Goal: Transaction & Acquisition: Purchase product/service

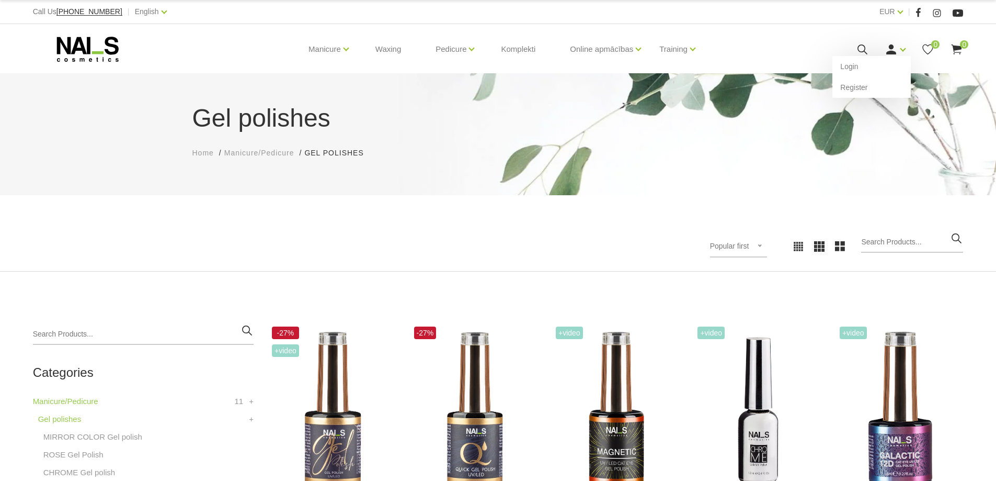
click at [888, 51] on use at bounding box center [891, 49] width 10 height 10
click at [877, 68] on link "Login" at bounding box center [871, 66] width 78 height 21
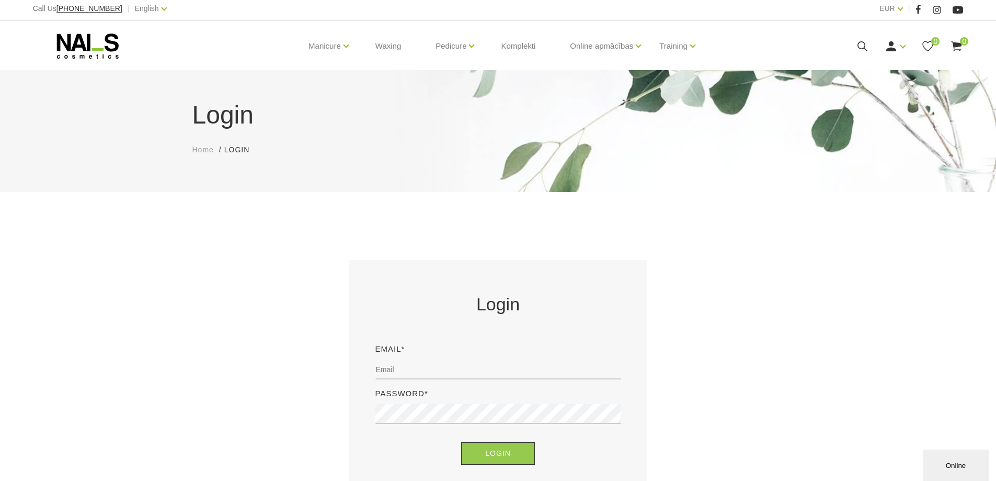
scroll to position [105, 0]
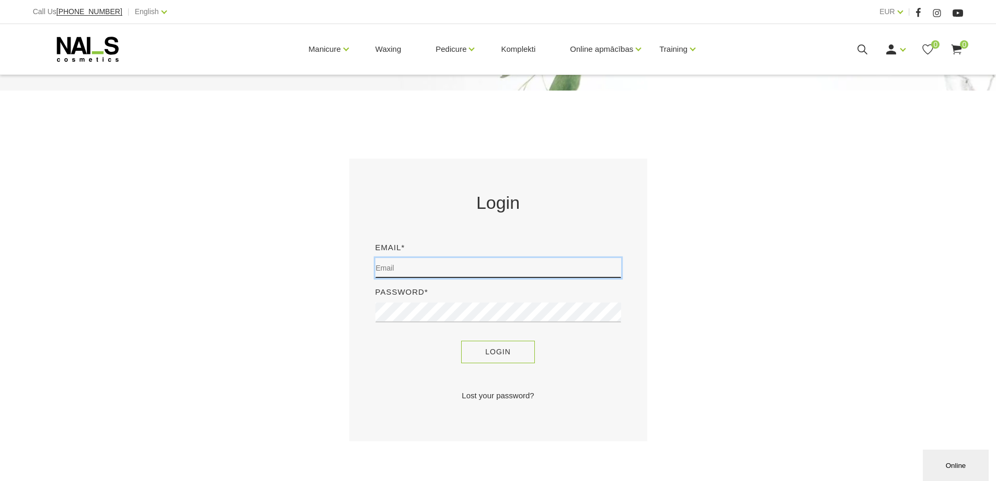
type input "[EMAIL_ADDRESS][DOMAIN_NAME]"
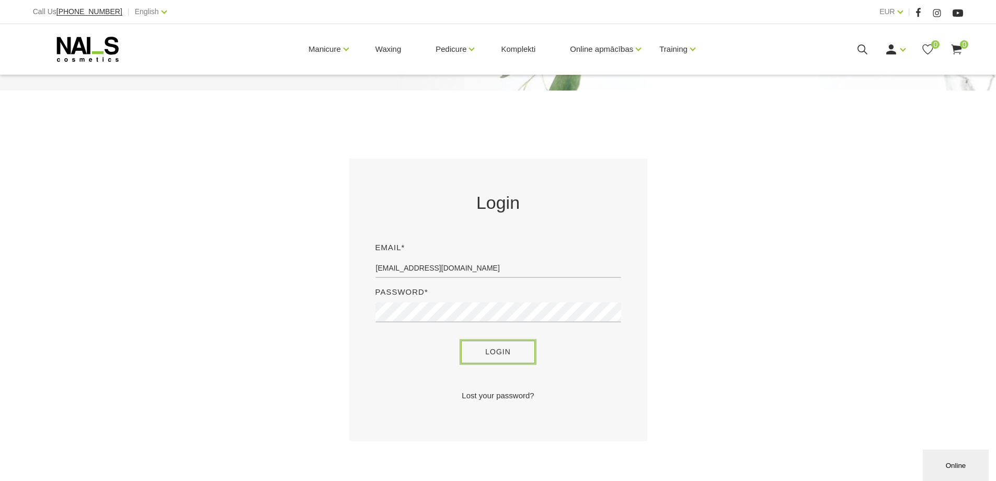
click at [477, 342] on button "Login" at bounding box center [498, 351] width 74 height 22
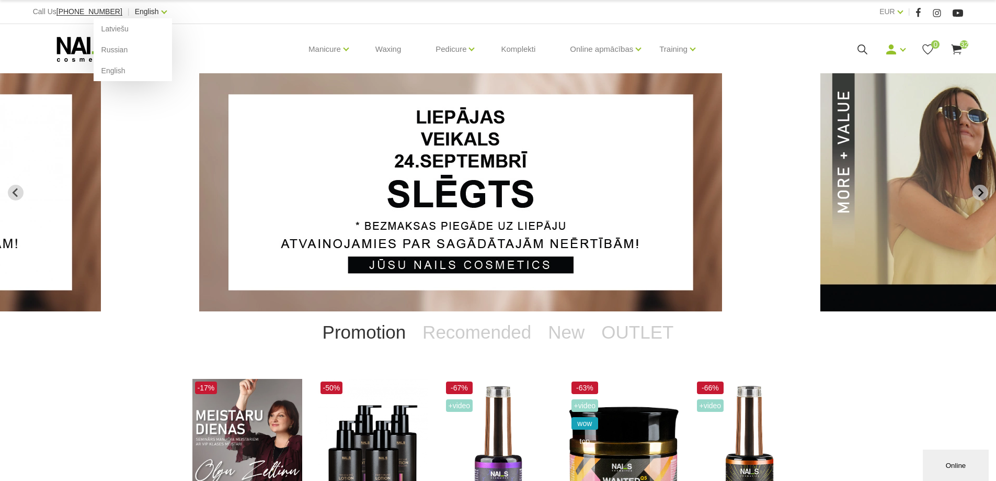
click at [137, 16] on link "English" at bounding box center [147, 11] width 24 height 13
click at [99, 69] on link "English" at bounding box center [133, 70] width 78 height 21
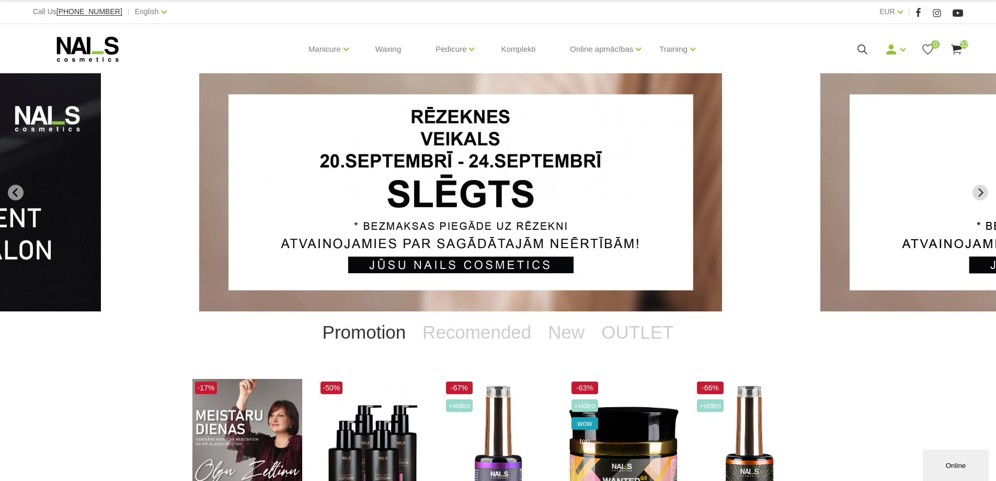
click at [954, 50] on use at bounding box center [957, 49] width 10 height 10
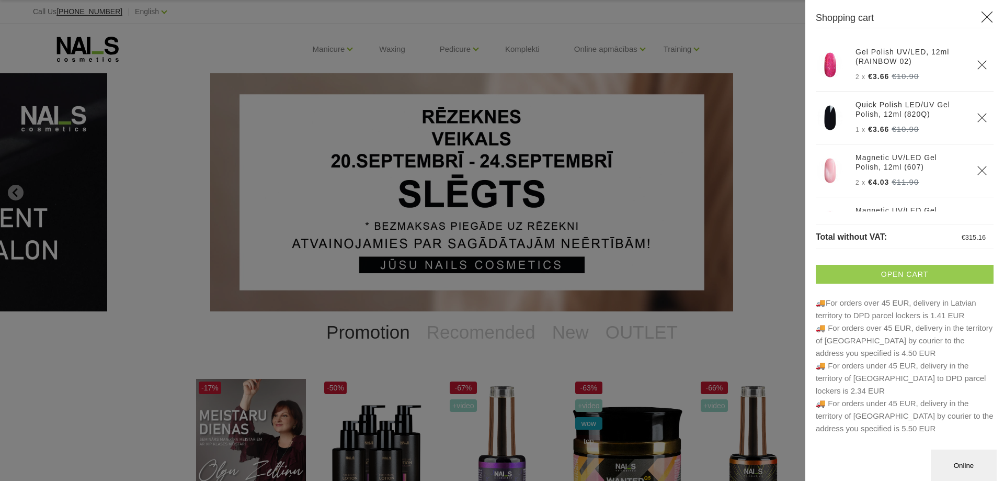
click at [910, 274] on link "Open cart" at bounding box center [905, 274] width 178 height 19
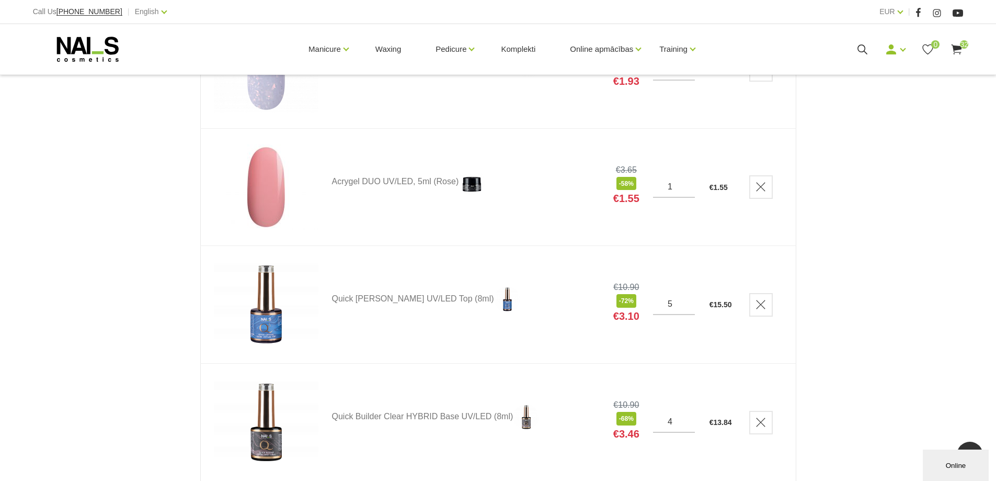
scroll to position [2876, 0]
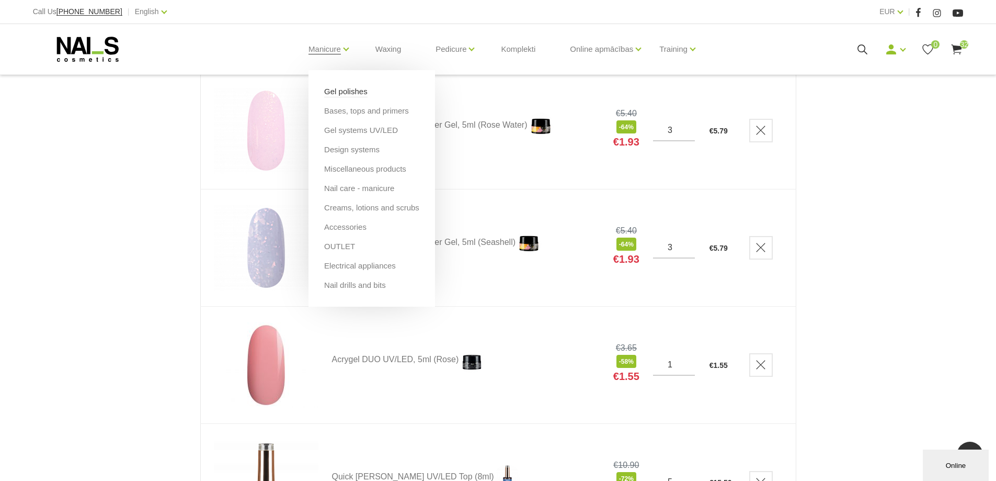
click at [329, 93] on link "Gel polishes" at bounding box center [345, 92] width 43 height 12
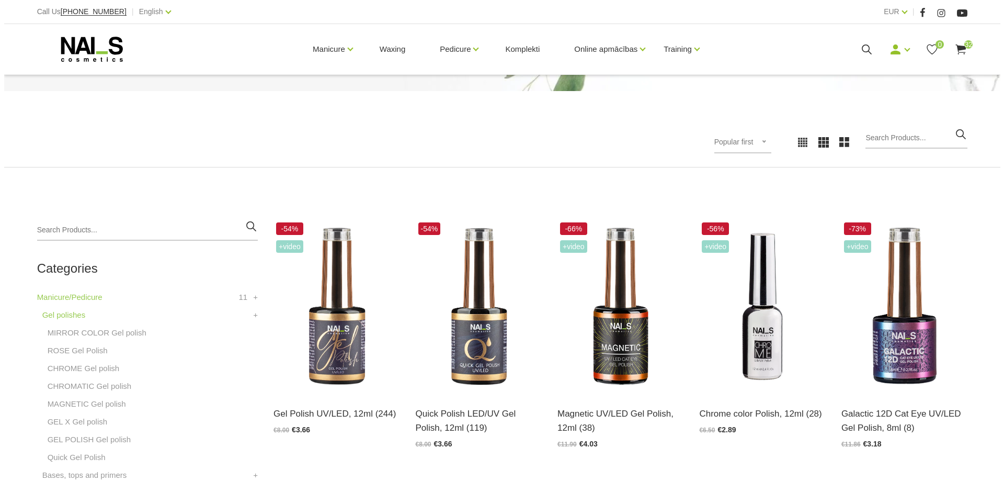
scroll to position [105, 0]
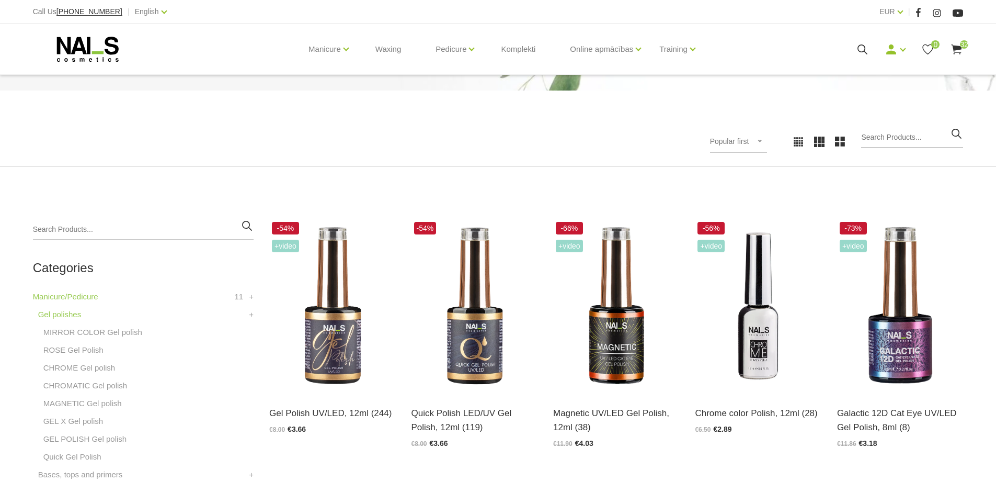
click at [958, 51] on icon at bounding box center [956, 49] width 13 height 13
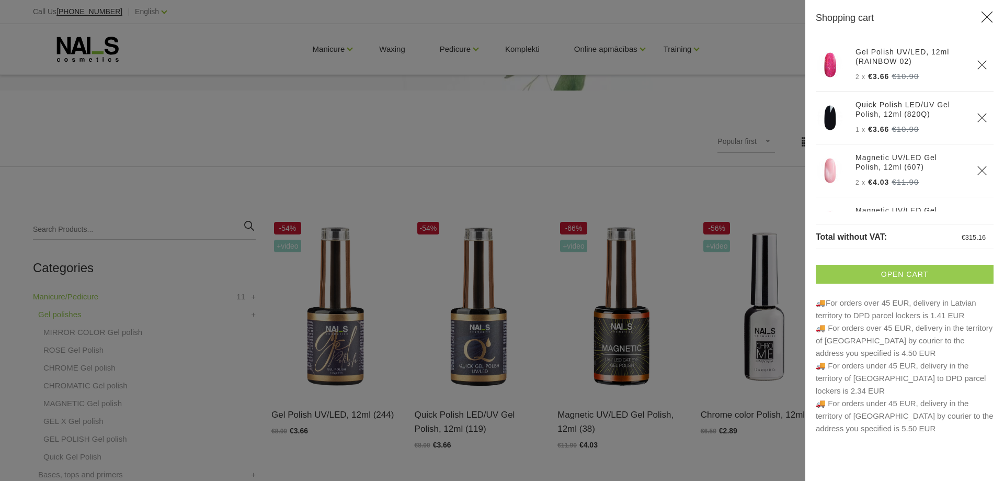
click at [900, 266] on link "Open cart" at bounding box center [905, 274] width 178 height 19
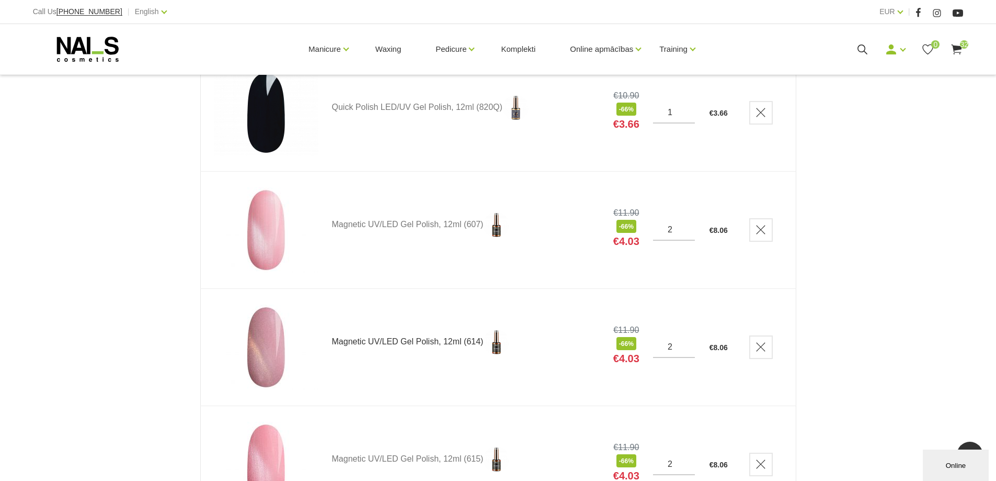
scroll to position [314, 0]
click at [688, 227] on input "3" at bounding box center [674, 229] width 42 height 9
type input "4"
click at [688, 227] on input "4" at bounding box center [674, 229] width 42 height 9
click at [686, 345] on input "3" at bounding box center [674, 346] width 42 height 9
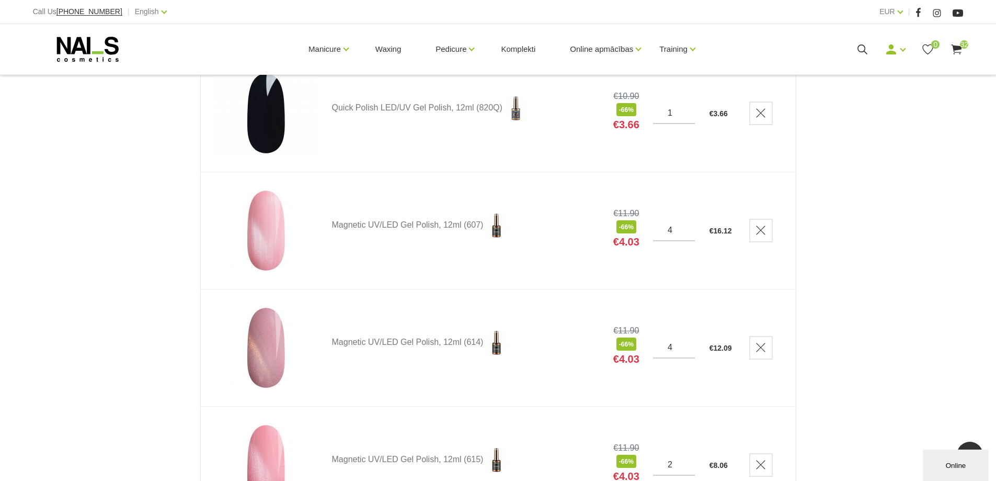
type input "4"
click at [686, 345] on input "4" at bounding box center [674, 346] width 42 height 9
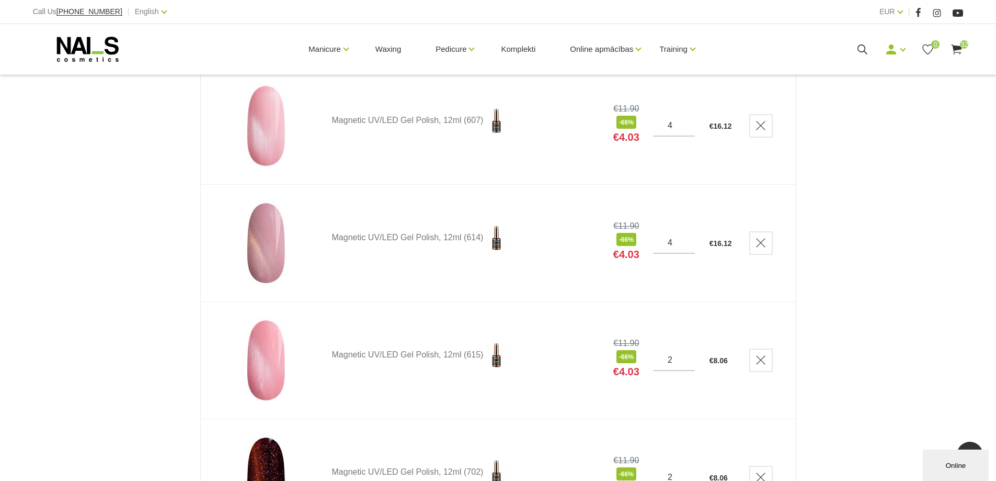
scroll to position [471, 0]
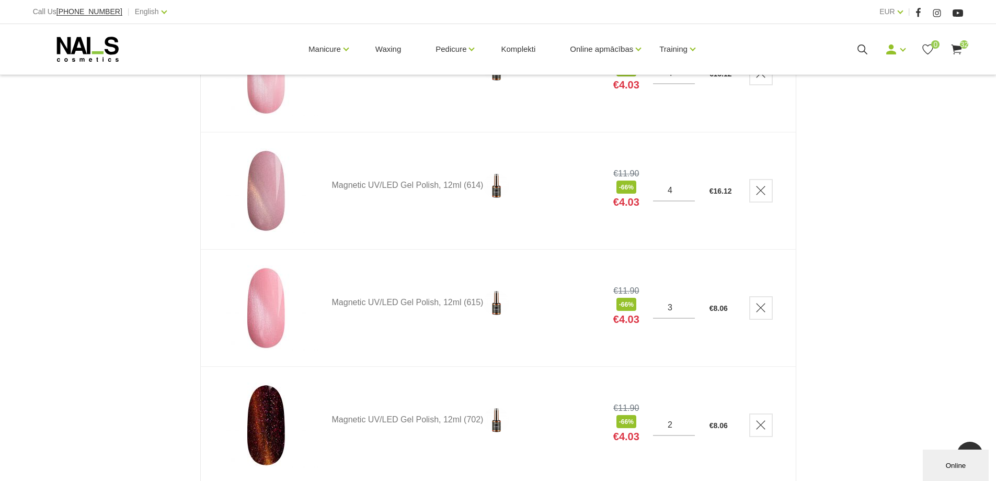
click at [688, 303] on input "3" at bounding box center [674, 307] width 42 height 9
type input "4"
click at [688, 303] on input "4" at bounding box center [674, 307] width 42 height 9
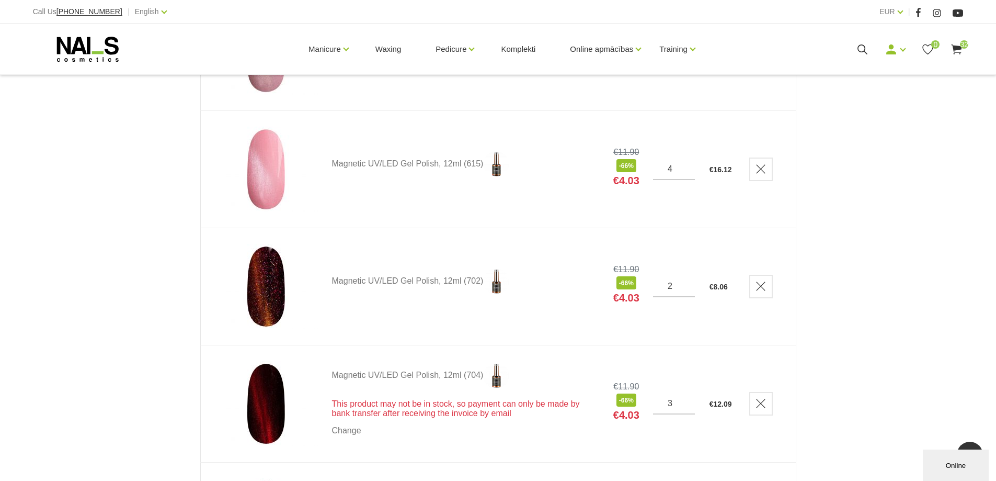
scroll to position [680, 0]
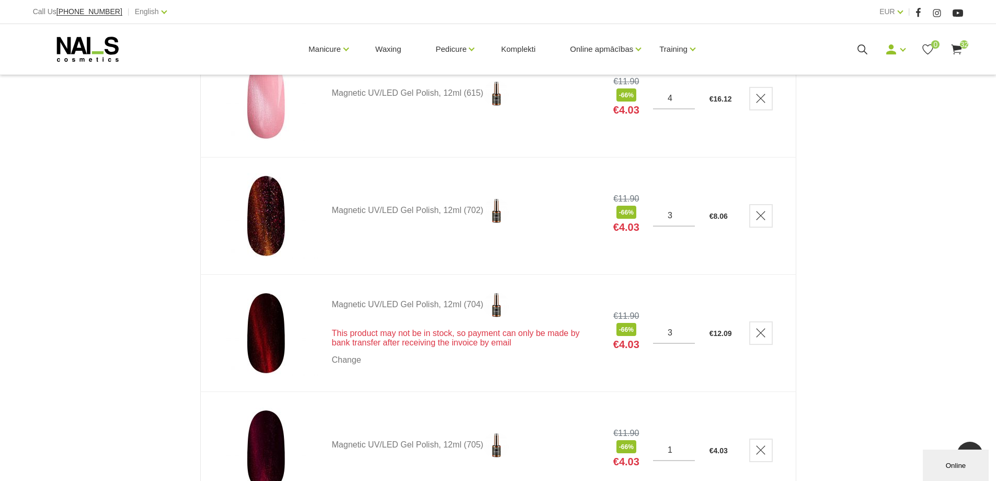
click at [688, 212] on input "3" at bounding box center [674, 215] width 42 height 9
type input "4"
click at [688, 212] on input "4" at bounding box center [674, 215] width 42 height 9
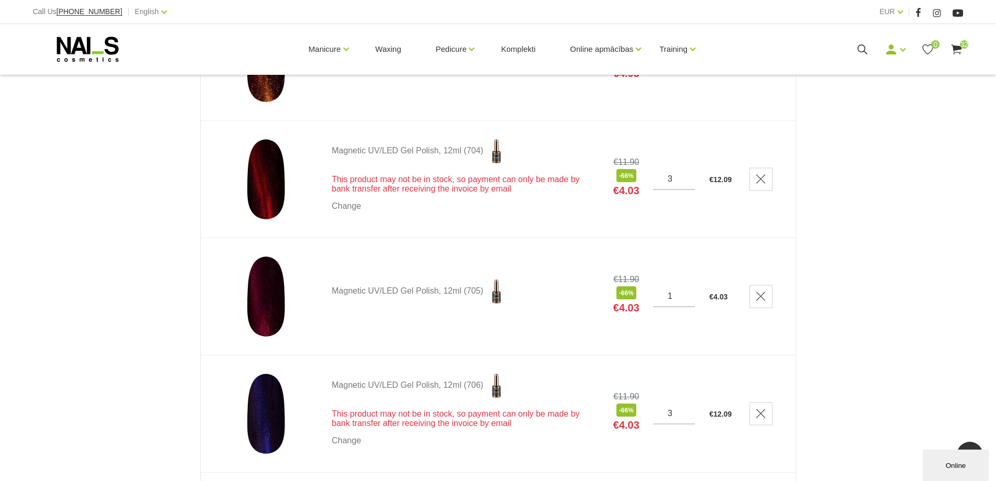
scroll to position [837, 0]
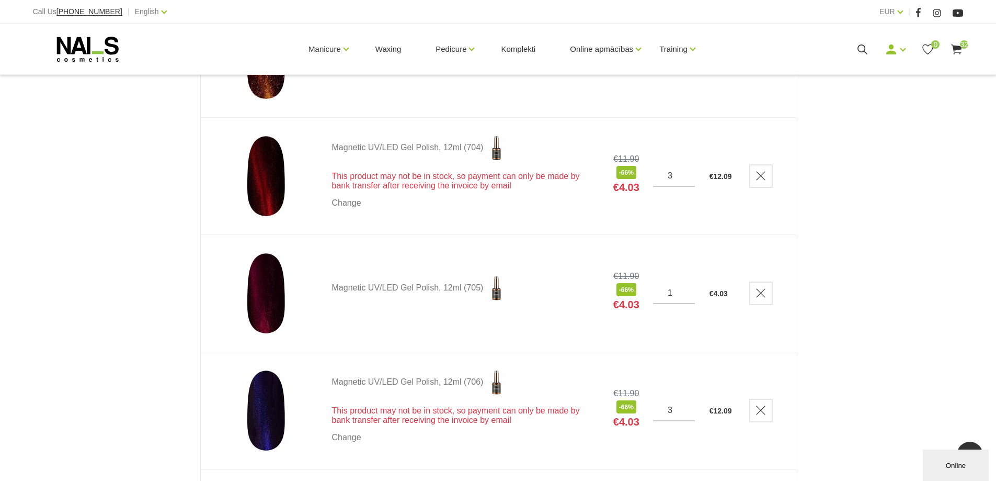
click at [686, 174] on input "3" at bounding box center [674, 175] width 42 height 9
click at [688, 174] on input "3" at bounding box center [674, 175] width 42 height 9
type input "4"
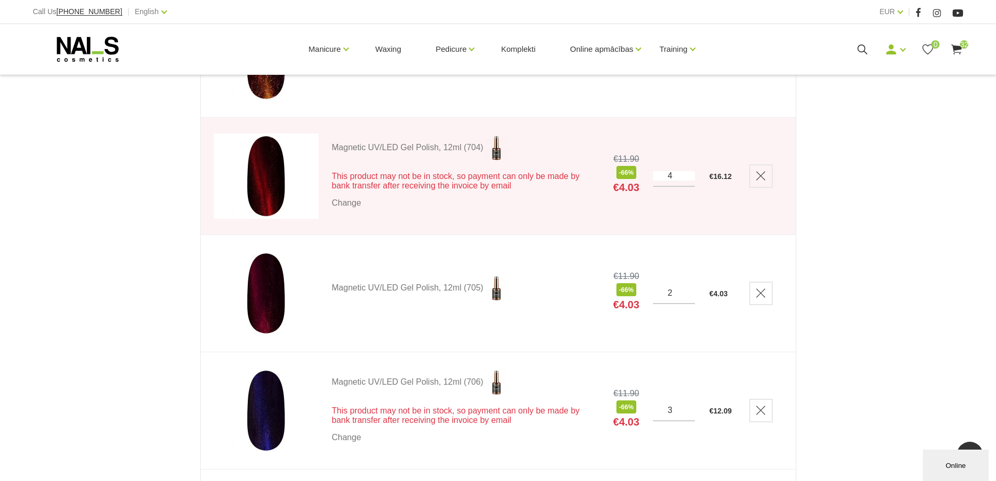
click at [689, 290] on input "2" at bounding box center [674, 292] width 42 height 9
click at [689, 290] on input "3" at bounding box center [674, 292] width 42 height 9
type input "4"
click at [689, 290] on input "4" at bounding box center [674, 292] width 42 height 9
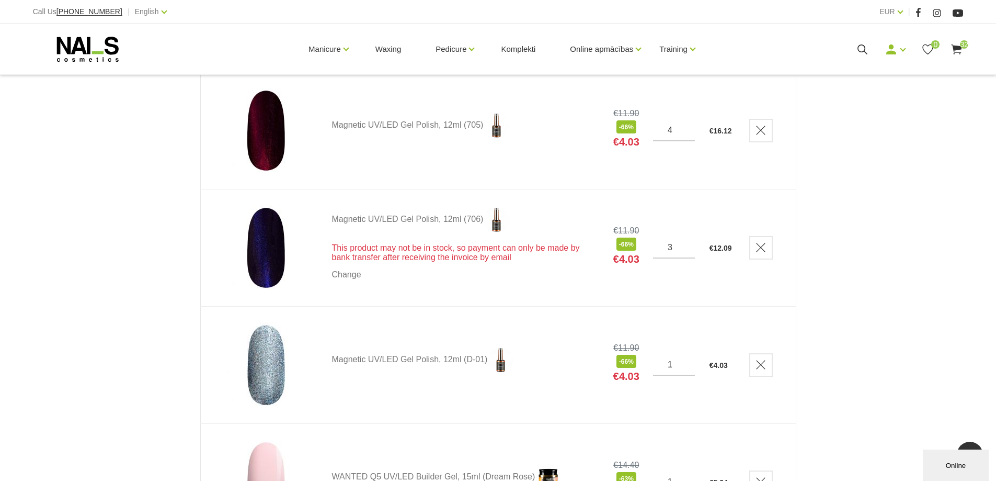
scroll to position [1046, 0]
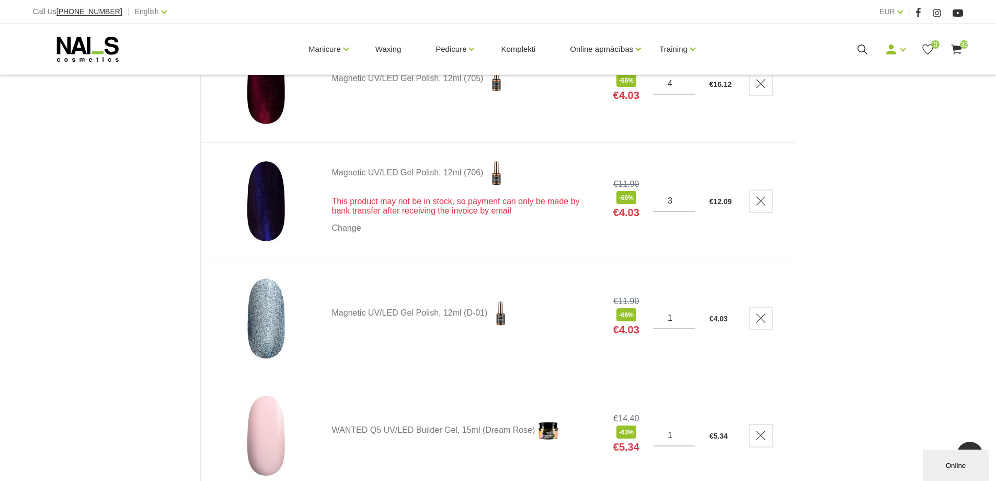
click at [690, 199] on input "3" at bounding box center [674, 200] width 42 height 9
type input "4"
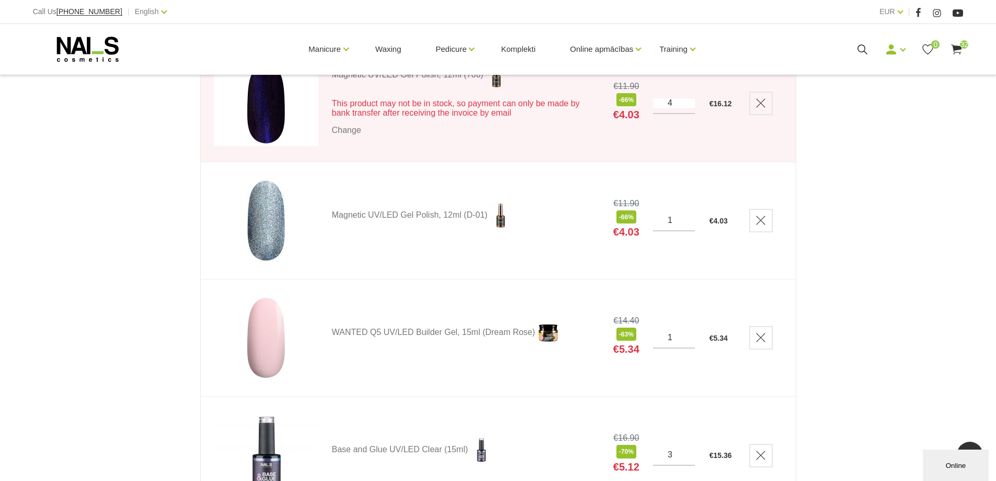
scroll to position [1150, 0]
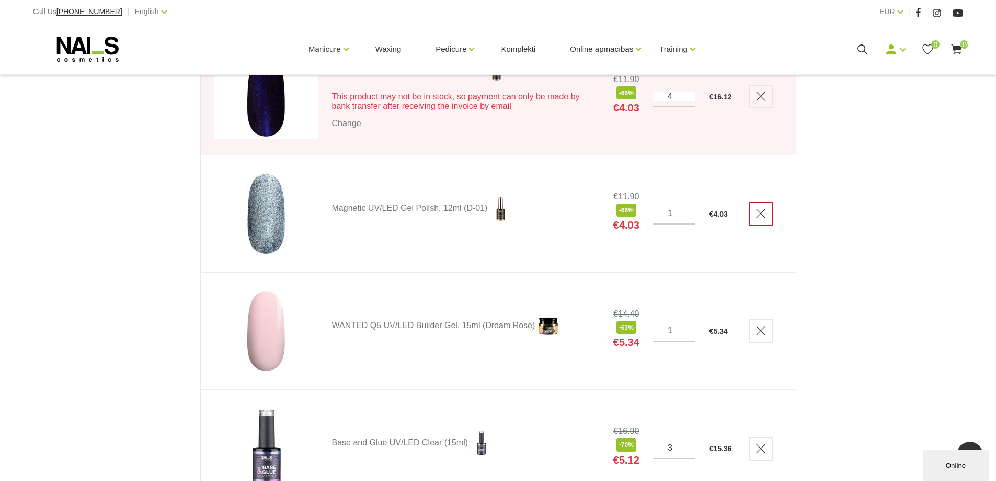
click at [764, 213] on icon "Delete" at bounding box center [761, 213] width 10 height 10
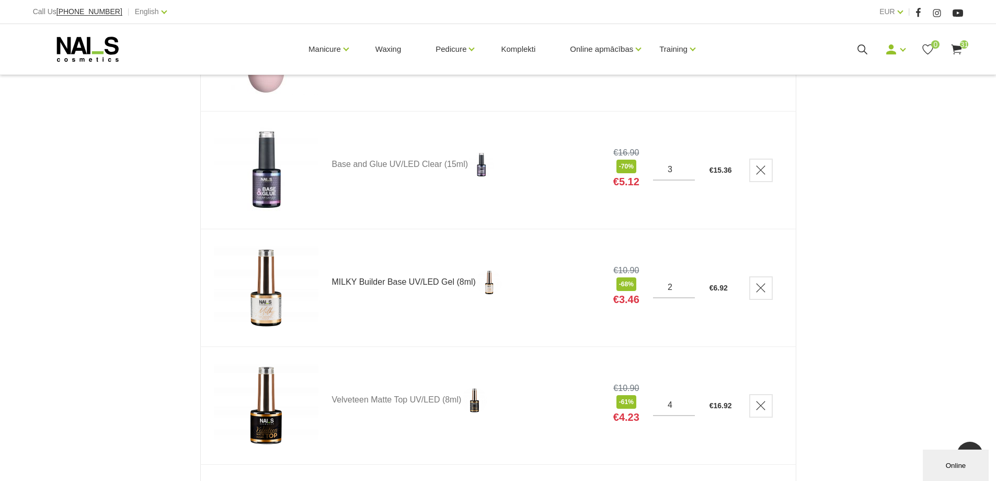
scroll to position [1307, 0]
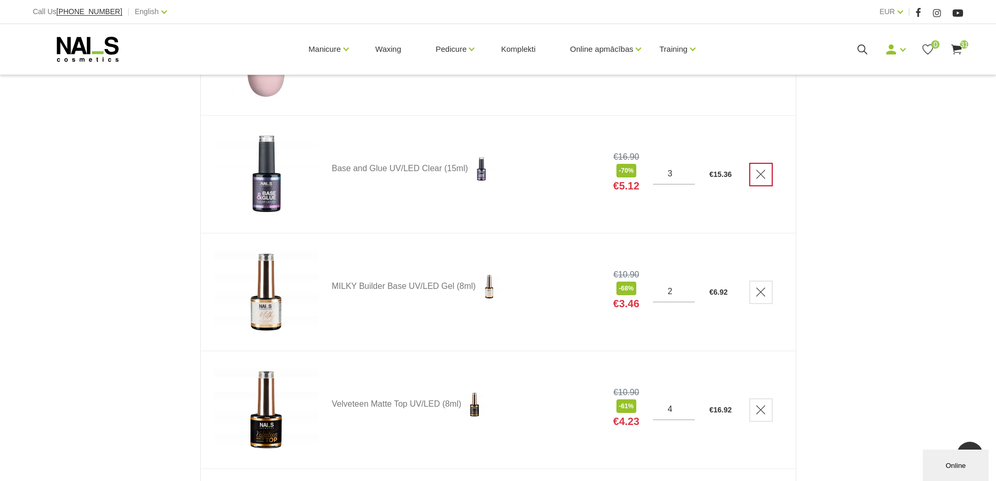
click at [763, 181] on link "Delete" at bounding box center [761, 175] width 24 height 24
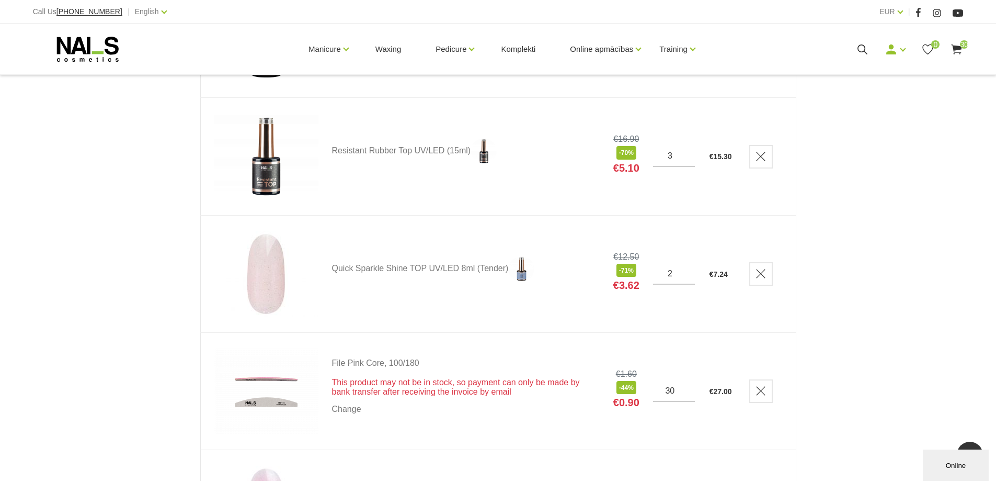
scroll to position [2980, 0]
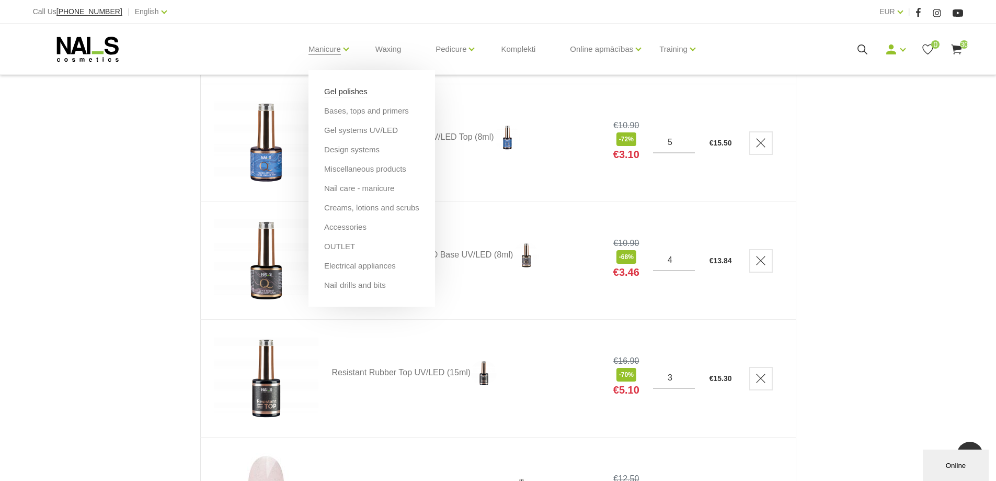
click at [341, 89] on link "Gel polishes" at bounding box center [345, 92] width 43 height 12
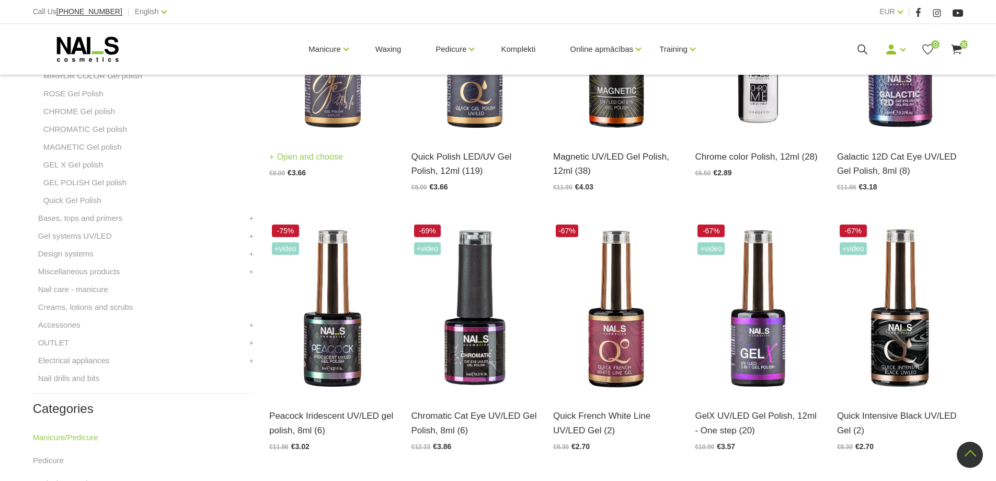
scroll to position [366, 0]
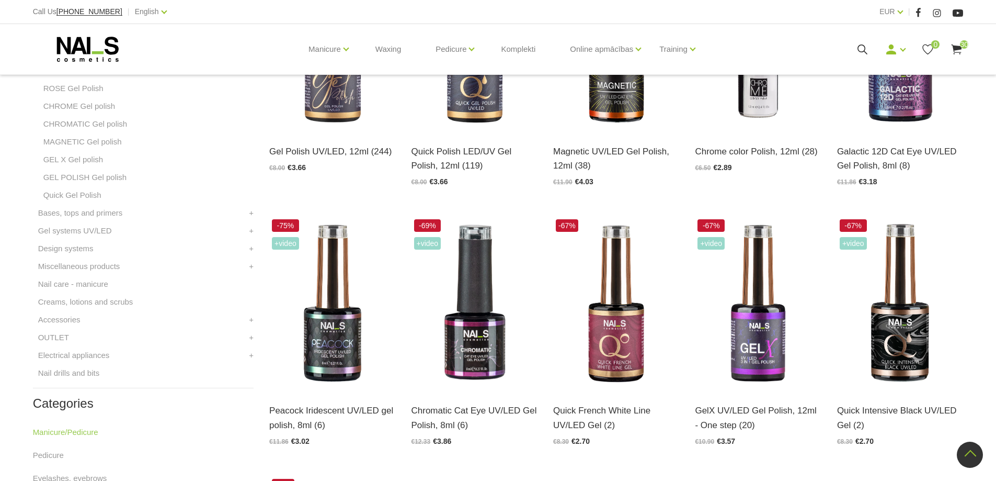
click at [961, 52] on use at bounding box center [957, 49] width 10 height 10
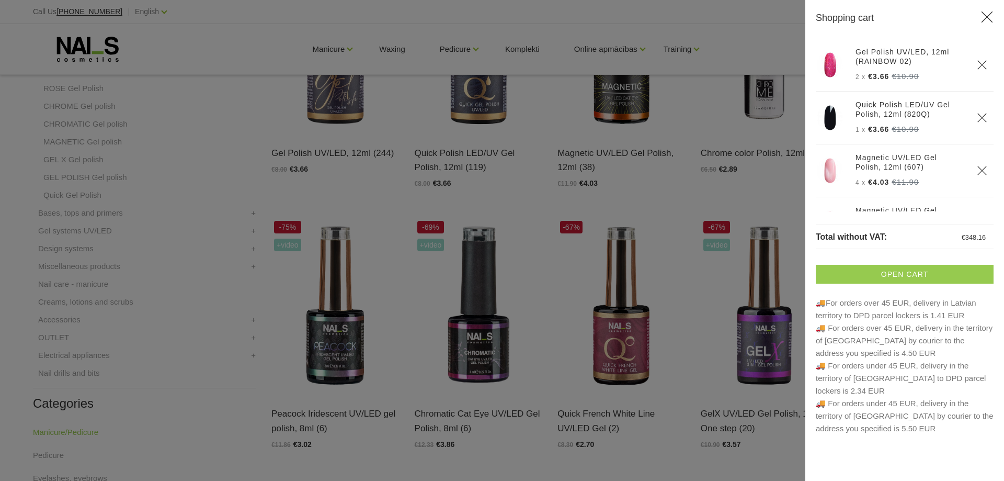
click at [924, 270] on link "Open cart" at bounding box center [905, 274] width 178 height 19
click at [511, 447] on div at bounding box center [502, 240] width 1004 height 481
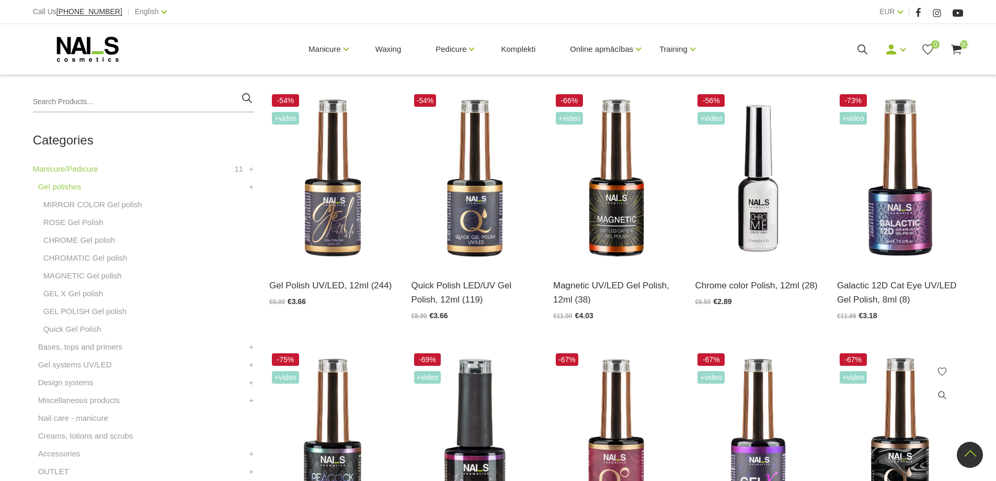
scroll to position [209, 0]
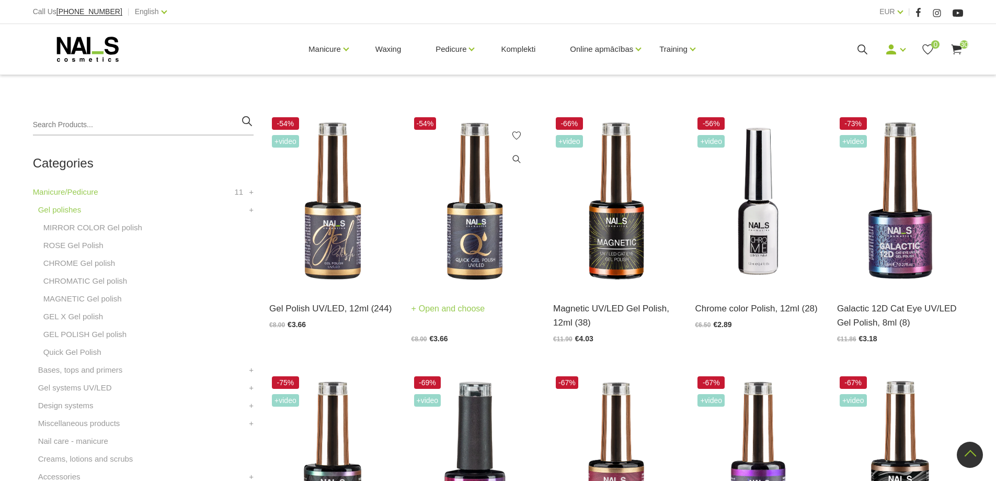
click at [453, 311] on link "Open and choose" at bounding box center [449, 308] width 74 height 15
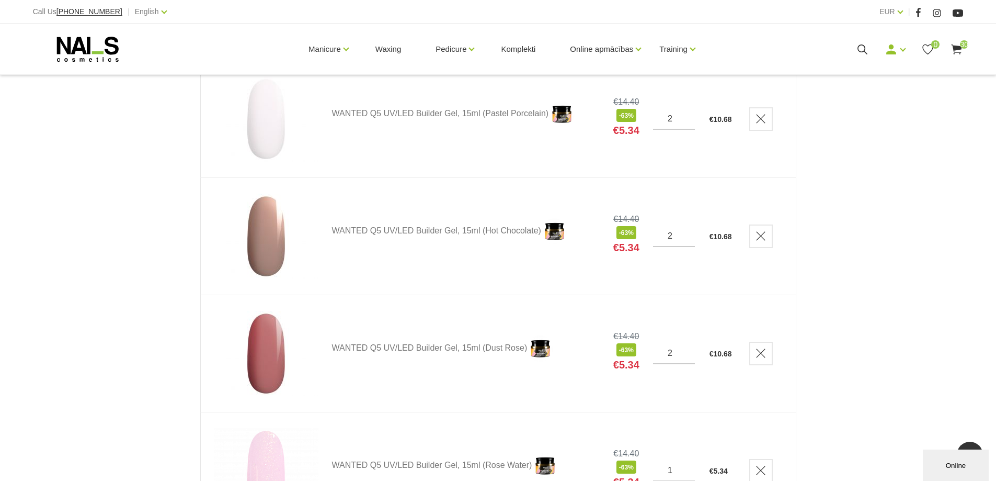
scroll to position [2039, 0]
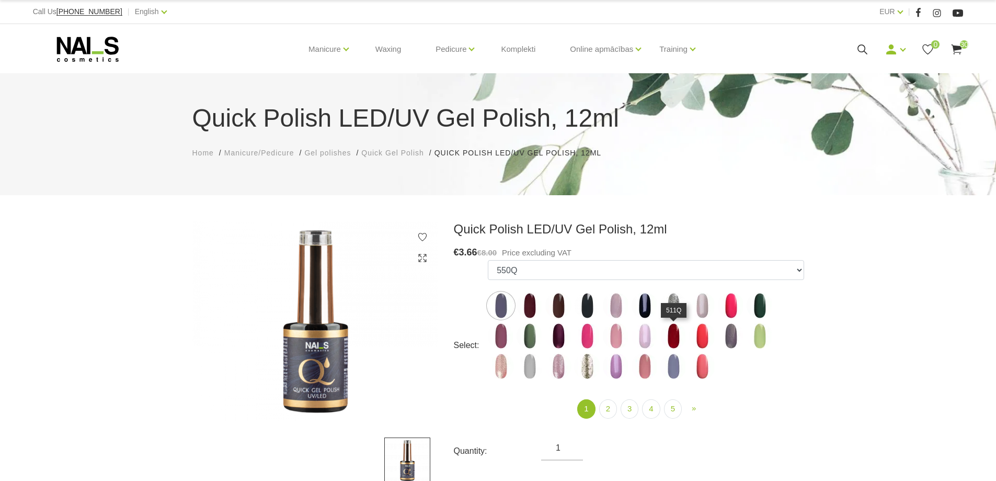
click at [679, 339] on img at bounding box center [673, 336] width 26 height 26
select select "4344"
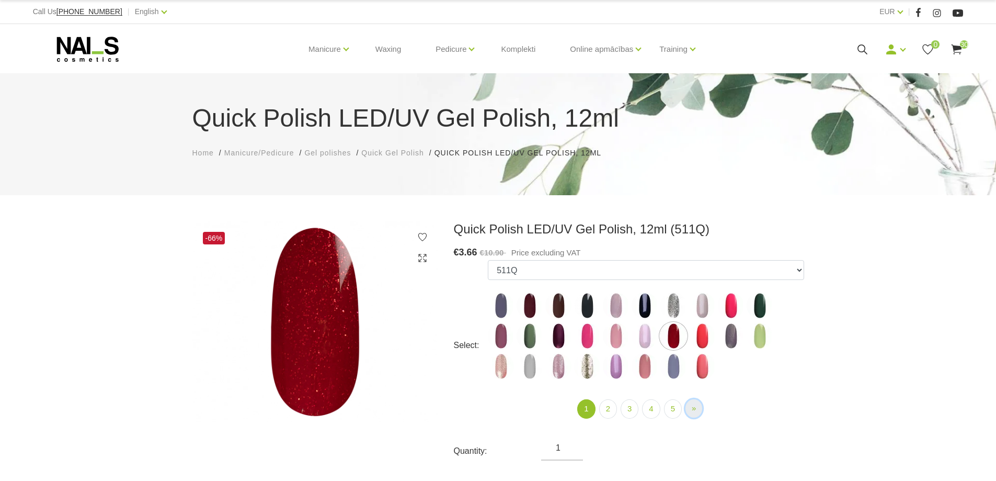
click at [689, 408] on link "» Next" at bounding box center [693, 408] width 17 height 18
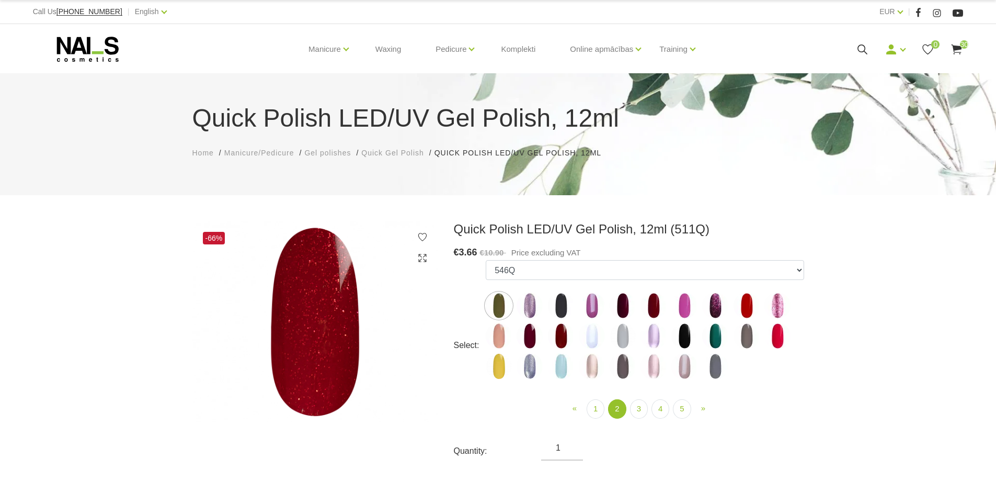
click at [660, 303] on img at bounding box center [654, 305] width 26 height 26
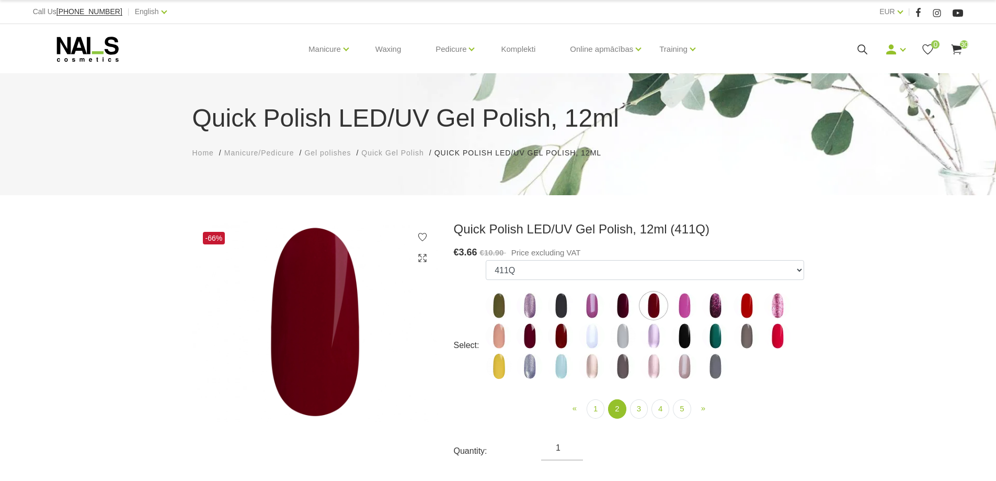
click at [553, 334] on img at bounding box center [561, 336] width 26 height 26
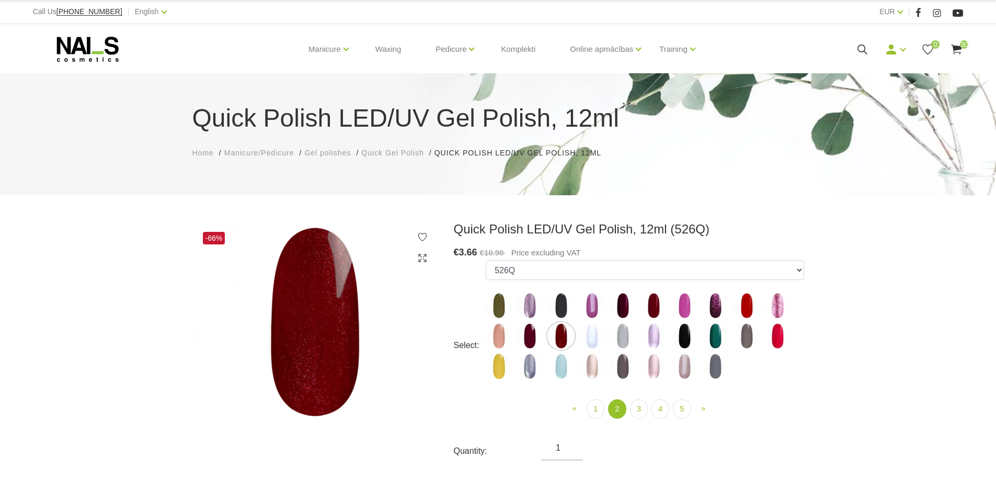
click at [749, 312] on img at bounding box center [747, 305] width 26 height 26
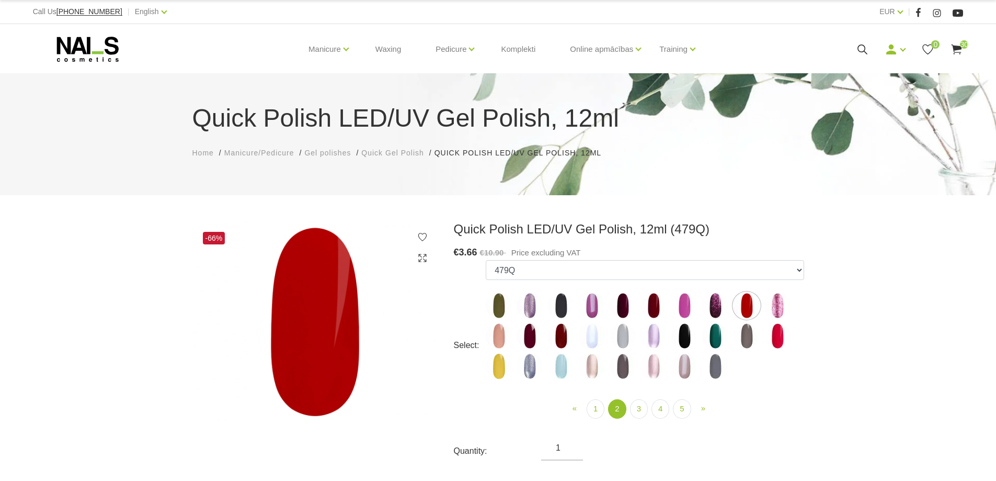
click at [653, 313] on img at bounding box center [654, 305] width 26 height 26
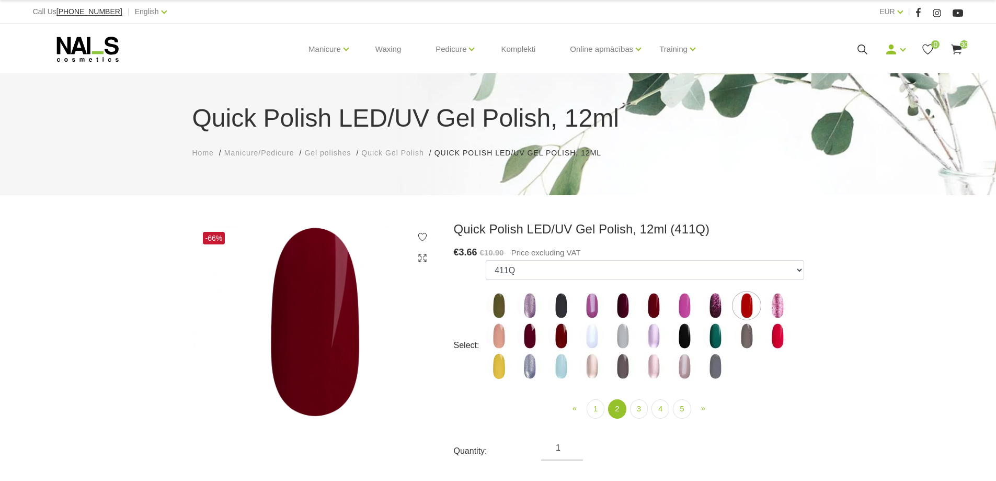
click at [621, 310] on img at bounding box center [623, 305] width 26 height 26
select select "4372"
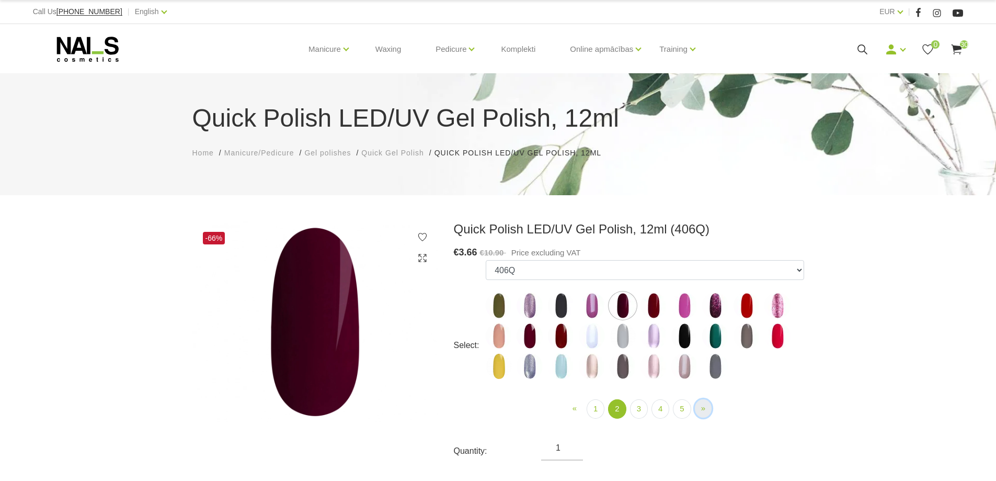
click at [699, 409] on link "» Next" at bounding box center [703, 408] width 17 height 18
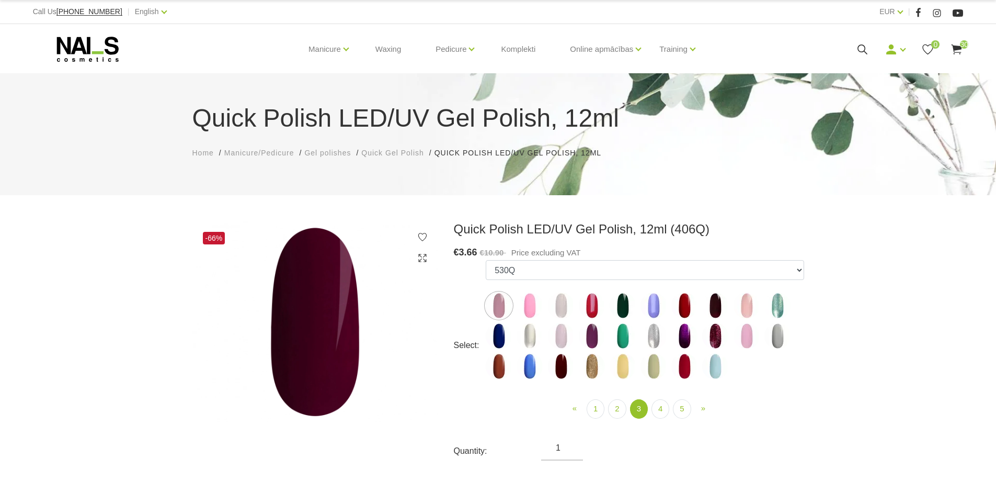
click at [686, 304] on img at bounding box center [684, 305] width 26 height 26
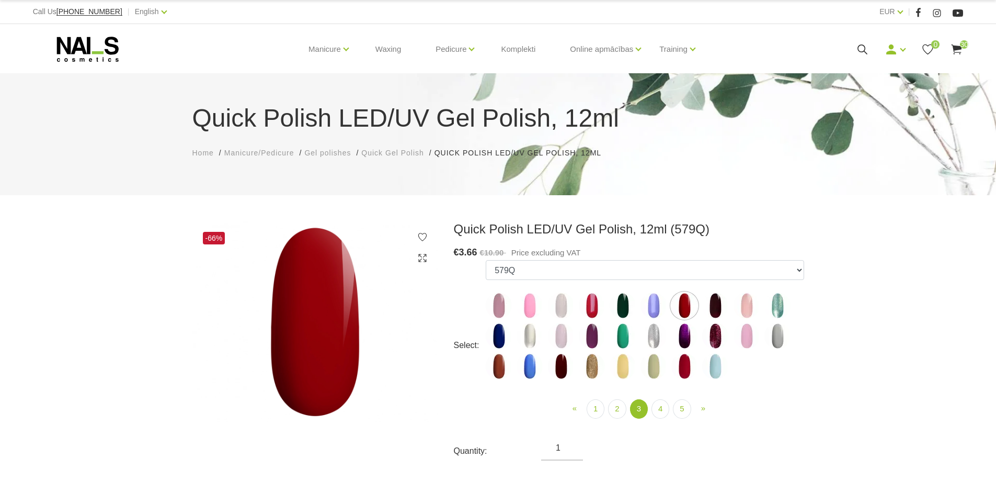
click at [714, 313] on img at bounding box center [715, 305] width 26 height 26
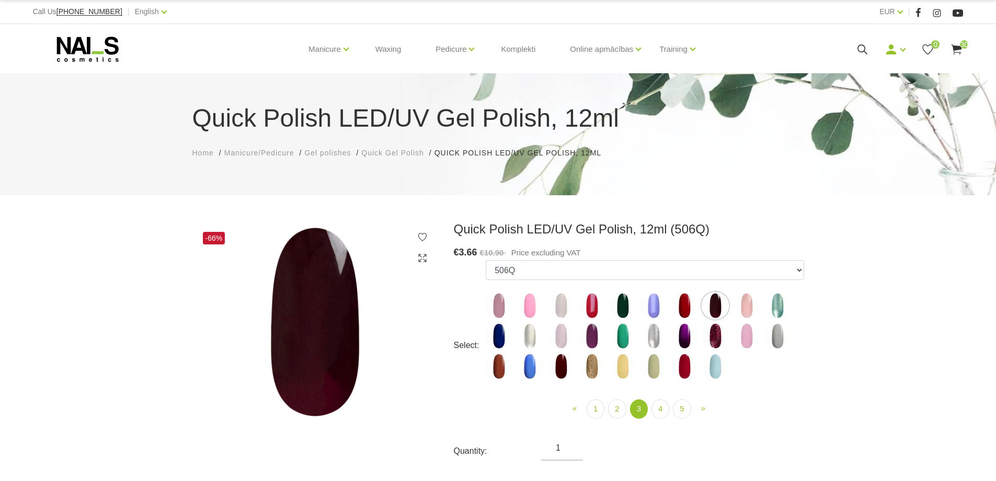
click at [690, 366] on img at bounding box center [684, 366] width 26 height 26
select select "5195"
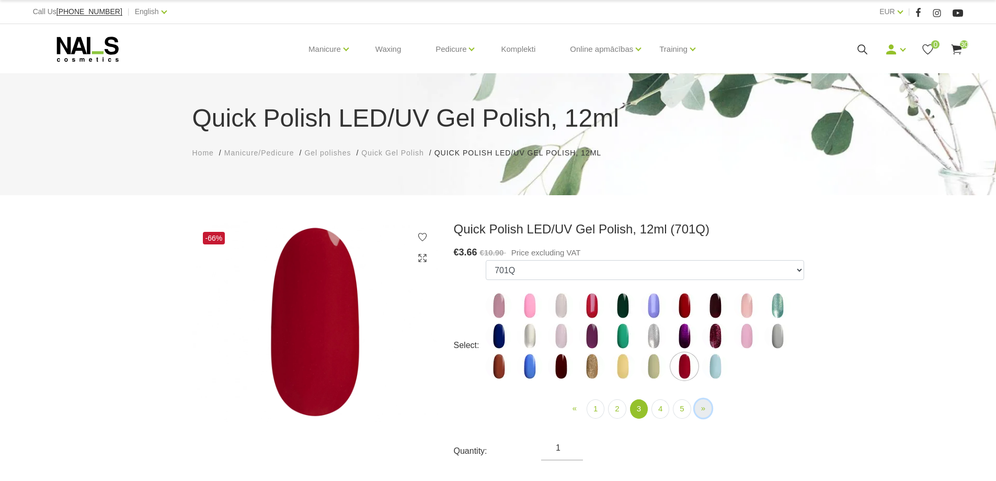
click at [700, 408] on link "» Next" at bounding box center [703, 408] width 17 height 18
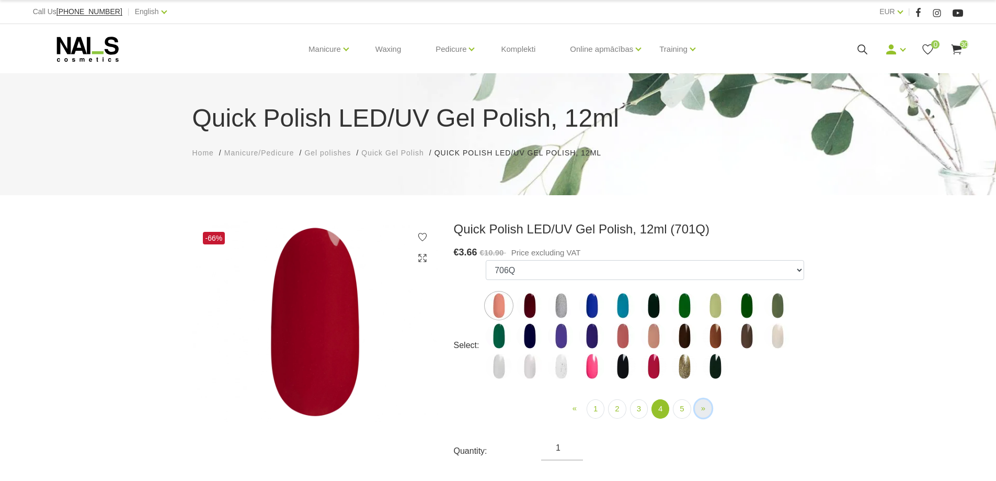
click at [709, 414] on link "» Next" at bounding box center [703, 408] width 17 height 18
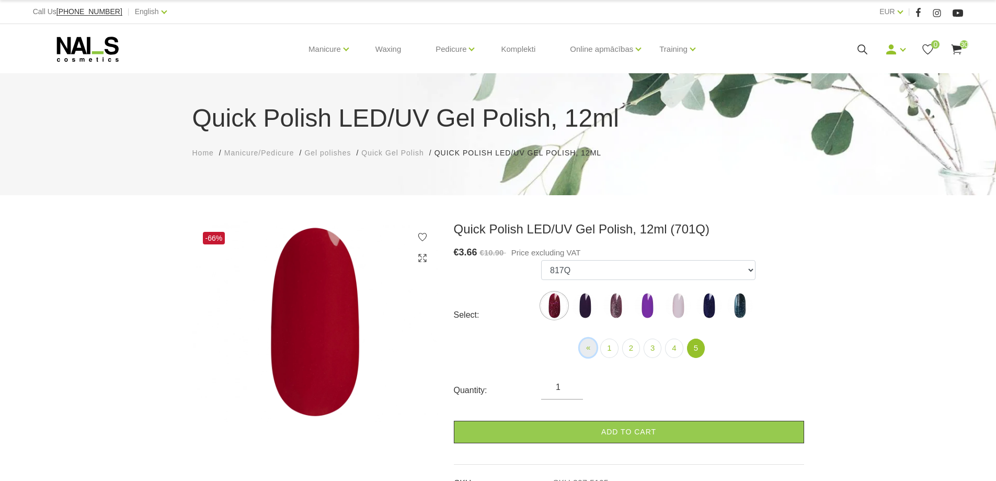
click at [592, 349] on link "« Prev" at bounding box center [588, 347] width 17 height 18
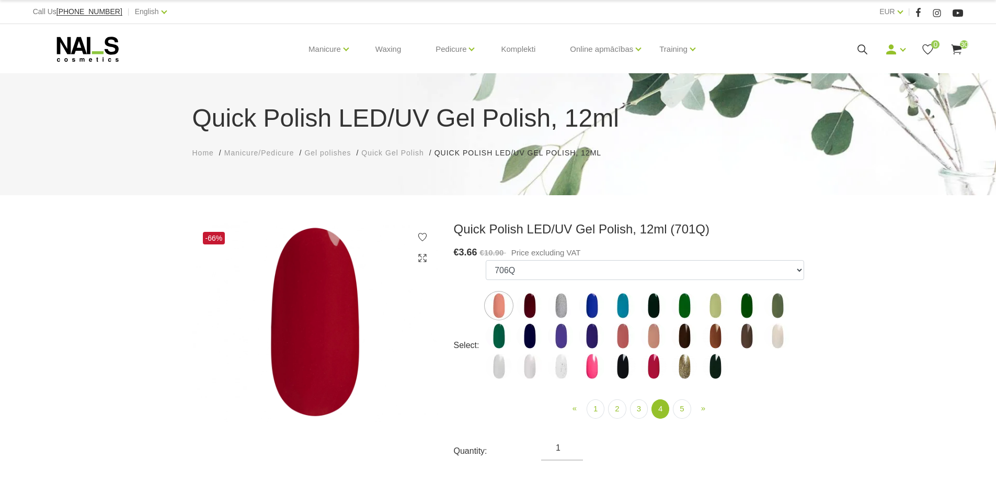
click at [532, 302] on img at bounding box center [530, 305] width 26 height 26
select select "5198"
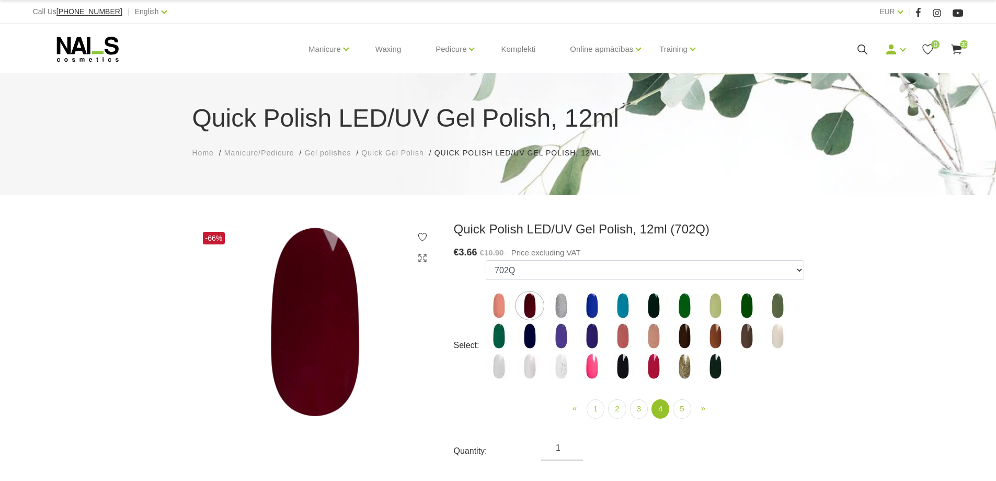
click at [346, 156] on span "Gel polishes" at bounding box center [327, 152] width 47 height 8
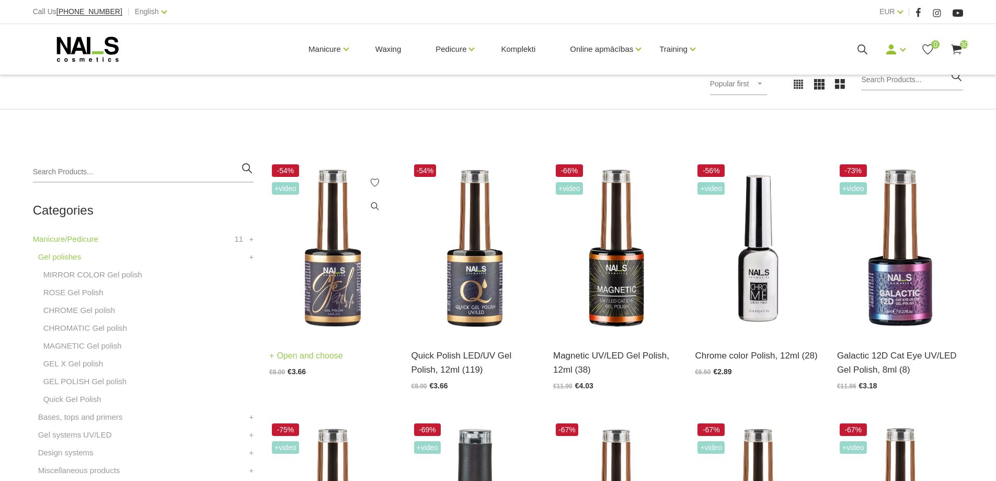
scroll to position [209, 0]
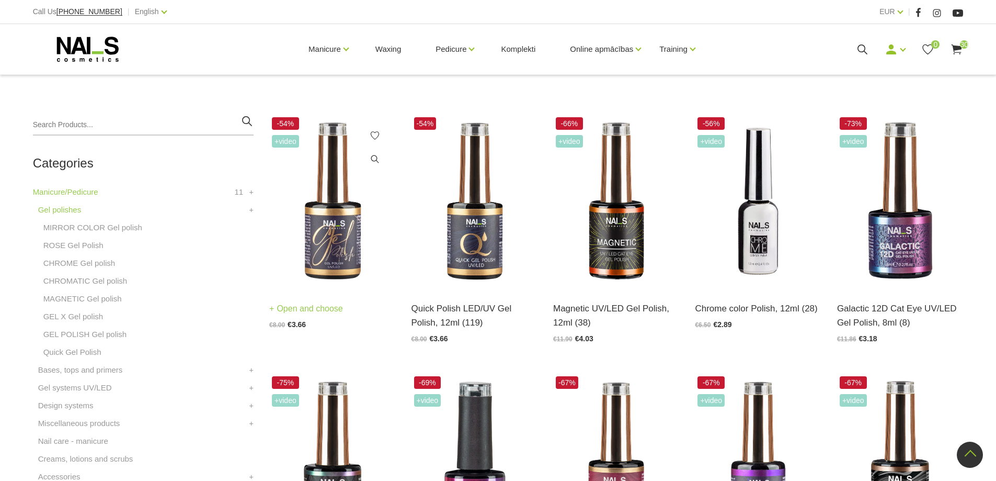
click at [358, 249] on img at bounding box center [332, 202] width 126 height 174
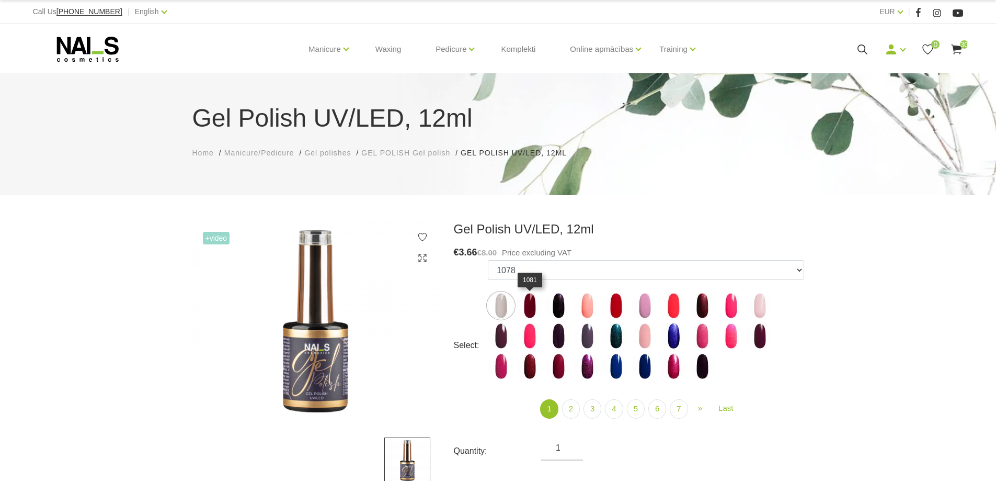
click at [533, 301] on img at bounding box center [530, 305] width 26 height 26
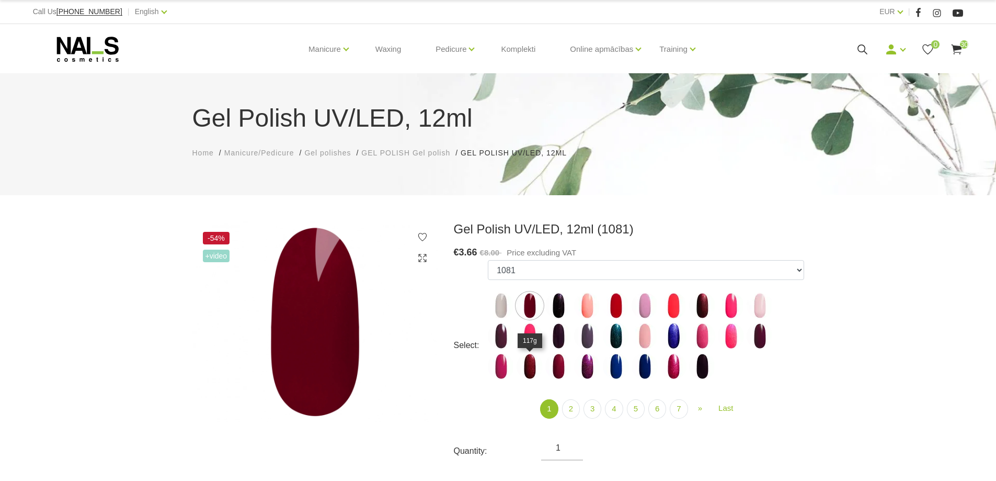
click at [535, 365] on img at bounding box center [530, 366] width 26 height 26
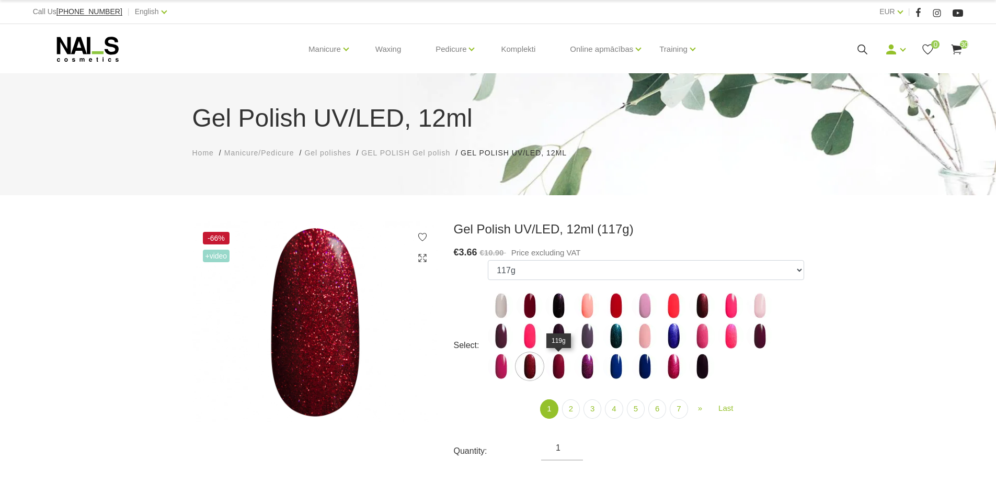
click at [562, 360] on img at bounding box center [558, 366] width 26 height 26
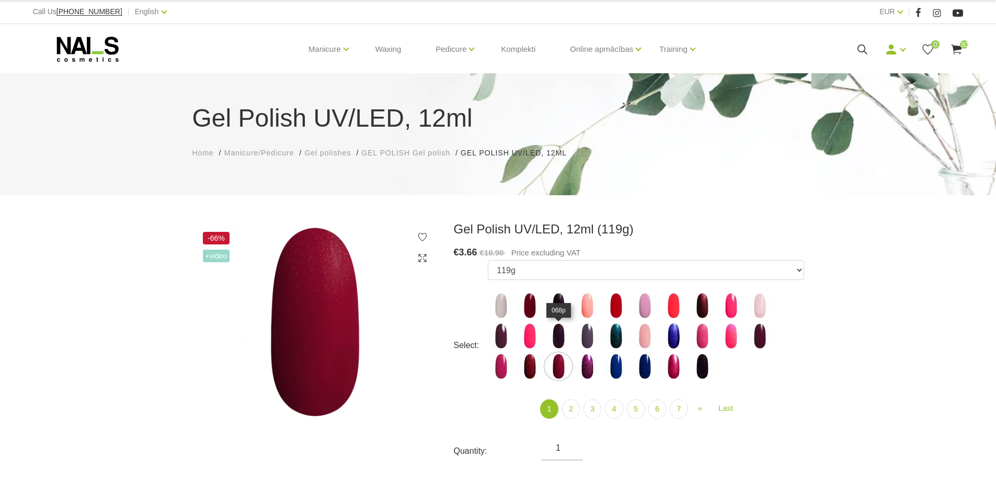
click at [558, 330] on img at bounding box center [558, 336] width 26 height 26
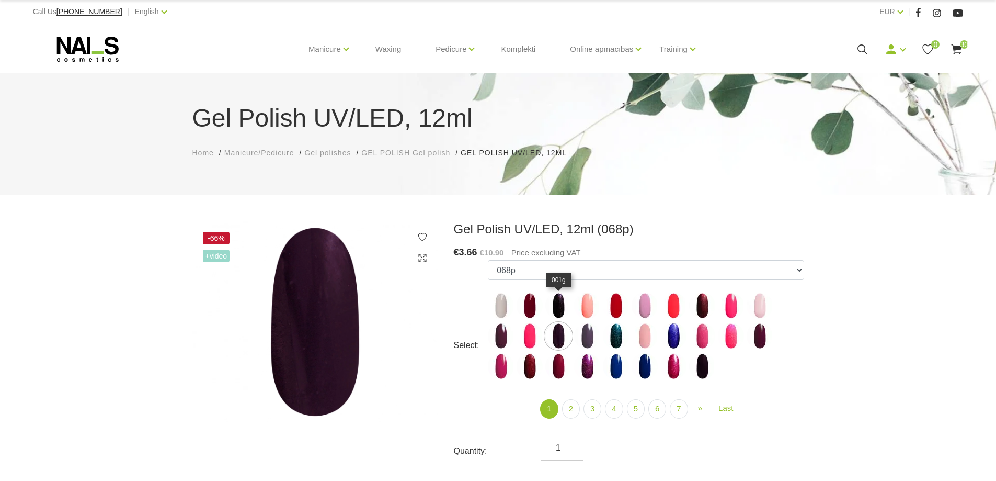
click at [563, 295] on img at bounding box center [558, 305] width 26 height 26
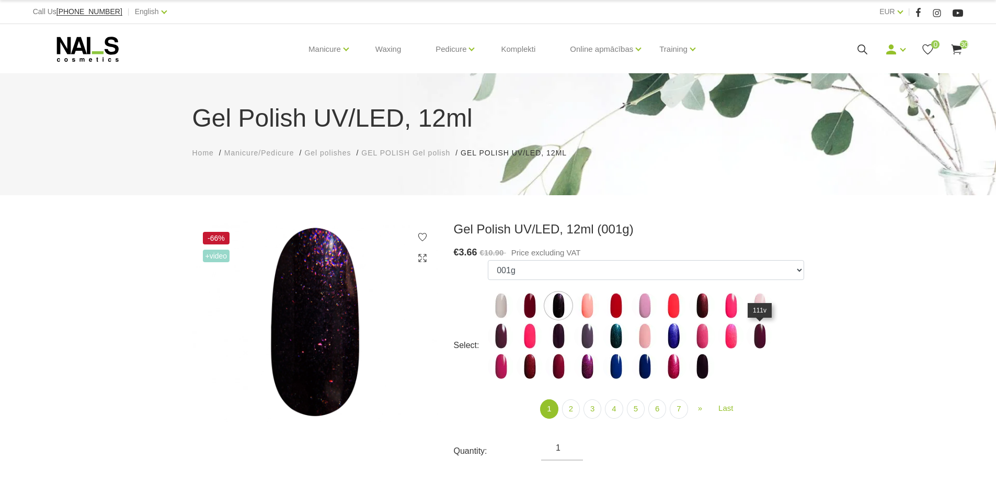
click at [760, 340] on img at bounding box center [760, 336] width 26 height 26
select select "4021"
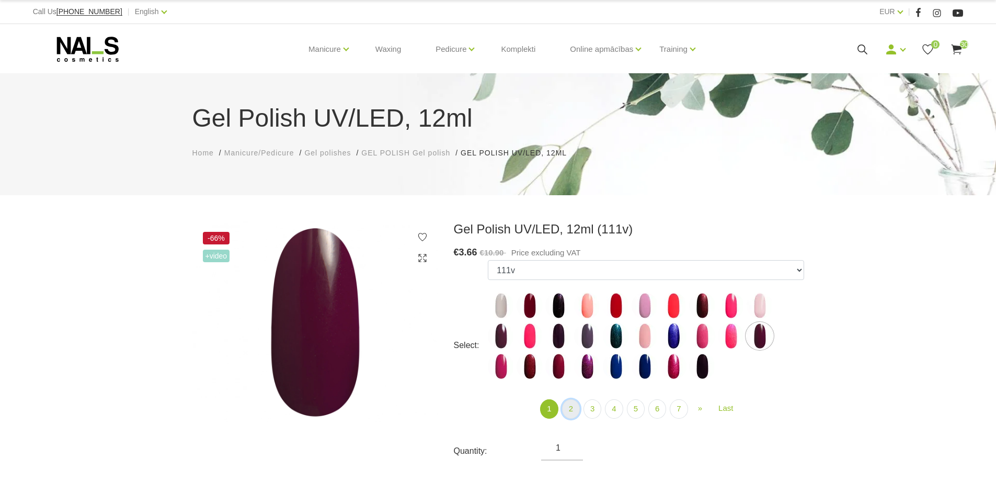
click at [575, 412] on link "2" at bounding box center [571, 408] width 18 height 19
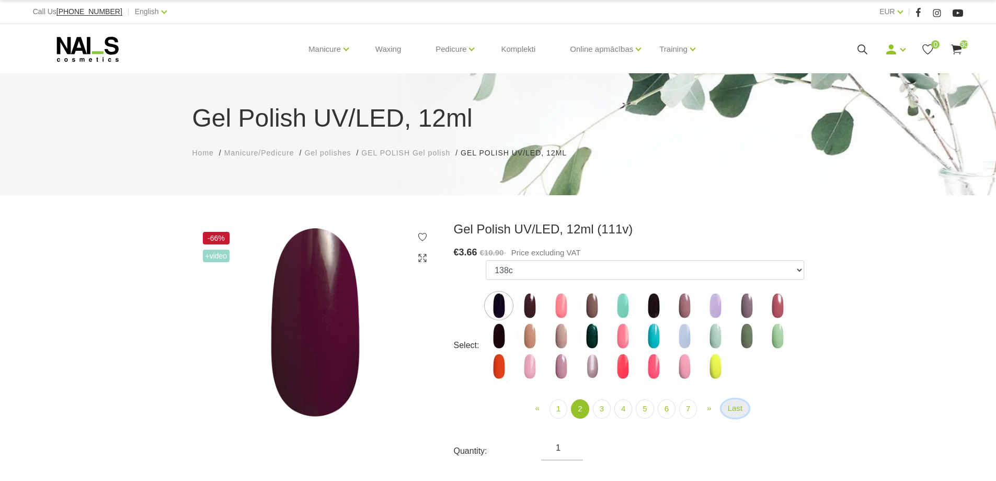
click at [739, 407] on link "Last" at bounding box center [735, 408] width 27 height 18
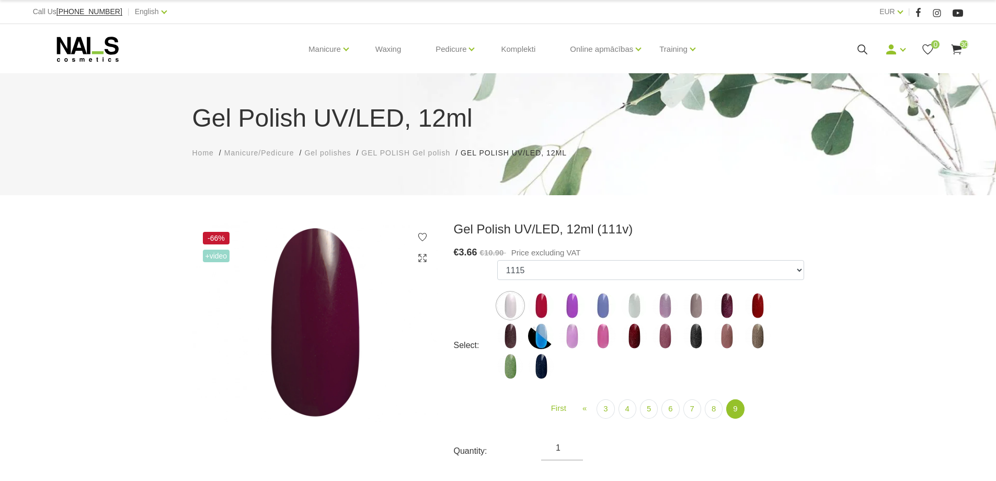
click at [626, 330] on img at bounding box center [634, 336] width 26 height 26
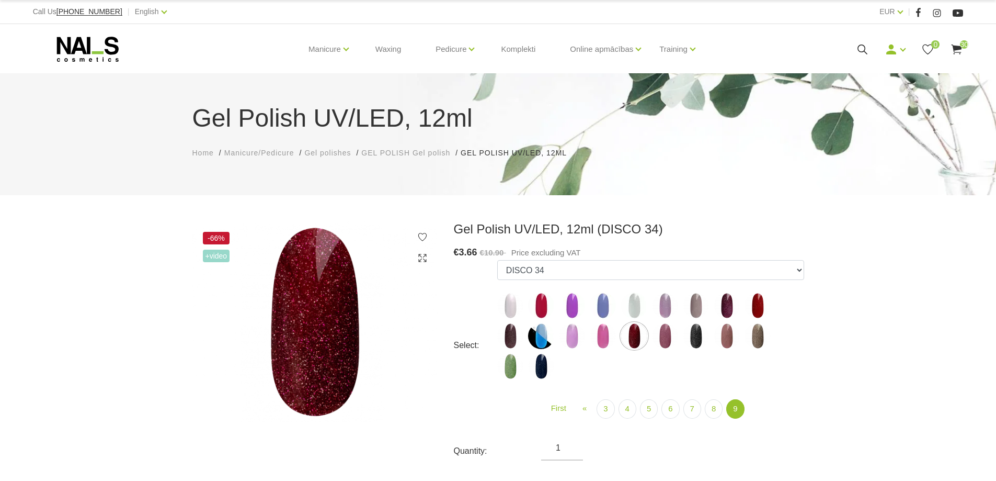
click at [763, 304] on img at bounding box center [758, 305] width 26 height 26
select select "6307"
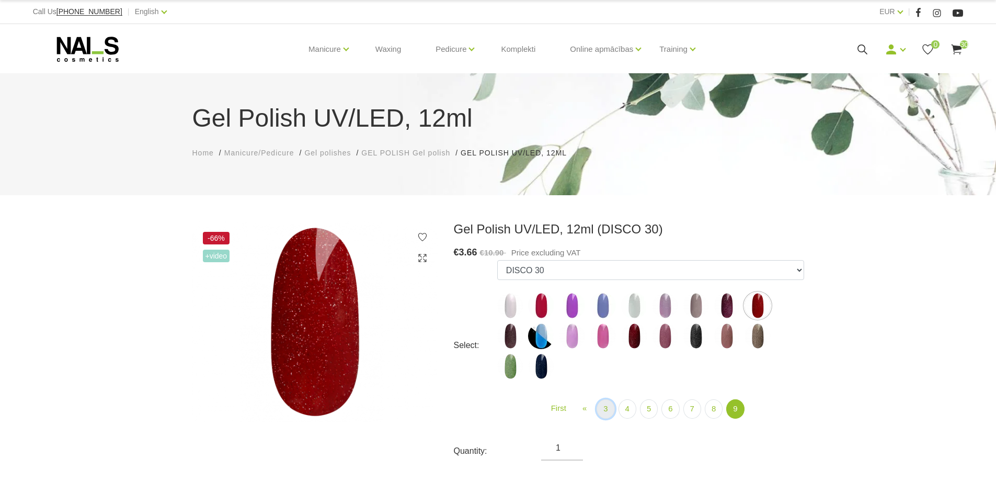
click at [611, 409] on link "3" at bounding box center [606, 408] width 18 height 19
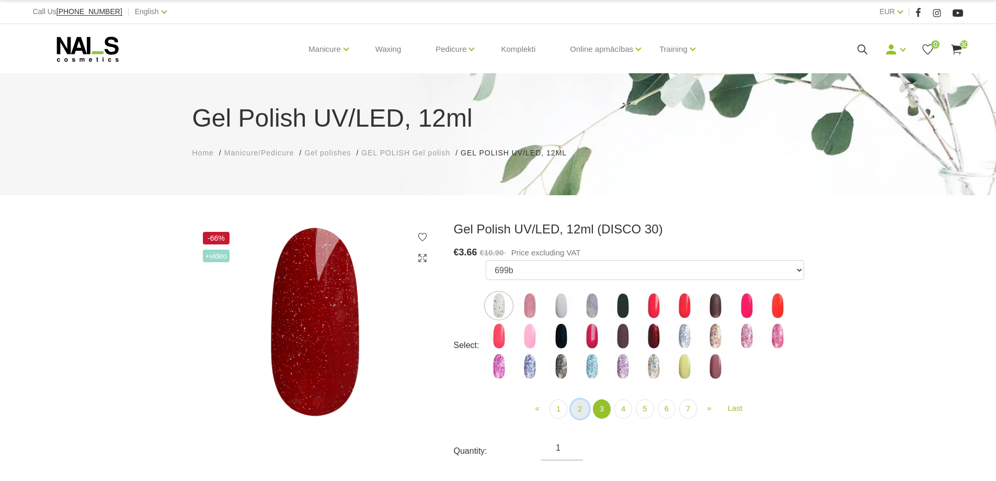
click at [587, 407] on link "2" at bounding box center [580, 408] width 18 height 19
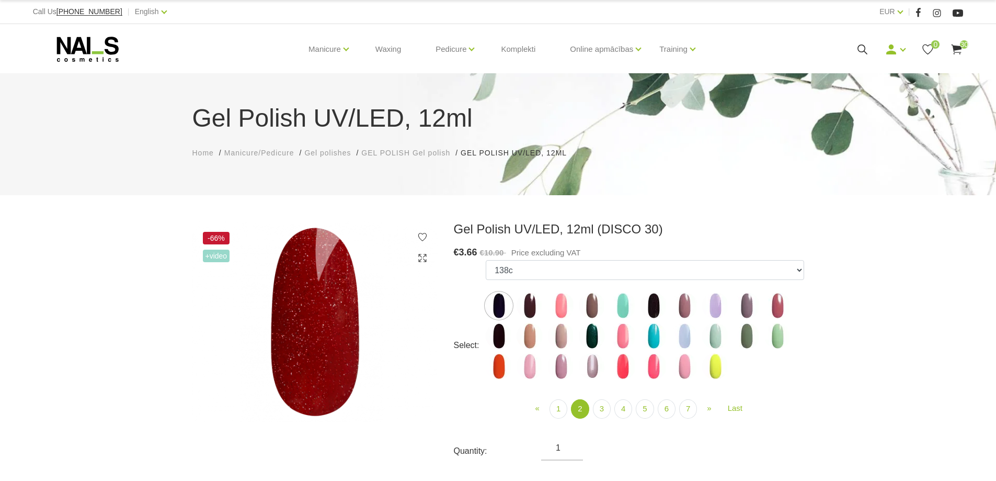
click at [536, 299] on img at bounding box center [530, 305] width 26 height 26
select select "4039"
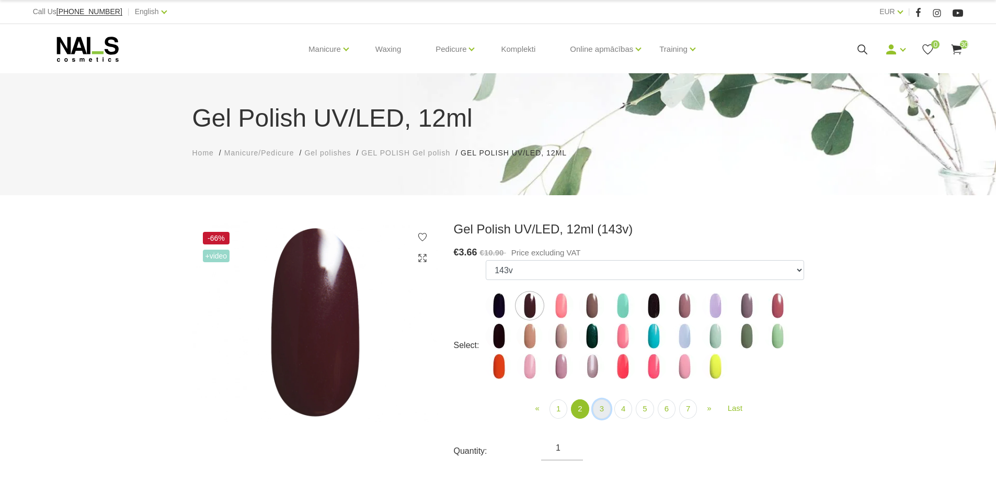
click at [599, 407] on link "3" at bounding box center [602, 408] width 18 height 19
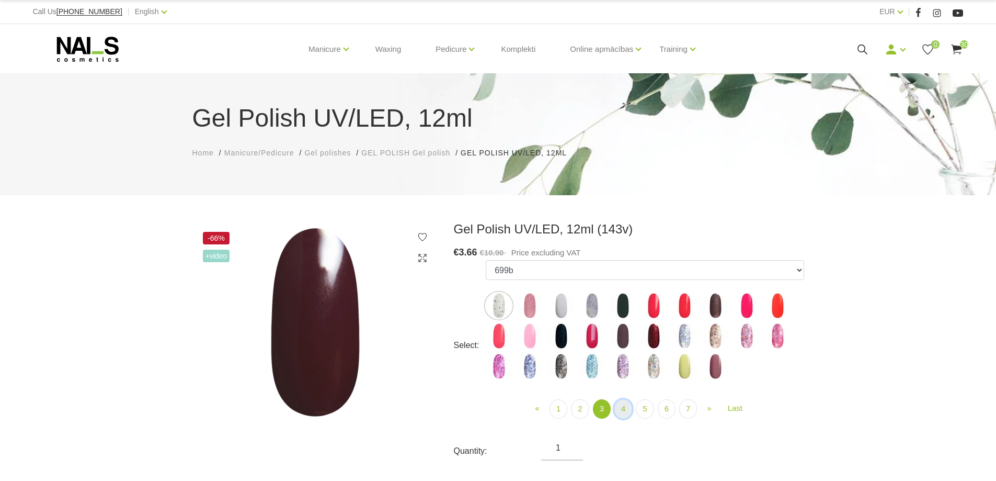
click at [627, 412] on link "4" at bounding box center [623, 408] width 18 height 19
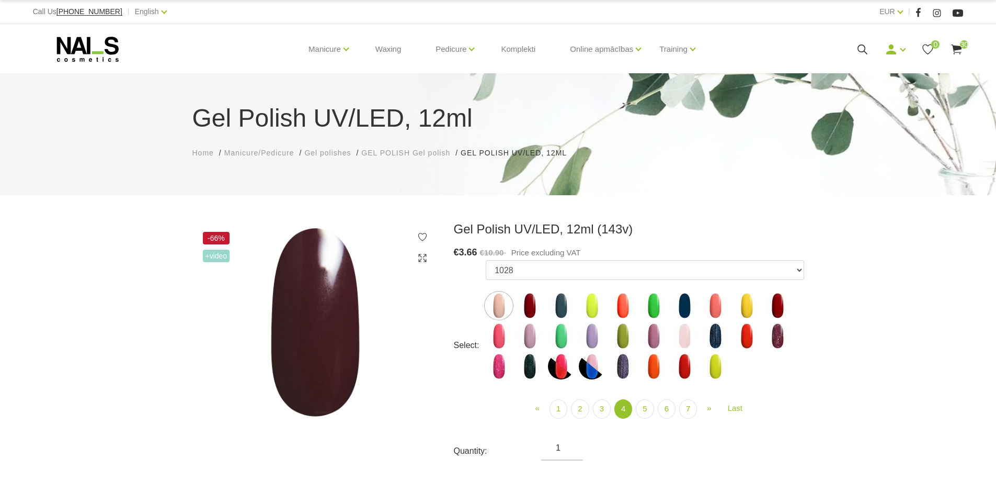
click at [526, 305] on img at bounding box center [530, 305] width 26 height 26
select select "4182"
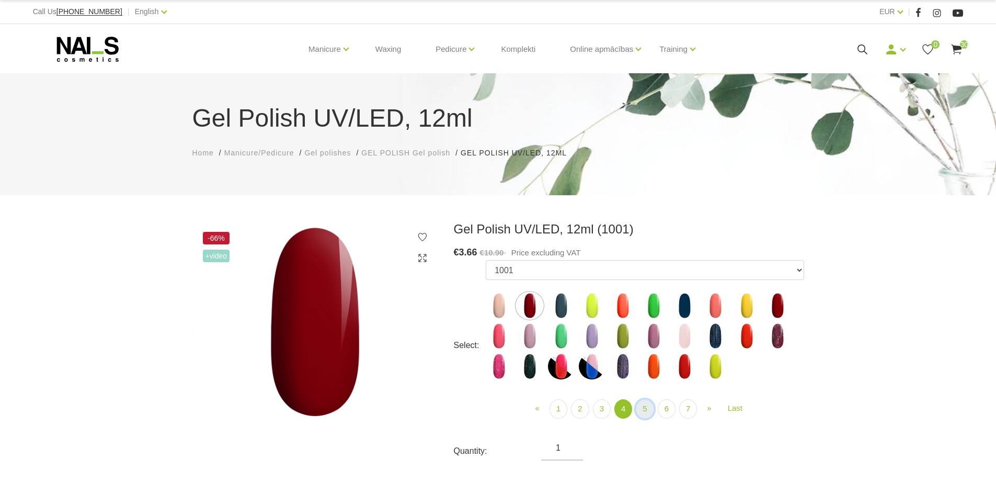
click at [650, 412] on link "5" at bounding box center [645, 408] width 18 height 19
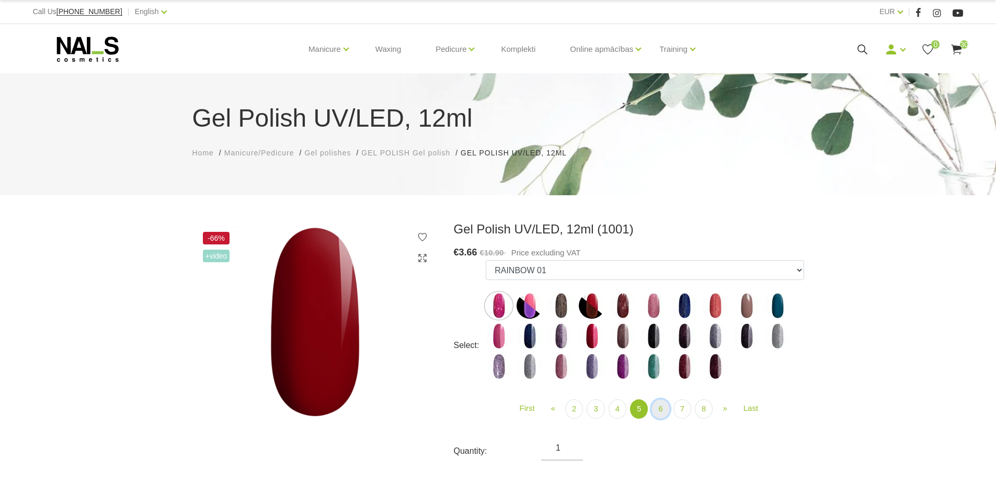
click at [665, 410] on link "6" at bounding box center [661, 408] width 18 height 19
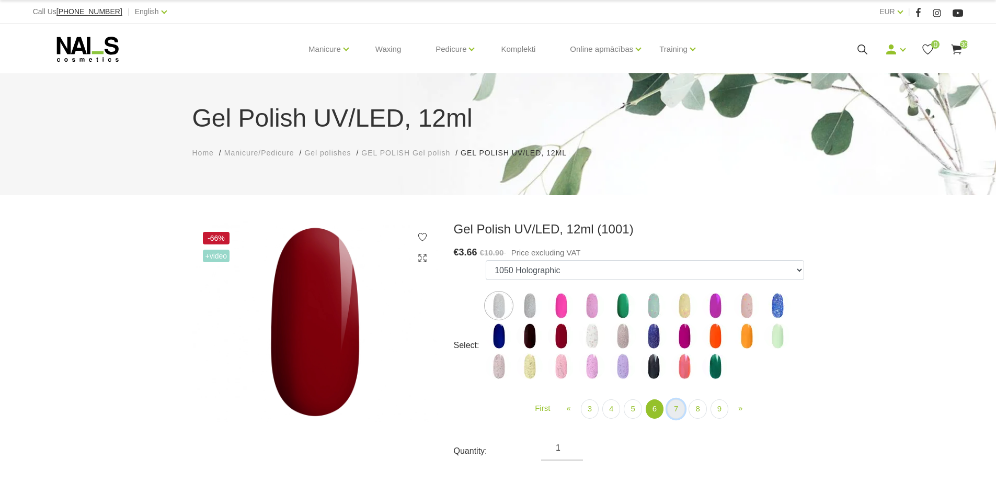
click at [674, 408] on link "7" at bounding box center [676, 408] width 18 height 19
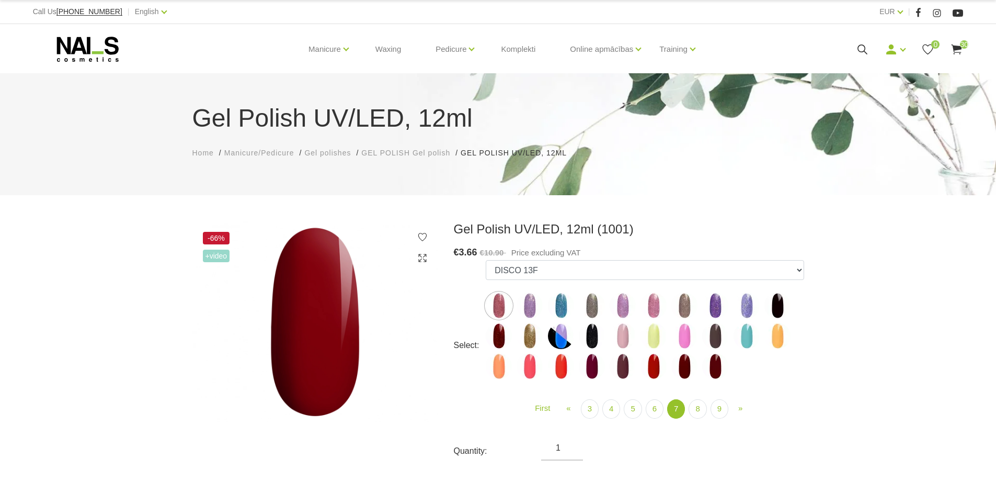
click at [691, 373] on img at bounding box center [684, 366] width 26 height 26
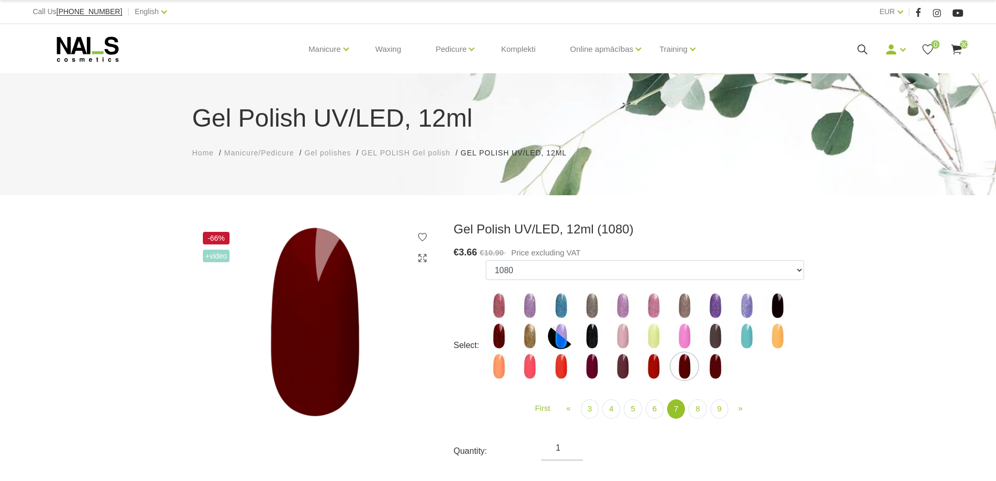
click at [715, 365] on img at bounding box center [715, 366] width 26 height 26
click at [652, 372] on img at bounding box center [654, 366] width 26 height 26
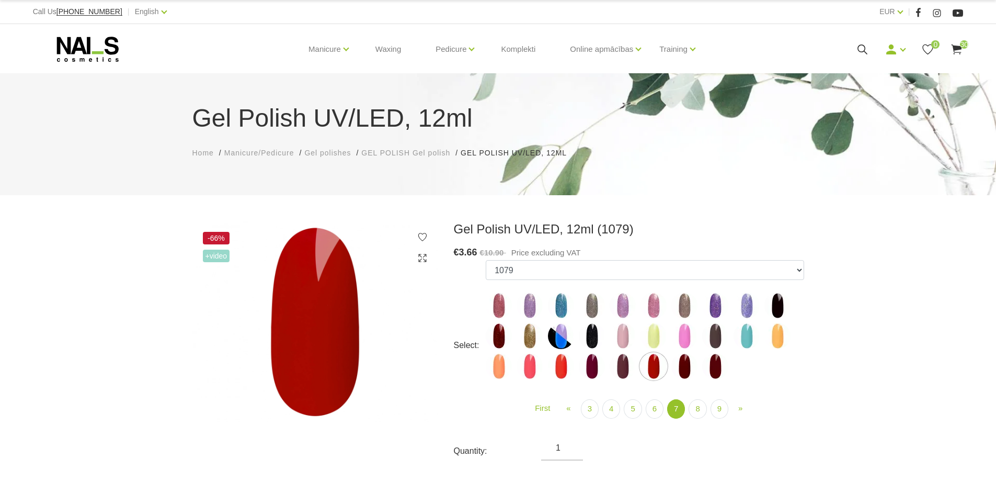
click at [500, 339] on img at bounding box center [499, 336] width 26 height 26
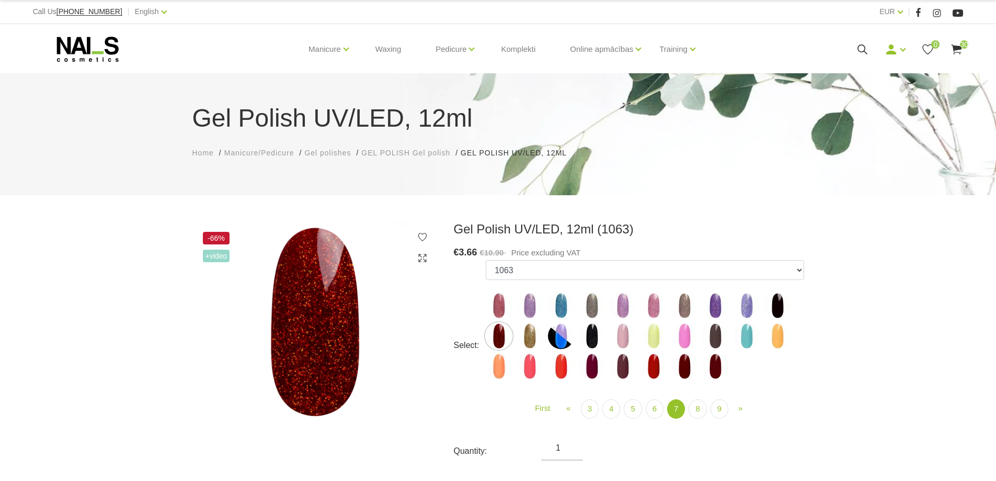
click at [716, 363] on img at bounding box center [715, 366] width 26 height 26
select select "5896"
click at [701, 413] on link "8" at bounding box center [698, 408] width 18 height 19
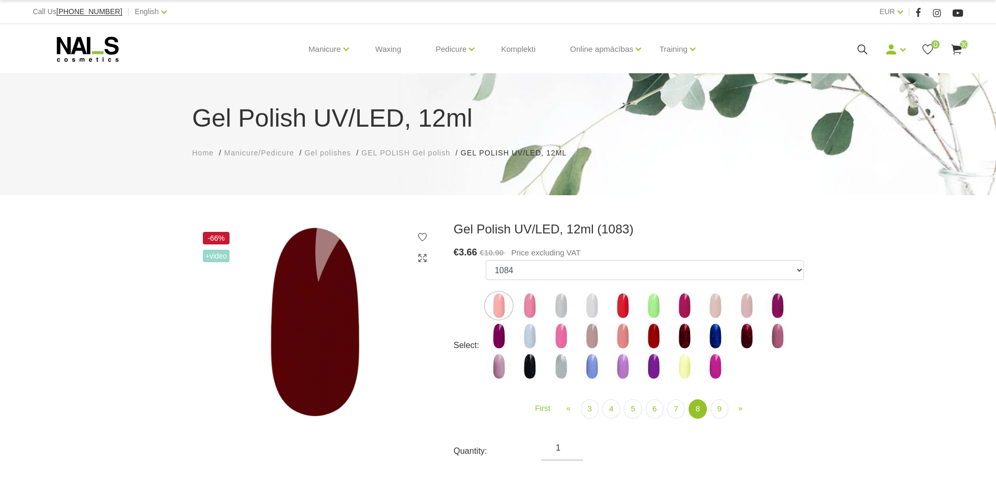
click at [681, 328] on img at bounding box center [684, 336] width 26 height 26
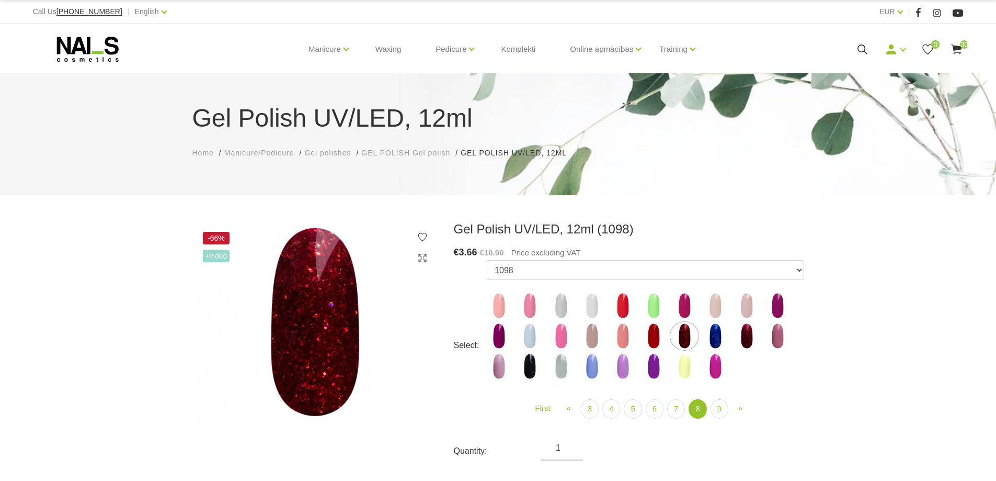
click at [748, 333] on img at bounding box center [747, 336] width 26 height 26
select select "6022"
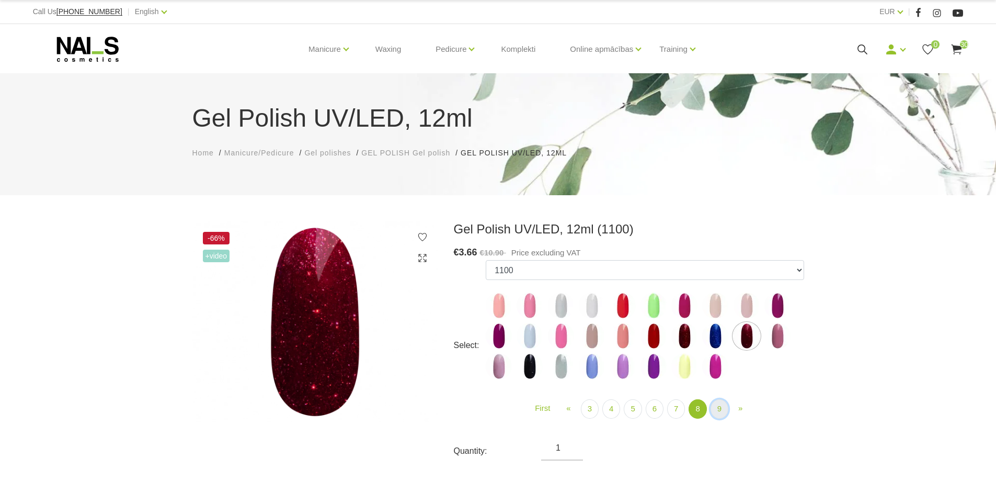
click at [712, 408] on link "9" at bounding box center [720, 408] width 18 height 19
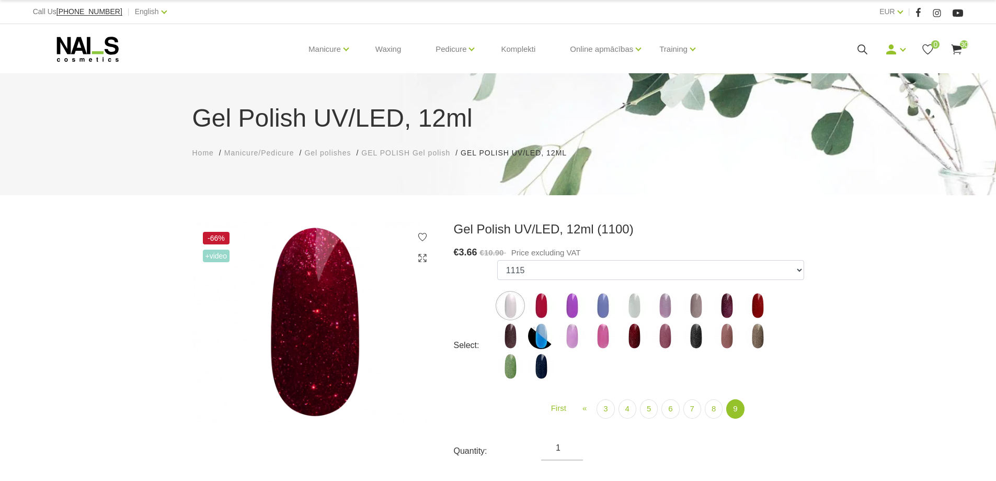
click at [630, 336] on img at bounding box center [634, 336] width 26 height 26
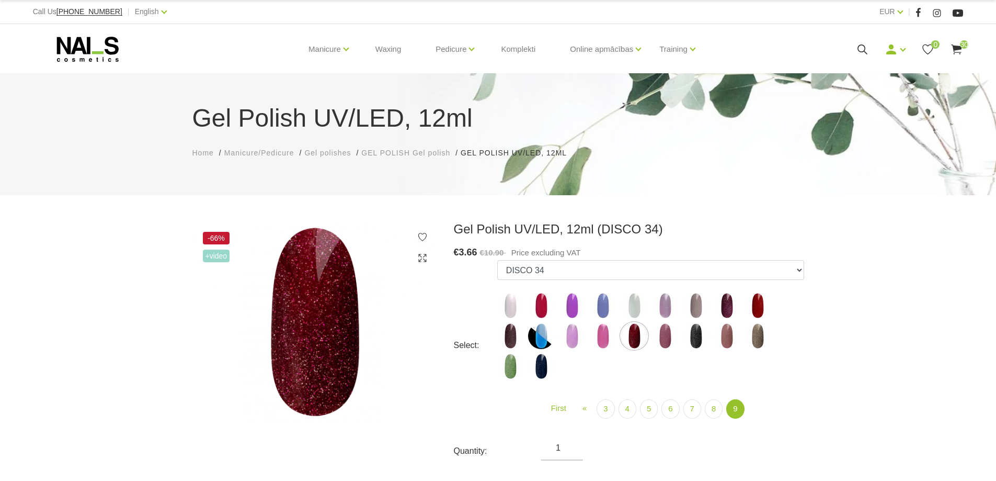
click at [758, 308] on img at bounding box center [758, 305] width 26 height 26
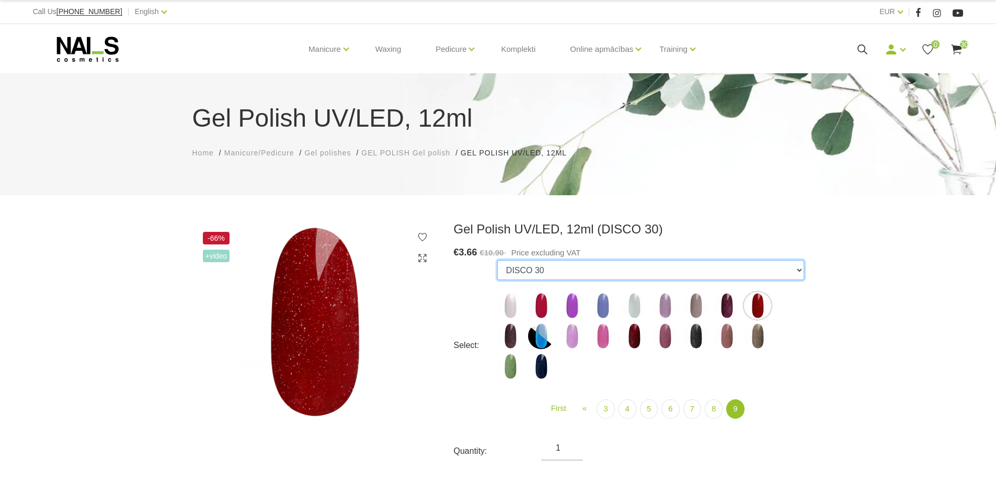
click at [561, 269] on select "1078 1081 001g 001n 003c 008b 011n 012g 016n 020b 044v 065v 068p 069v 083g 085p…" at bounding box center [650, 270] width 307 height 20
click at [497, 260] on select "1078 1081 001g 001n 003c 008b 011n 012g 016n 020b 044v 065v 068p 069v 083g 085p…" at bounding box center [650, 270] width 307 height 20
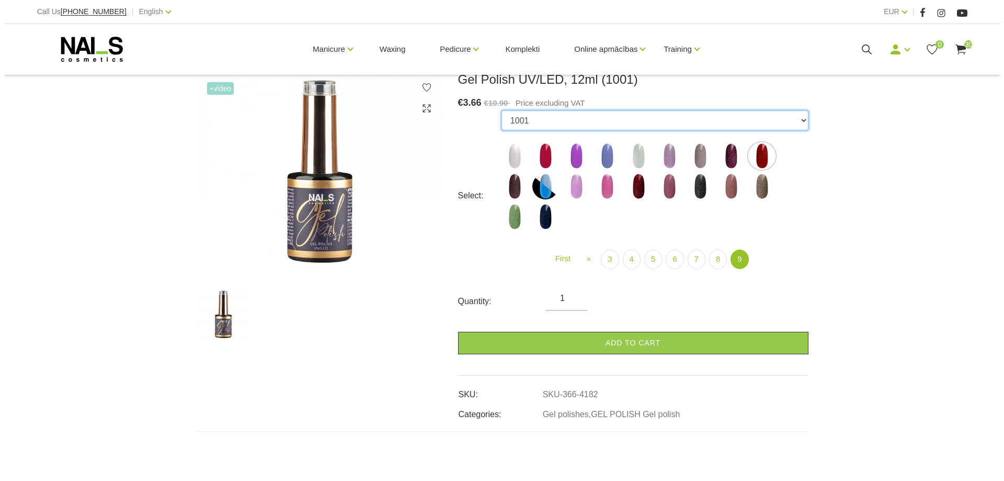
scroll to position [157, 0]
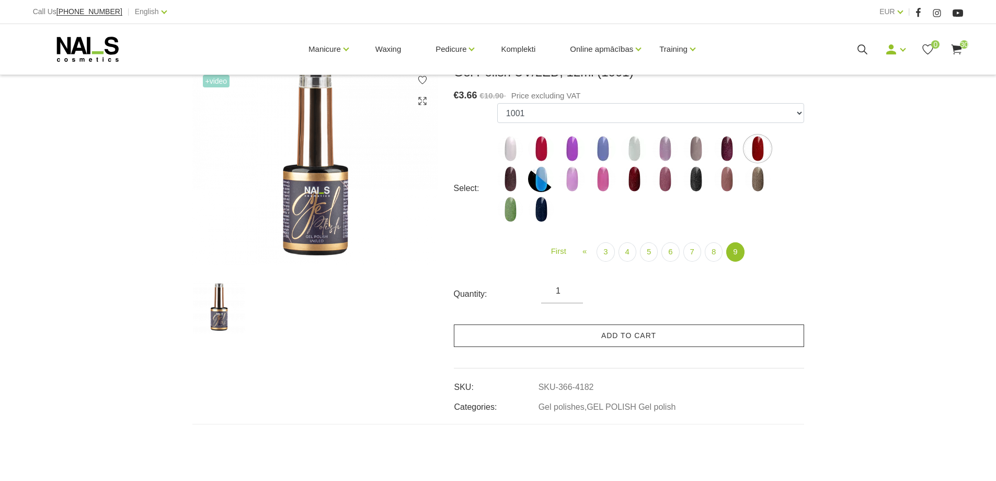
click at [628, 337] on link "Add to cart" at bounding box center [629, 335] width 350 height 22
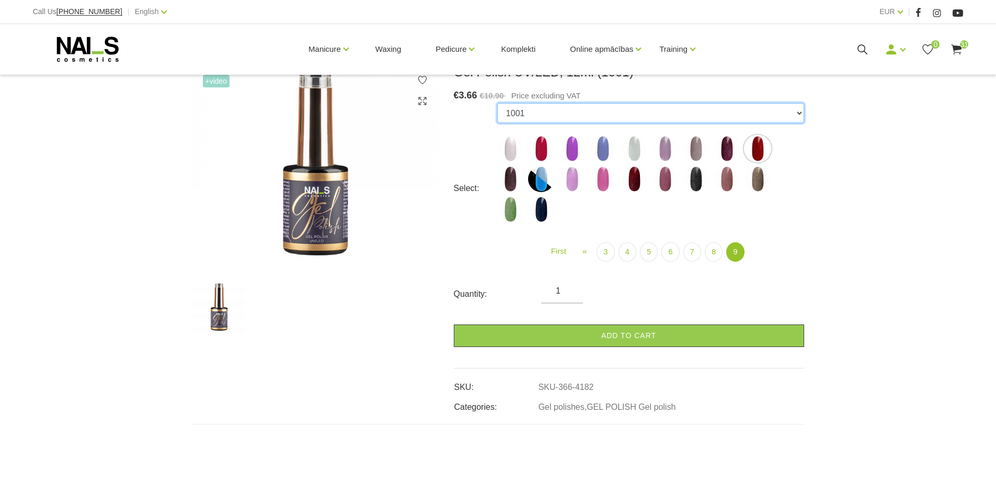
click at [800, 116] on select "1078 1081 001g 001n 003c 008b 011n 012g 016n 020b 044v 065v 068p 069v 083g 085p…" at bounding box center [650, 113] width 307 height 20
select select "5586"
click at [497, 103] on select "1078 1081 001g 001n 003c 008b 011n 012g 016n 020b 044v 065v 068p 069v 083g 085p…" at bounding box center [650, 113] width 307 height 20
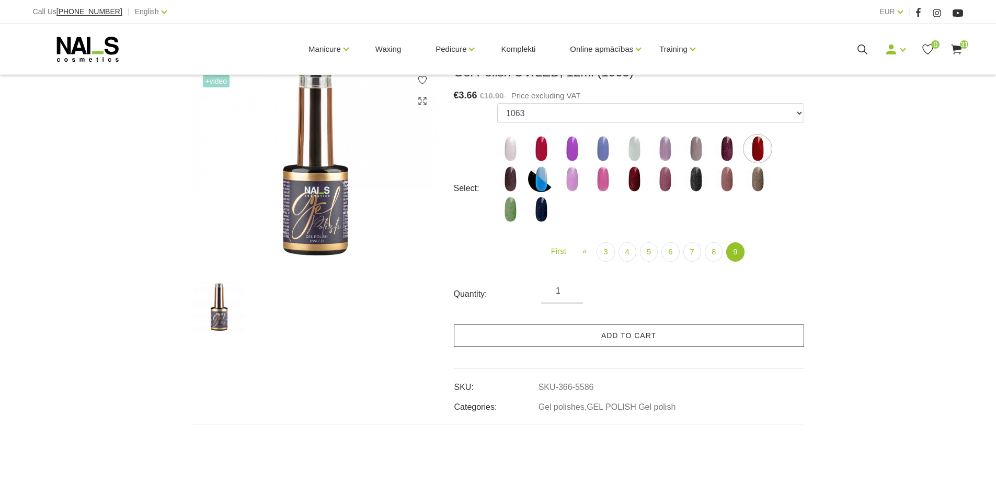
click at [605, 336] on link "Add to cart" at bounding box center [629, 335] width 350 height 22
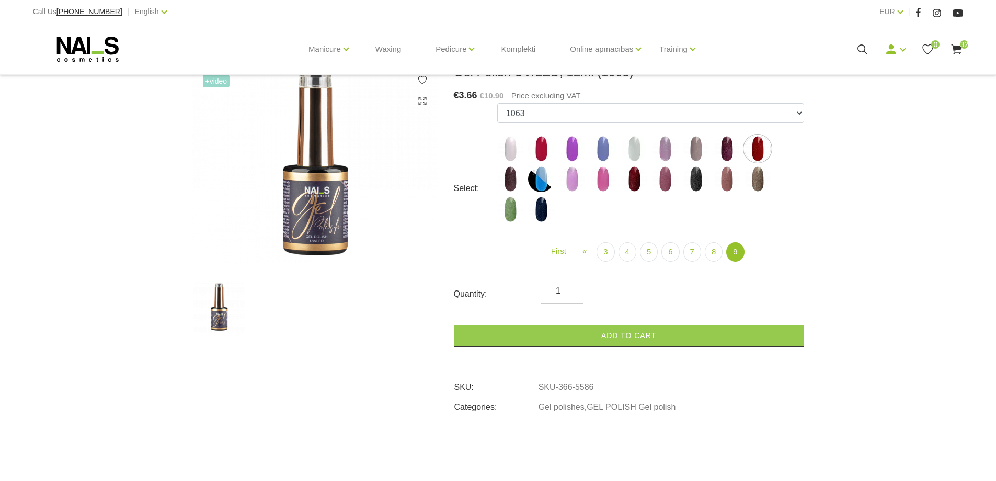
click at [956, 45] on use at bounding box center [957, 49] width 10 height 10
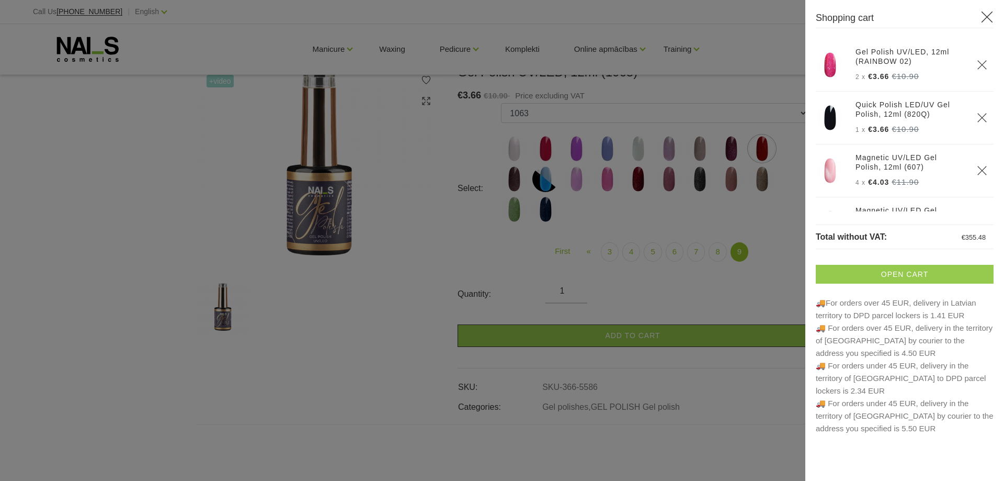
click at [908, 273] on link "Open cart" at bounding box center [905, 274] width 178 height 19
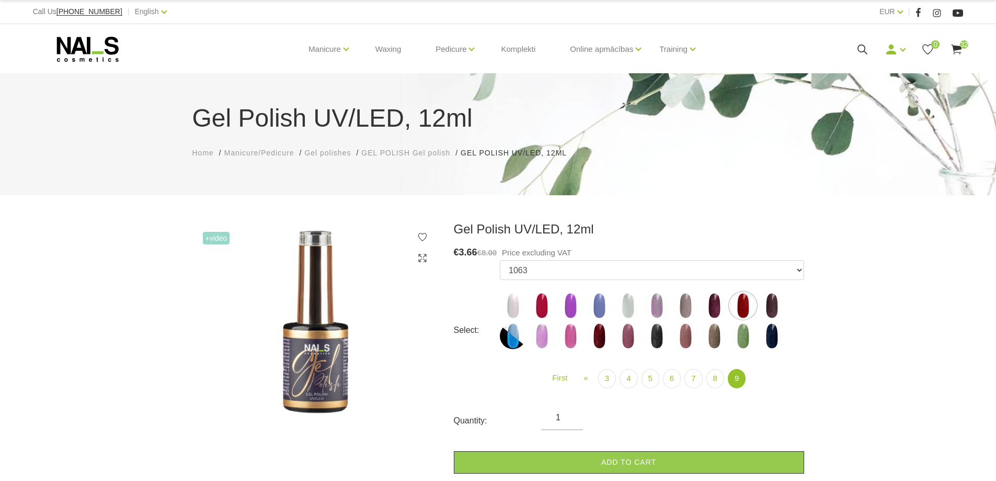
select select "5586"
click at [340, 155] on span "Gel polishes" at bounding box center [327, 152] width 47 height 8
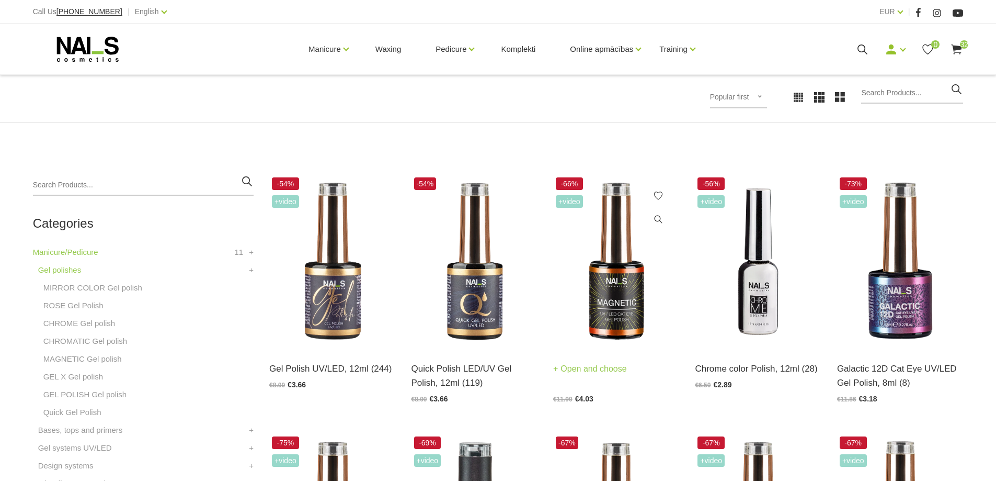
scroll to position [157, 0]
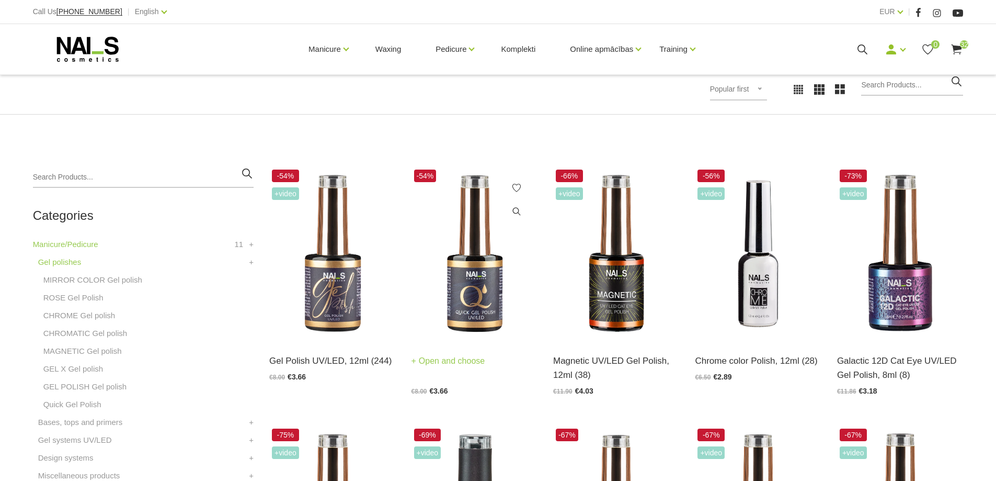
click at [469, 295] on img at bounding box center [475, 254] width 126 height 174
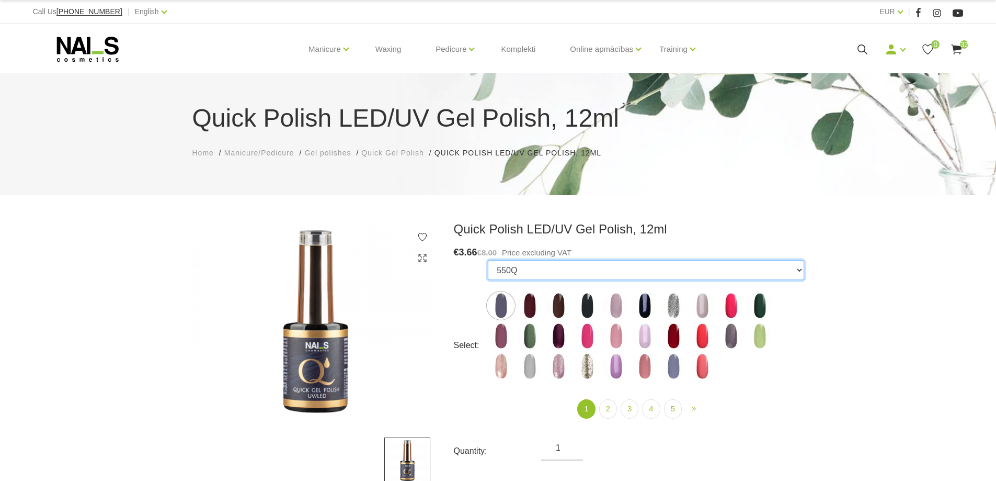
click at [799, 270] on select "550Q 551Q 807Q 813Q 462Q 401Q 443Q 445Q 569Q 560Q 552Q 568Q 510Q 413Q 529Q 484Q…" at bounding box center [646, 270] width 316 height 20
select select "5198"
click at [488, 260] on select "550Q 551Q 807Q 813Q 462Q 401Q 443Q 445Q 569Q 560Q 552Q 568Q 510Q 413Q 529Q 484Q…" at bounding box center [646, 270] width 316 height 20
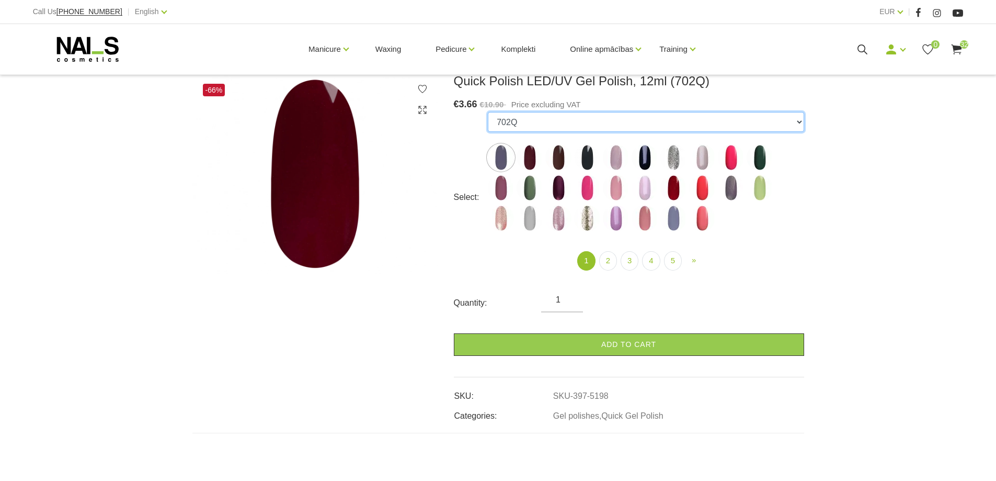
scroll to position [157, 0]
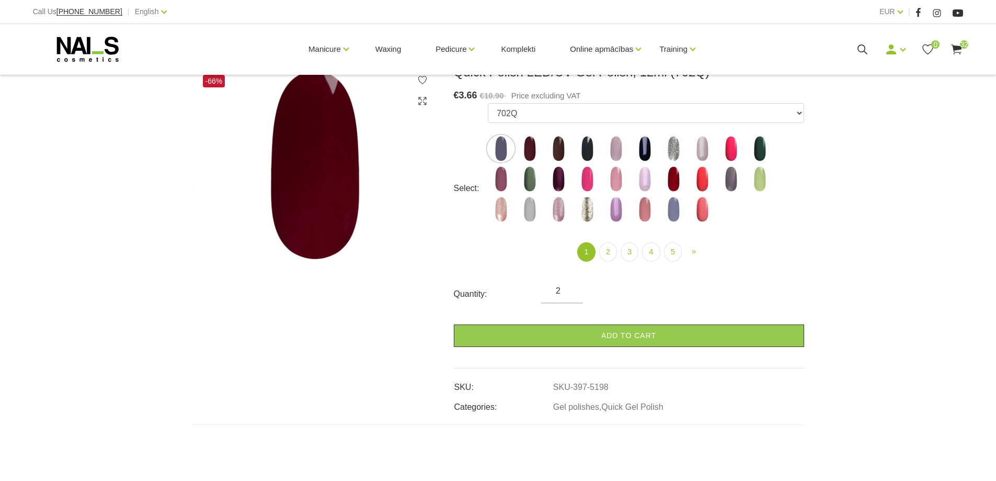
type input "2"
click at [572, 287] on input "2" at bounding box center [562, 290] width 42 height 13
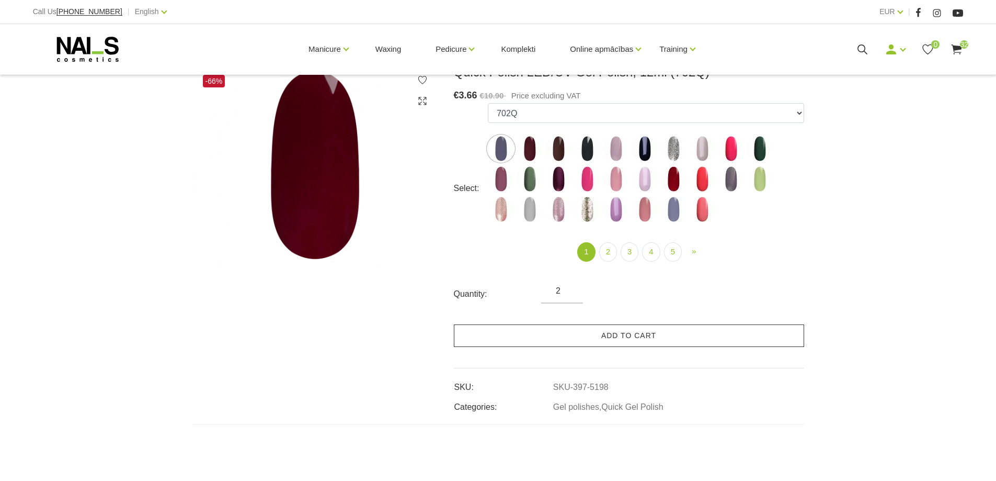
click at [608, 335] on link "Add to cart" at bounding box center [629, 335] width 350 height 22
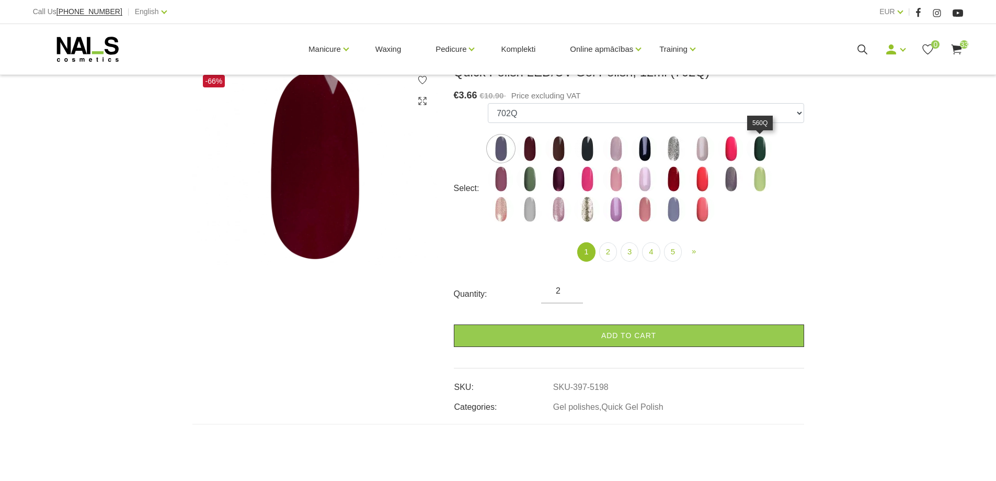
click at [762, 145] on img at bounding box center [760, 148] width 26 height 26
select select "4334"
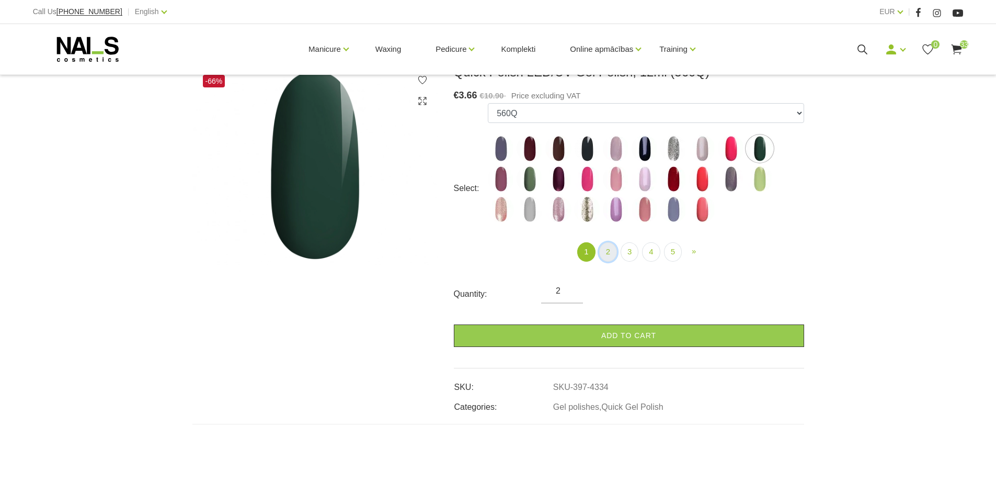
click at [604, 248] on link "2" at bounding box center [608, 251] width 18 height 19
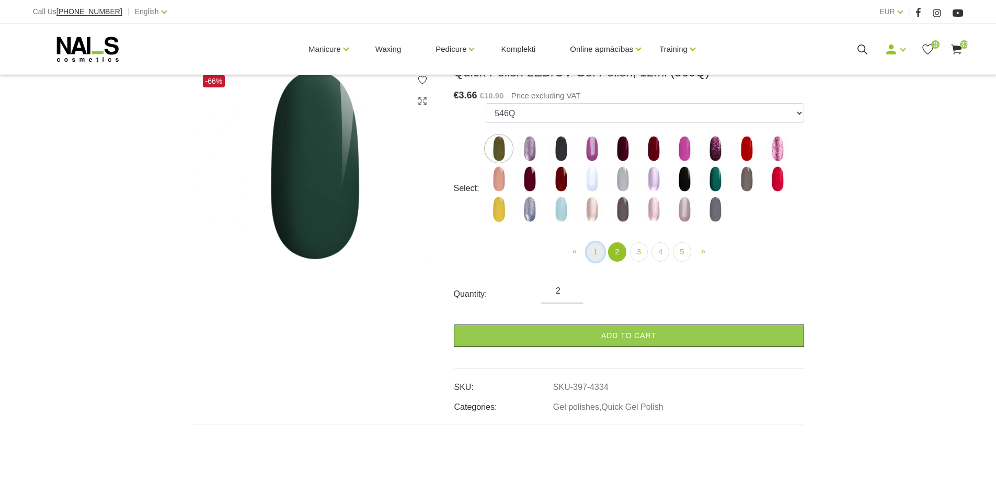
click at [590, 248] on link "1" at bounding box center [596, 251] width 18 height 19
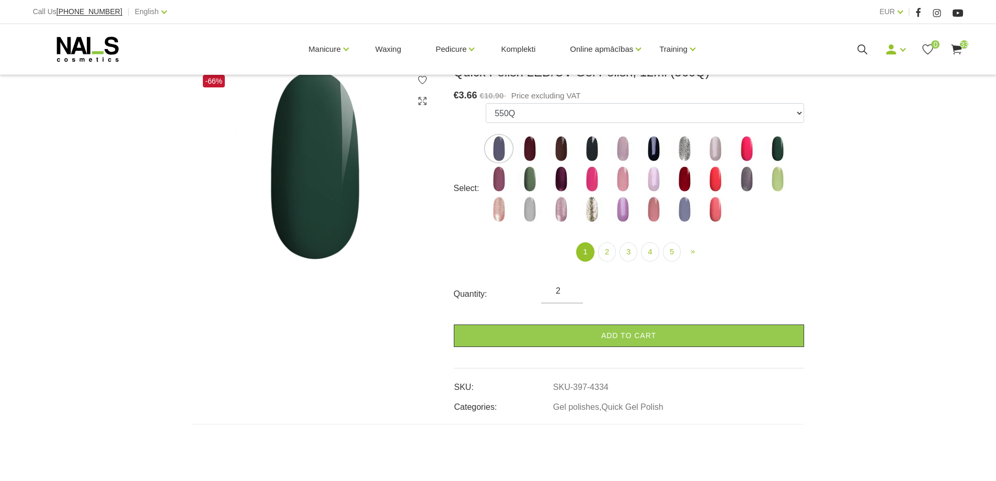
click at [532, 188] on img at bounding box center [530, 179] width 26 height 26
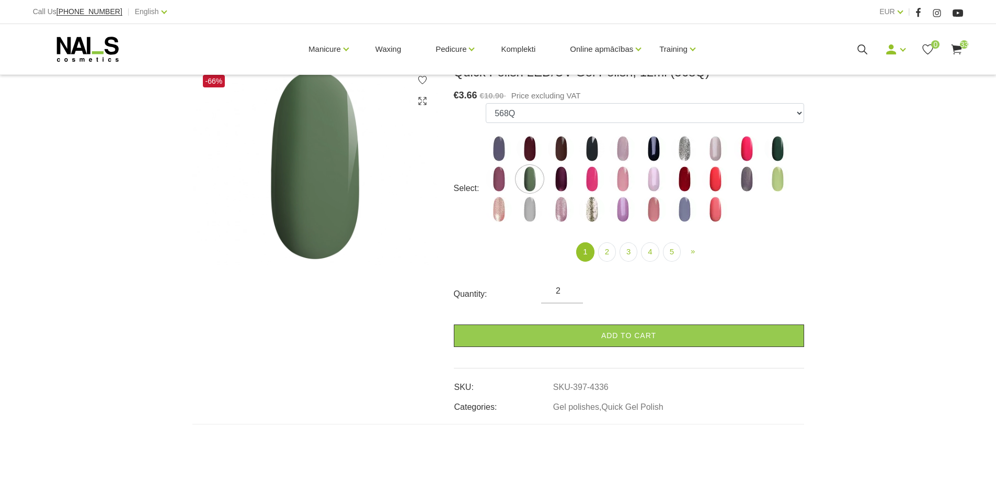
click at [591, 146] on img at bounding box center [592, 148] width 26 height 26
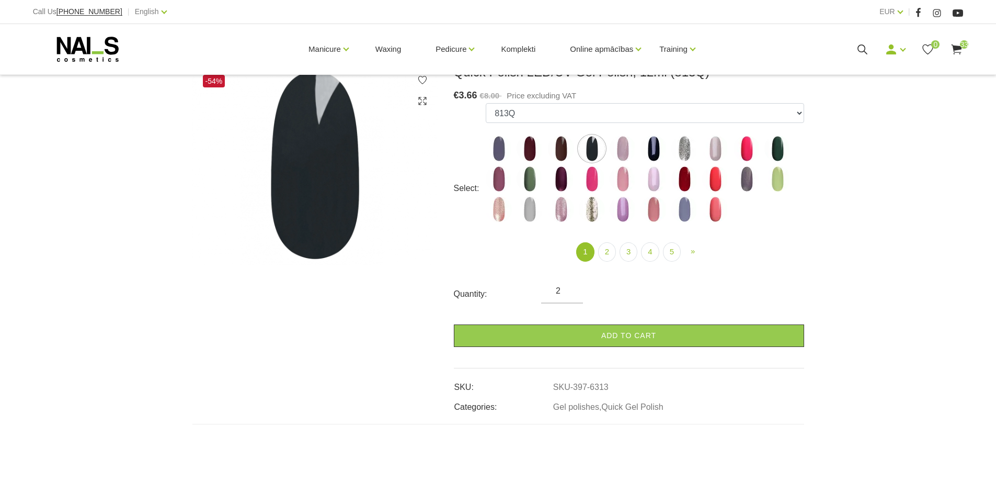
click at [773, 180] on img at bounding box center [777, 179] width 26 height 26
select select "4347"
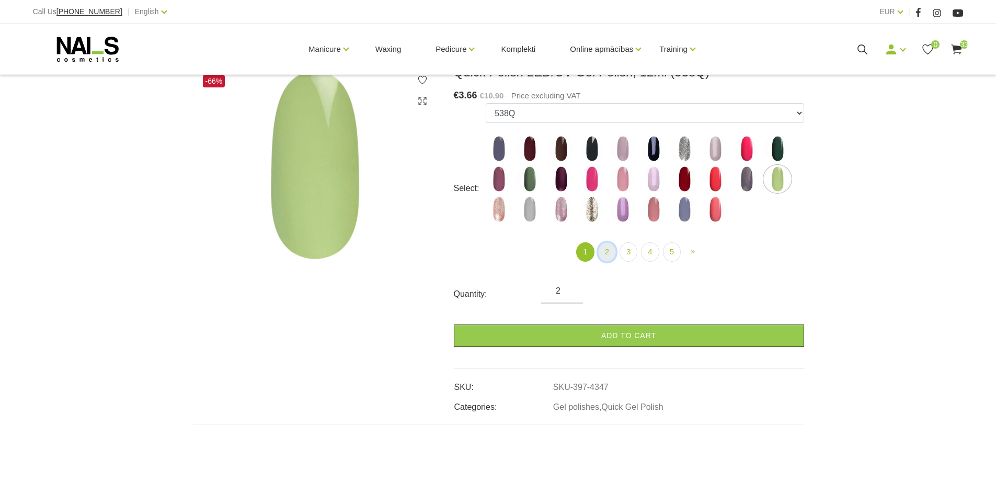
click at [608, 254] on link "2" at bounding box center [607, 251] width 18 height 19
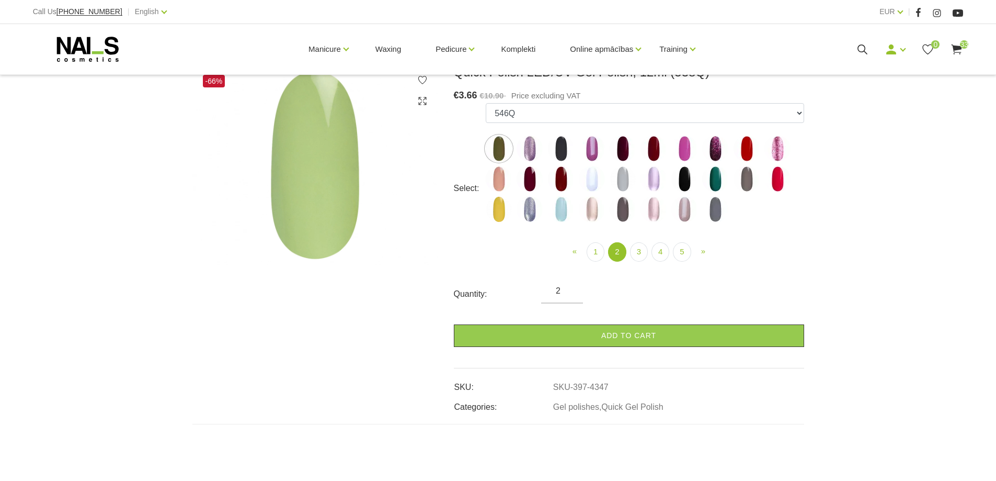
click at [501, 151] on img at bounding box center [499, 148] width 26 height 26
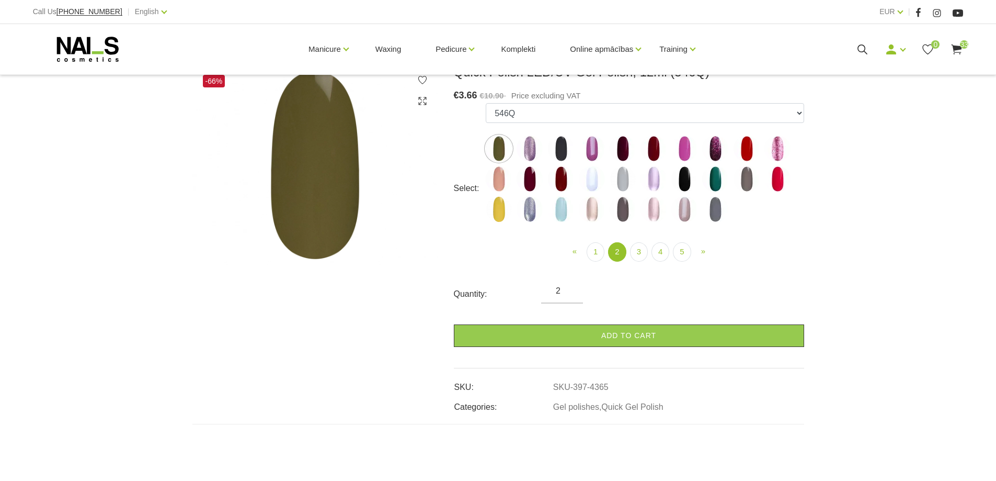
click at [564, 153] on img at bounding box center [561, 148] width 26 height 26
select select "4368"
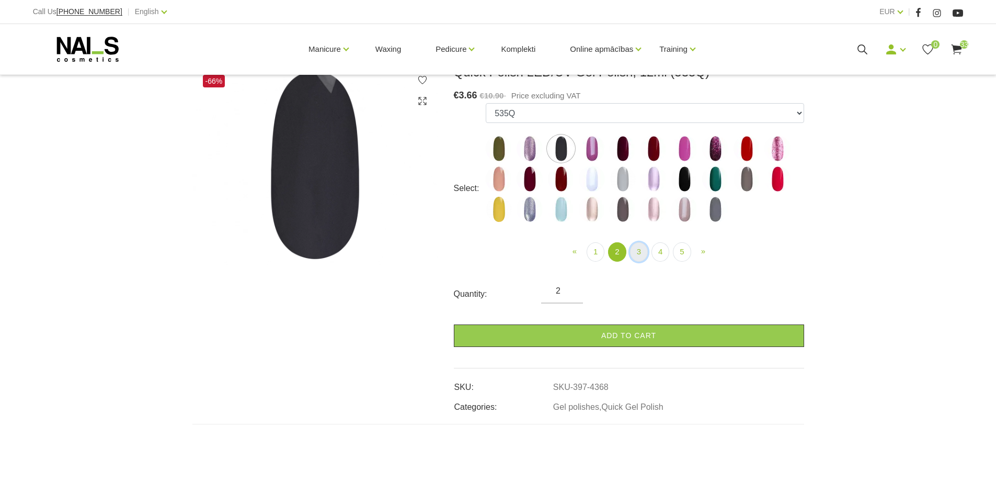
click at [633, 250] on link "3" at bounding box center [639, 251] width 18 height 19
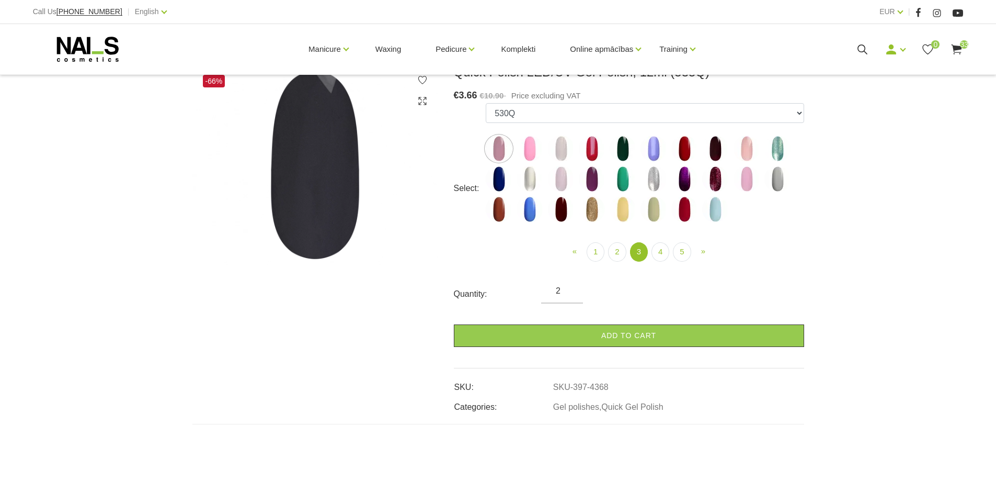
click at [625, 150] on img at bounding box center [623, 148] width 26 height 26
select select "4422"
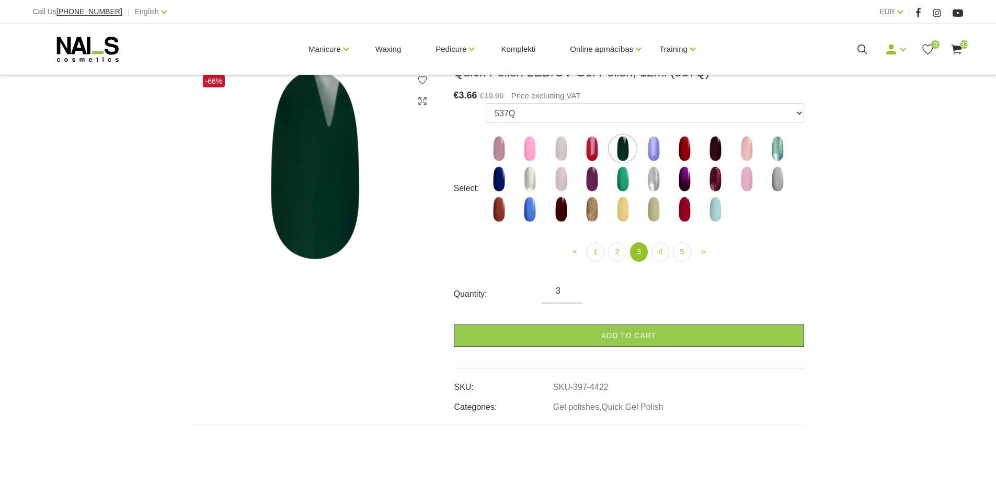
click at [572, 288] on input "3" at bounding box center [562, 290] width 42 height 13
type input "4"
click at [573, 288] on input "4" at bounding box center [562, 290] width 42 height 13
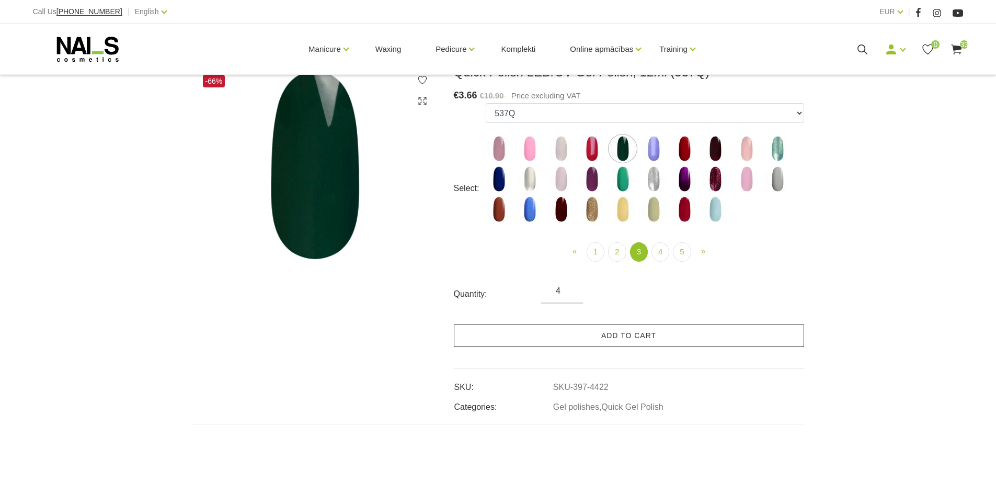
click at [638, 337] on link "Add to cart" at bounding box center [629, 335] width 350 height 22
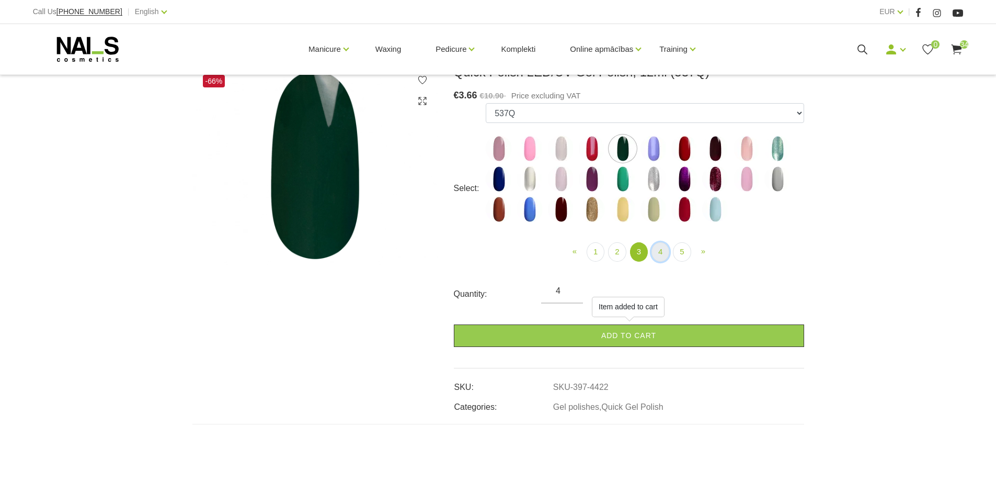
click at [662, 251] on link "4" at bounding box center [661, 251] width 18 height 19
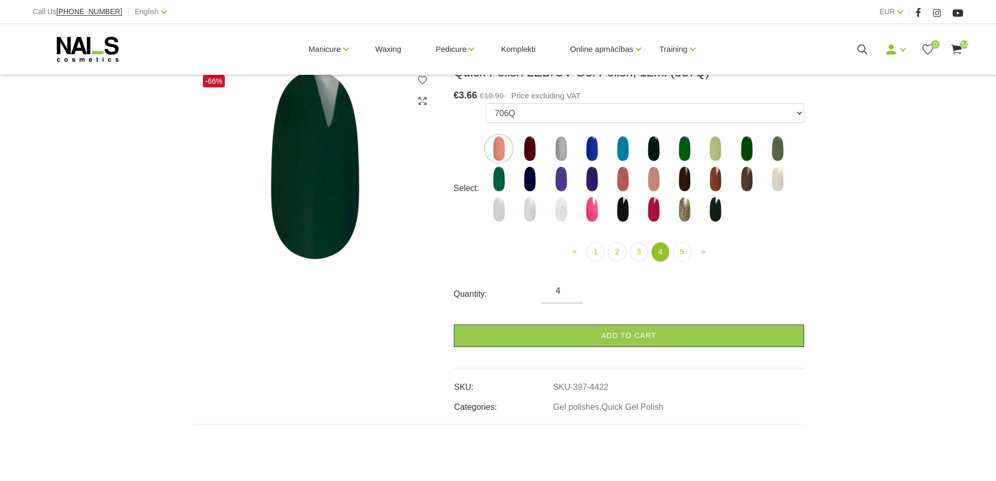
click at [679, 146] on img at bounding box center [684, 148] width 26 height 26
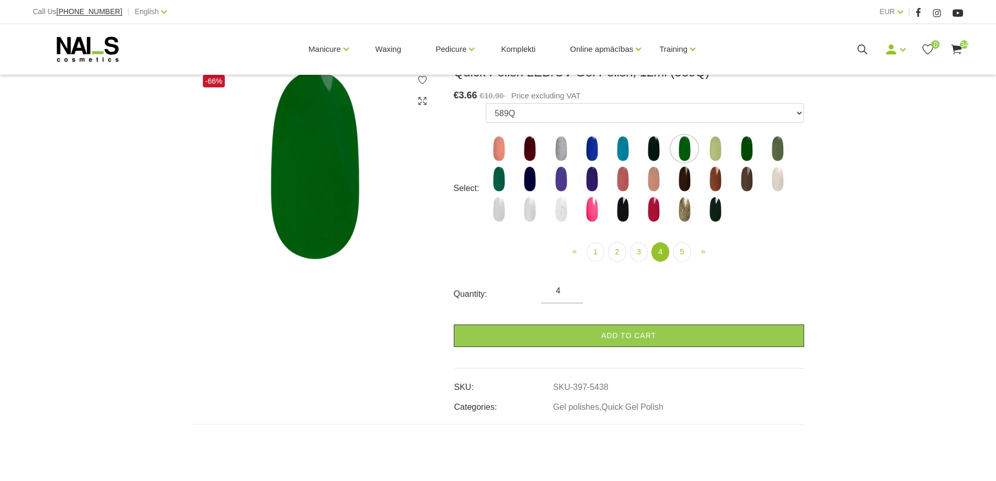
click at [748, 153] on img at bounding box center [747, 148] width 26 height 26
select select "5440"
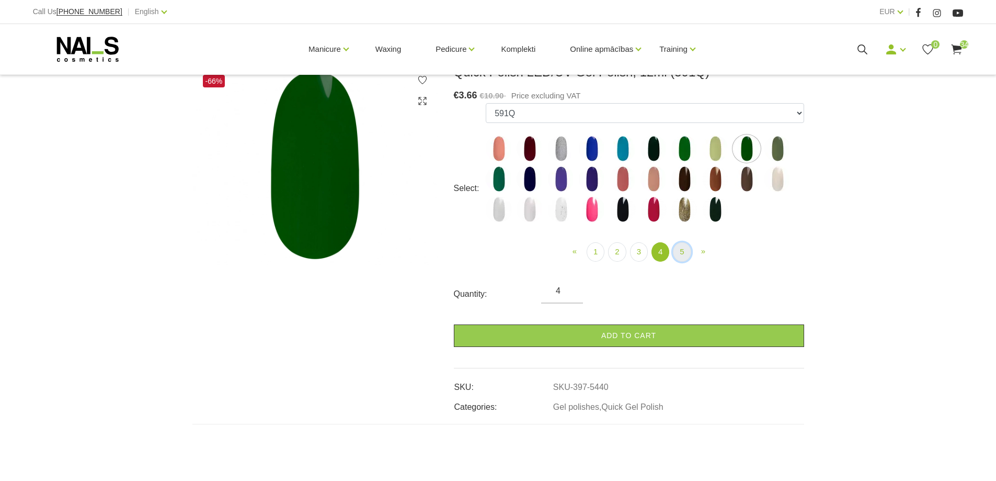
click at [681, 248] on link "5" at bounding box center [682, 251] width 18 height 19
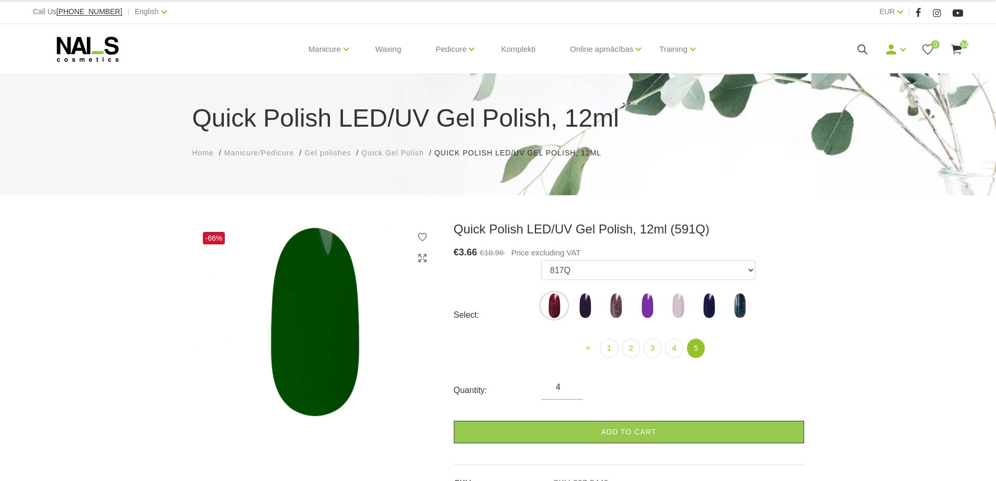
click at [335, 151] on span "Gel polishes" at bounding box center [327, 152] width 47 height 8
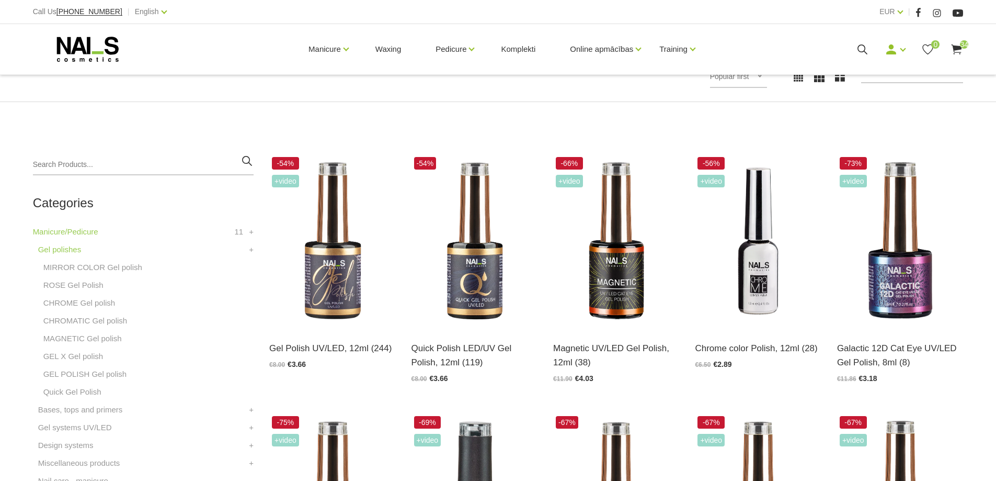
scroll to position [209, 0]
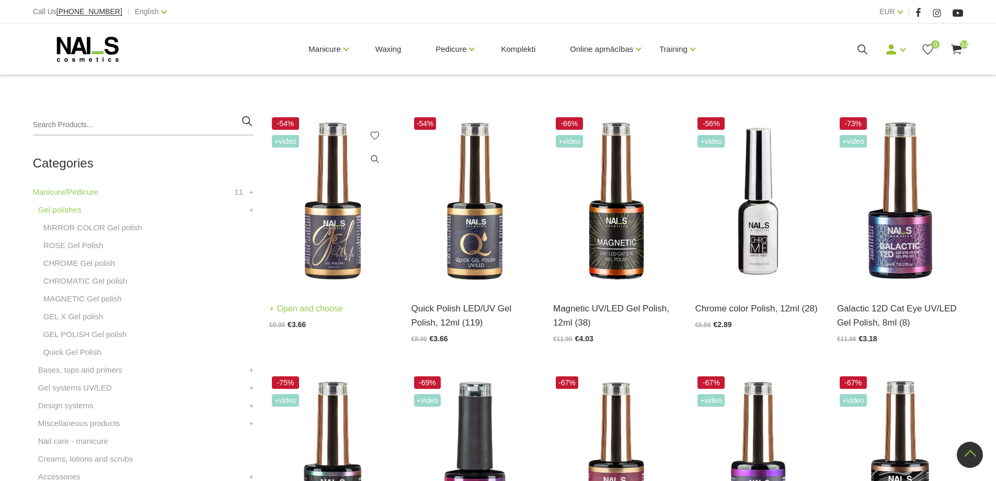
click at [360, 234] on img at bounding box center [332, 202] width 126 height 174
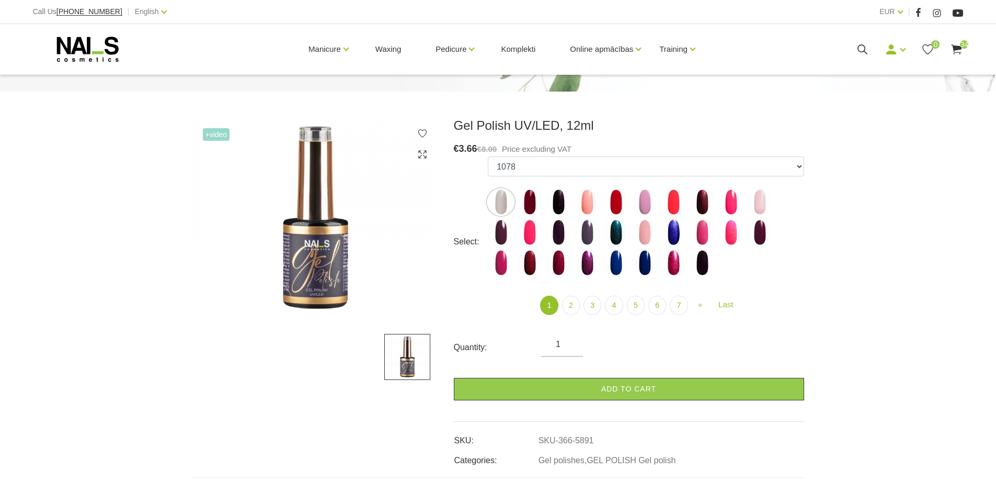
scroll to position [105, 0]
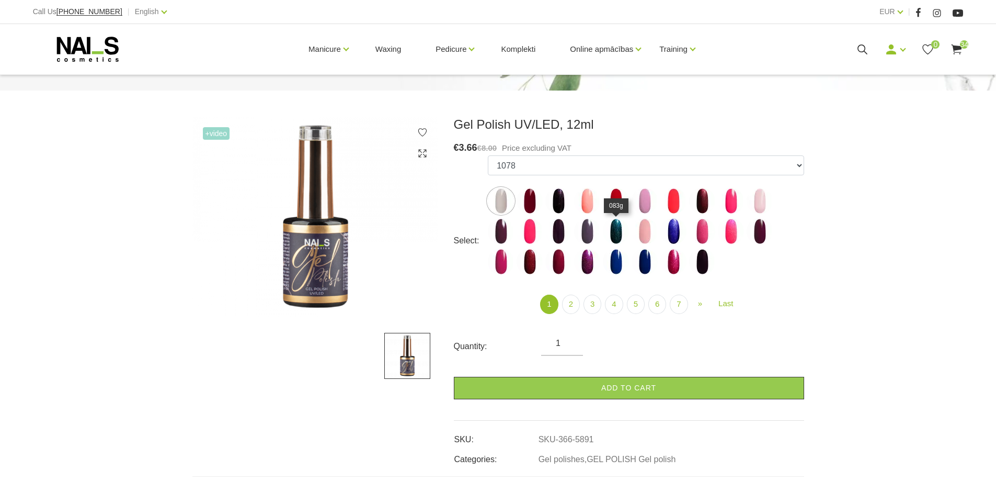
click at [615, 230] on img at bounding box center [616, 231] width 26 height 26
select select "4002"
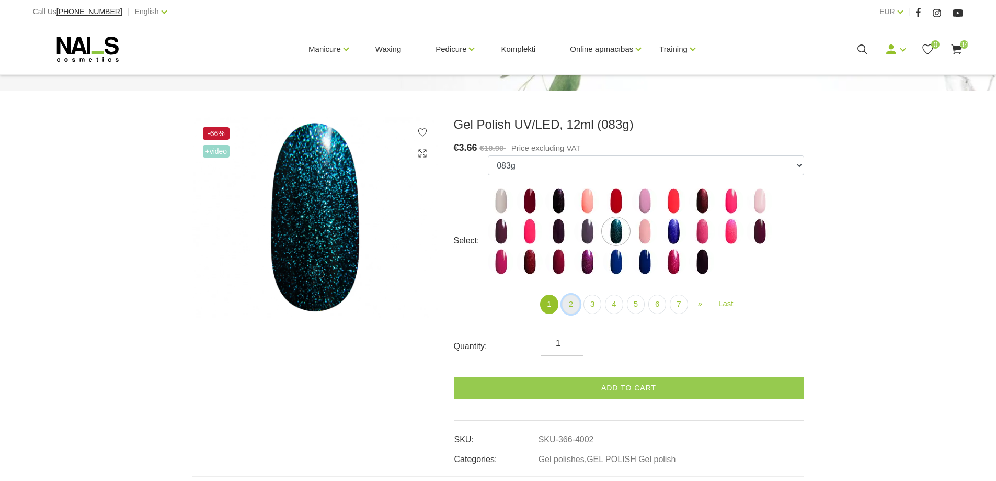
click at [572, 303] on link "2" at bounding box center [571, 303] width 18 height 19
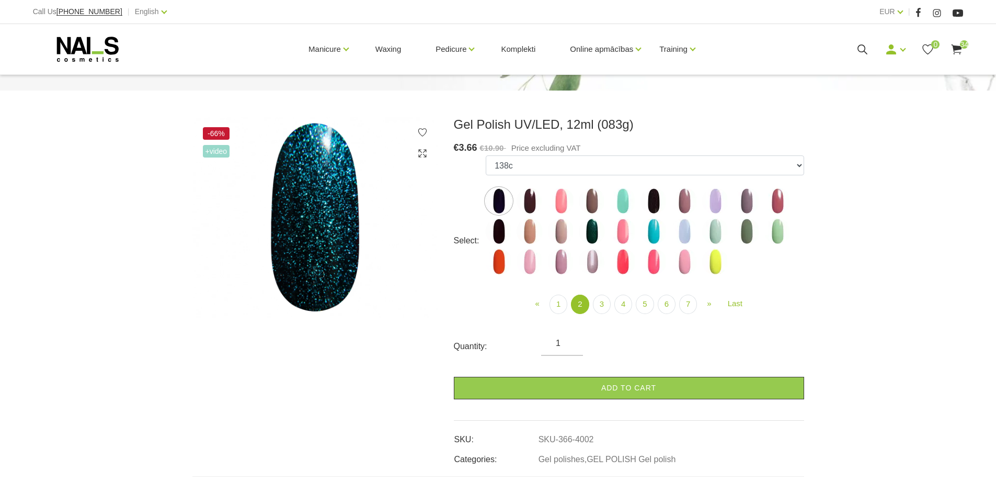
click at [599, 230] on img at bounding box center [592, 231] width 26 height 26
select select "4074"
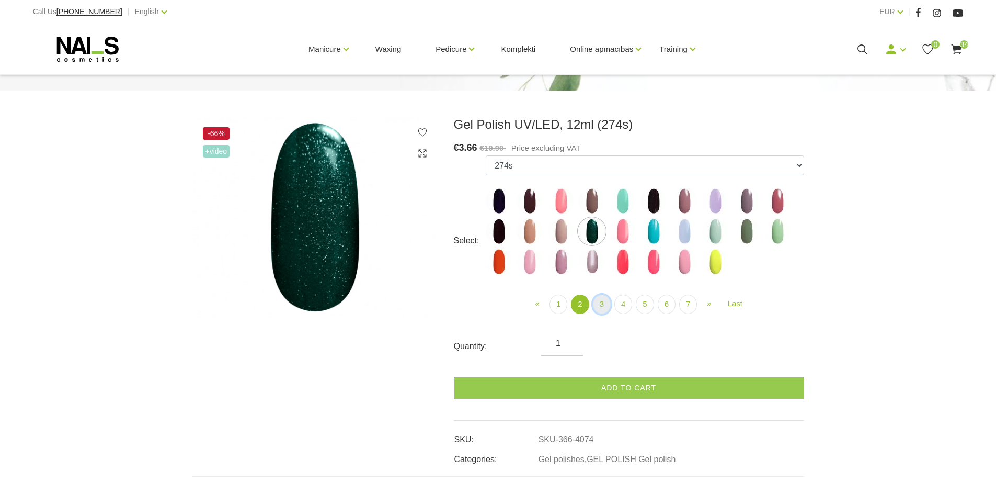
click at [601, 306] on link "3" at bounding box center [602, 303] width 18 height 19
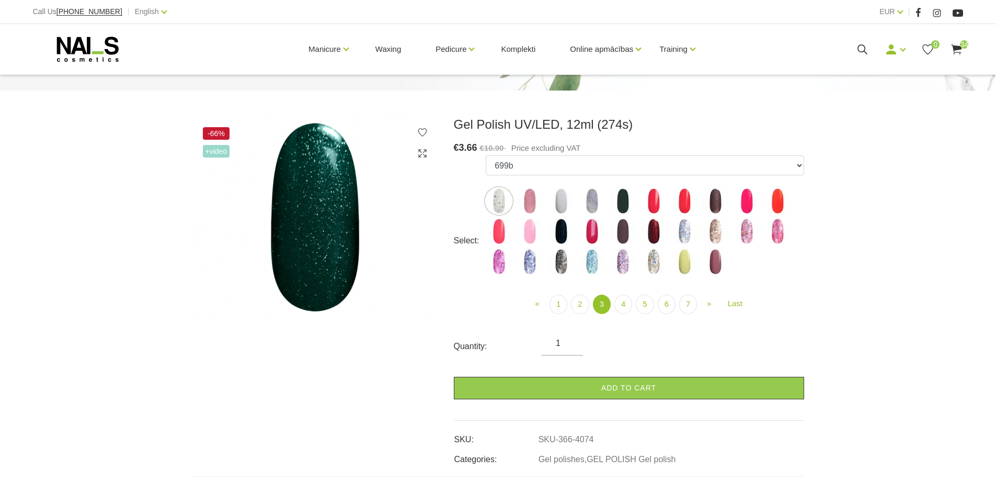
click at [630, 202] on img at bounding box center [623, 201] width 26 height 26
select select "4128"
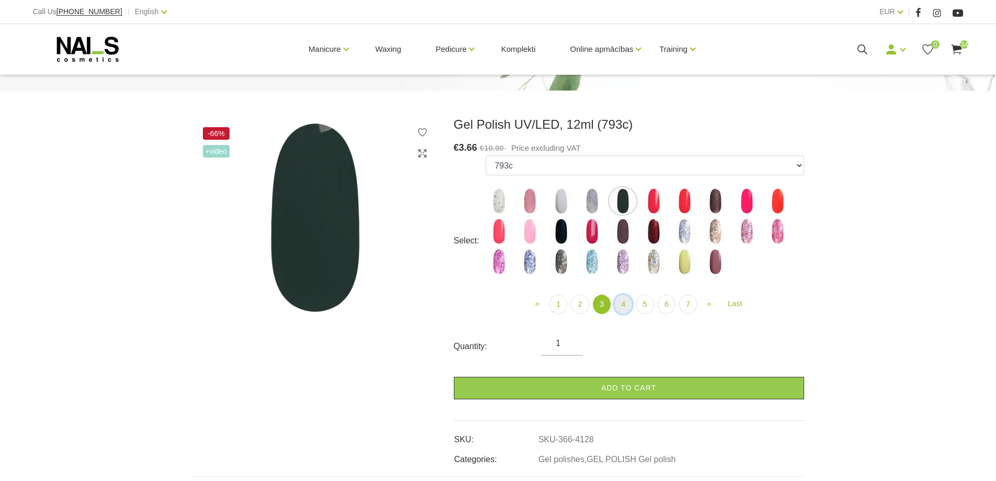
click at [623, 305] on link "4" at bounding box center [623, 303] width 18 height 19
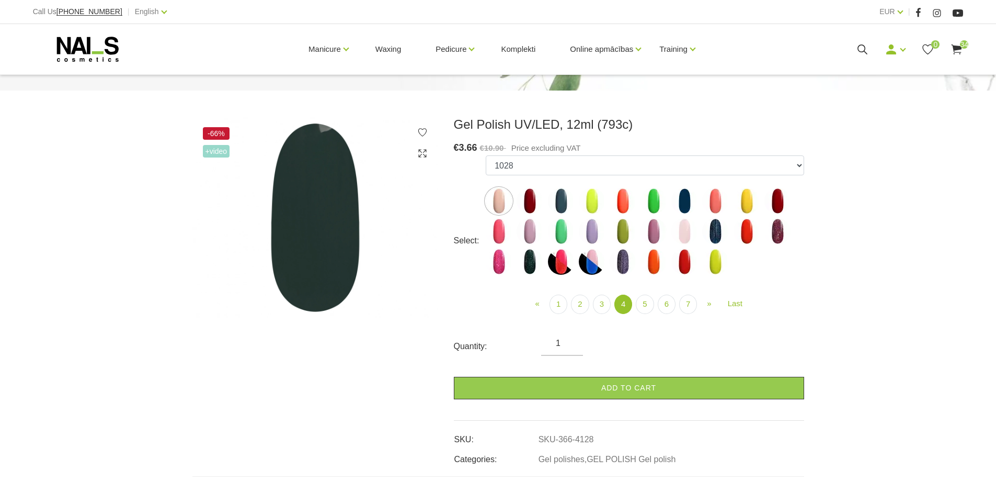
click at [681, 204] on img at bounding box center [684, 201] width 26 height 26
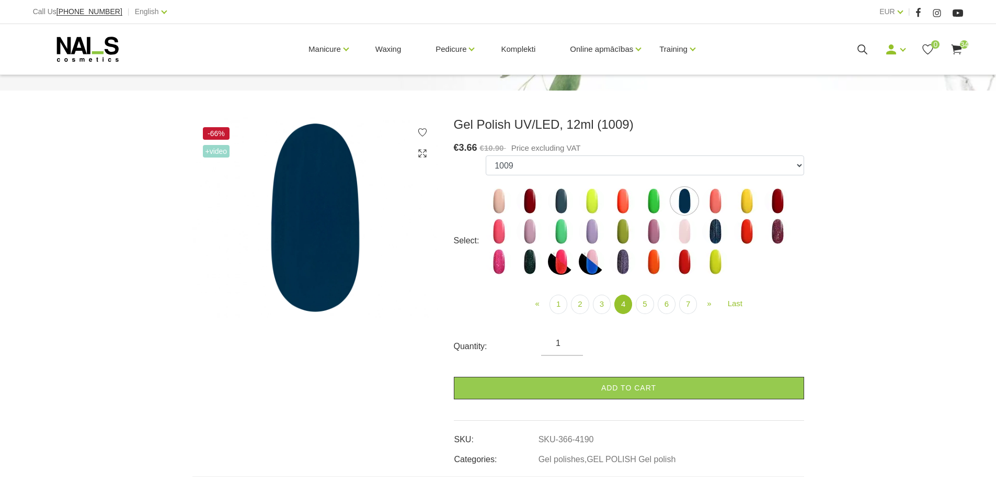
click at [717, 238] on img at bounding box center [715, 231] width 26 height 26
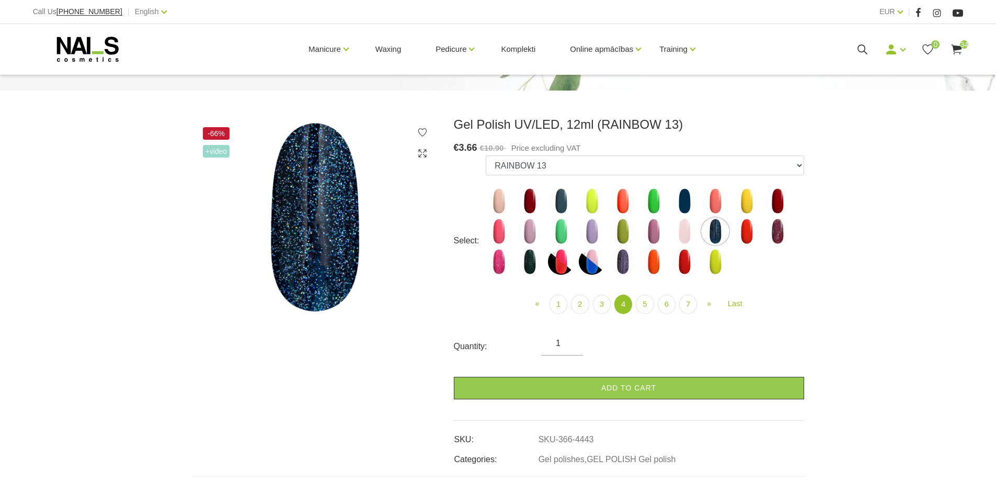
click at [566, 204] on img at bounding box center [561, 201] width 26 height 26
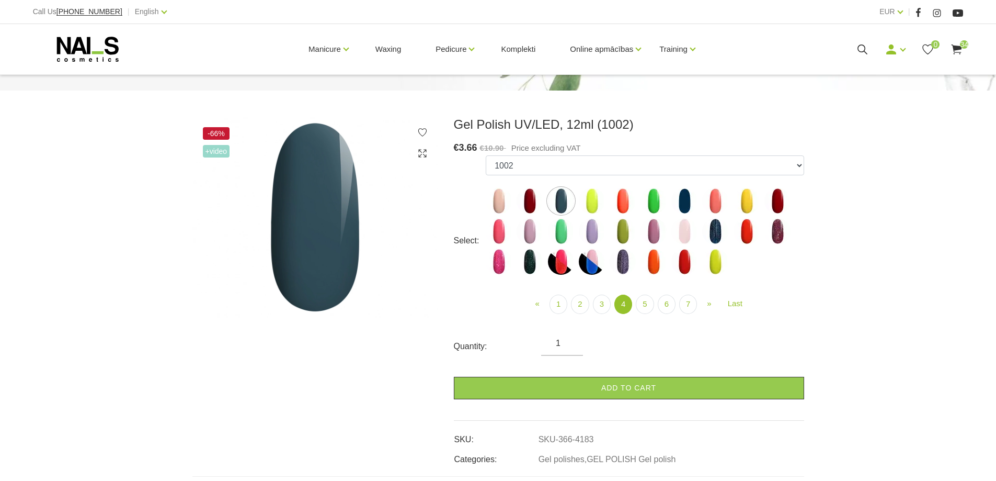
click at [522, 258] on img at bounding box center [530, 261] width 26 height 26
select select "4453"
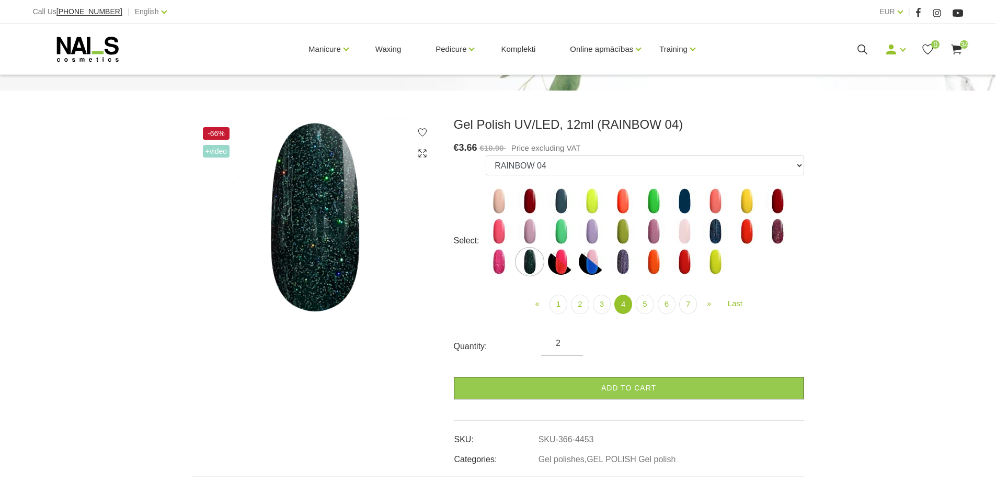
click at [571, 341] on input "2" at bounding box center [562, 343] width 42 height 13
type input "3"
click at [571, 341] on input "3" at bounding box center [562, 343] width 42 height 13
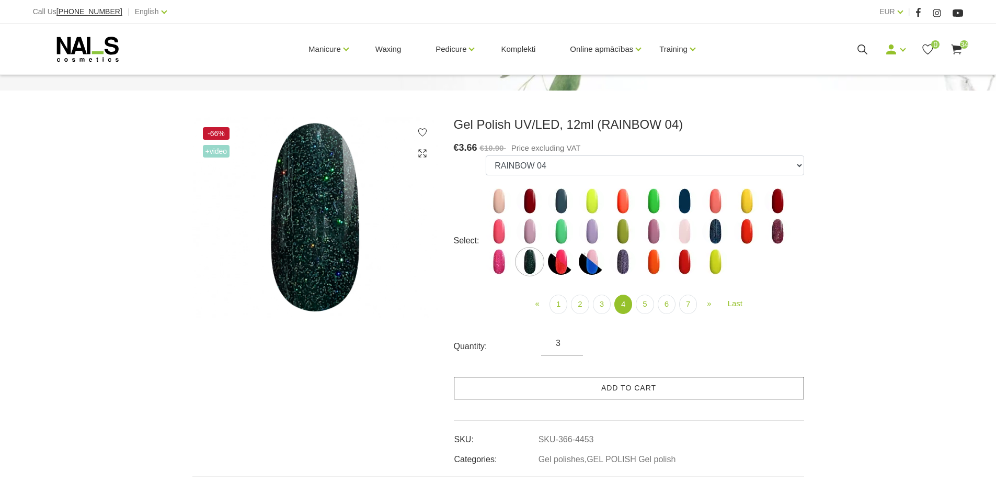
click at [611, 385] on link "Add to cart" at bounding box center [629, 387] width 350 height 22
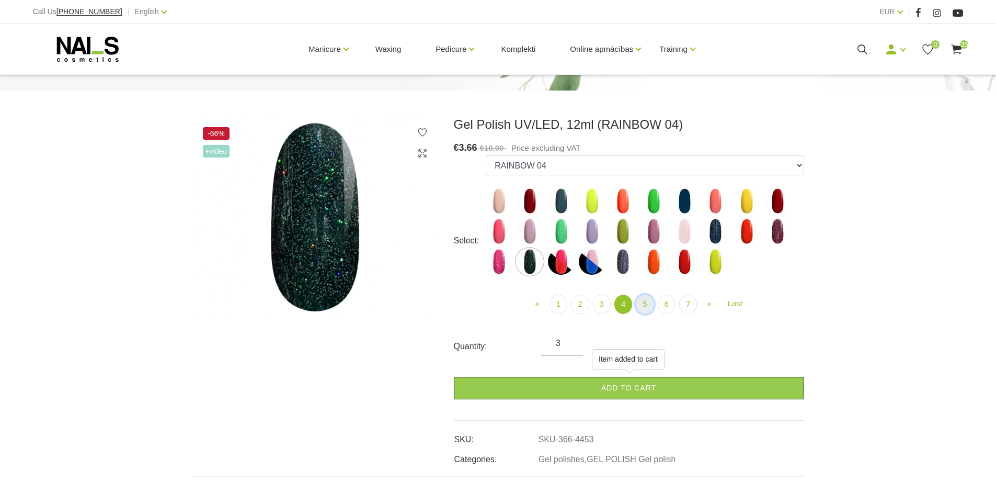
click at [647, 301] on link "5" at bounding box center [645, 303] width 18 height 19
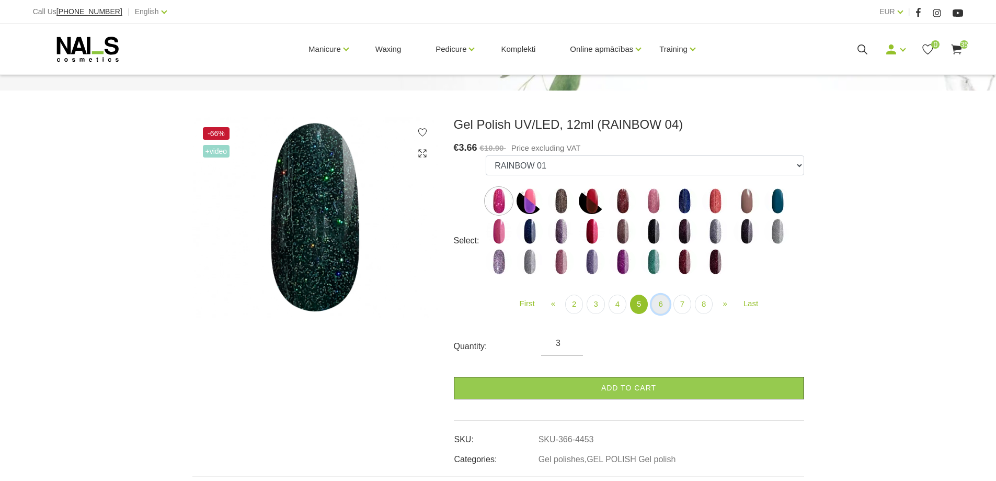
click at [661, 303] on link "6" at bounding box center [661, 303] width 18 height 19
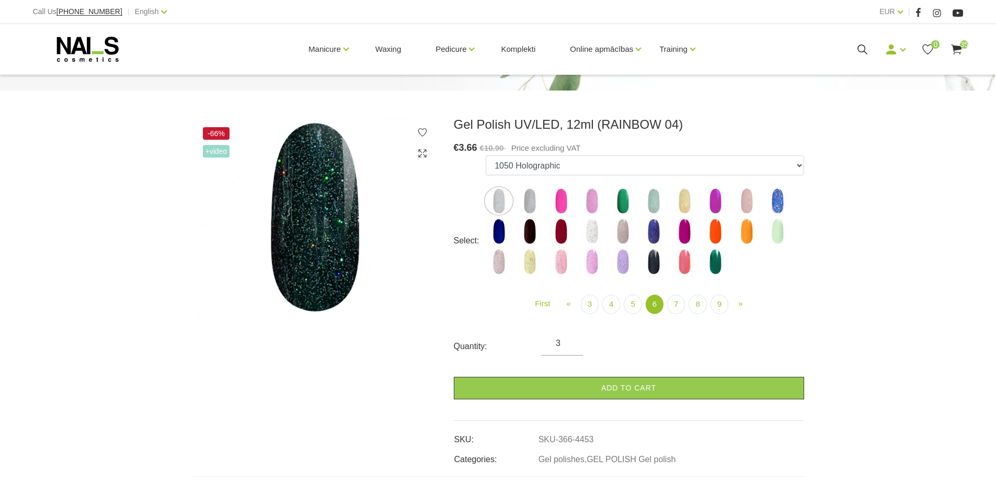
click at [724, 269] on img at bounding box center [715, 261] width 26 height 26
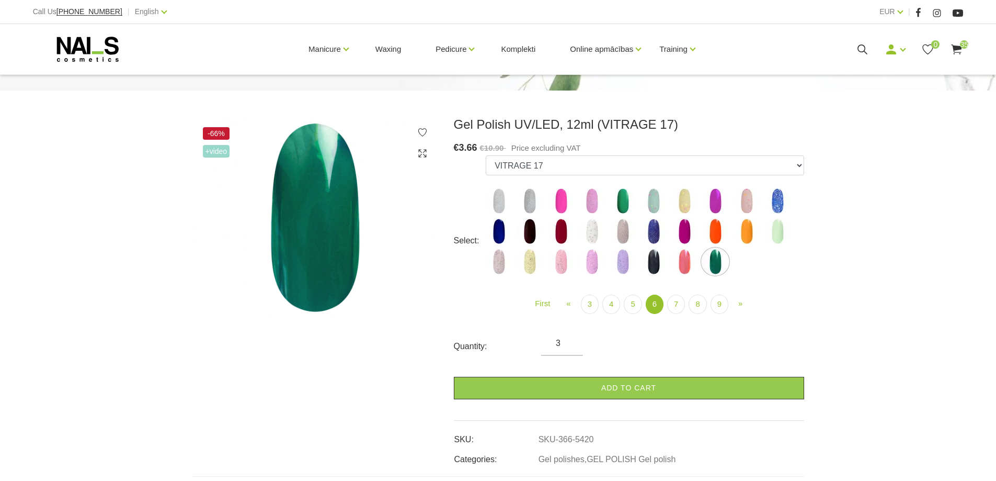
click at [653, 270] on img at bounding box center [654, 261] width 26 height 26
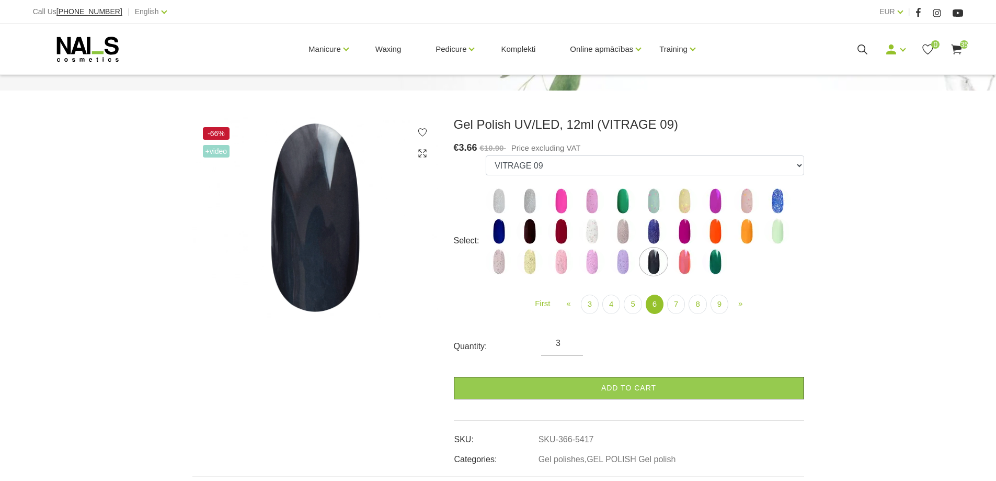
click at [623, 205] on img at bounding box center [623, 201] width 26 height 26
select select "5213"
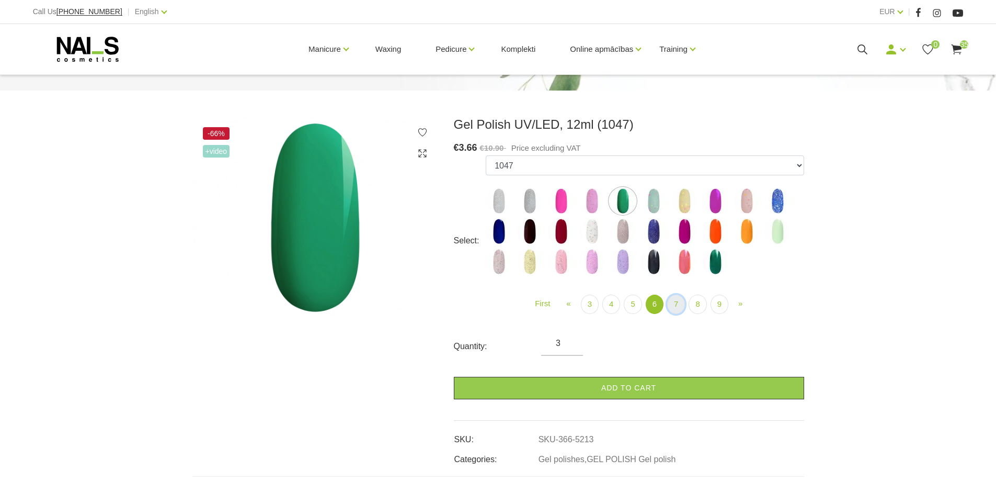
click at [672, 309] on link "7" at bounding box center [676, 303] width 18 height 19
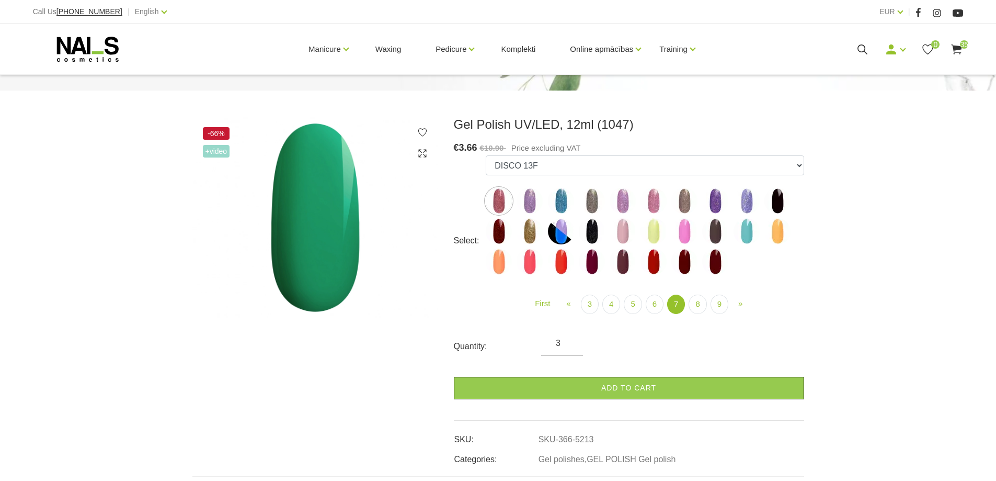
click at [588, 226] on img at bounding box center [592, 231] width 26 height 26
select select "5761"
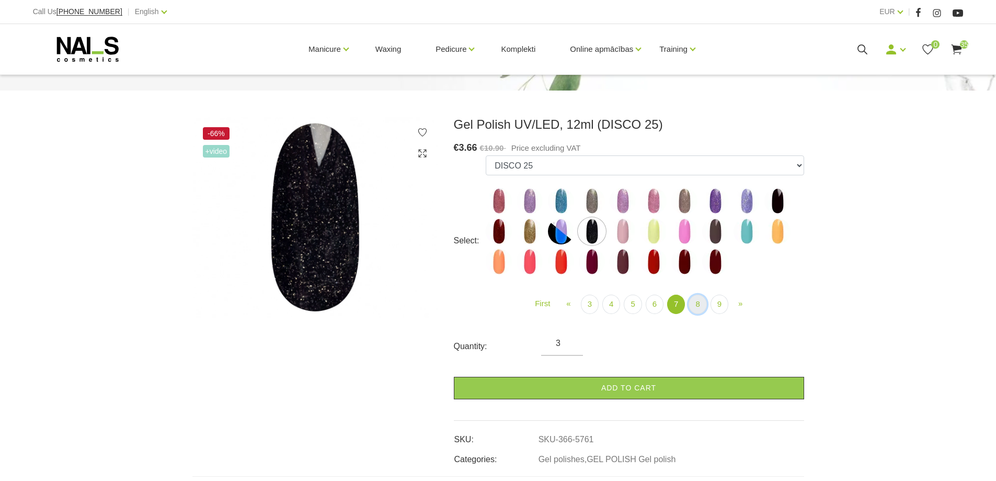
click at [695, 304] on link "8" at bounding box center [698, 303] width 18 height 19
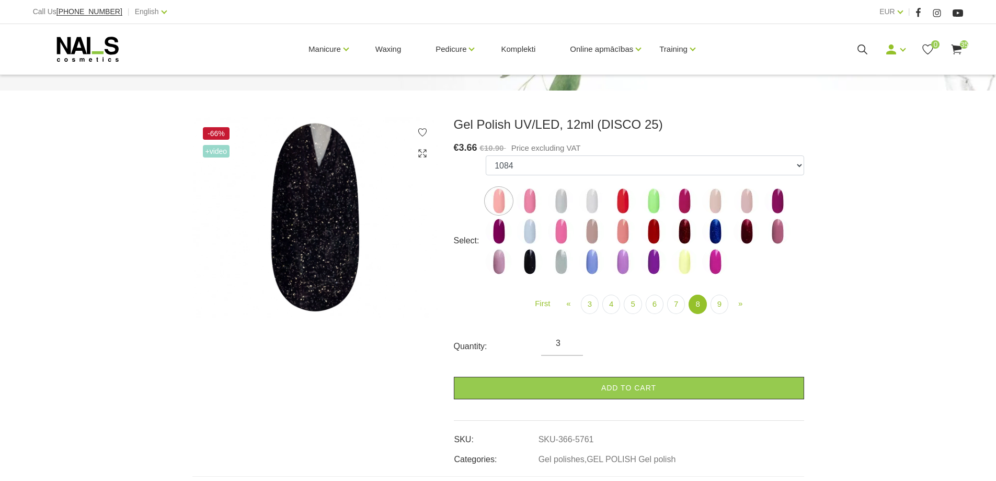
click at [532, 256] on img at bounding box center [530, 261] width 26 height 26
select select "6025"
click at [712, 299] on link "9" at bounding box center [720, 303] width 18 height 19
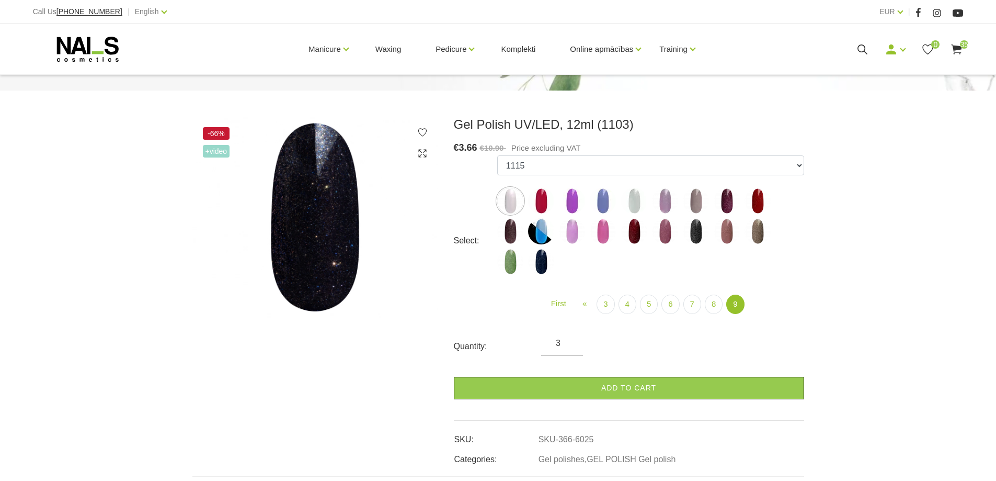
click at [692, 232] on img at bounding box center [696, 231] width 26 height 26
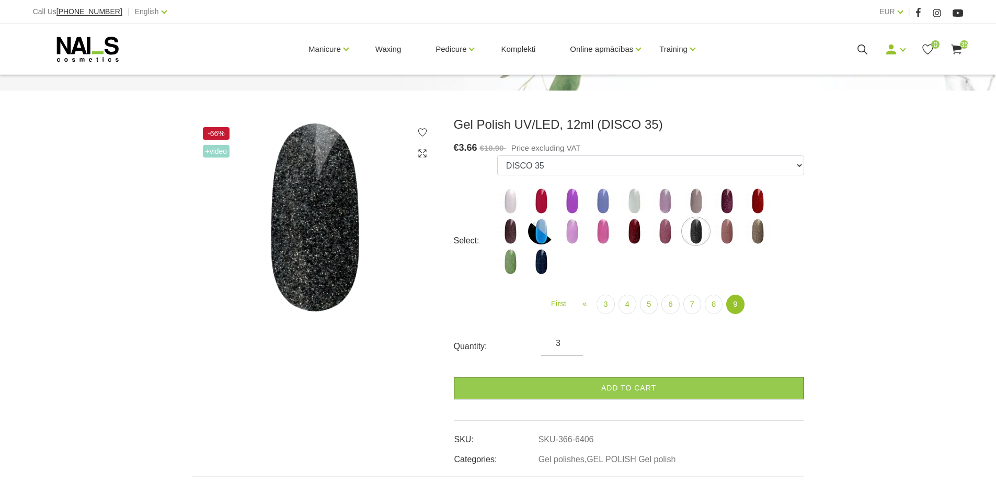
click at [505, 258] on img at bounding box center [510, 261] width 26 height 26
select select "6409"
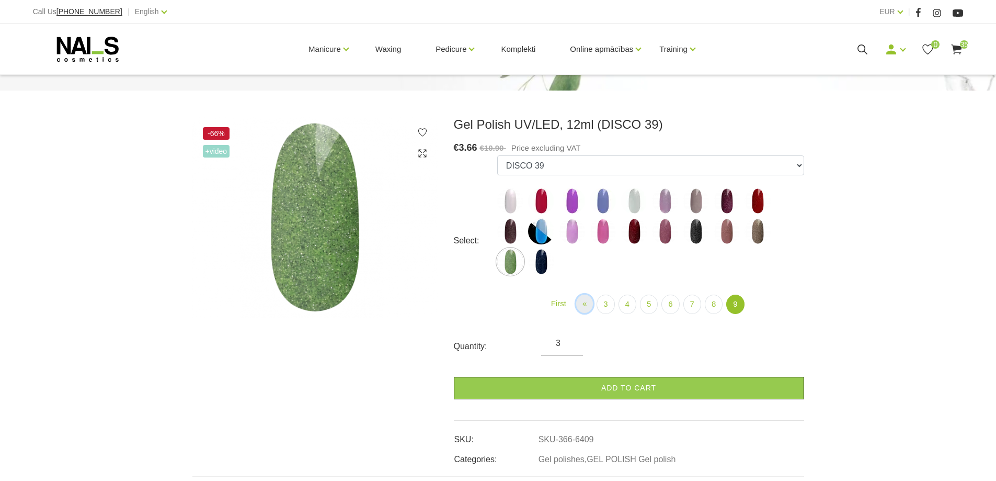
click at [589, 304] on link "« Prev" at bounding box center [584, 303] width 17 height 18
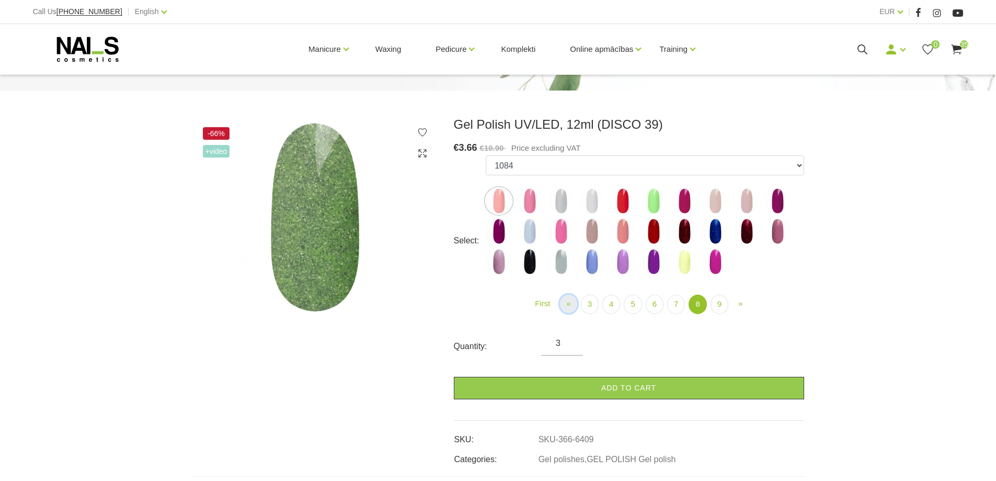
click at [565, 306] on link "« Prev" at bounding box center [568, 303] width 17 height 18
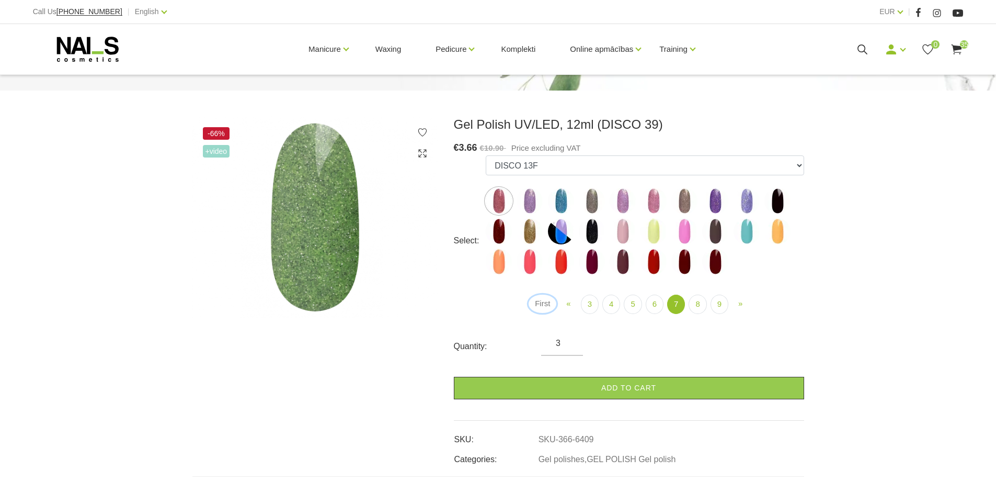
click at [545, 306] on link "First" at bounding box center [543, 303] width 28 height 18
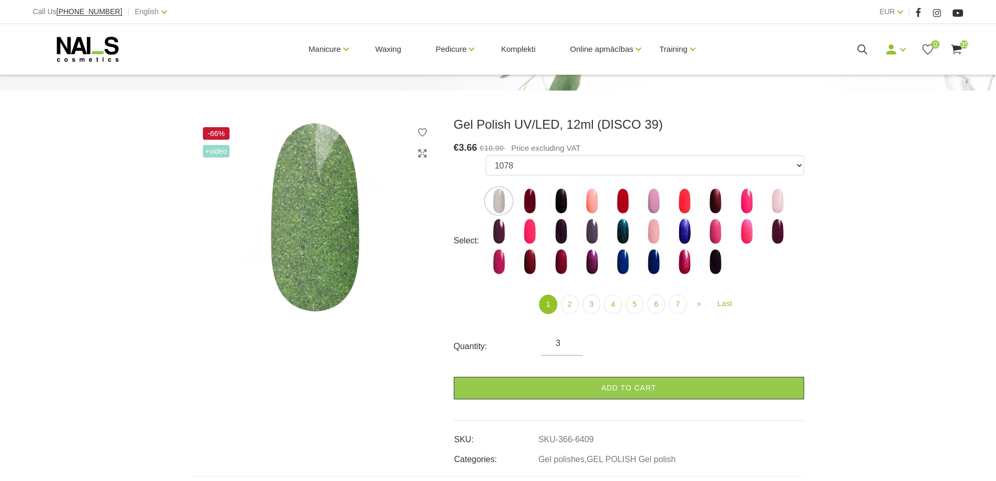
click at [624, 232] on img at bounding box center [623, 231] width 26 height 26
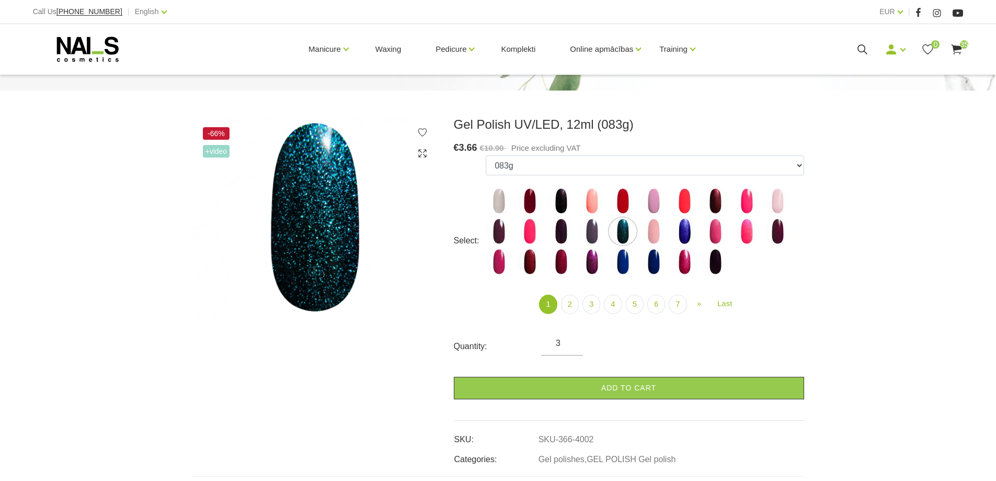
click at [565, 194] on img at bounding box center [561, 201] width 26 height 26
select select "3945"
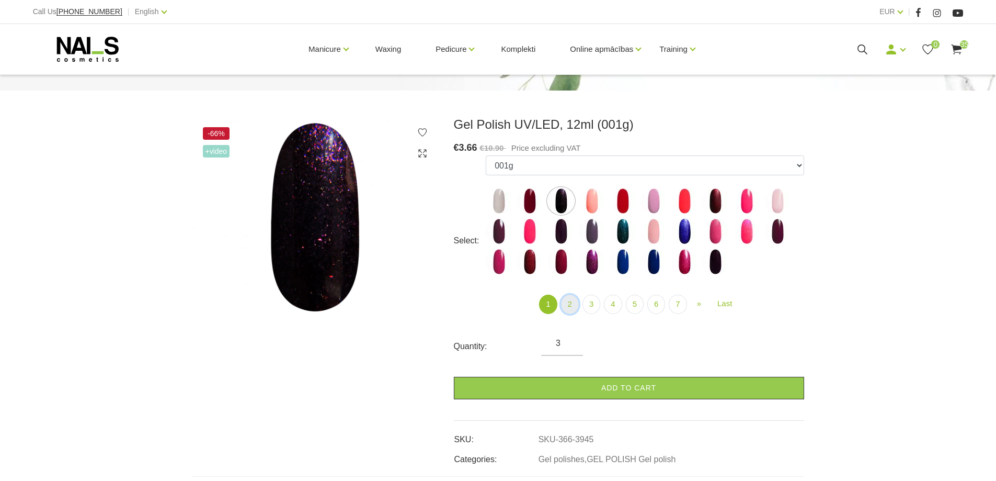
click at [575, 306] on link "2" at bounding box center [570, 303] width 18 height 19
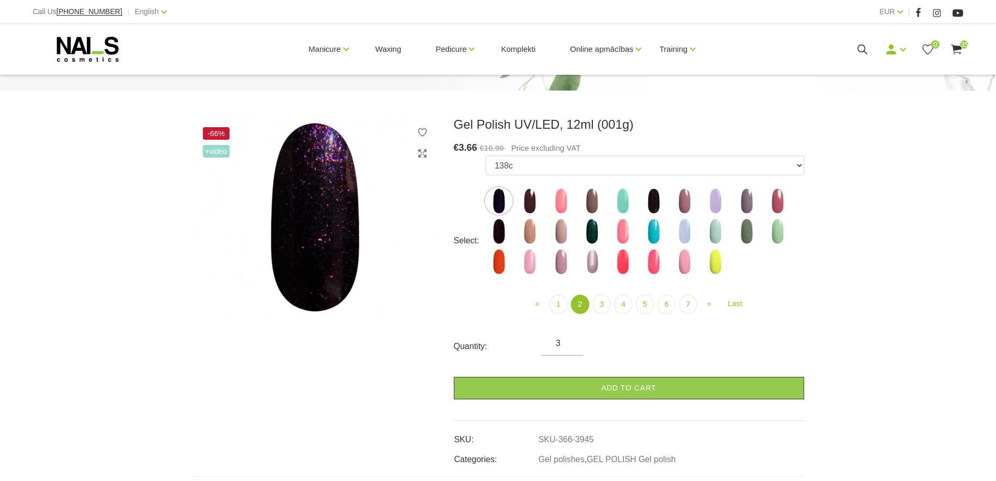
click at [597, 225] on img at bounding box center [592, 231] width 26 height 26
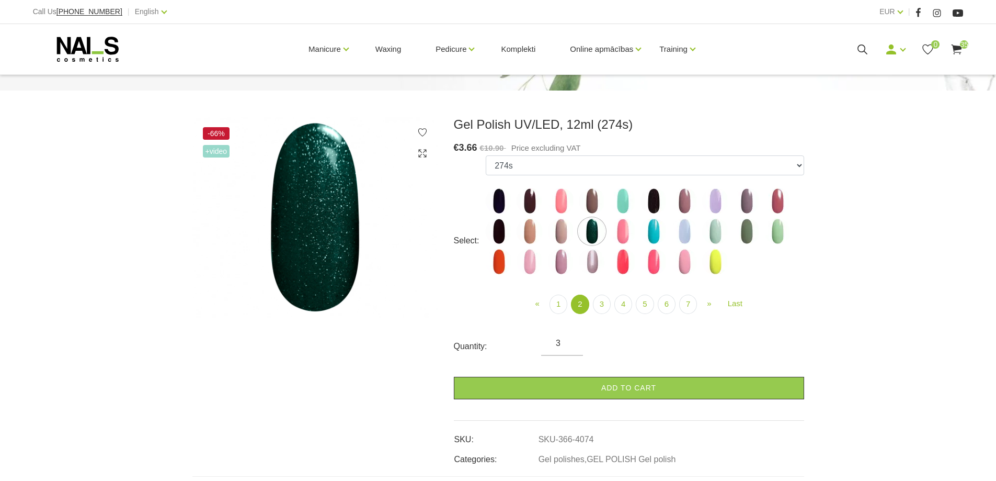
click at [509, 225] on img at bounding box center [499, 231] width 26 height 26
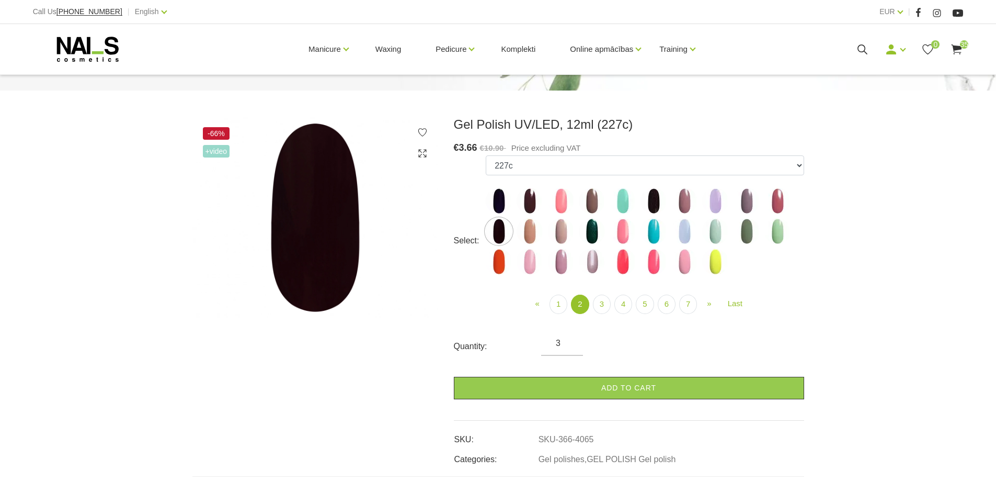
click at [602, 226] on img at bounding box center [592, 231] width 26 height 26
select select "4074"
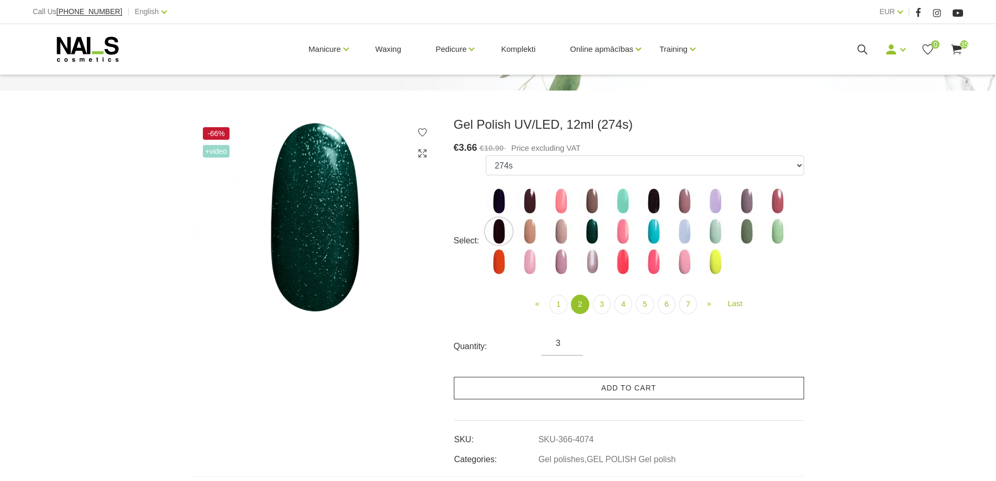
click at [647, 386] on link "Add to cart" at bounding box center [629, 387] width 350 height 22
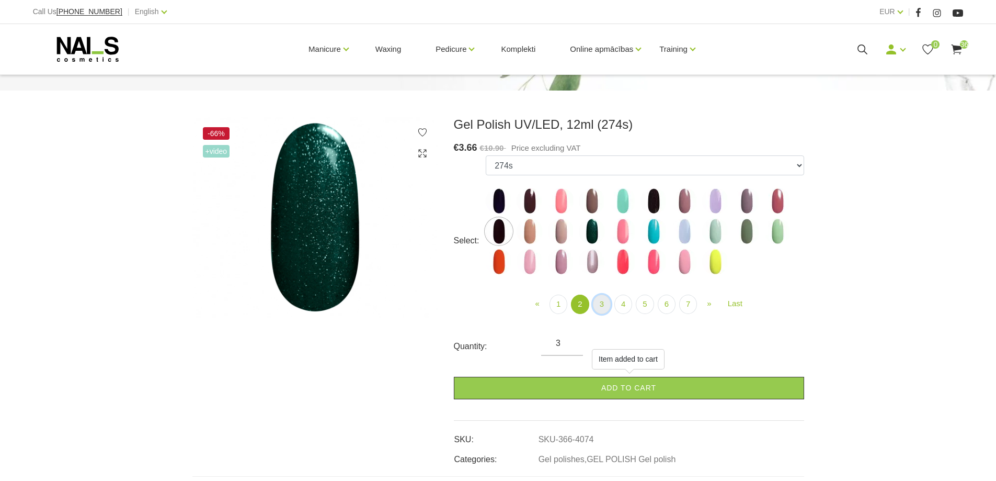
click at [601, 308] on link "3" at bounding box center [602, 303] width 18 height 19
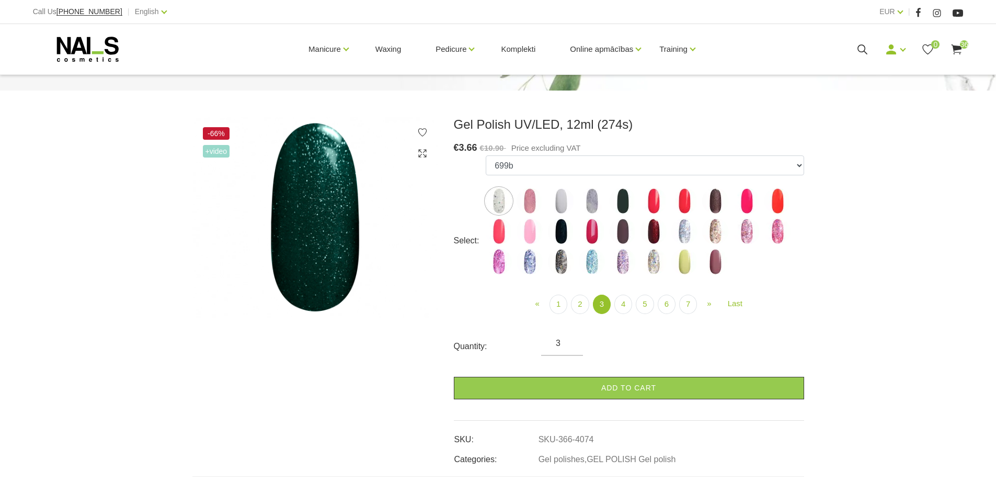
click at [559, 234] on img at bounding box center [561, 231] width 26 height 26
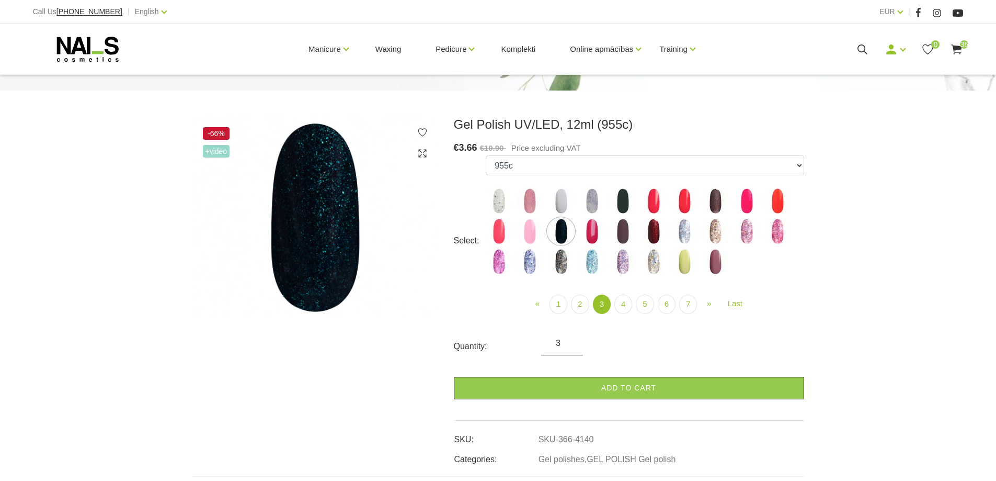
click at [622, 200] on img at bounding box center [623, 201] width 26 height 26
select select "4128"
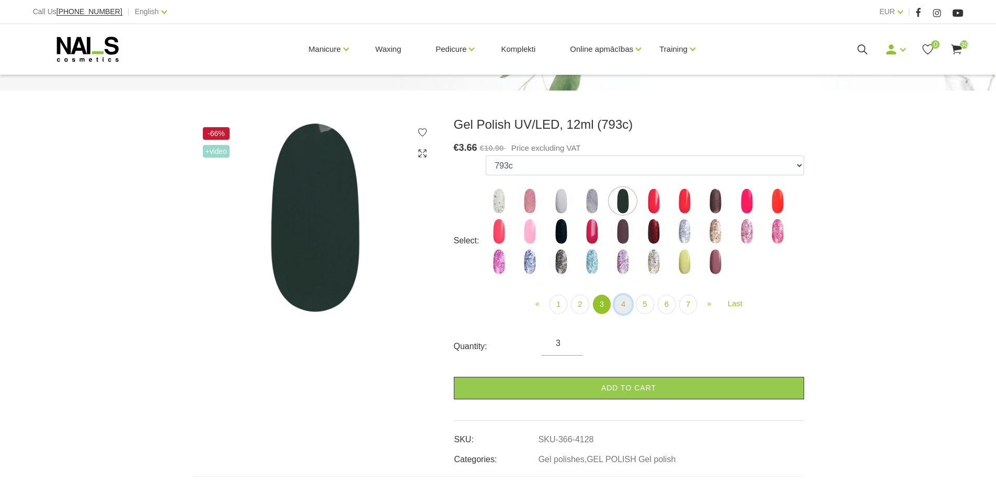
click at [630, 306] on link "4" at bounding box center [623, 303] width 18 height 19
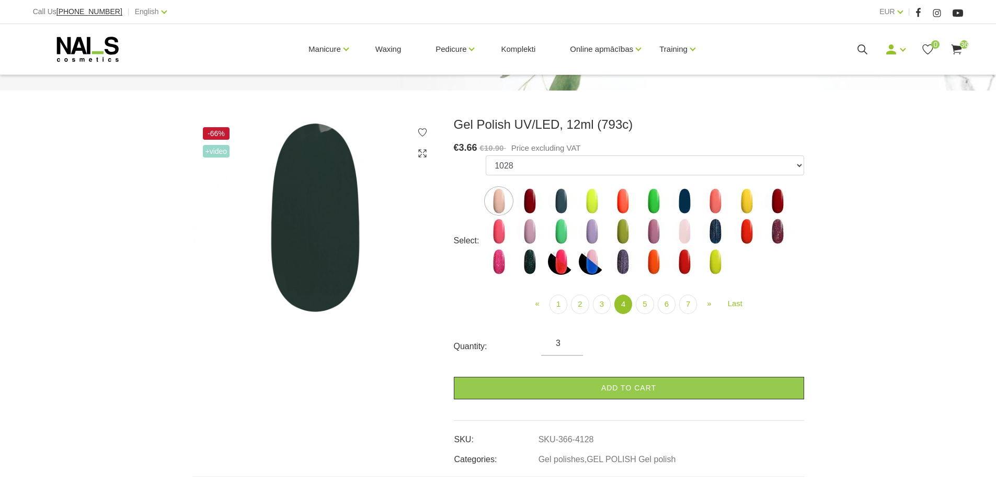
click at [533, 266] on img at bounding box center [530, 261] width 26 height 26
select select "4453"
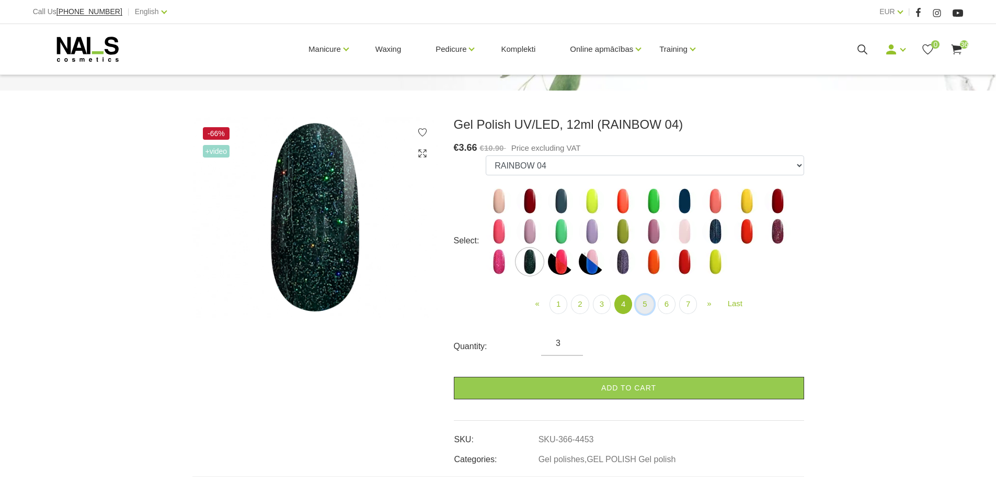
click at [644, 302] on link "5" at bounding box center [645, 303] width 18 height 19
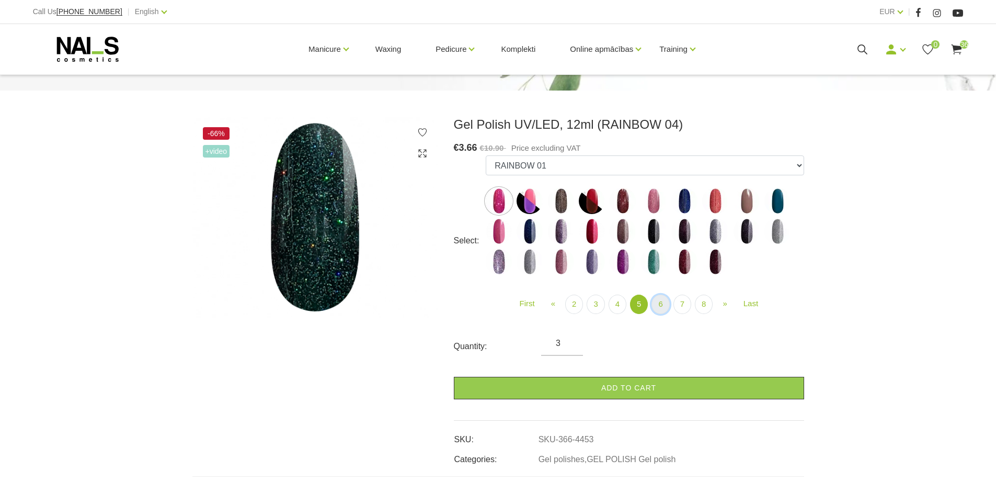
click at [667, 301] on link "6" at bounding box center [661, 303] width 18 height 19
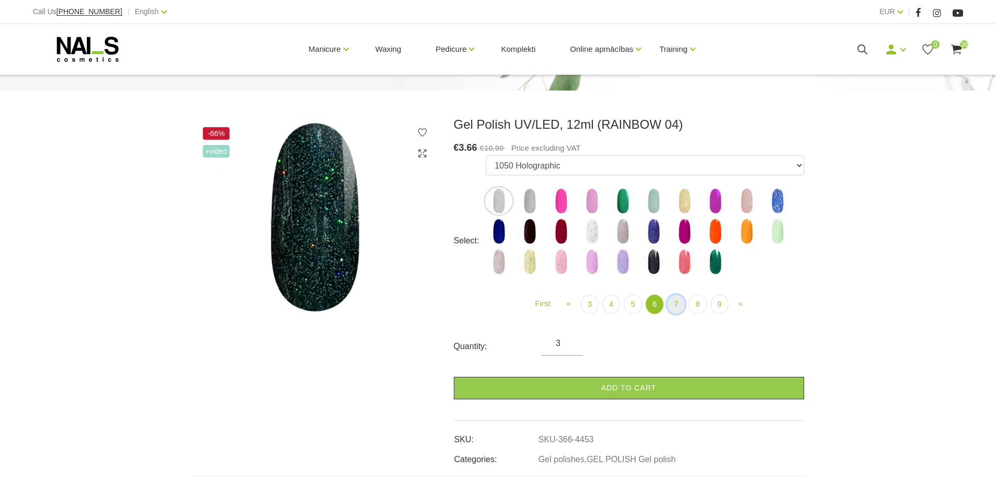
click at [675, 306] on link "7" at bounding box center [676, 303] width 18 height 19
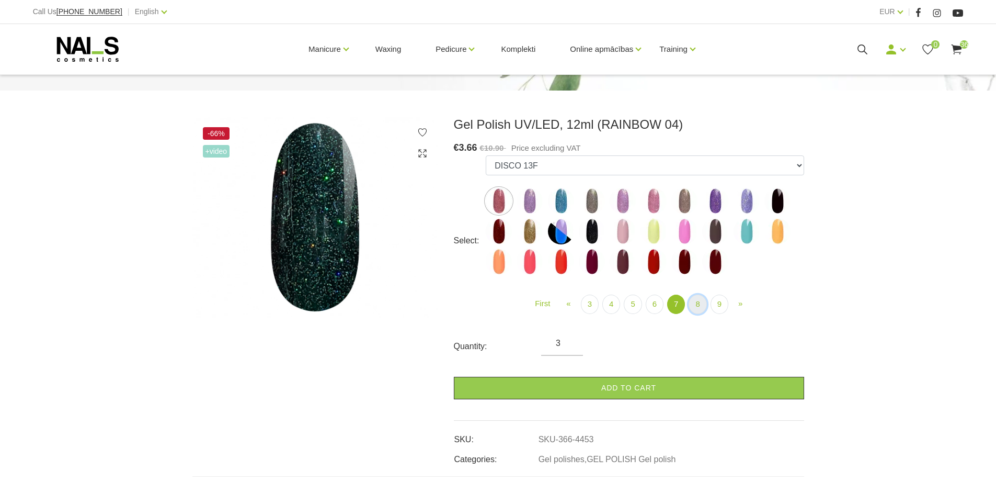
click at [698, 302] on link "8" at bounding box center [698, 303] width 18 height 19
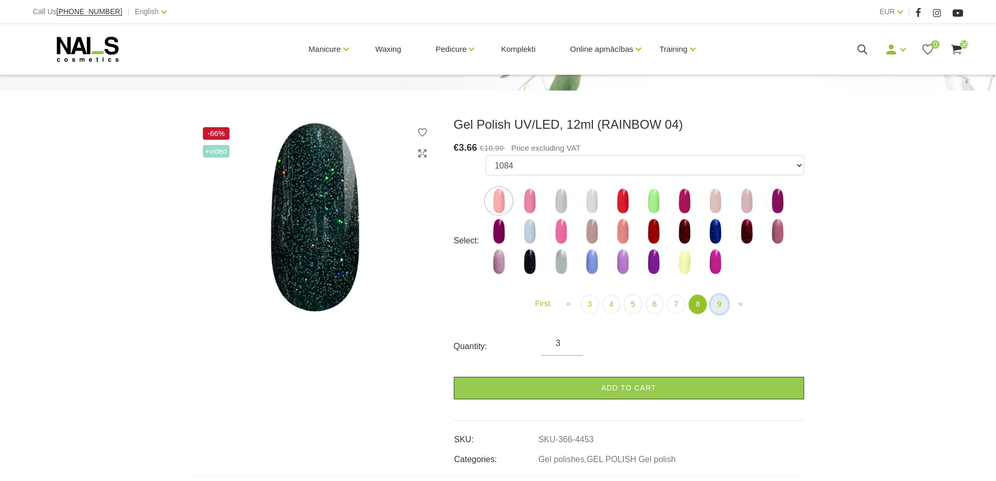
click at [717, 303] on link "9" at bounding box center [720, 303] width 18 height 19
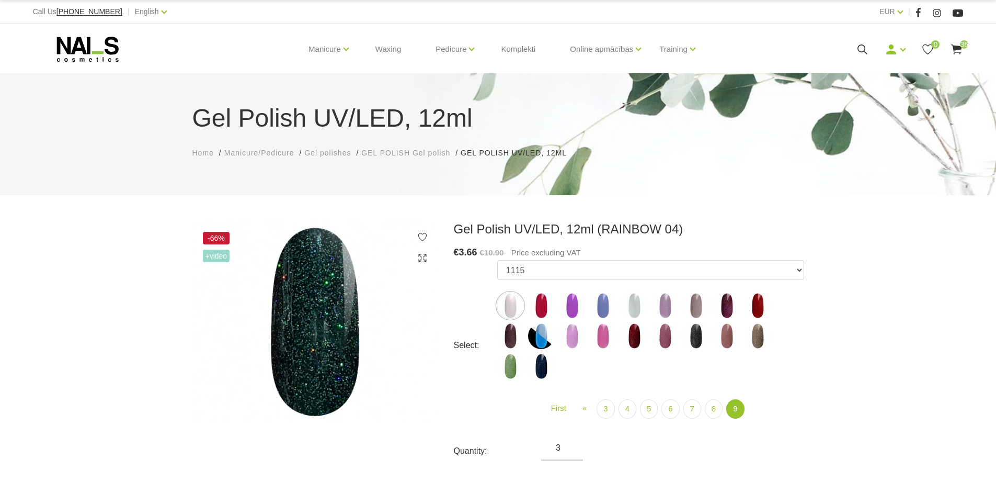
click at [345, 152] on span "Gel polishes" at bounding box center [327, 152] width 47 height 8
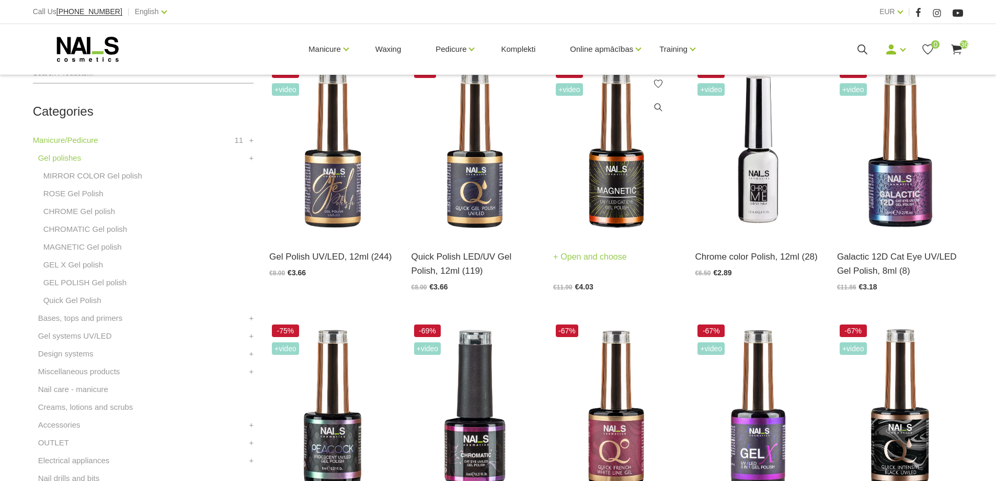
scroll to position [261, 0]
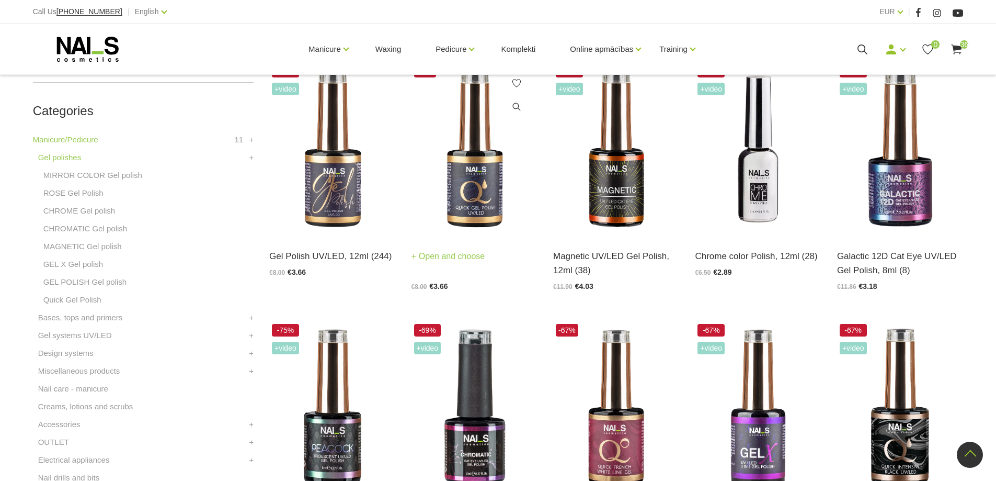
click at [451, 191] on img at bounding box center [475, 149] width 126 height 174
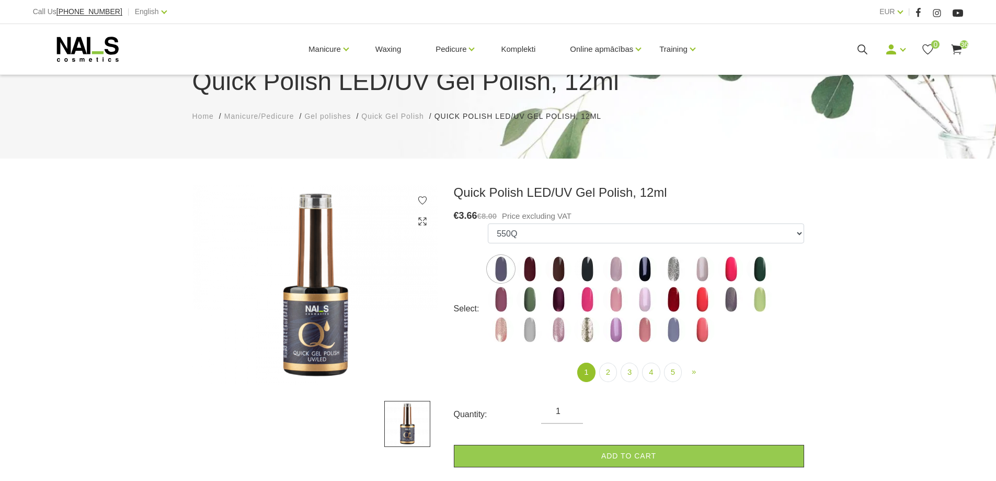
scroll to position [105, 0]
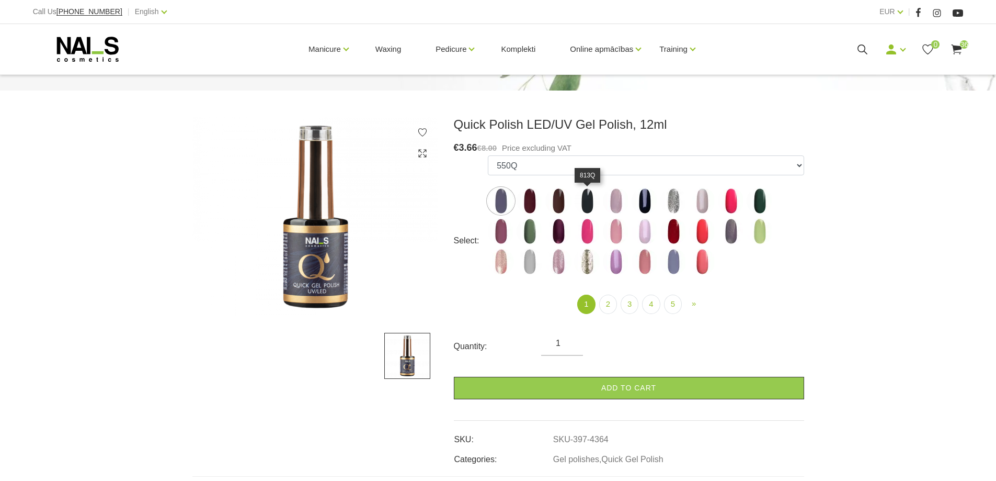
click at [590, 204] on img at bounding box center [587, 201] width 26 height 26
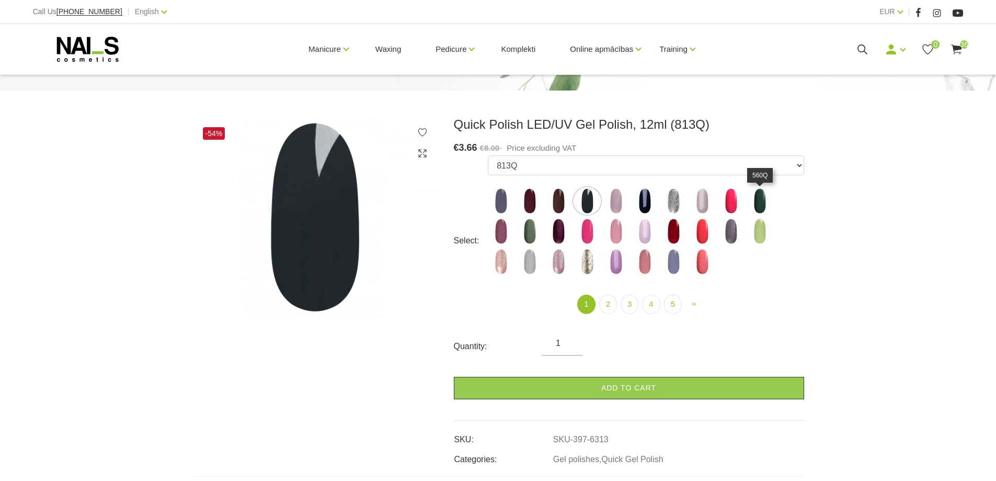
click at [759, 199] on img at bounding box center [760, 201] width 26 height 26
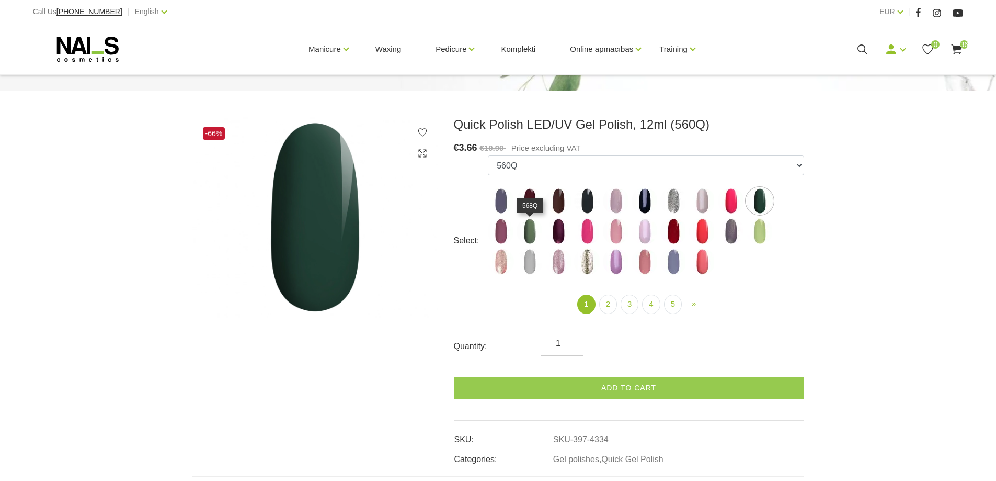
click at [528, 227] on img at bounding box center [530, 231] width 26 height 26
select select "4336"
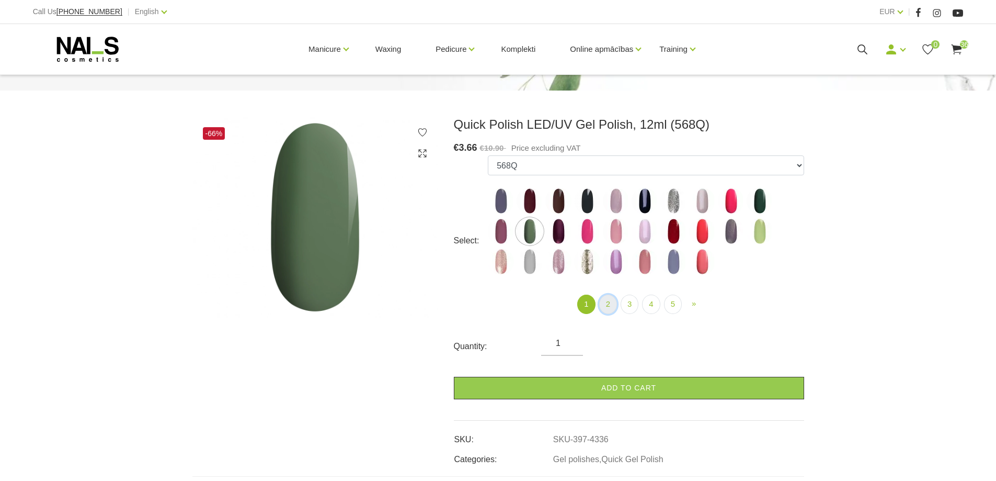
click at [611, 309] on link "2" at bounding box center [608, 303] width 18 height 19
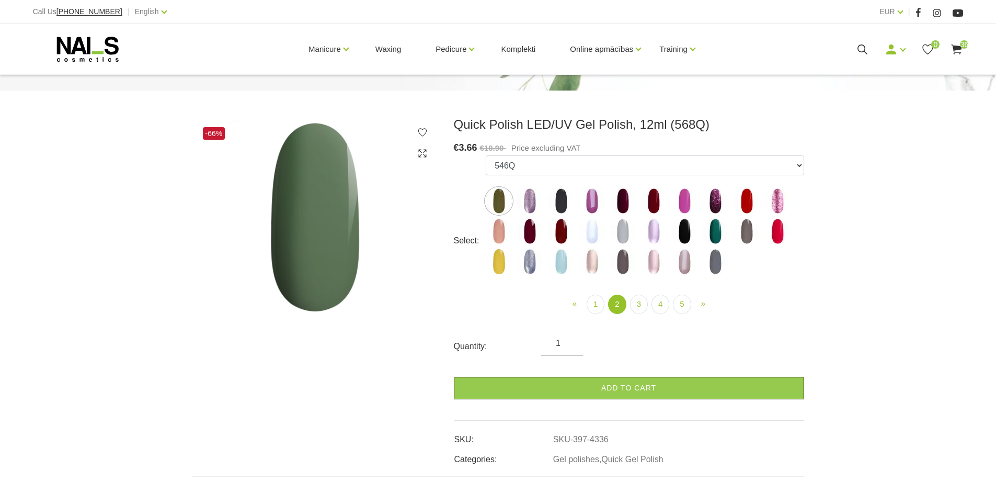
click at [551, 199] on img at bounding box center [561, 201] width 26 height 26
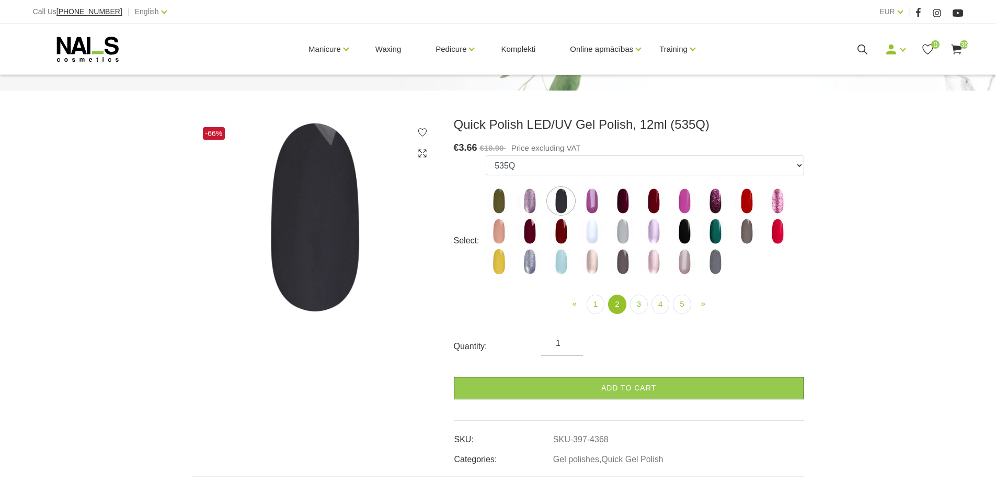
click at [710, 230] on img at bounding box center [715, 231] width 26 height 26
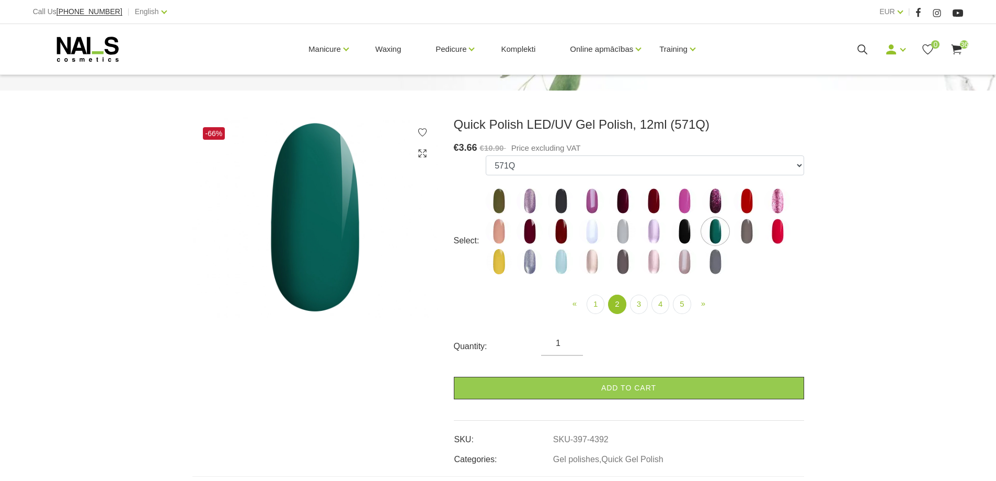
click at [491, 199] on img at bounding box center [499, 201] width 26 height 26
select select "4365"
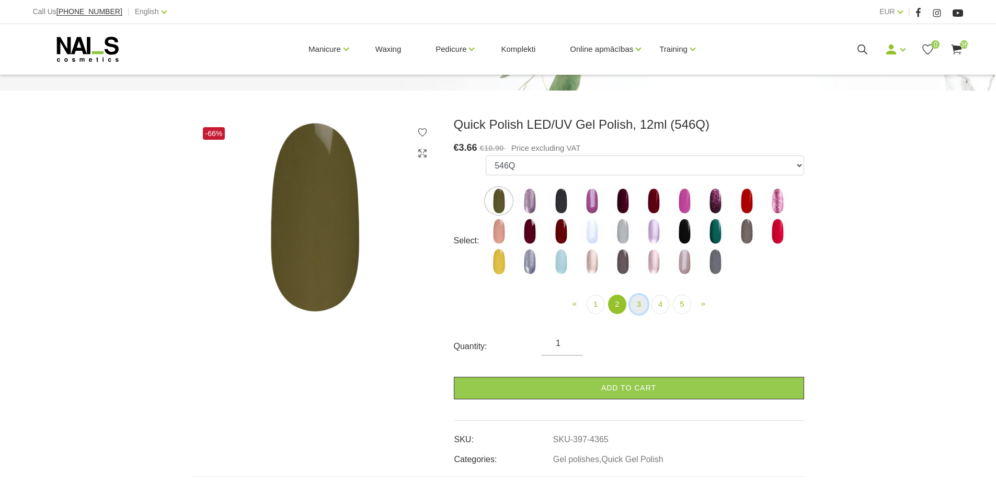
click at [637, 298] on link "3" at bounding box center [639, 303] width 18 height 19
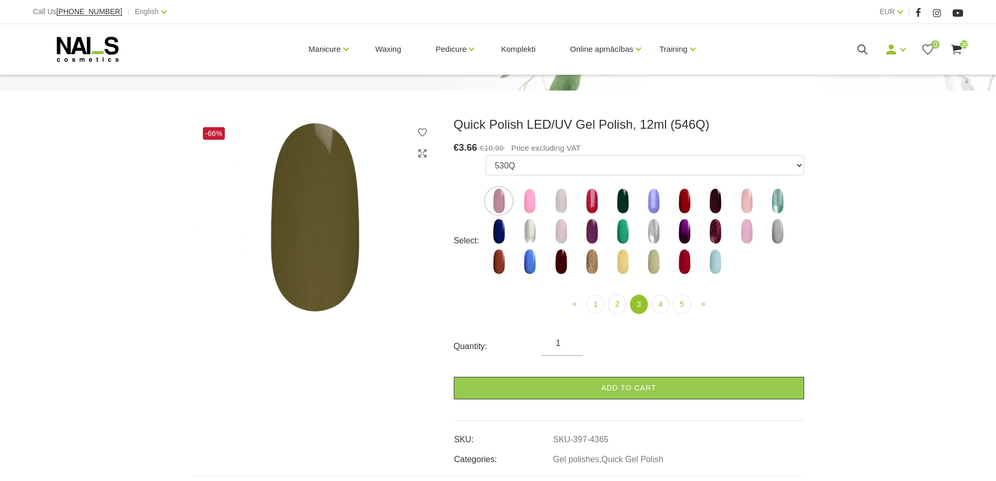
click at [620, 200] on img at bounding box center [623, 201] width 26 height 26
select select "4422"
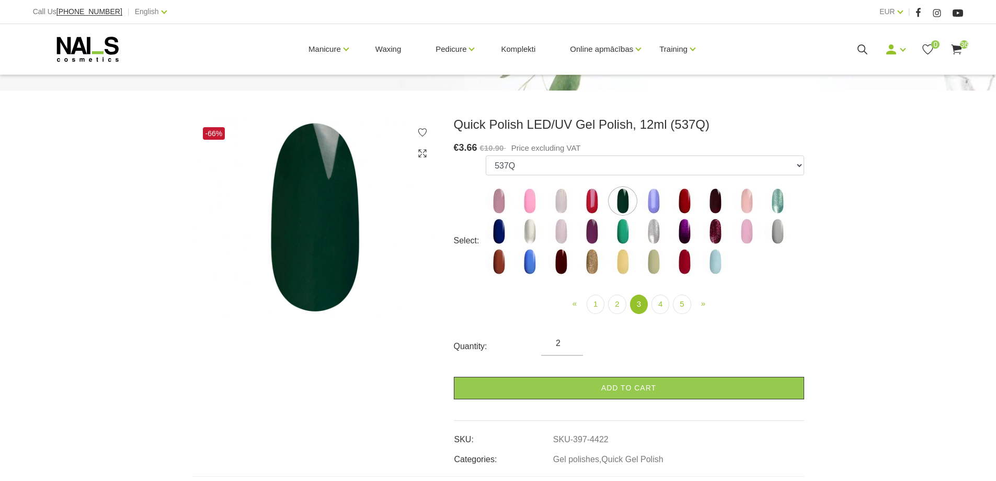
click at [573, 340] on input "2" at bounding box center [562, 343] width 42 height 13
click at [573, 340] on input "5" at bounding box center [562, 343] width 42 height 13
click at [569, 348] on input "4" at bounding box center [562, 343] width 42 height 13
type input "3"
click at [570, 347] on input "3" at bounding box center [562, 343] width 42 height 13
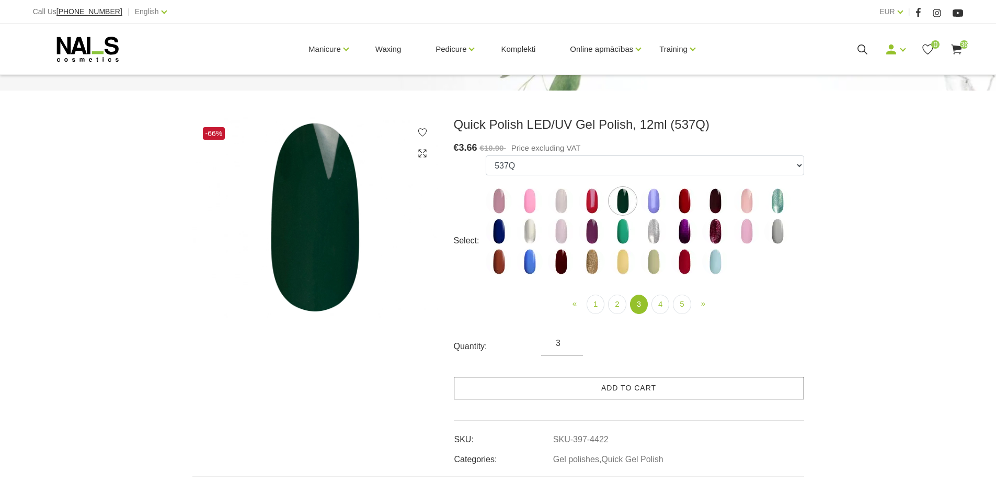
click at [596, 390] on link "Add to cart" at bounding box center [629, 387] width 350 height 22
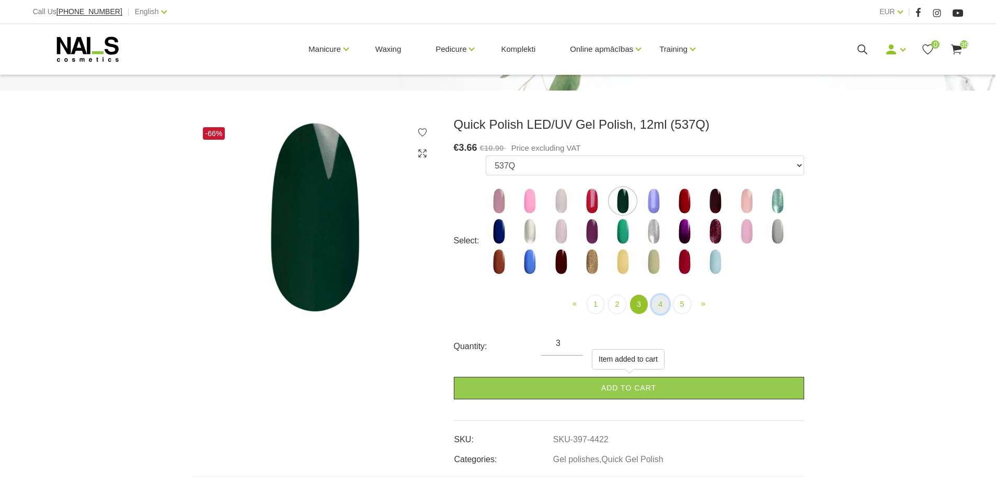
click at [664, 302] on link "4" at bounding box center [661, 303] width 18 height 19
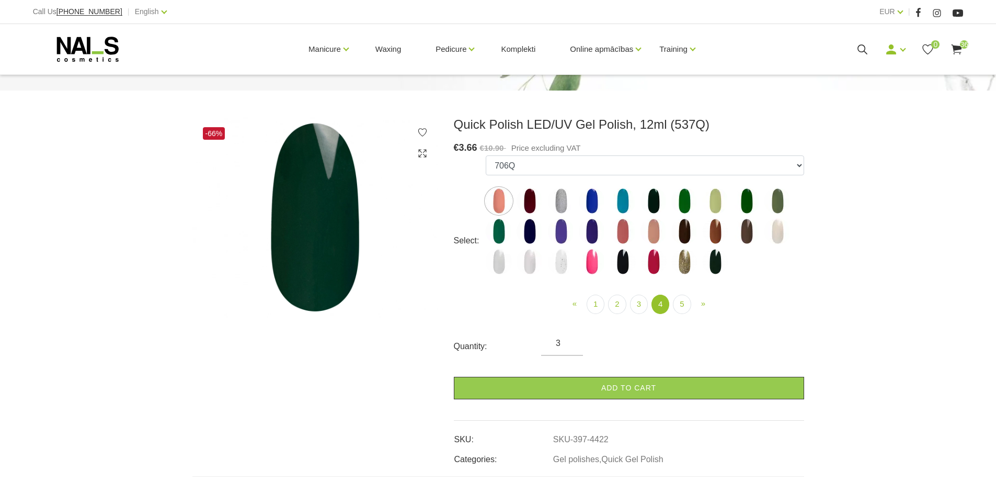
click at [652, 205] on img at bounding box center [654, 201] width 26 height 26
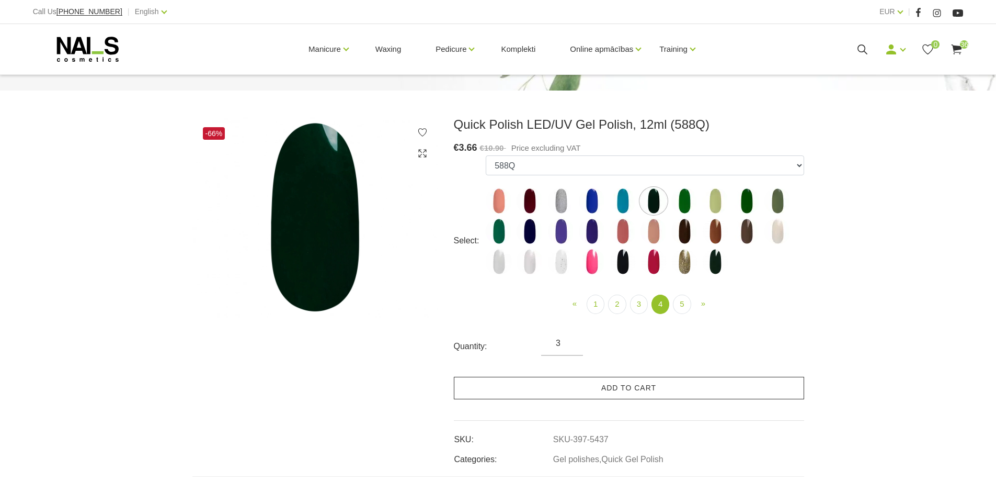
click at [636, 386] on link "Add to cart" at bounding box center [629, 387] width 350 height 22
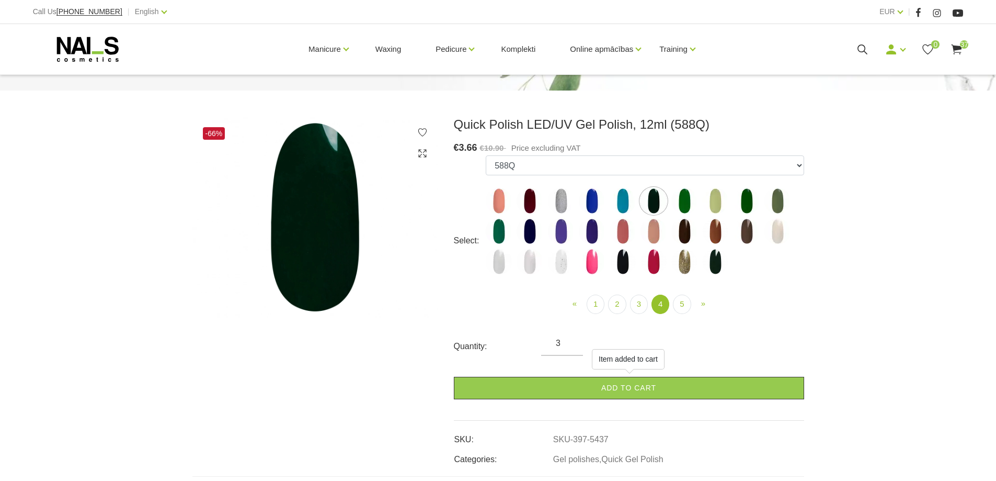
click at [691, 202] on img at bounding box center [684, 201] width 26 height 26
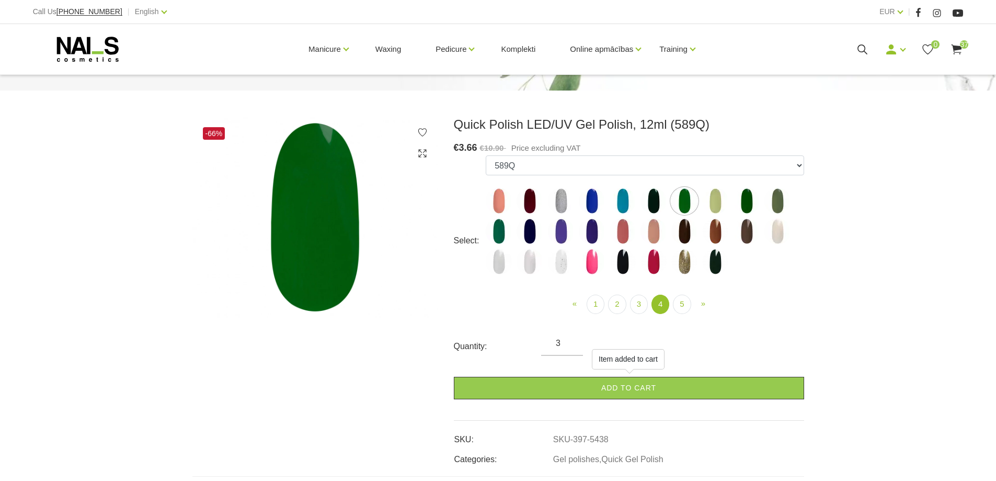
click at [744, 201] on img at bounding box center [747, 201] width 26 height 26
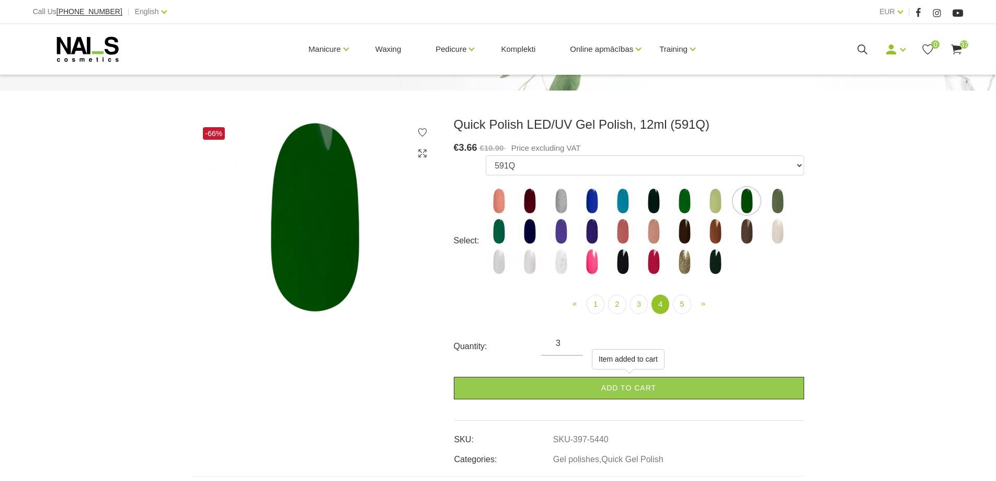
click at [502, 238] on img at bounding box center [499, 231] width 26 height 26
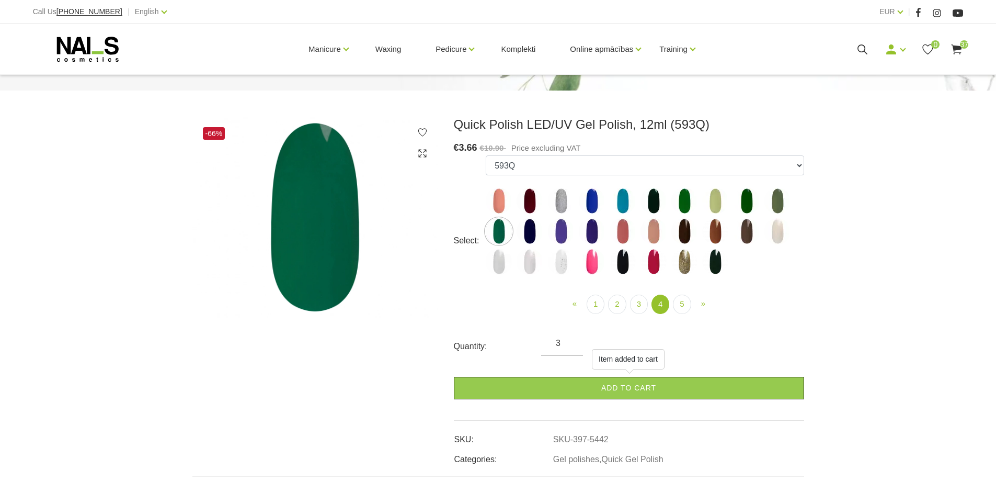
click at [711, 265] on img at bounding box center [715, 261] width 26 height 26
select select "6312"
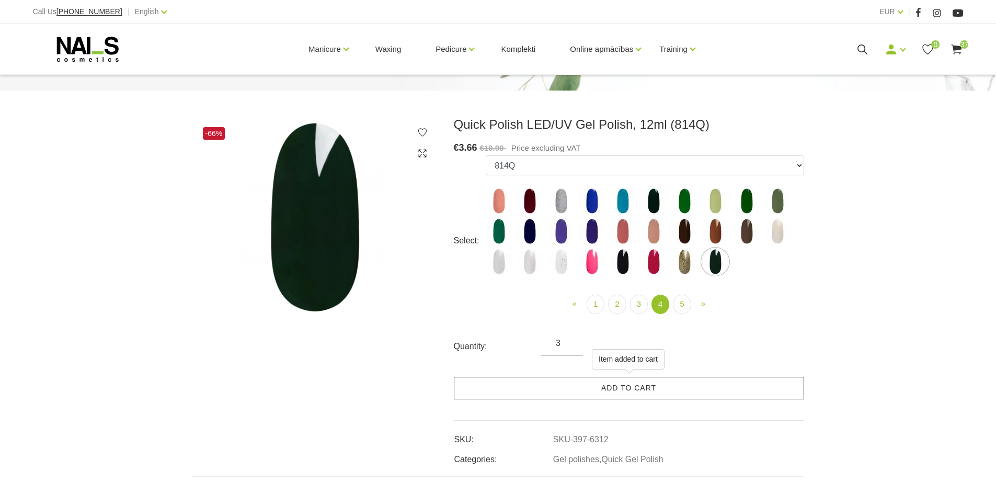
click at [636, 387] on link "Add to cart" at bounding box center [629, 387] width 350 height 22
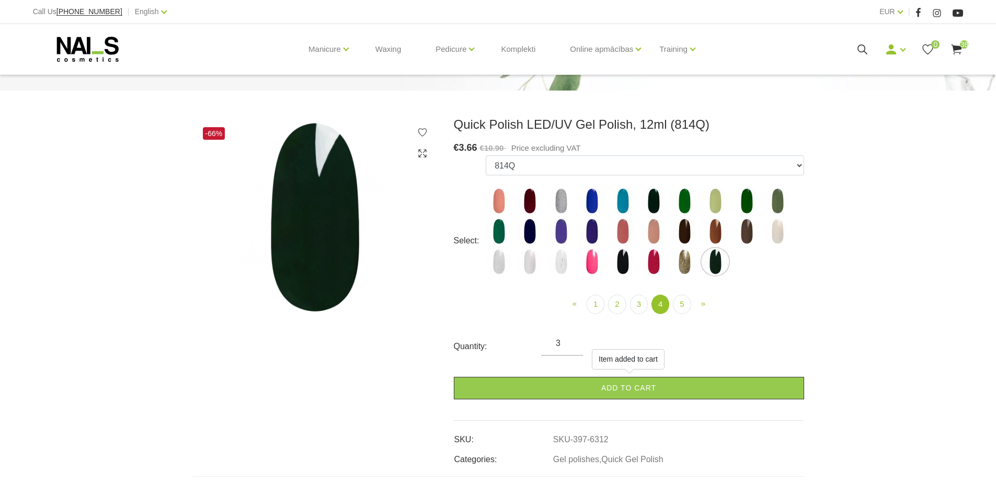
click at [955, 50] on use at bounding box center [957, 49] width 10 height 10
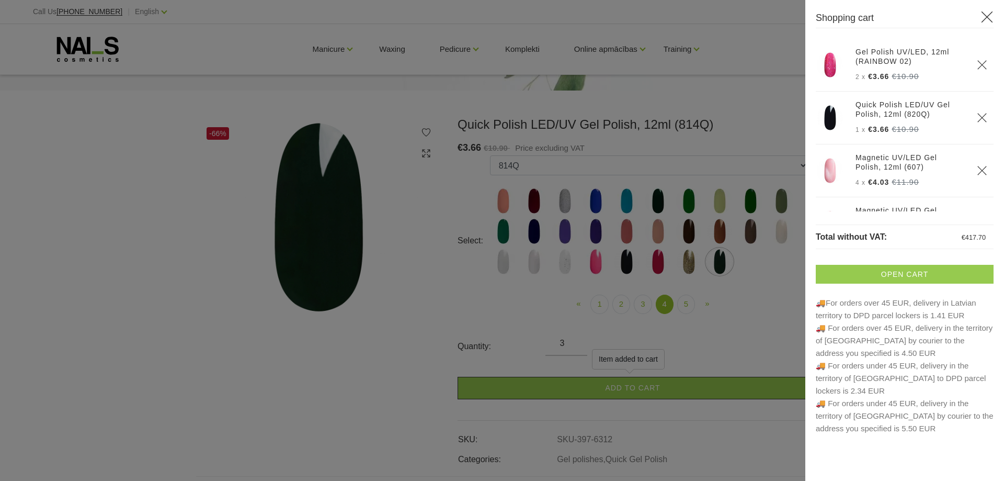
click at [959, 271] on link "Open cart" at bounding box center [905, 274] width 178 height 19
click at [362, 317] on div at bounding box center [502, 240] width 1004 height 481
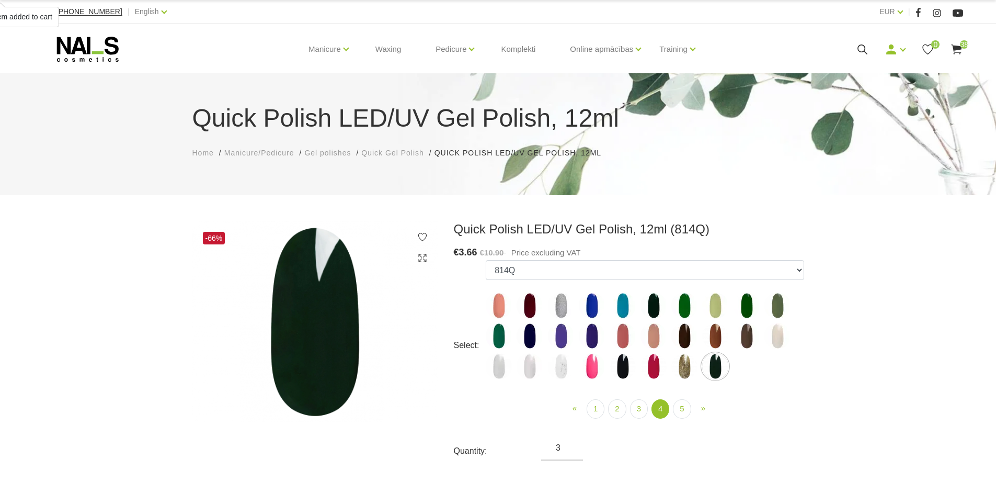
click at [345, 152] on span "Gel polishes" at bounding box center [327, 152] width 47 height 8
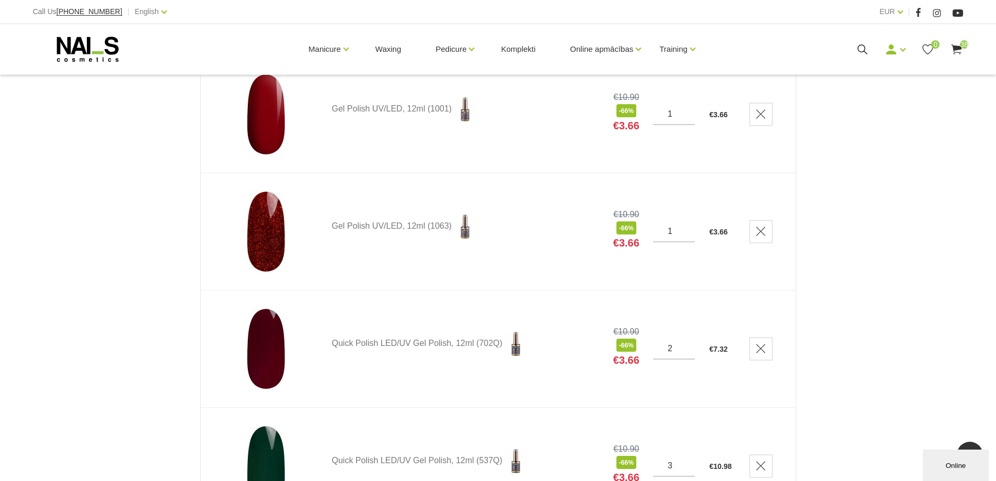
scroll to position [3712, 0]
click at [688, 227] on input "2" at bounding box center [674, 231] width 42 height 9
type input "3"
click at [688, 227] on input "3" at bounding box center [674, 231] width 42 height 9
click at [688, 114] on input "2" at bounding box center [674, 114] width 42 height 9
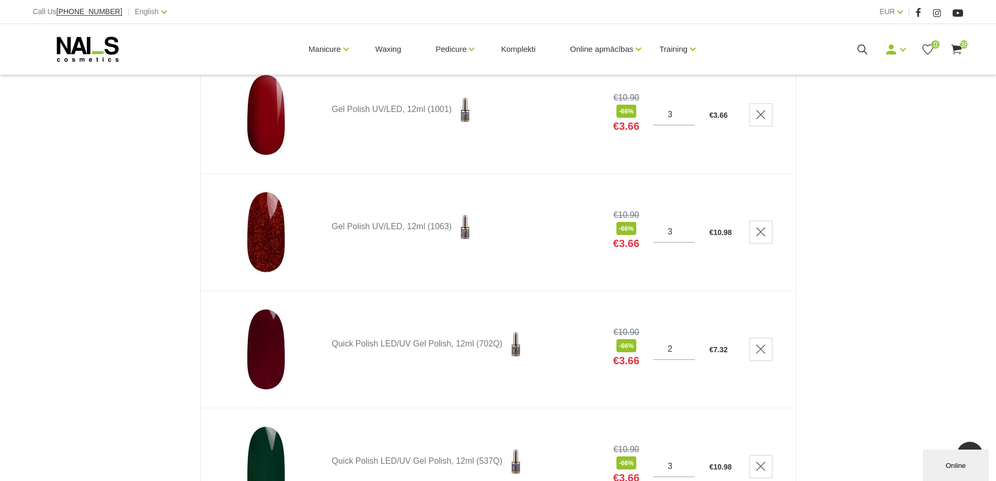
type input "3"
click at [688, 114] on input "3" at bounding box center [674, 114] width 42 height 9
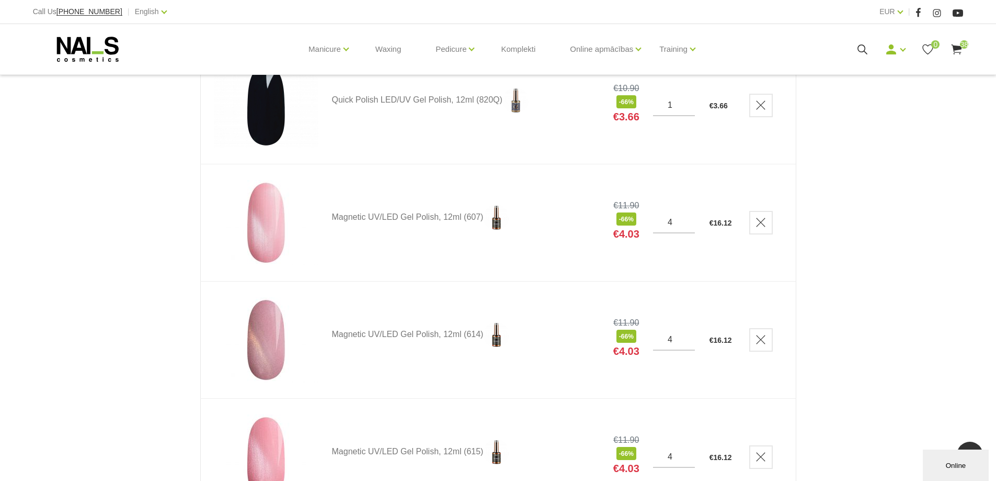
scroll to position [261, 0]
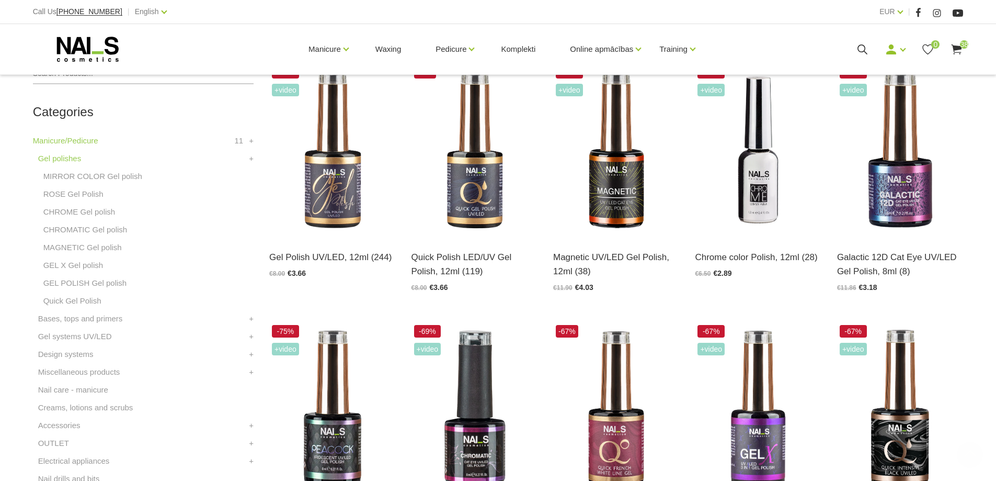
scroll to position [261, 0]
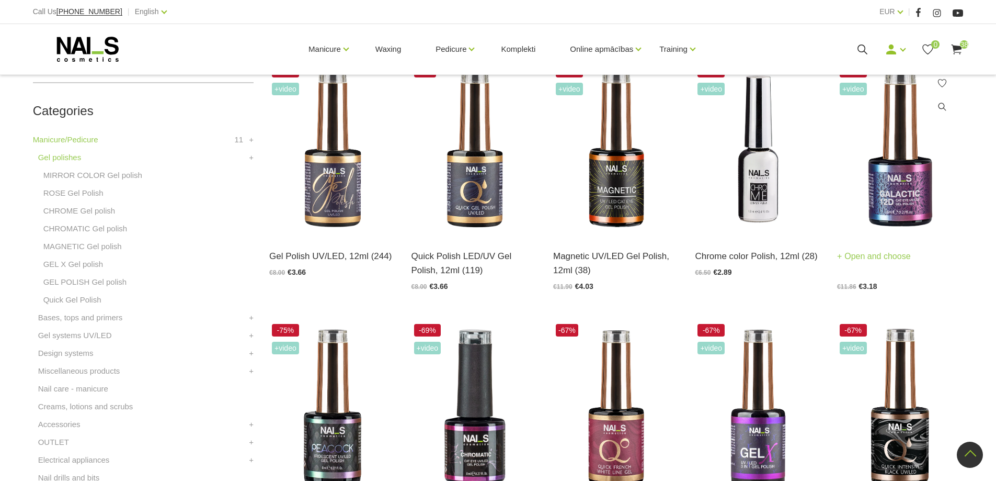
click at [930, 202] on img at bounding box center [900, 149] width 126 height 174
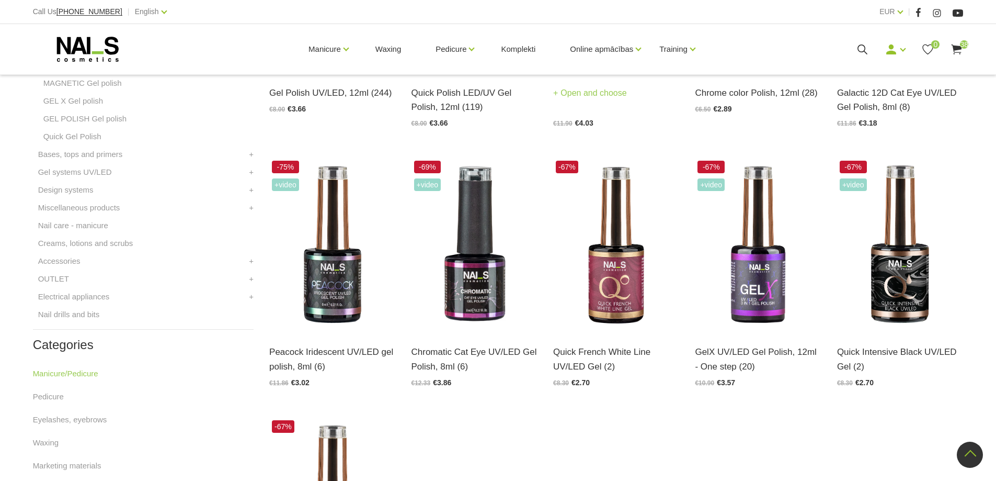
scroll to position [418, 0]
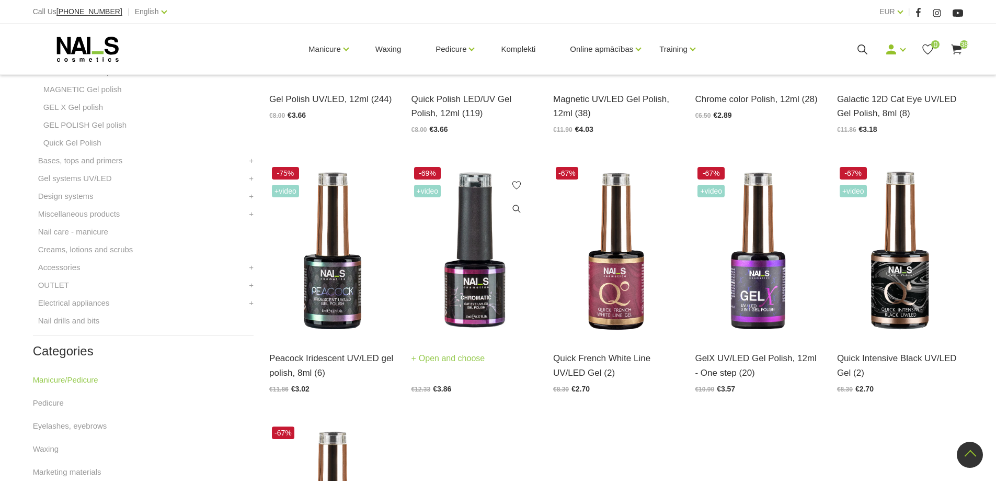
click at [452, 260] on img at bounding box center [475, 251] width 126 height 174
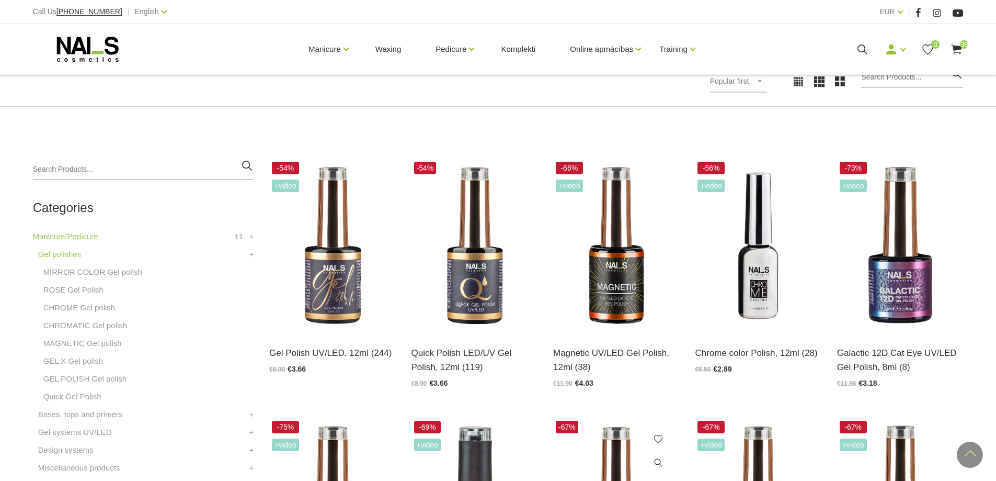
scroll to position [157, 0]
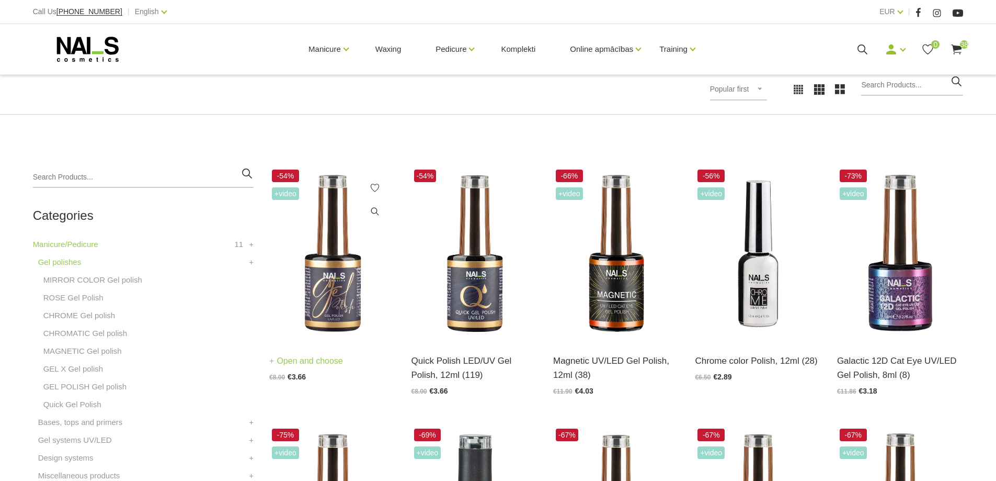
click at [330, 295] on img at bounding box center [332, 254] width 126 height 174
click at [733, 254] on img at bounding box center [758, 254] width 126 height 174
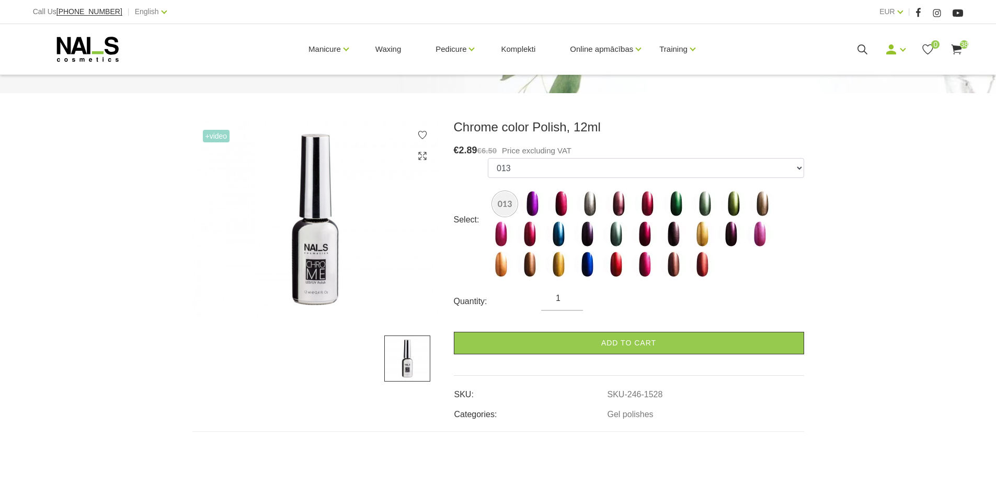
scroll to position [105, 0]
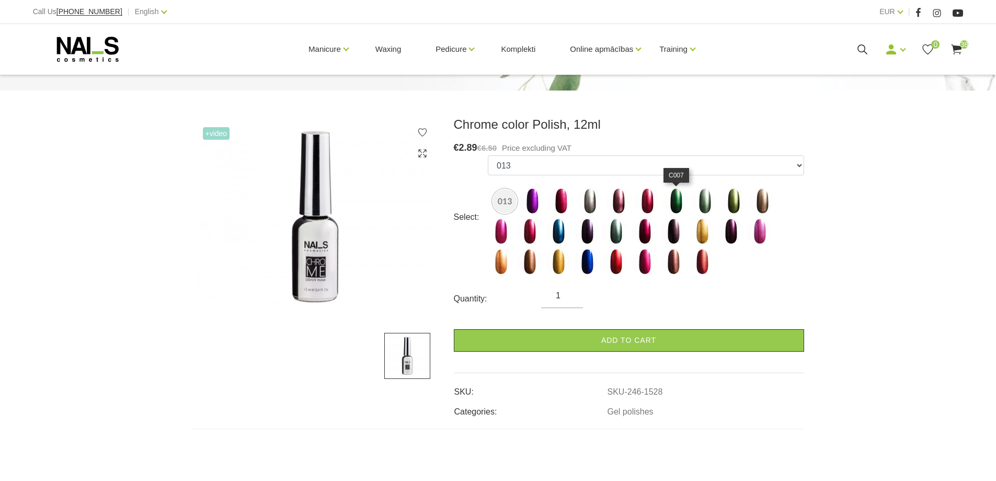
click at [679, 207] on img at bounding box center [676, 201] width 26 height 26
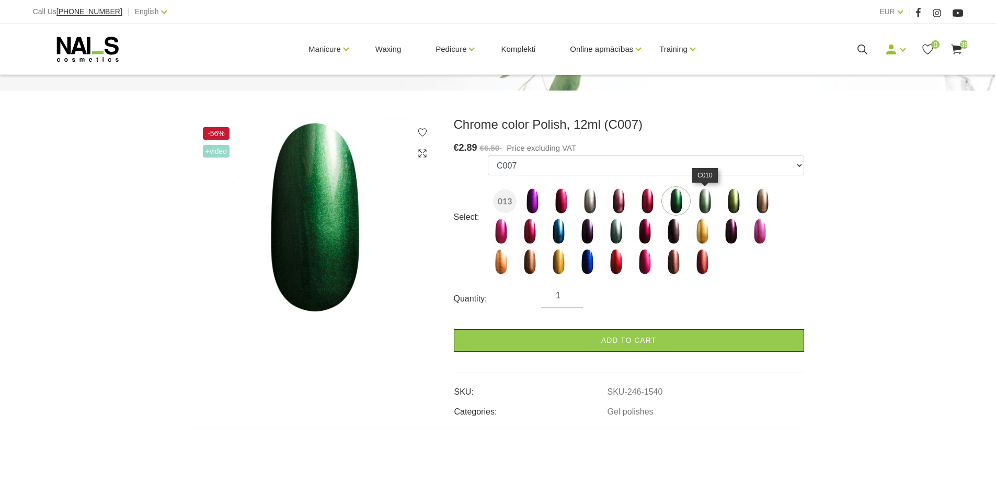
click at [699, 202] on img at bounding box center [705, 201] width 26 height 26
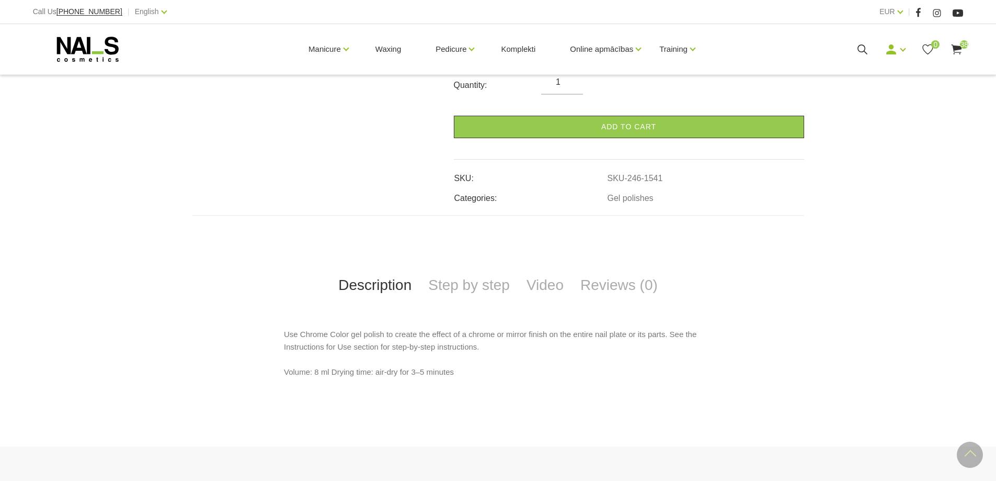
scroll to position [439, 0]
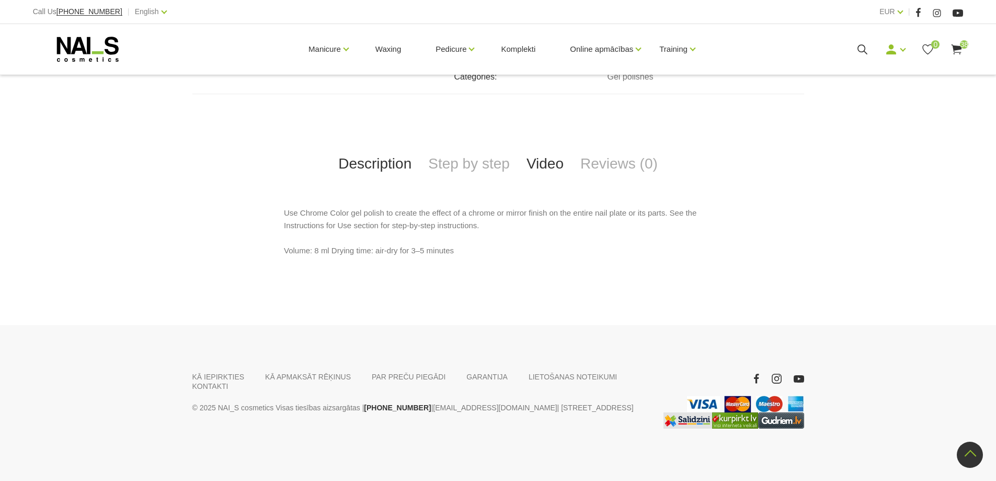
click at [546, 166] on link "Video" at bounding box center [545, 163] width 54 height 35
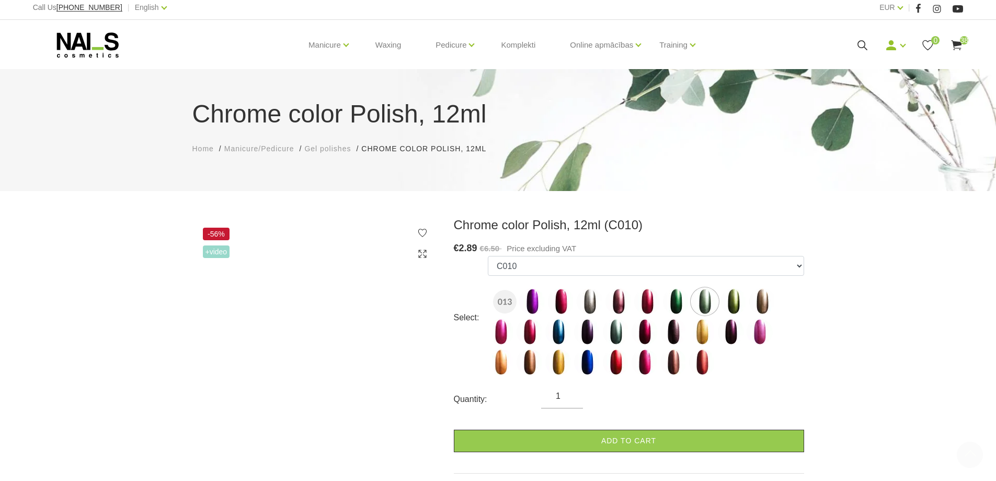
scroll to position [0, 0]
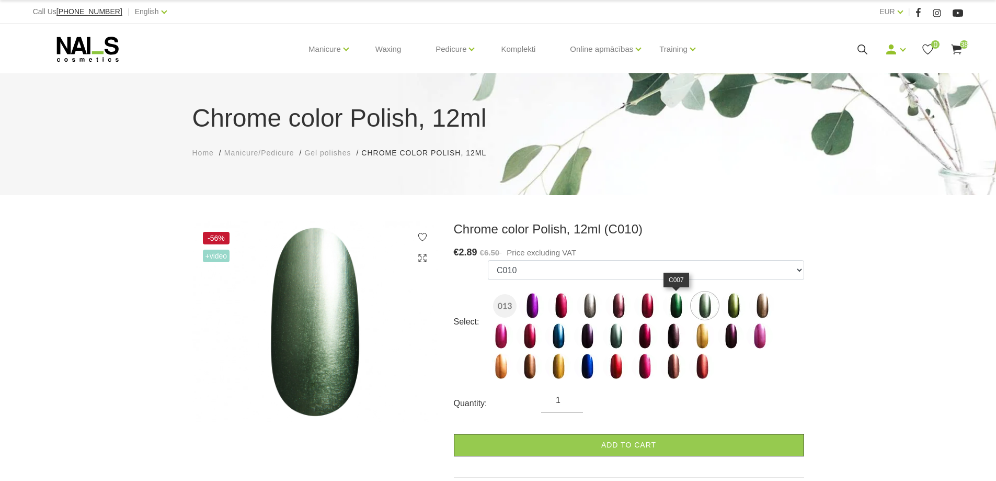
click at [668, 312] on img at bounding box center [676, 305] width 26 height 26
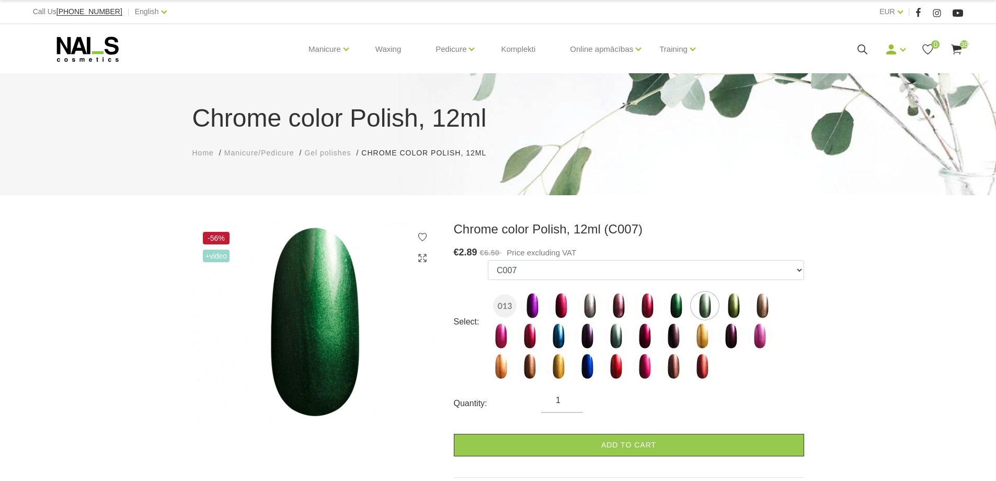
click at [675, 306] on img at bounding box center [676, 305] width 26 height 26
click at [677, 312] on img at bounding box center [676, 305] width 26 height 26
click at [552, 332] on img at bounding box center [558, 336] width 26 height 26
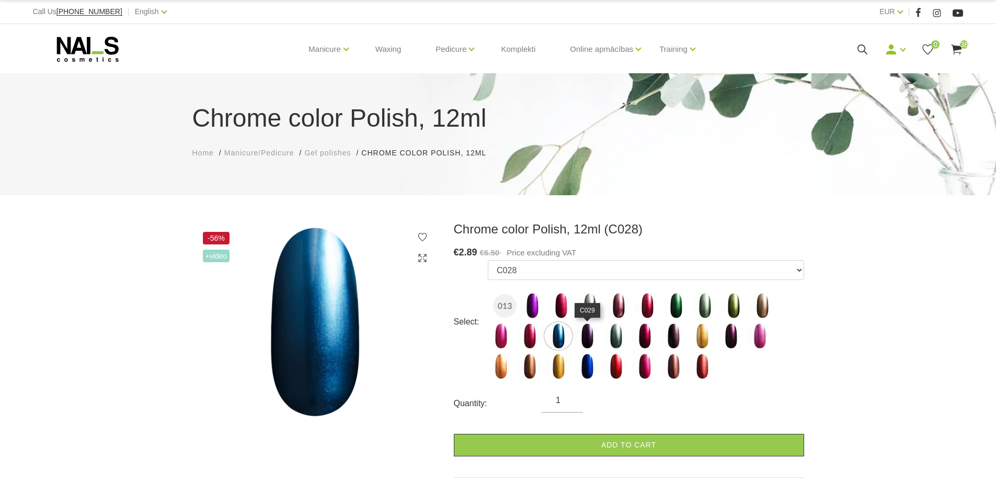
click at [588, 327] on img at bounding box center [587, 336] width 26 height 26
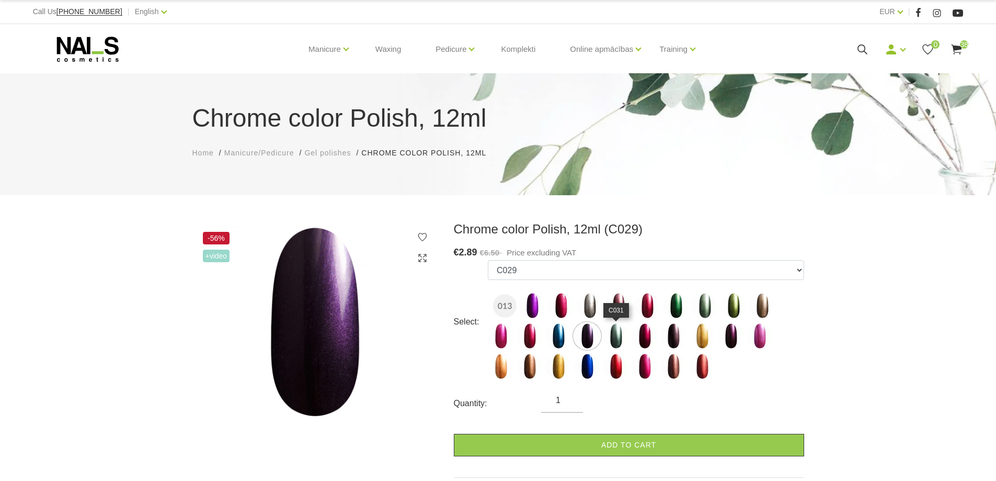
click at [616, 335] on img at bounding box center [616, 336] width 26 height 26
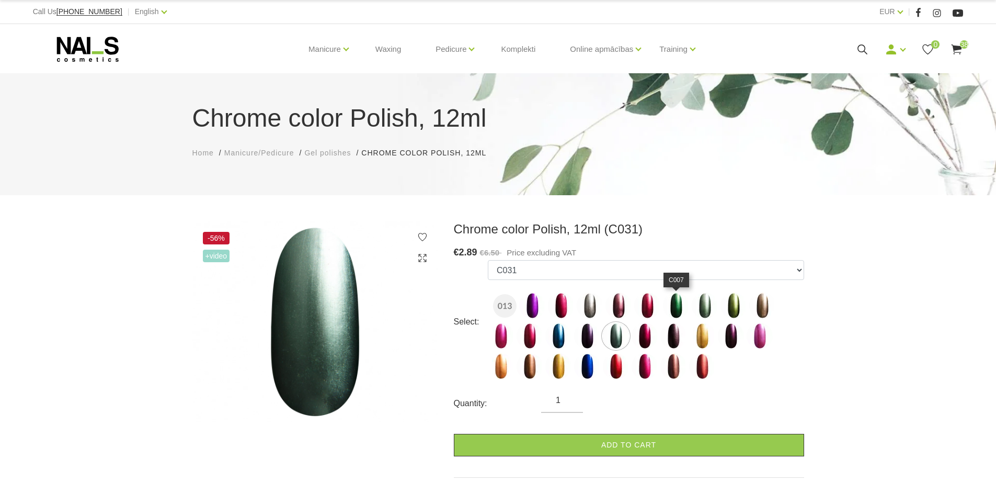
click at [675, 304] on img at bounding box center [676, 305] width 26 height 26
select select "1540"
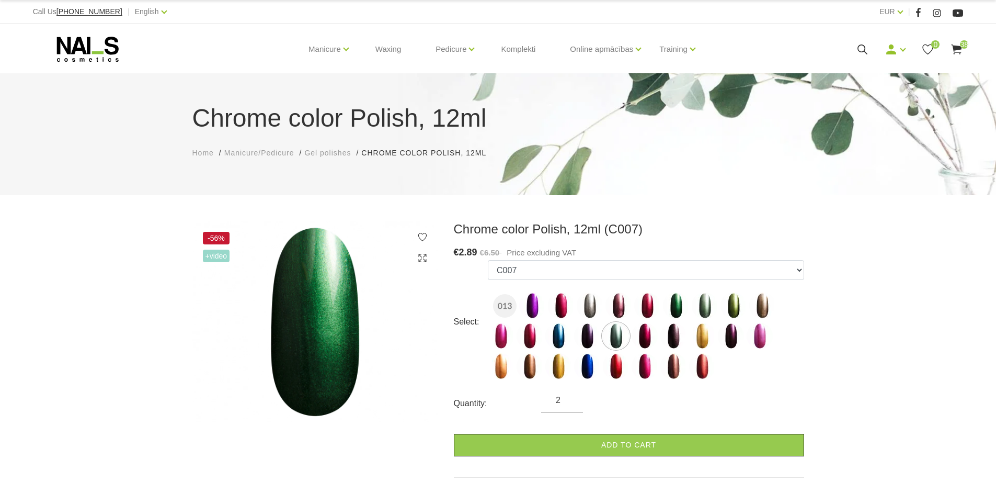
click at [574, 397] on input "2" at bounding box center [562, 400] width 42 height 13
type input "3"
click at [574, 397] on input "3" at bounding box center [562, 400] width 42 height 13
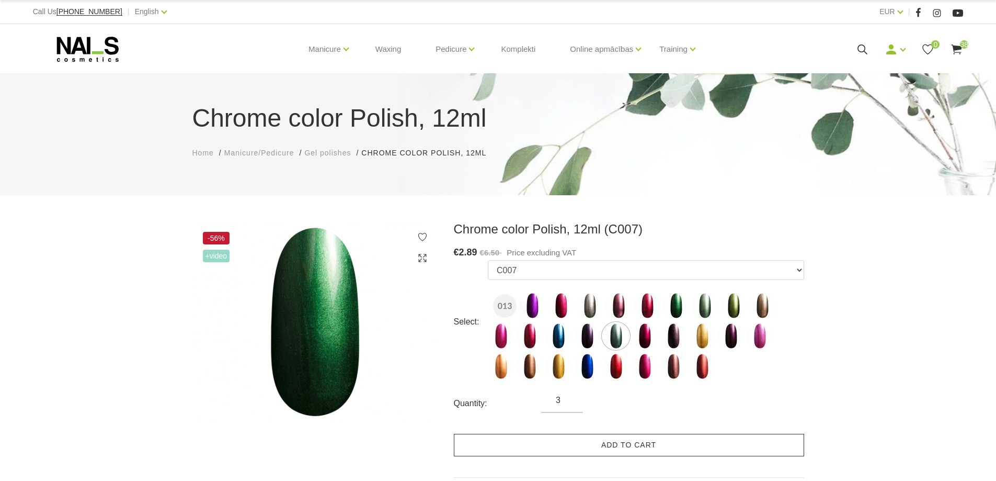
click at [626, 442] on link "Add to cart" at bounding box center [629, 444] width 350 height 22
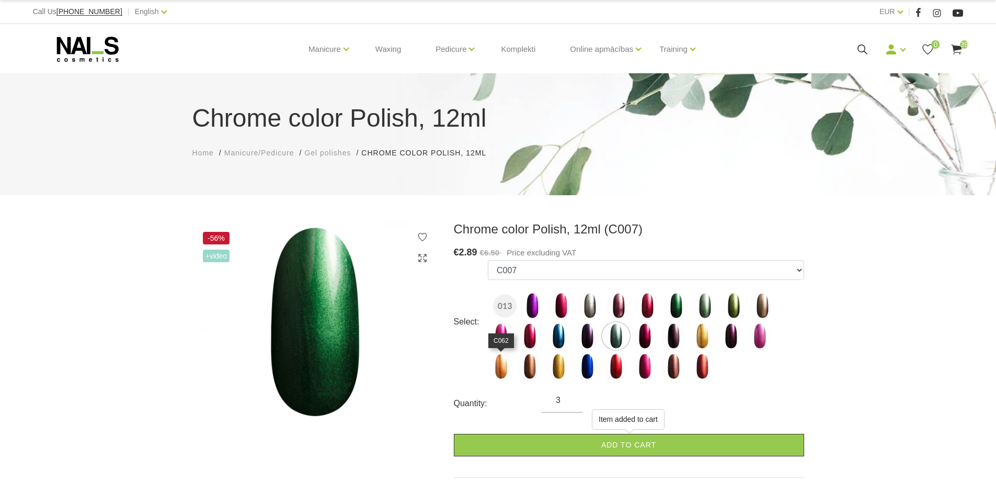
click at [508, 369] on img at bounding box center [501, 366] width 26 height 26
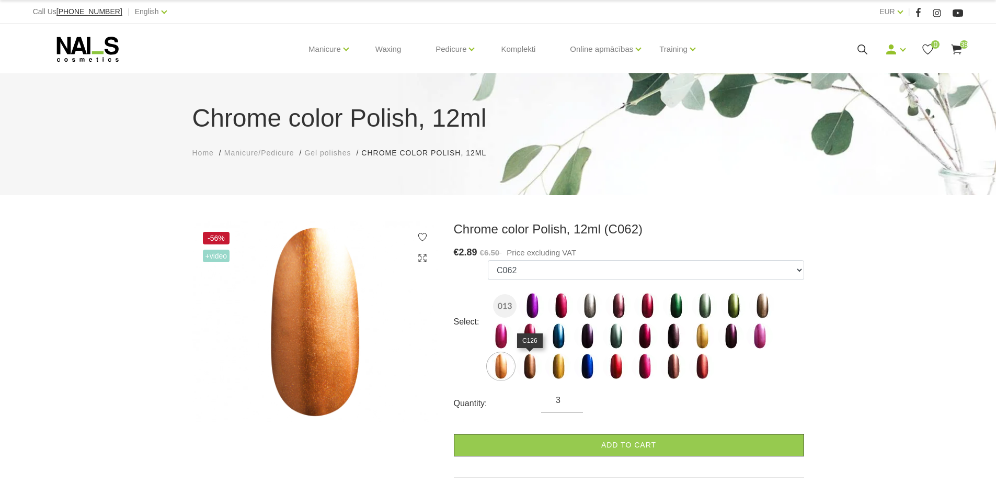
click at [532, 369] on img at bounding box center [530, 366] width 26 height 26
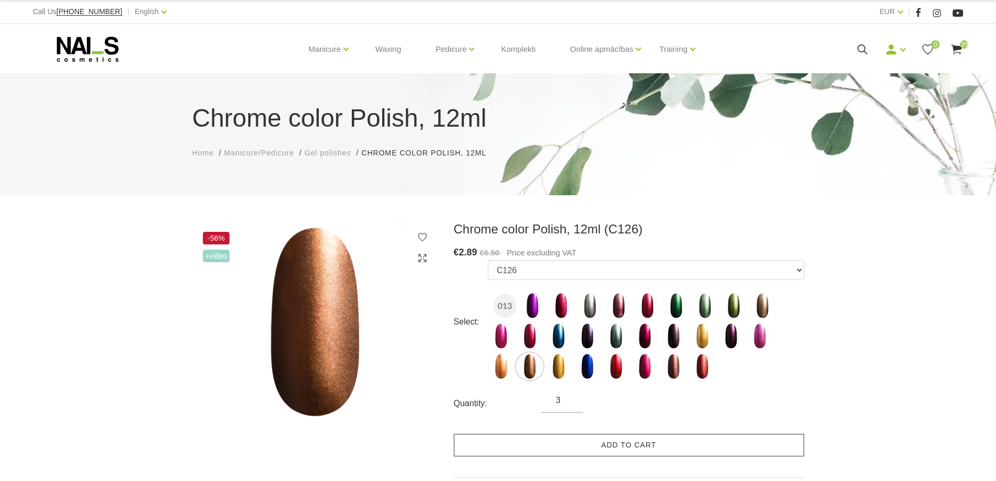
click at [662, 443] on link "Add to cart" at bounding box center [629, 444] width 350 height 22
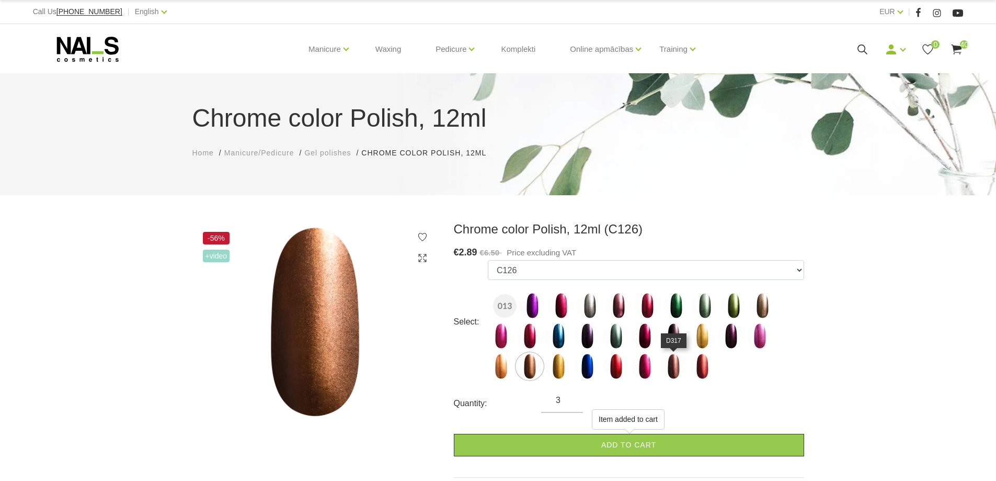
click at [671, 367] on img at bounding box center [673, 366] width 26 height 26
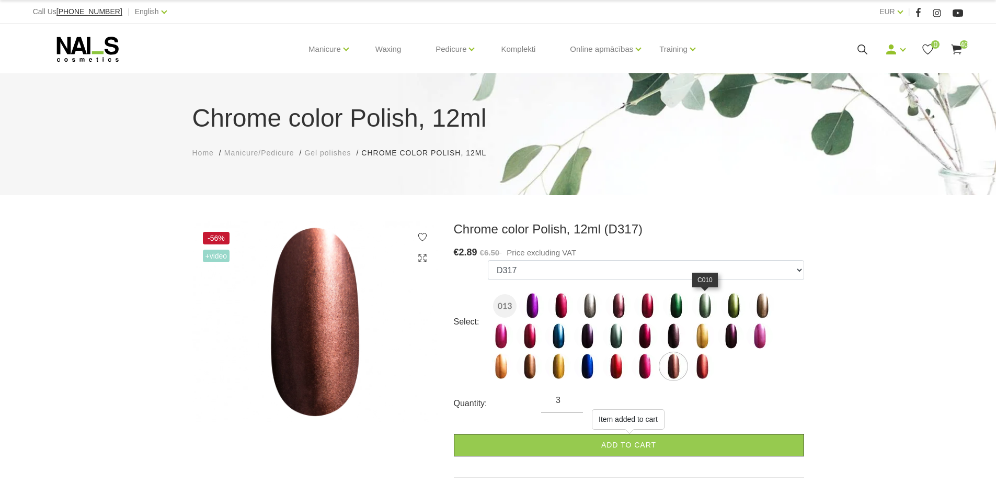
click at [707, 308] on img at bounding box center [705, 305] width 26 height 26
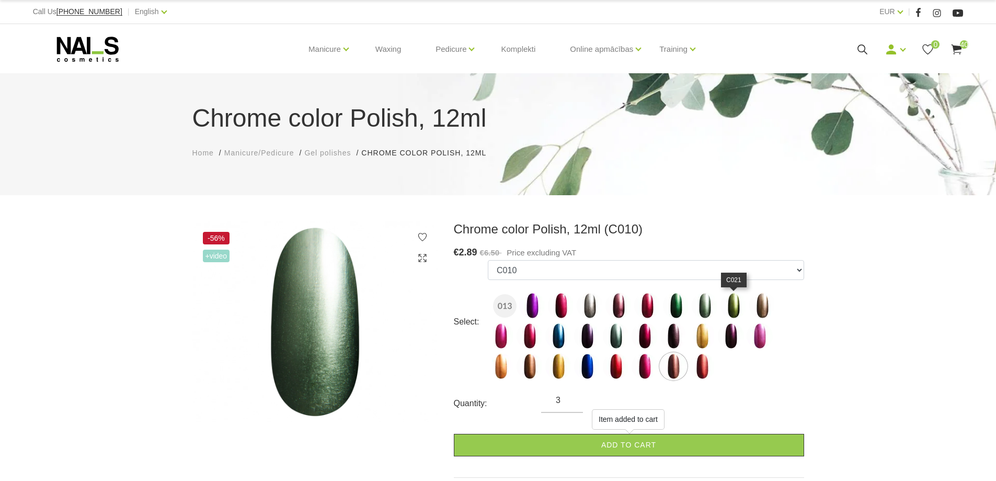
click at [728, 308] on img at bounding box center [734, 305] width 26 height 26
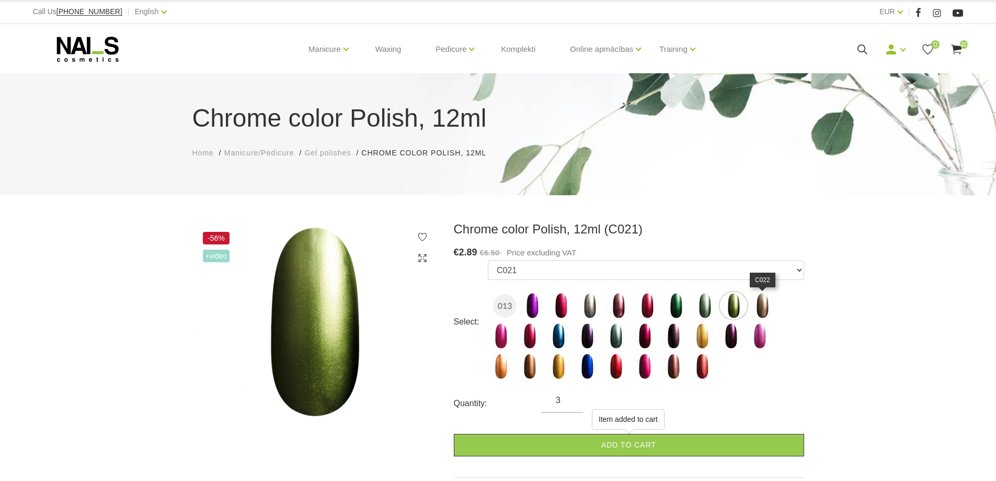
click at [763, 305] on img at bounding box center [762, 305] width 26 height 26
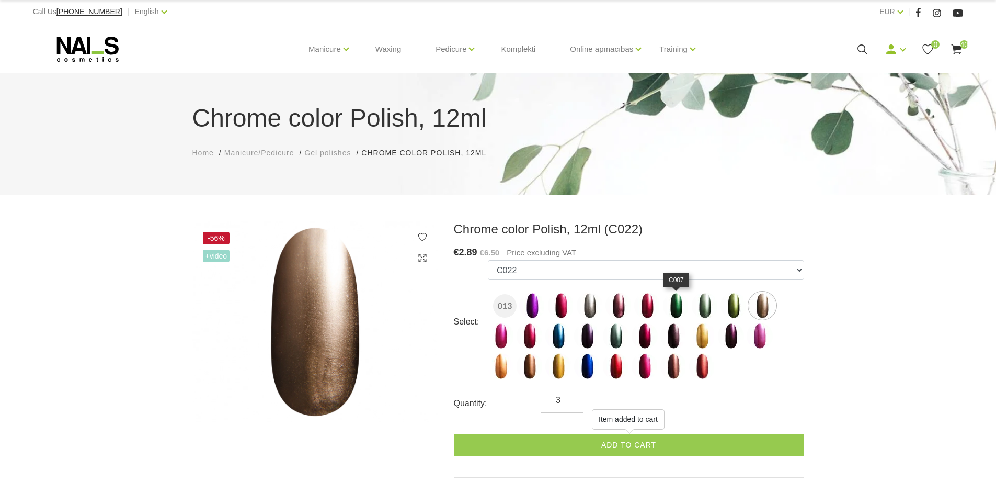
click at [672, 308] on img at bounding box center [676, 305] width 26 height 26
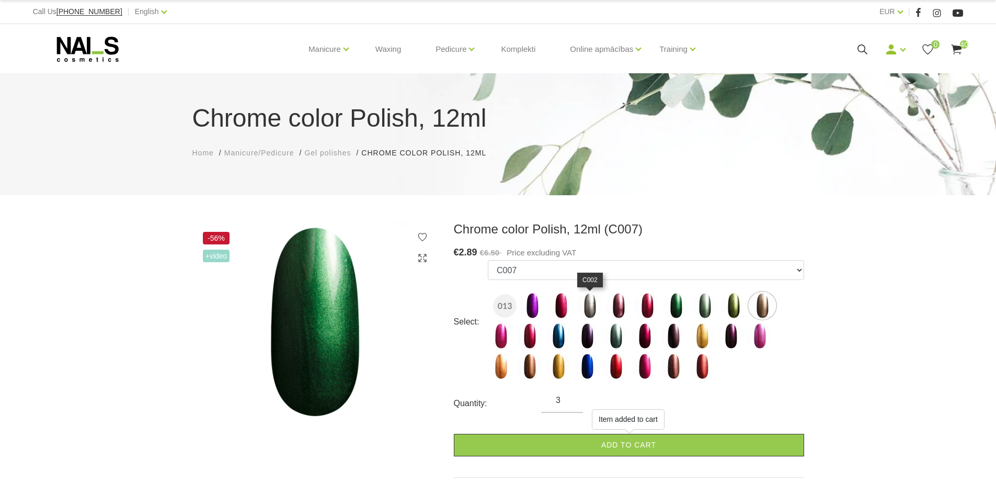
click at [590, 310] on img at bounding box center [590, 305] width 26 height 26
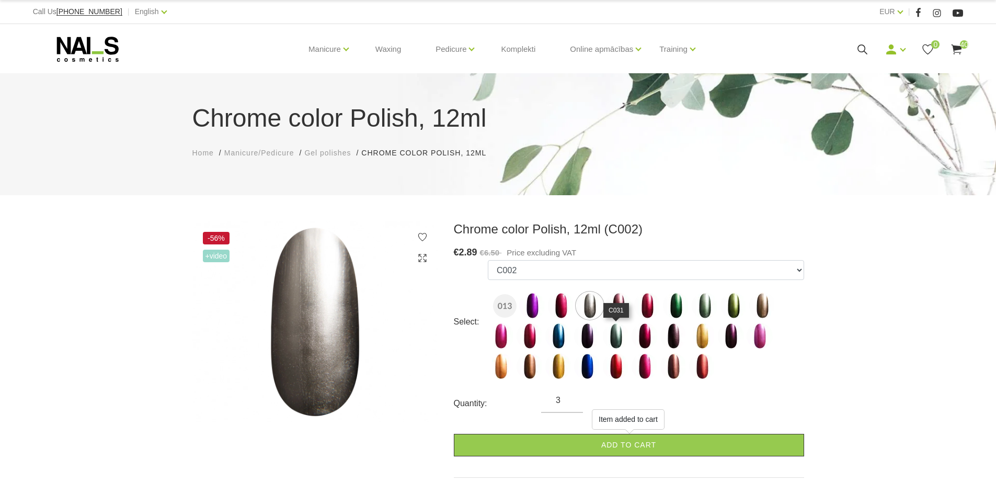
click at [615, 346] on img at bounding box center [616, 336] width 26 height 26
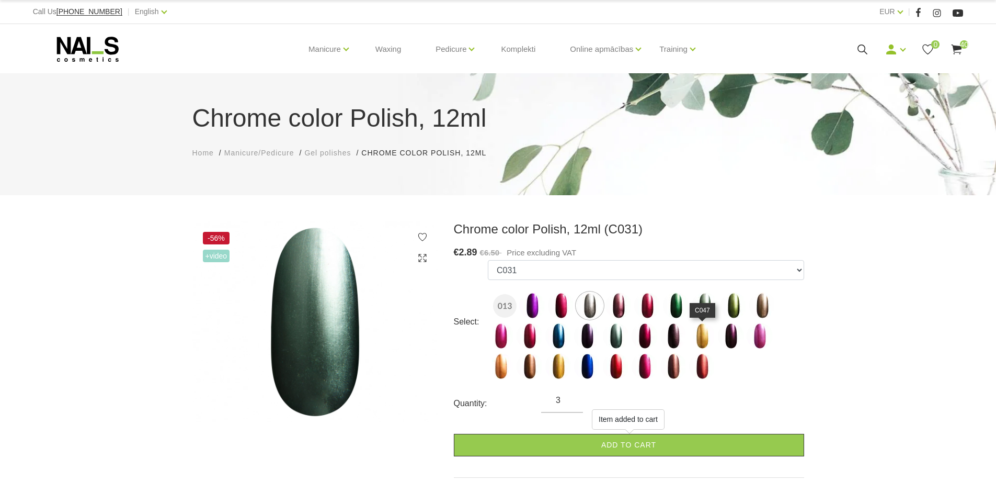
click at [701, 344] on img at bounding box center [702, 336] width 26 height 26
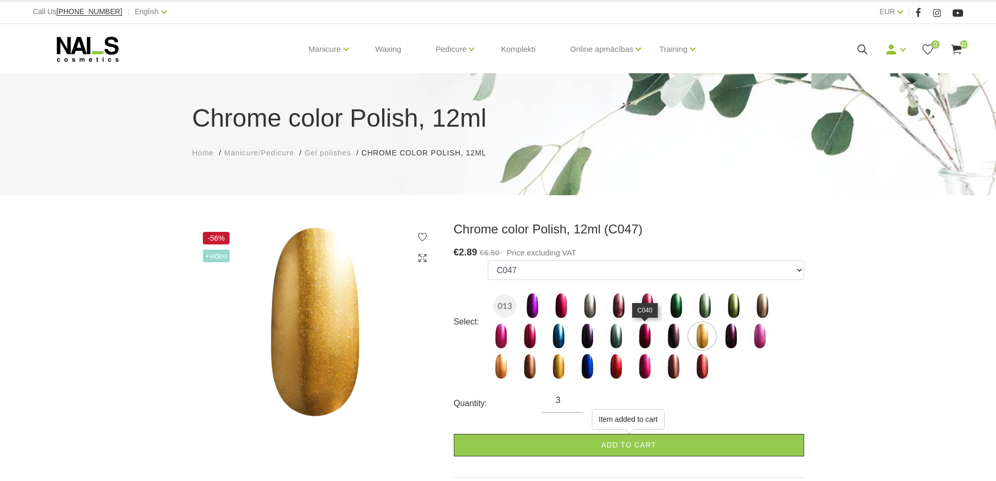
click at [645, 337] on img at bounding box center [645, 336] width 26 height 26
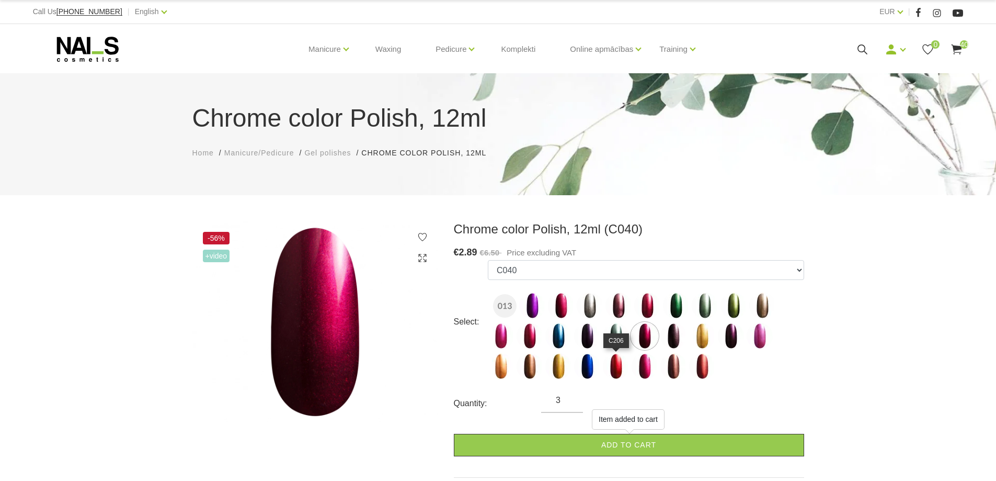
click at [614, 362] on img at bounding box center [616, 366] width 26 height 26
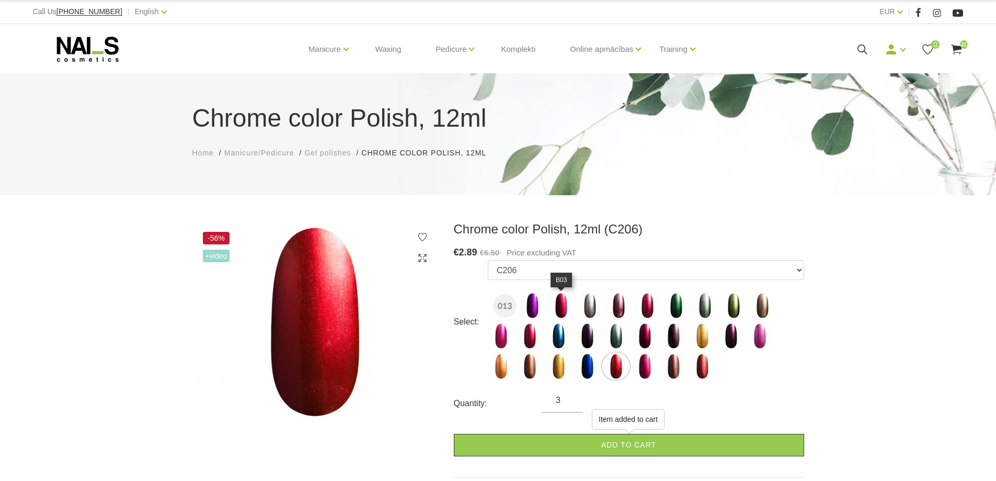
click at [570, 307] on img at bounding box center [561, 305] width 26 height 26
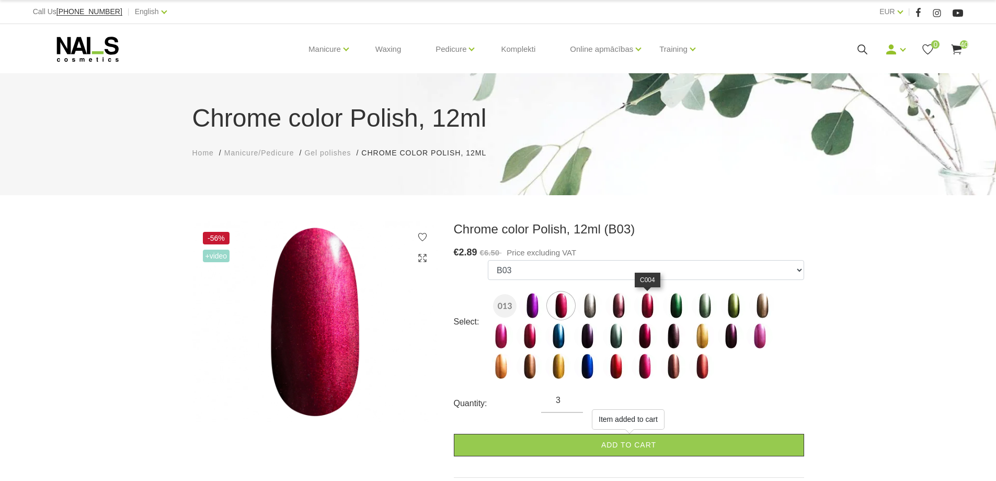
click at [648, 307] on img at bounding box center [647, 305] width 26 height 26
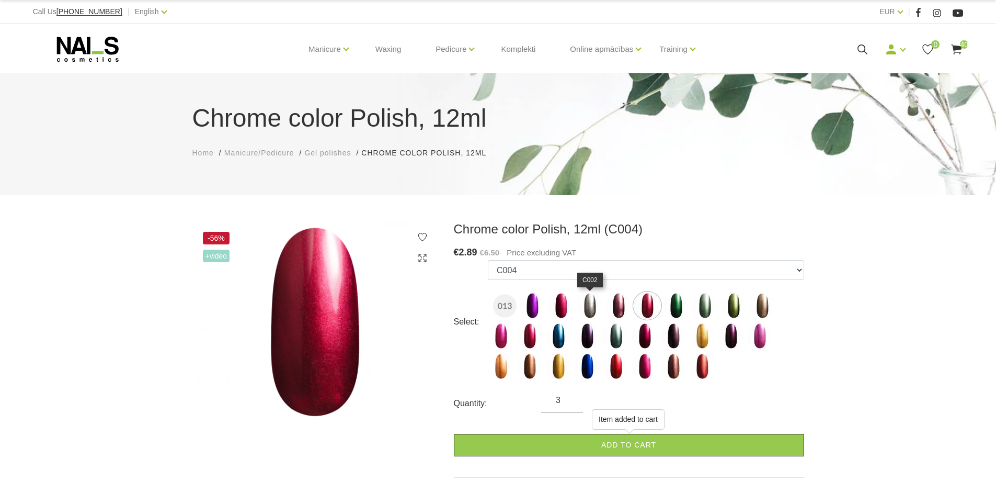
click at [584, 313] on img at bounding box center [590, 305] width 26 height 26
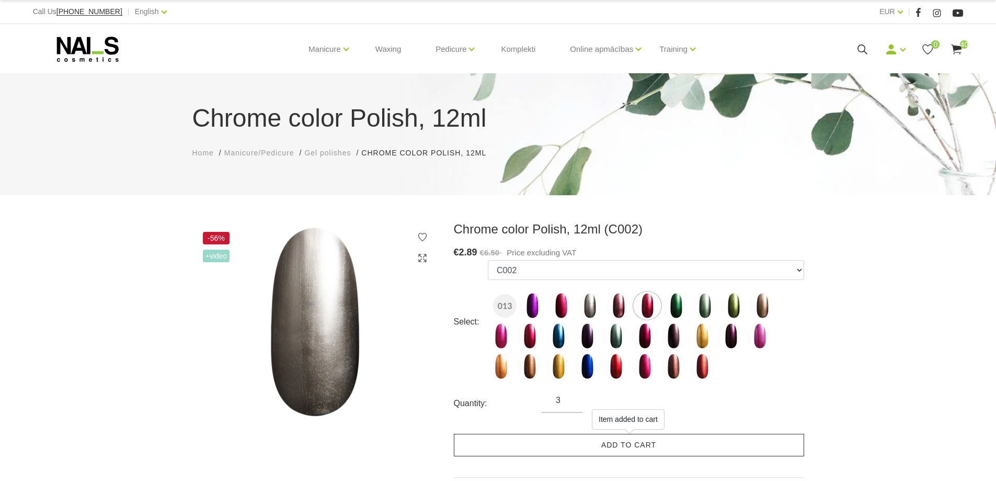
click at [609, 448] on link "Add to cart" at bounding box center [629, 444] width 350 height 22
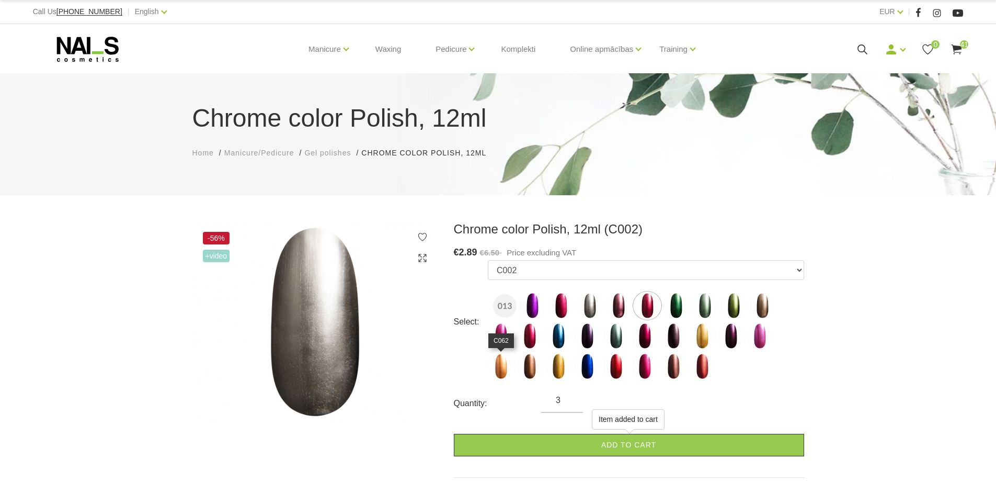
click at [492, 368] on img at bounding box center [501, 366] width 26 height 26
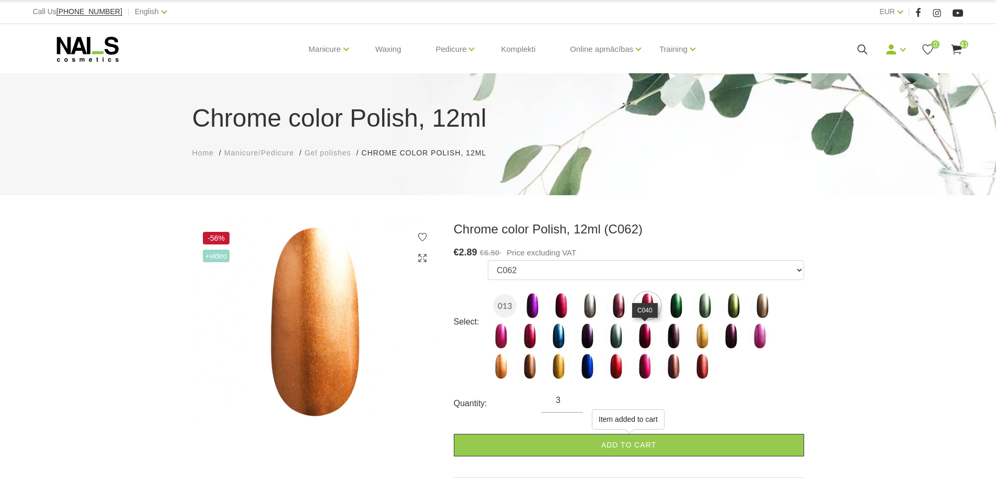
click at [646, 339] on img at bounding box center [645, 336] width 26 height 26
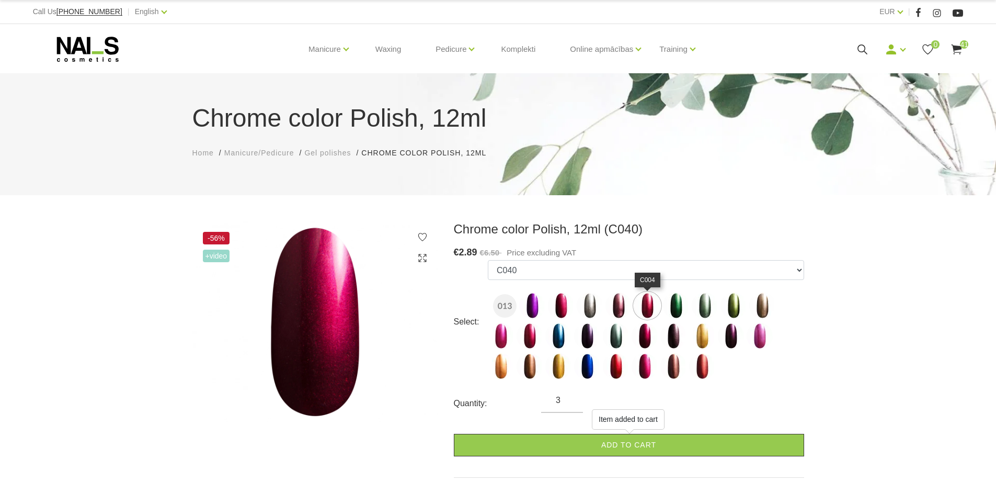
click at [657, 301] on img at bounding box center [647, 305] width 26 height 26
select select "1539"
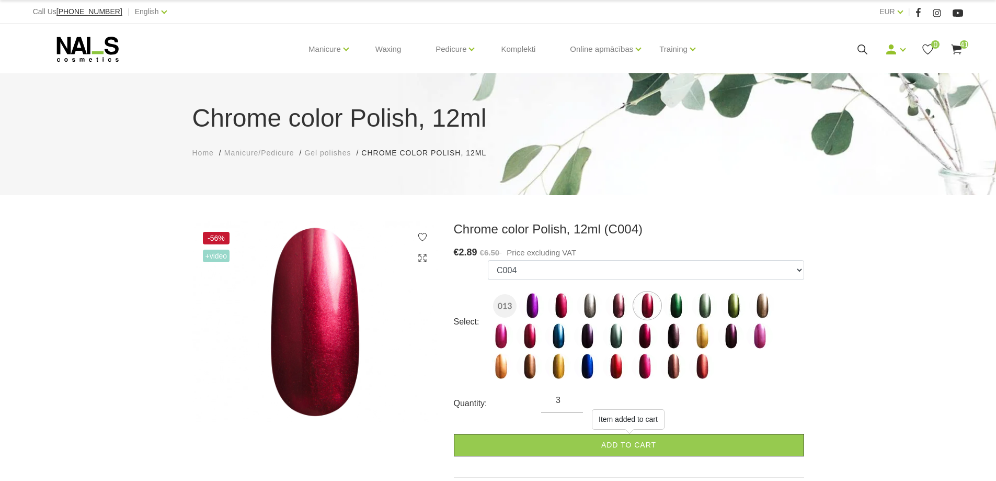
click at [323, 156] on span "Gel polishes" at bounding box center [327, 152] width 47 height 8
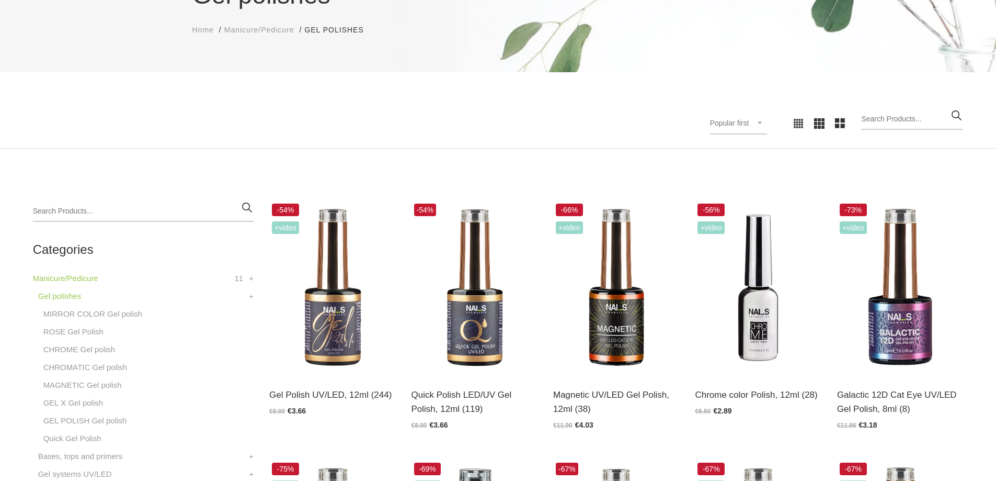
scroll to position [157, 0]
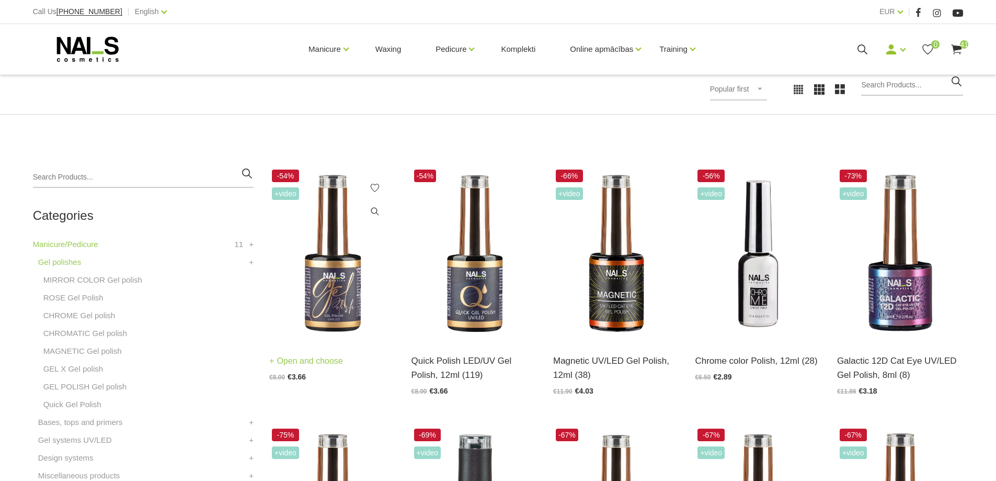
click at [355, 290] on img at bounding box center [332, 254] width 126 height 174
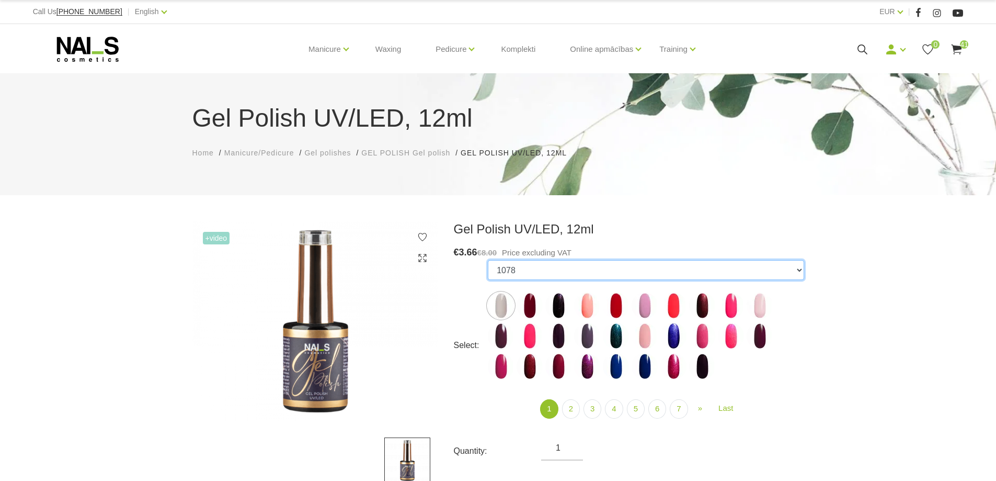
click at [796, 270] on select "1078 1081 001g 001n 003c 008b 011n 012g 016n 020b 044v 065v 068p 069v 083g 085p…" at bounding box center [646, 270] width 316 height 20
click at [488, 260] on select "1078 1081 001g 001n 003c 008b 011n 012g 016n 020b 044v 065v 068p 069v 083g 085p…" at bounding box center [646, 270] width 316 height 20
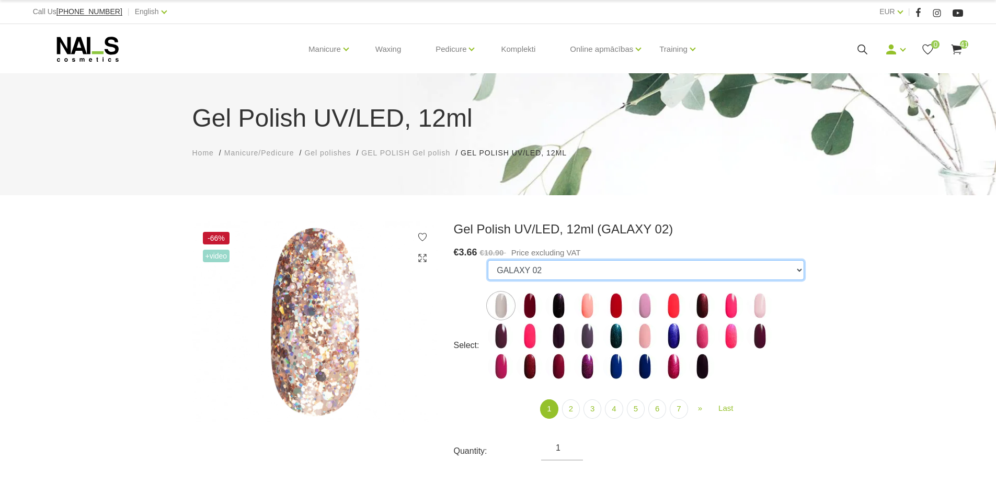
click at [802, 264] on select "1078 1081 001g 001n 003c 008b 011n 012g 016n 020b 044v 065v 068p 069v 083g 085p…" at bounding box center [646, 270] width 316 height 20
click at [488, 260] on select "1078 1081 001g 001n 003c 008b 011n 012g 016n 020b 044v 065v 068p 069v 083g 085p…" at bounding box center [646, 270] width 316 height 20
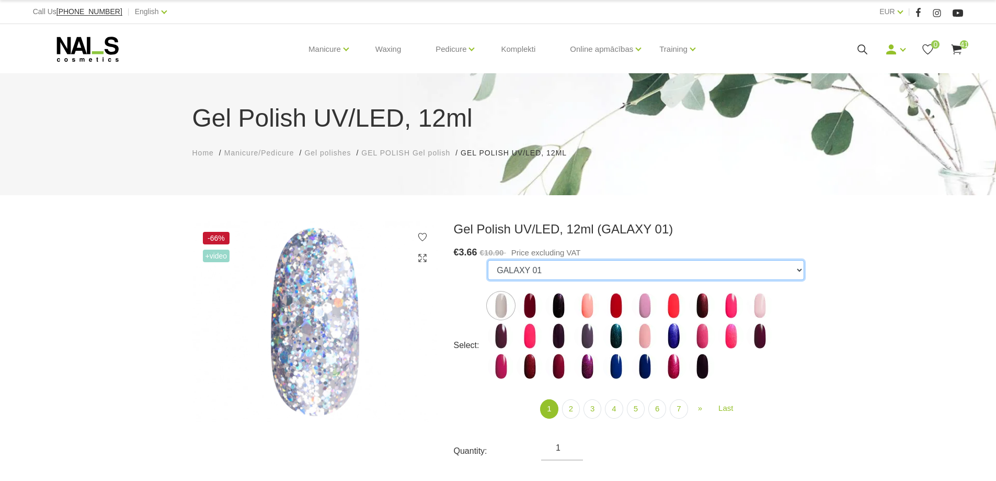
scroll to position [52, 0]
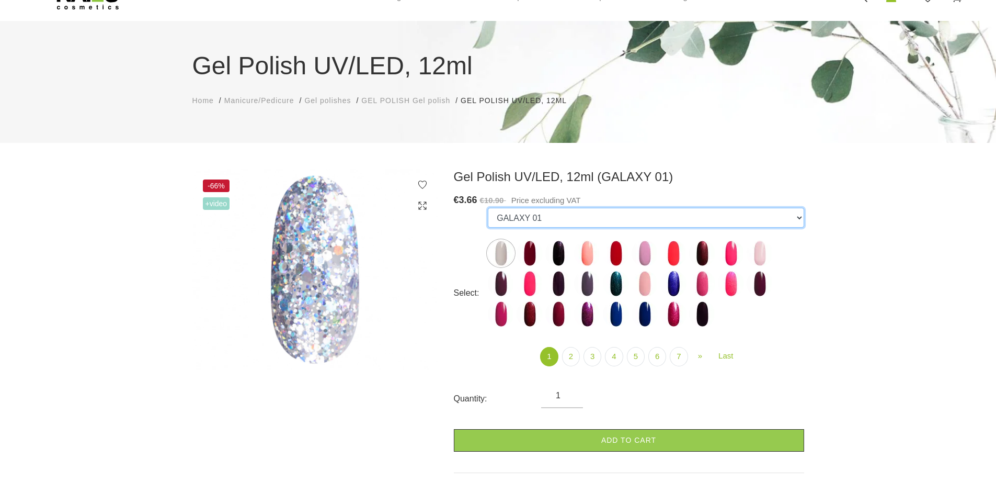
click at [795, 218] on select "1078 1081 001g 001n 003c 008b 011n 012g 016n 020b 044v 065v 068p 069v 083g 085p…" at bounding box center [646, 218] width 316 height 20
click at [488, 208] on select "1078 1081 001g 001n 003c 008b 011n 012g 016n 020b 044v 065v 068p 069v 083g 085p…" at bounding box center [646, 218] width 316 height 20
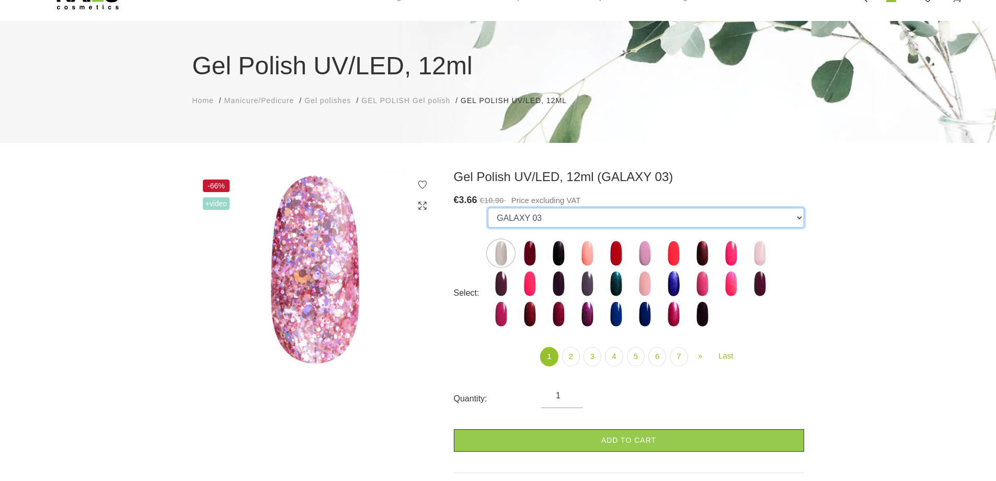
click at [799, 221] on select "1078 1081 001g 001n 003c 008b 011n 012g 016n 020b 044v 065v 068p 069v 083g 085p…" at bounding box center [646, 218] width 316 height 20
click at [488, 208] on select "1078 1081 001g 001n 003c 008b 011n 012g 016n 020b 044v 065v 068p 069v 083g 085p…" at bounding box center [646, 218] width 316 height 20
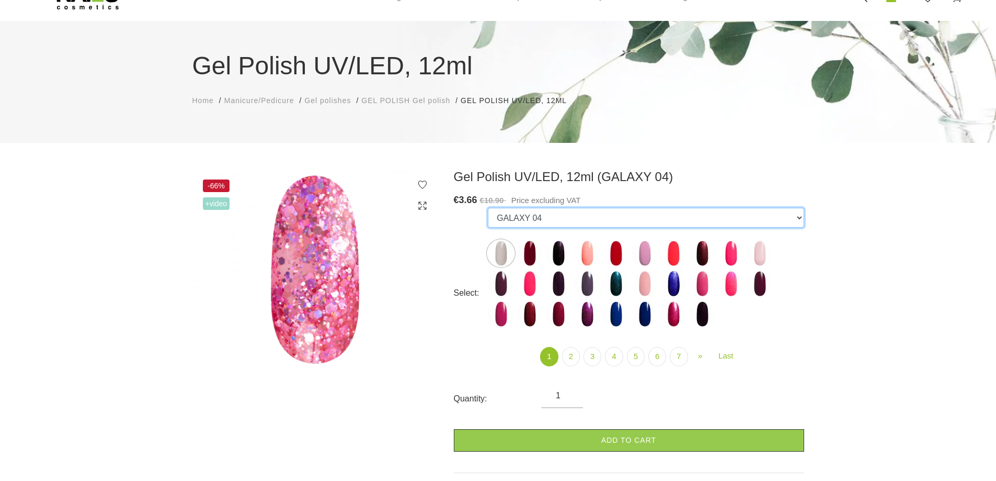
click at [801, 221] on select "1078 1081 001g 001n 003c 008b 011n 012g 016n 020b 044v 065v 068p 069v 083g 085p…" at bounding box center [646, 218] width 316 height 20
click at [488, 208] on select "1078 1081 001g 001n 003c 008b 011n 012g 016n 020b 044v 065v 068p 069v 083g 085p…" at bounding box center [646, 218] width 316 height 20
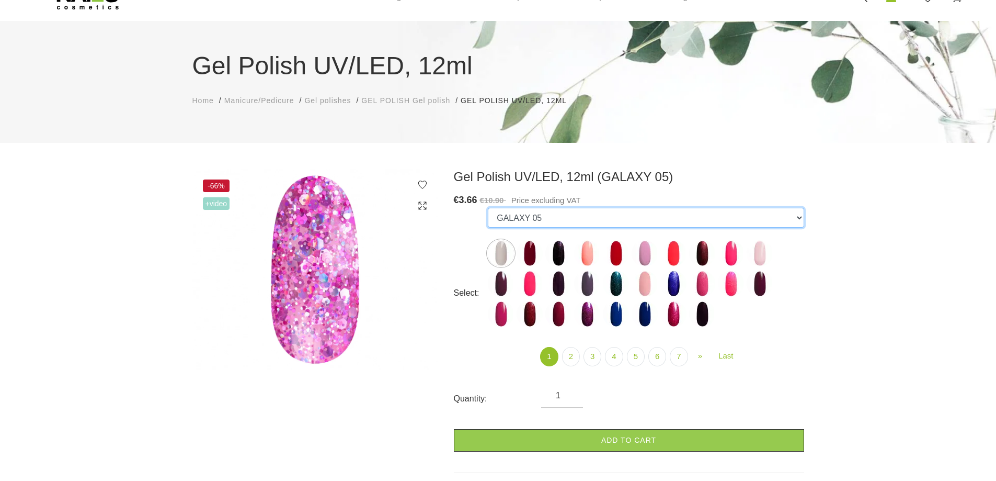
click at [792, 215] on select "1078 1081 001g 001n 003c 008b 011n 012g 016n 020b 044v 065v 068p 069v 083g 085p…" at bounding box center [646, 218] width 316 height 20
click at [488, 208] on select "1078 1081 001g 001n 003c 008b 011n 012g 016n 020b 044v 065v 068p 069v 083g 085p…" at bounding box center [646, 218] width 316 height 20
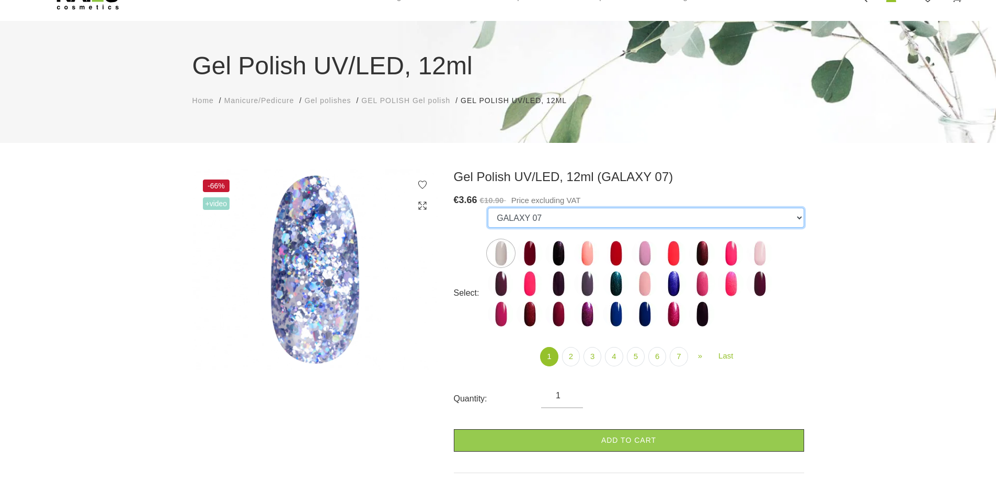
click at [796, 217] on select "1078 1081 001g 001n 003c 008b 011n 012g 016n 020b 044v 065v 068p 069v 083g 085p…" at bounding box center [646, 218] width 316 height 20
click at [488, 208] on select "1078 1081 001g 001n 003c 008b 011n 012g 016n 020b 044v 065v 068p 069v 083g 085p…" at bounding box center [646, 218] width 316 height 20
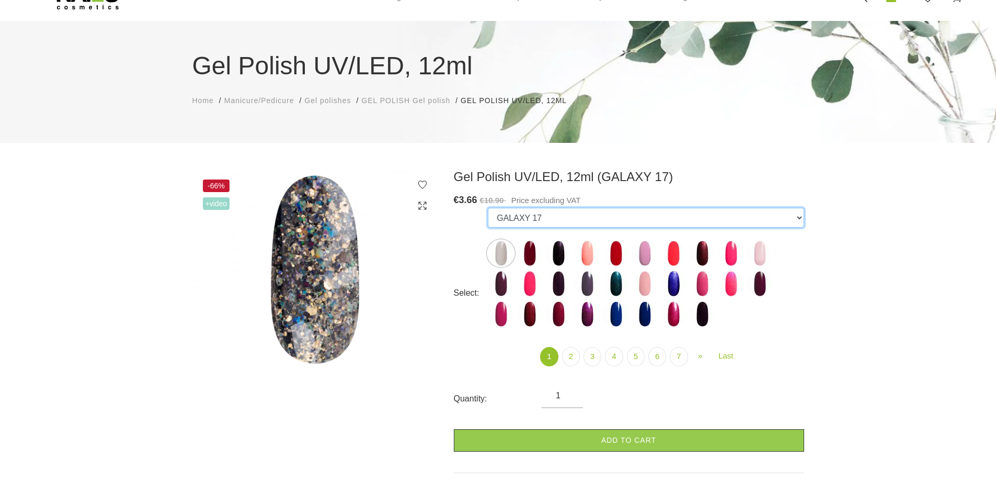
click at [803, 219] on select "1078 1081 001g 001n 003c 008b 011n 012g 016n 020b 044v 065v 068p 069v 083g 085p…" at bounding box center [646, 218] width 316 height 20
click at [488, 208] on select "1078 1081 001g 001n 003c 008b 011n 012g 016n 020b 044v 065v 068p 069v 083g 085p…" at bounding box center [646, 218] width 316 height 20
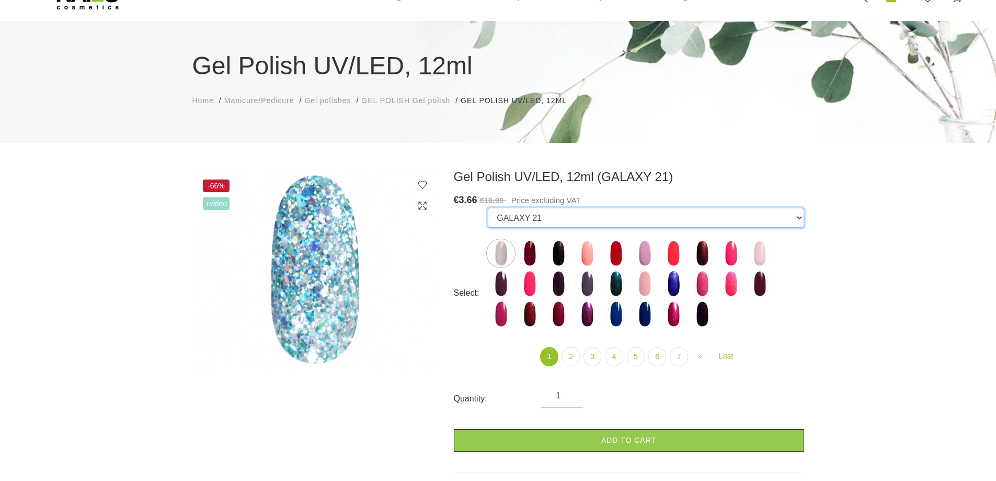
click at [801, 216] on select "1078 1081 001g 001n 003c 008b 011n 012g 016n 020b 044v 065v 068p 069v 083g 085p…" at bounding box center [646, 218] width 316 height 20
click at [488, 208] on select "1078 1081 001g 001n 003c 008b 011n 012g 016n 020b 044v 065v 068p 069v 083g 085p…" at bounding box center [646, 218] width 316 height 20
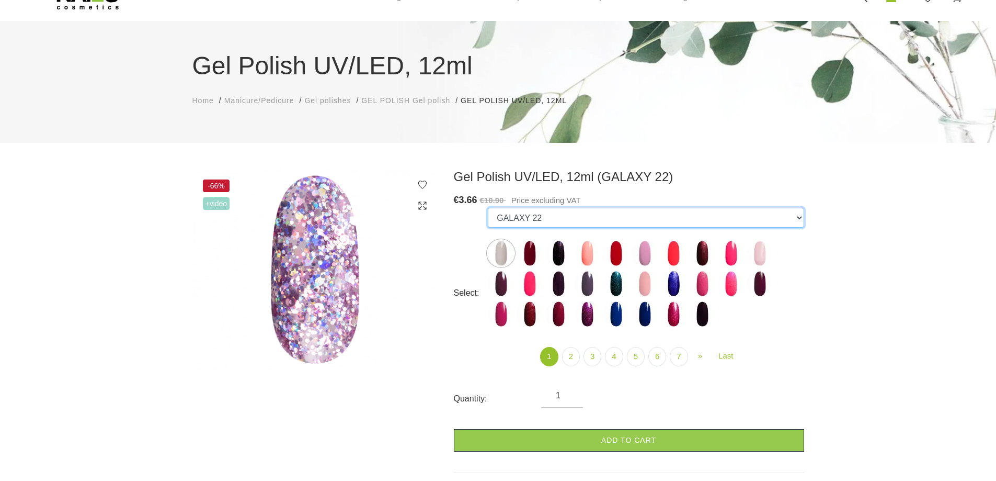
click at [803, 214] on select "1078 1081 001g 001n 003c 008b 011n 012g 016n 020b 044v 065v 068p 069v 083g 085p…" at bounding box center [646, 218] width 316 height 20
click at [488, 208] on select "1078 1081 001g 001n 003c 008b 011n 012g 016n 020b 044v 065v 068p 069v 083g 085p…" at bounding box center [646, 218] width 316 height 20
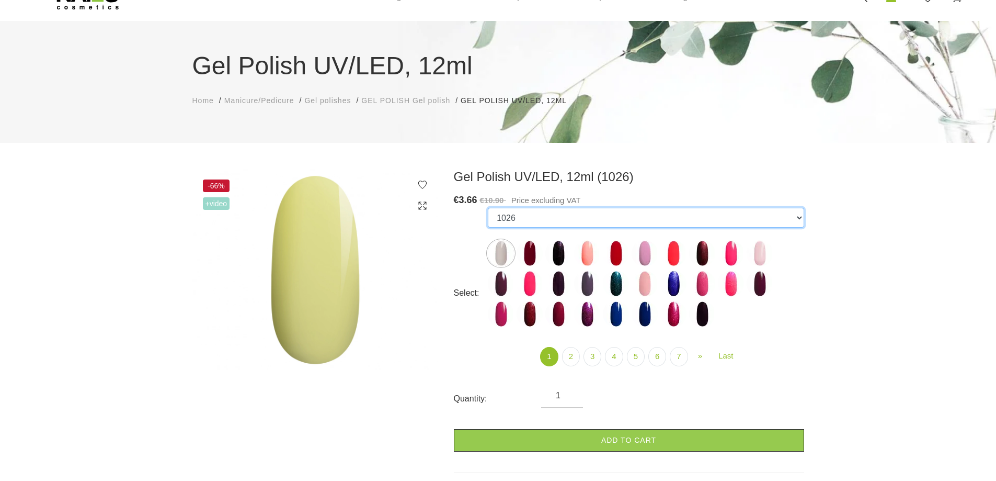
click at [798, 215] on select "1078 1081 001g 001n 003c 008b 011n 012g 016n 020b 044v 065v 068p 069v 083g 085p…" at bounding box center [646, 218] width 316 height 20
click at [488, 208] on select "1078 1081 001g 001n 003c 008b 011n 012g 016n 020b 044v 065v 068p 069v 083g 085p…" at bounding box center [646, 218] width 316 height 20
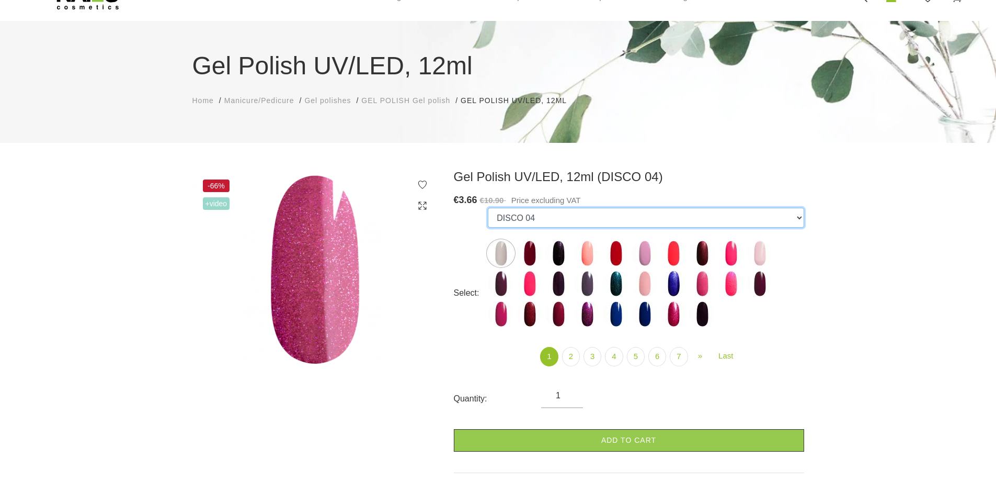
drag, startPoint x: 797, startPoint y: 212, endPoint x: 781, endPoint y: 208, distance: 17.2
click at [797, 212] on select "1078 1081 001g 001n 003c 008b 011n 012g 016n 020b 044v 065v 068p 069v 083g 085p…" at bounding box center [646, 218] width 316 height 20
click at [488, 208] on select "1078 1081 001g 001n 003c 008b 011n 012g 016n 020b 044v 065v 068p 069v 083g 085p…" at bounding box center [646, 218] width 316 height 20
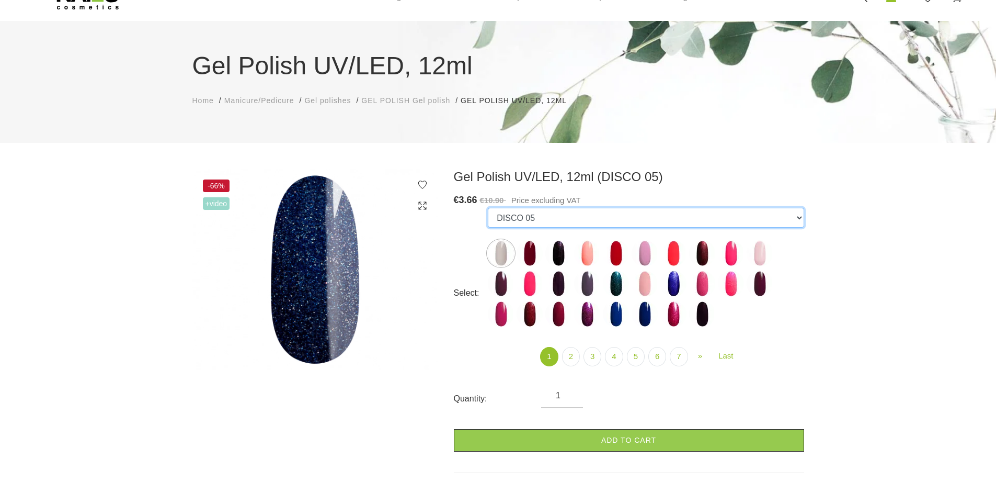
click at [802, 219] on select "1078 1081 001g 001n 003c 008b 011n 012g 016n 020b 044v 065v 068p 069v 083g 085p…" at bounding box center [646, 218] width 316 height 20
click at [488, 208] on select "1078 1081 001g 001n 003c 008b 011n 012g 016n 020b 044v 065v 068p 069v 083g 085p…" at bounding box center [646, 218] width 316 height 20
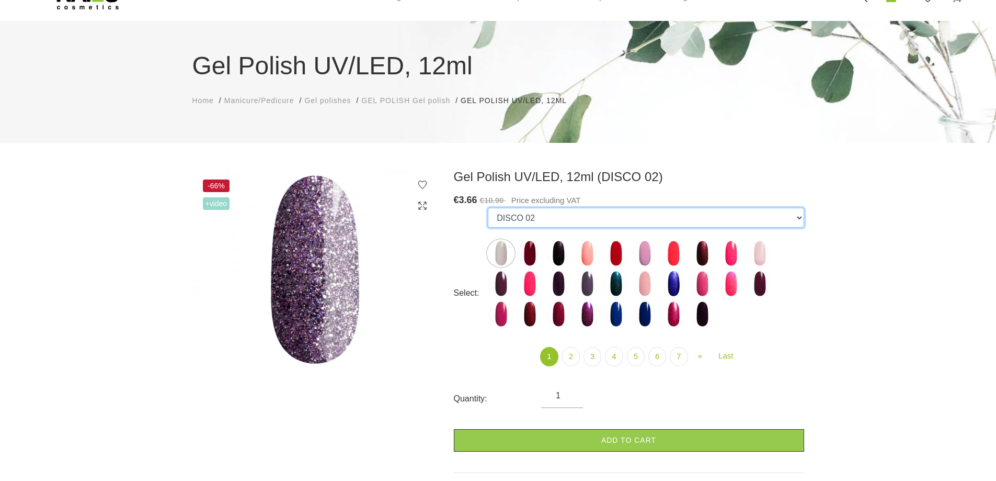
click at [792, 219] on select "1078 1081 001g 001n 003c 008b 011n 012g 016n 020b 044v 065v 068p 069v 083g 085p…" at bounding box center [646, 218] width 316 height 20
select select "4954"
click at [488, 208] on select "1078 1081 001g 001n 003c 008b 011n 012g 016n 020b 044v 065v 068p 069v 083g 085p…" at bounding box center [646, 218] width 316 height 20
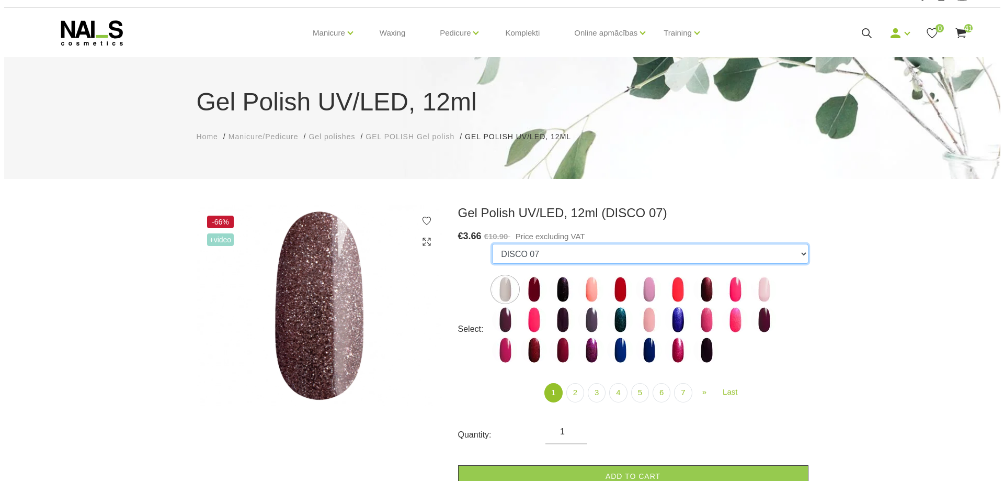
scroll to position [0, 0]
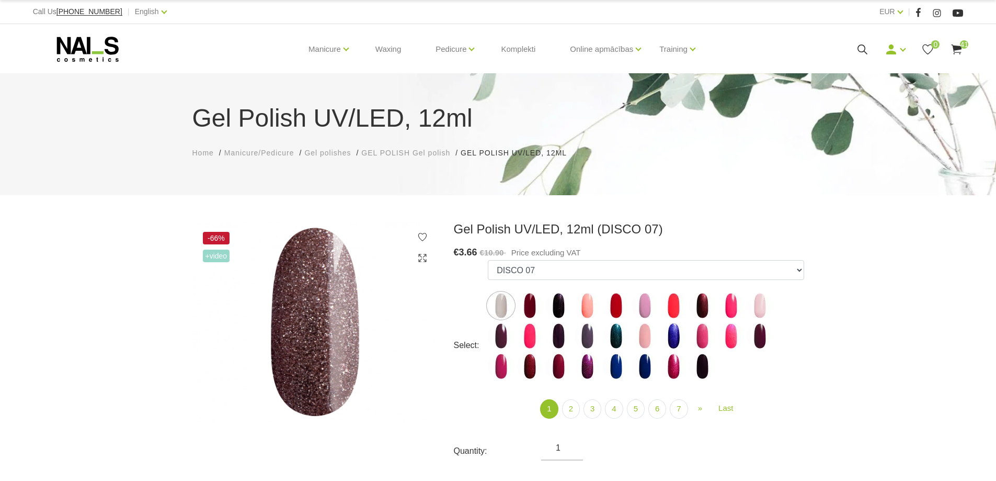
click at [962, 44] on span "41" at bounding box center [964, 44] width 8 height 8
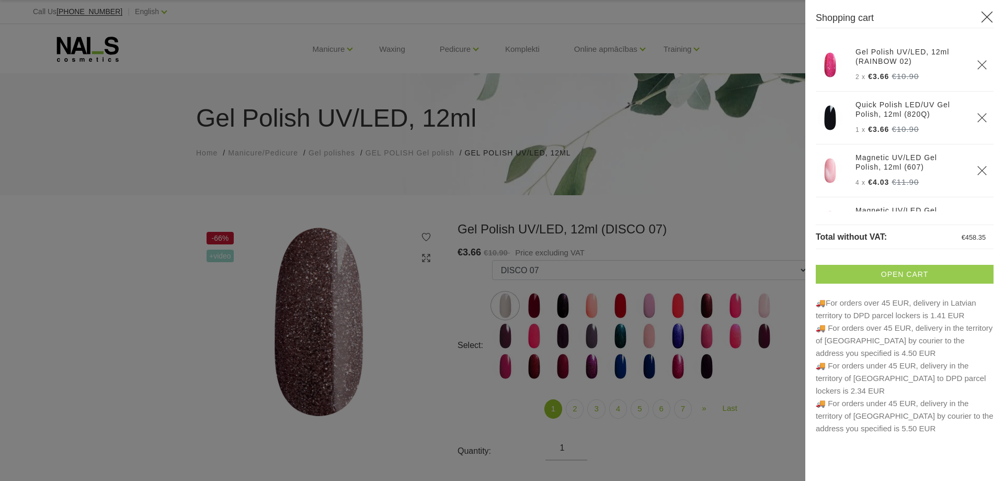
click at [903, 277] on link "Open cart" at bounding box center [905, 274] width 178 height 19
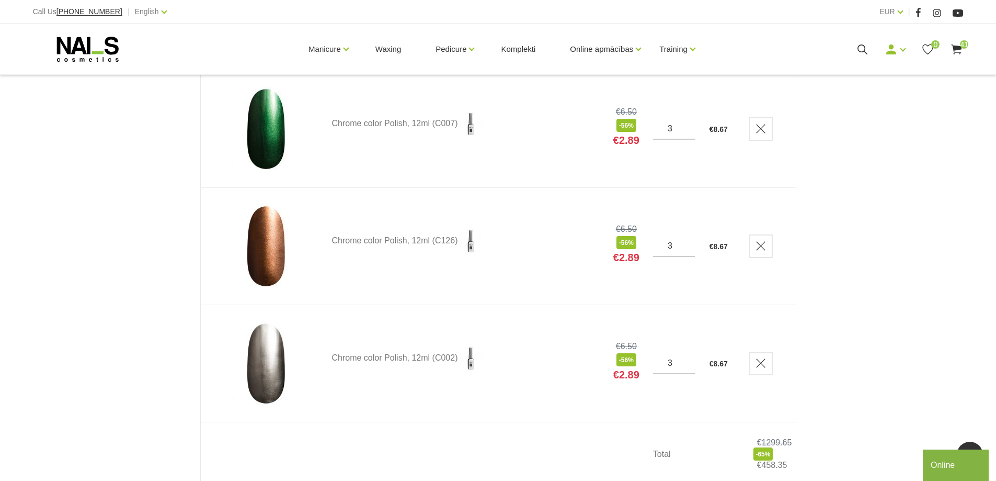
scroll to position [4654, 0]
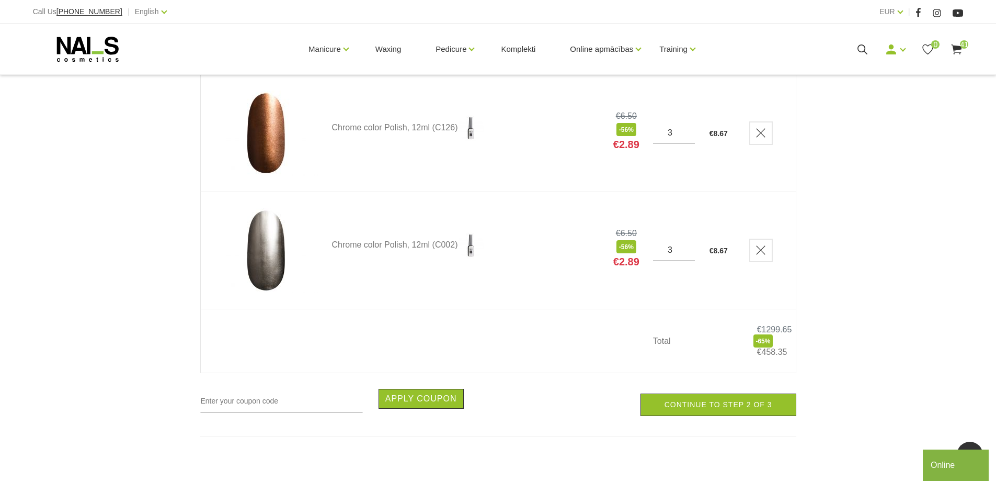
click at [456, 324] on td at bounding box center [459, 341] width 281 height 64
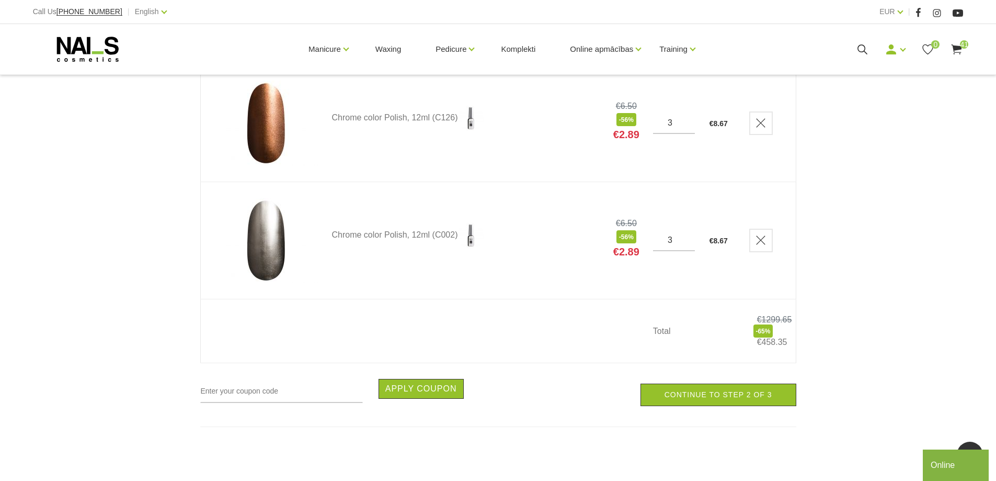
click at [454, 325] on td at bounding box center [459, 331] width 281 height 64
click at [455, 325] on td at bounding box center [459, 331] width 281 height 64
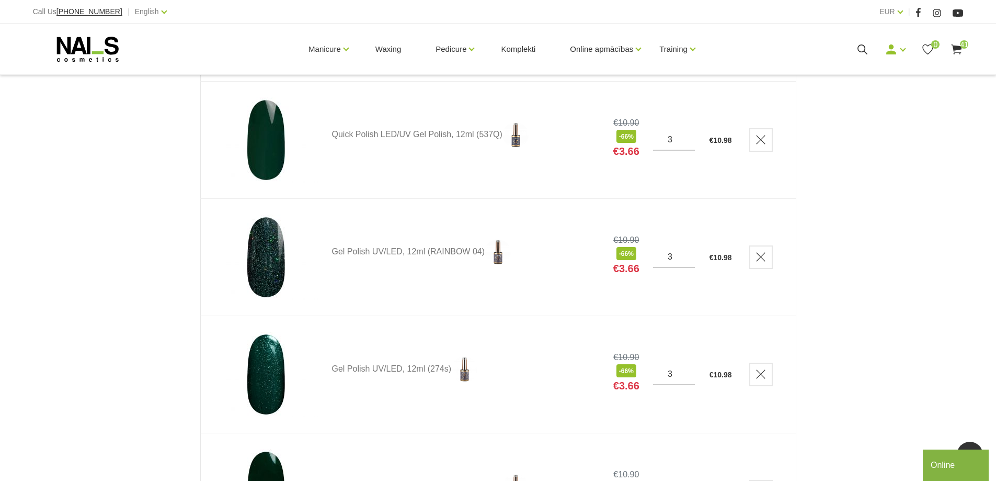
scroll to position [4026, 0]
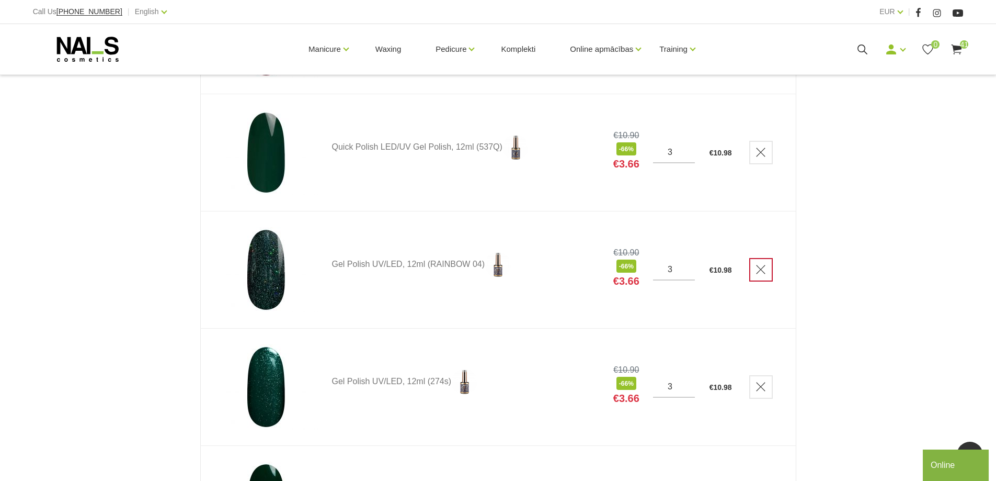
click at [765, 276] on link "Delete" at bounding box center [761, 270] width 24 height 24
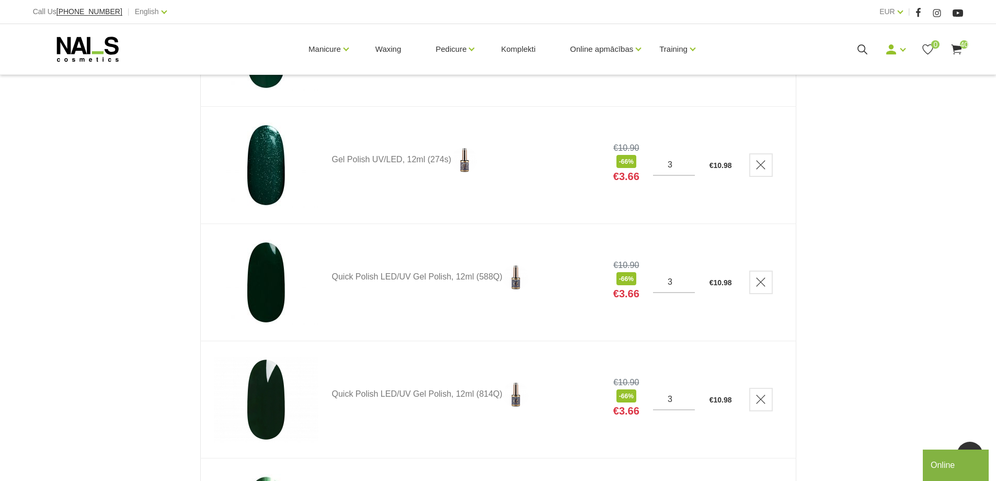
scroll to position [4078, 0]
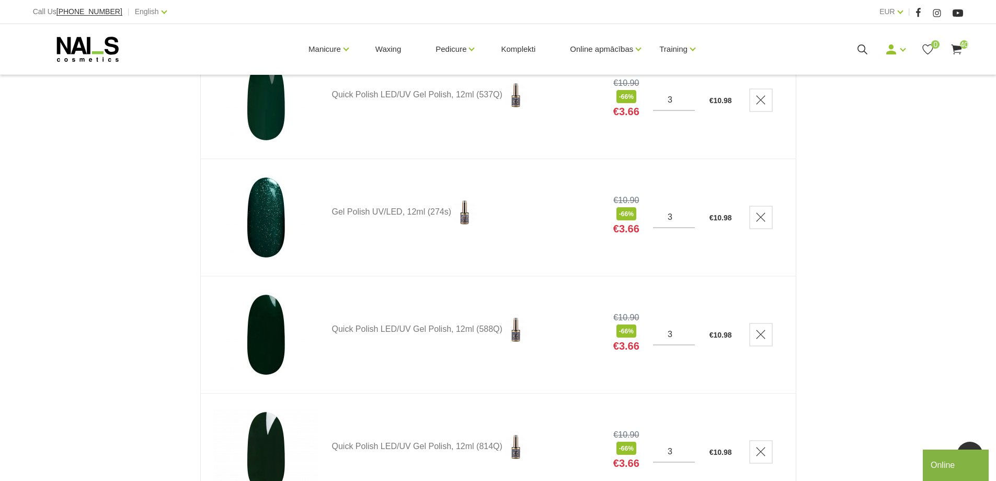
click at [283, 220] on img at bounding box center [266, 217] width 105 height 85
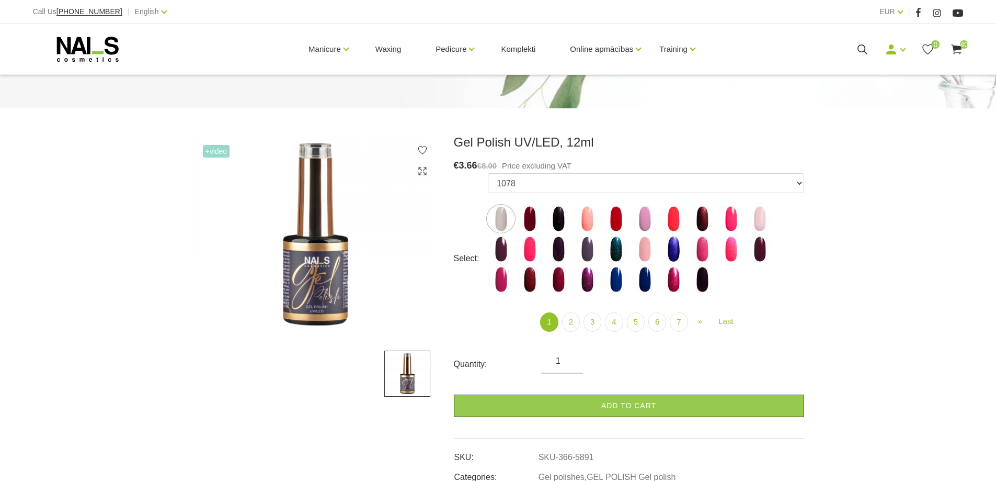
scroll to position [157, 0]
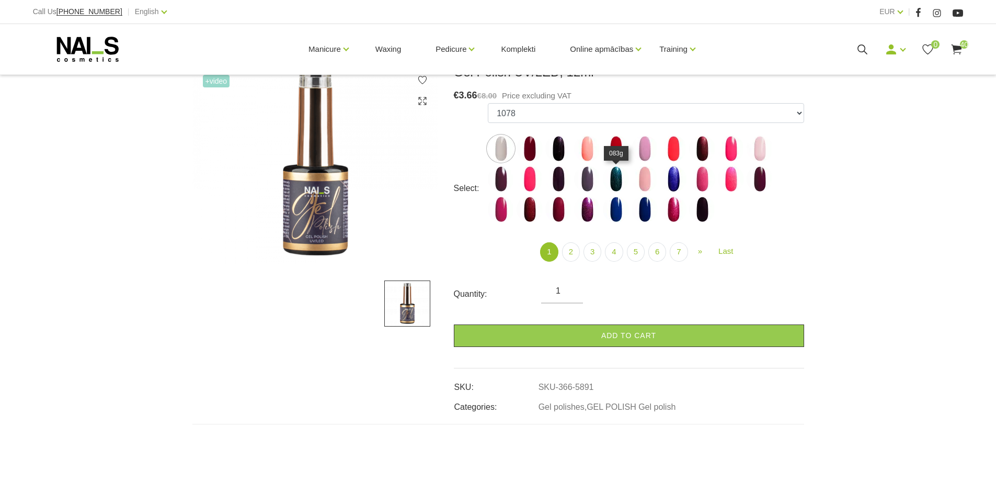
click at [622, 182] on img at bounding box center [616, 179] width 26 height 26
select select "4002"
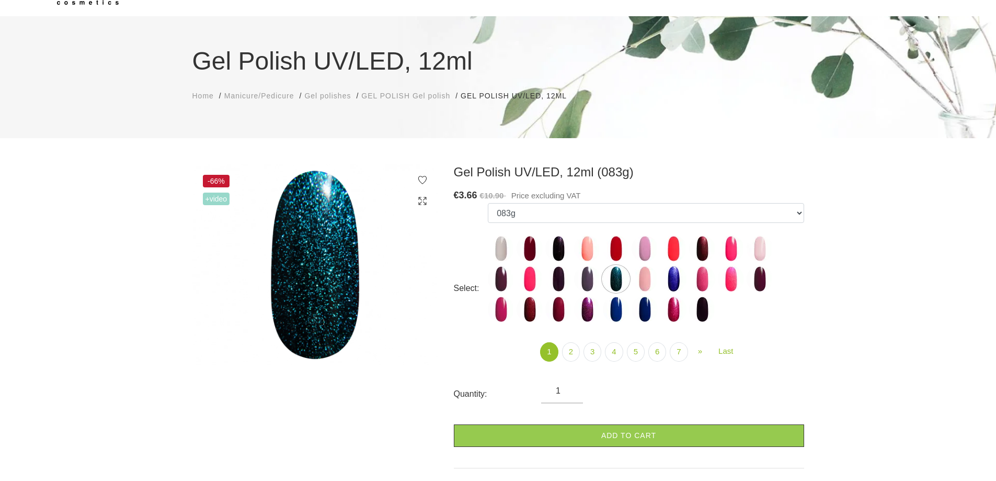
scroll to position [52, 0]
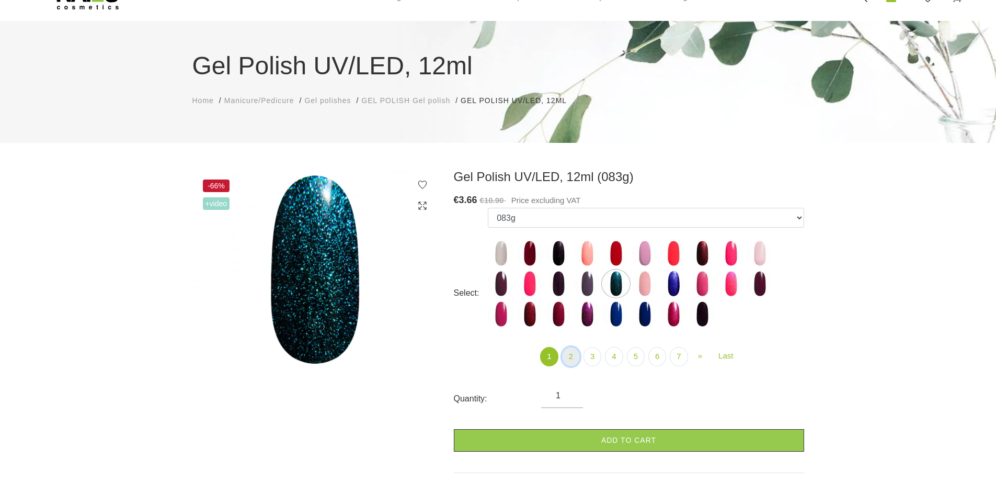
click at [575, 357] on link "2" at bounding box center [571, 356] width 18 height 19
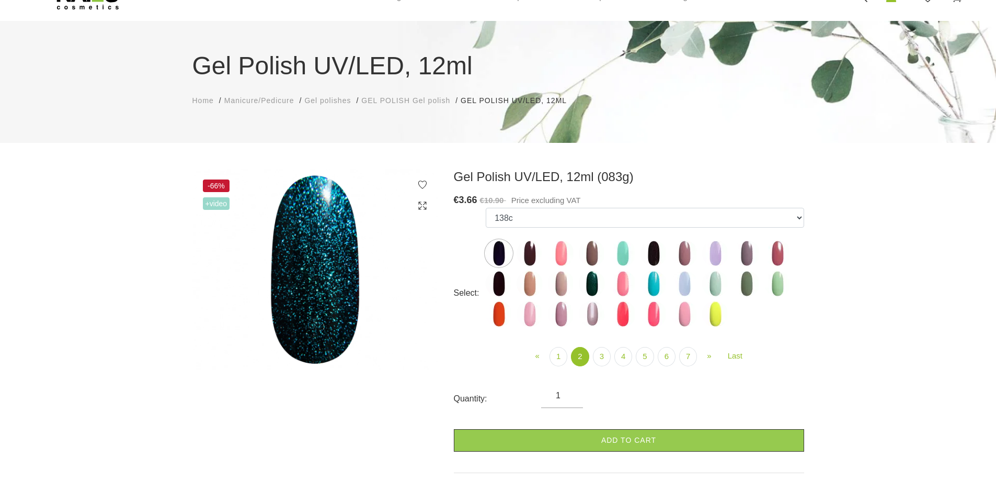
click at [575, 357] on link "2" at bounding box center [580, 356] width 18 height 19
click at [595, 284] on img at bounding box center [592, 283] width 26 height 26
select select "4074"
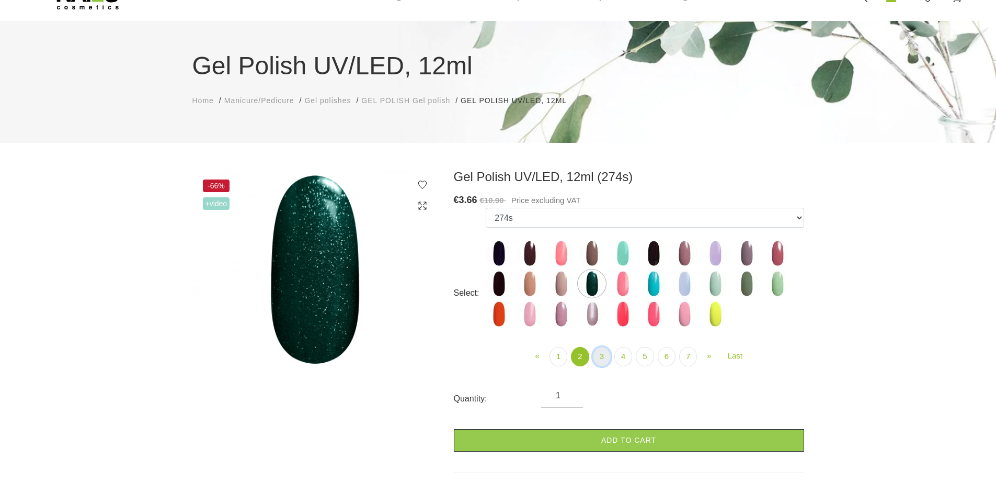
click at [605, 357] on link "3" at bounding box center [602, 356] width 18 height 19
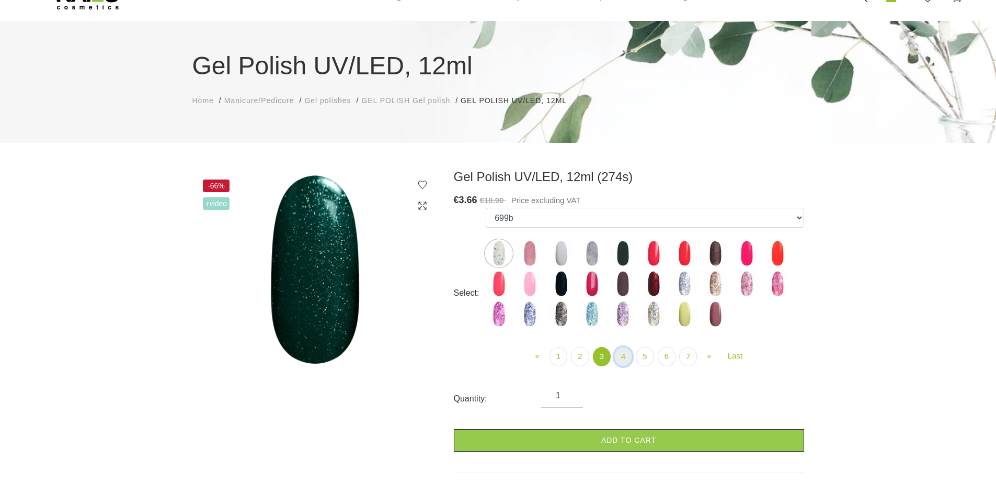
click at [623, 361] on link "4" at bounding box center [623, 356] width 18 height 19
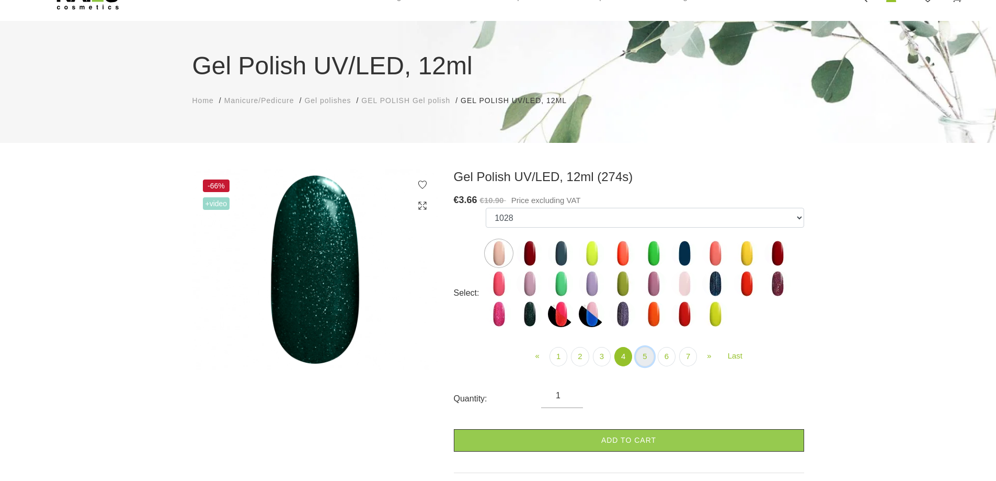
click at [648, 359] on link "5" at bounding box center [645, 356] width 18 height 19
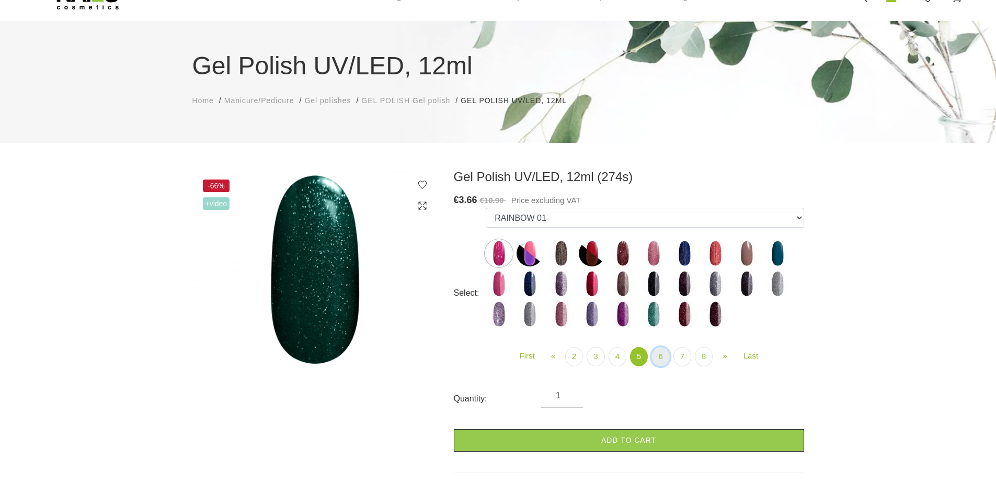
click at [661, 355] on link "6" at bounding box center [661, 356] width 18 height 19
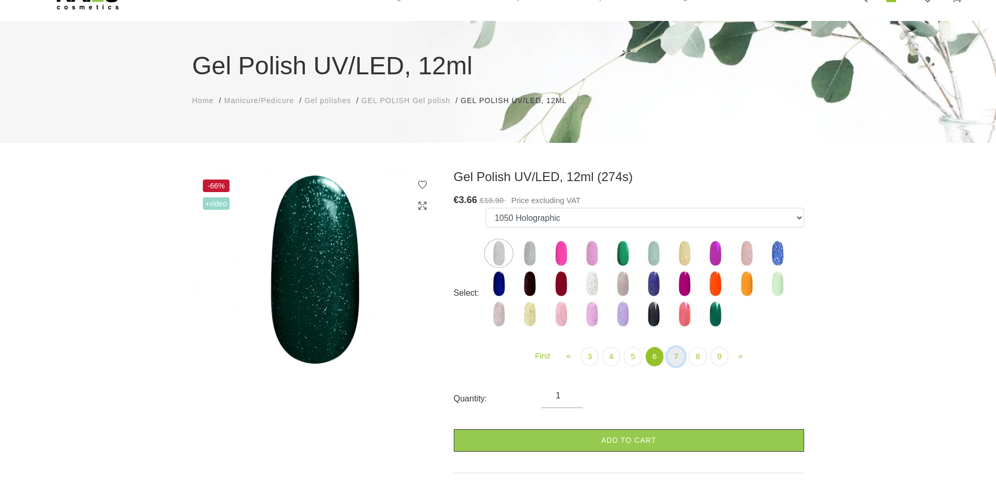
click at [676, 359] on link "7" at bounding box center [676, 356] width 18 height 19
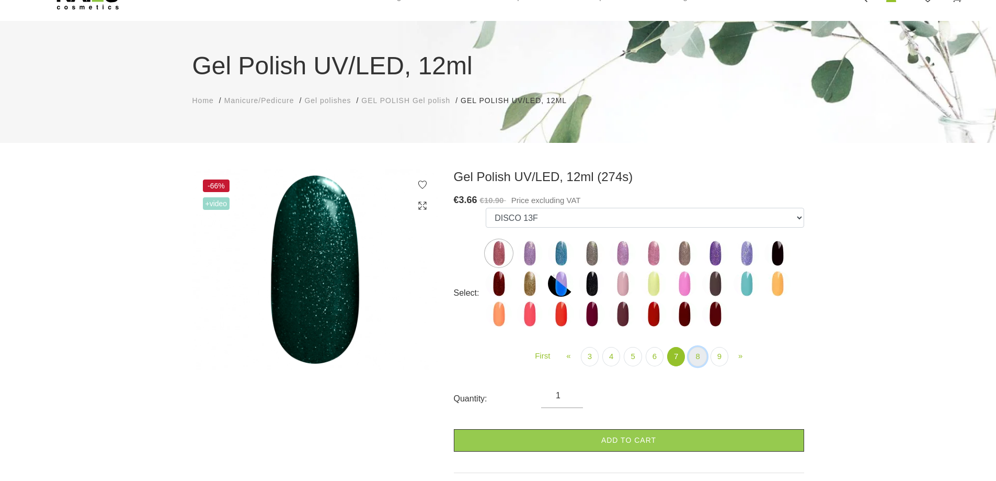
click at [703, 356] on link "8" at bounding box center [698, 356] width 18 height 19
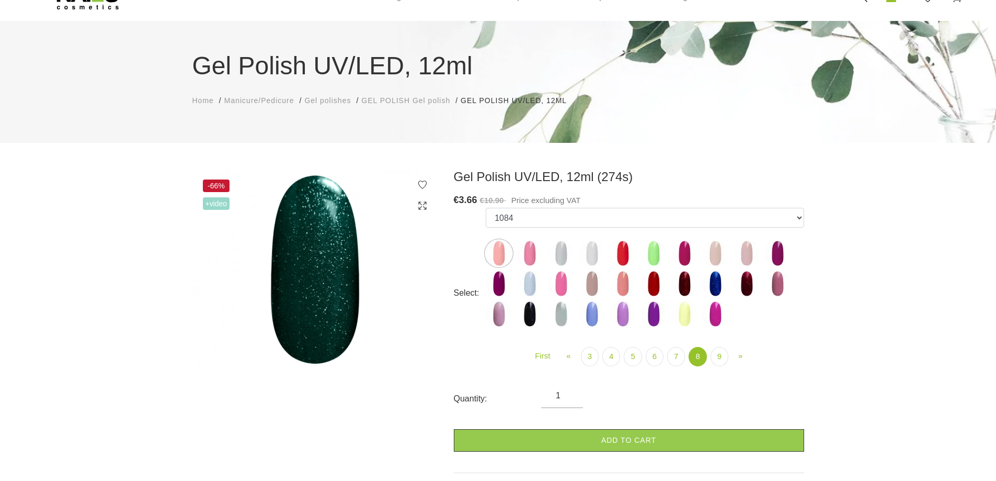
click at [528, 311] on img at bounding box center [530, 314] width 26 height 26
select select "6025"
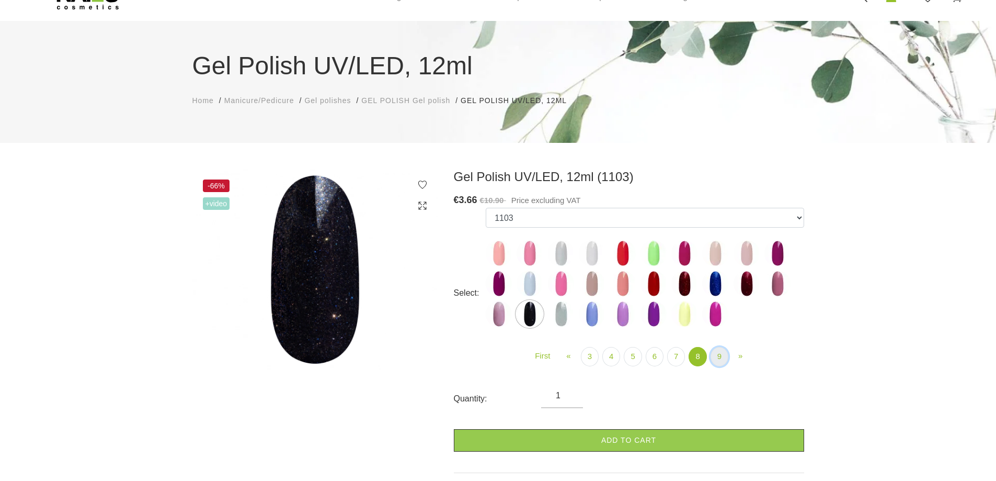
click at [722, 350] on link "9" at bounding box center [720, 356] width 18 height 19
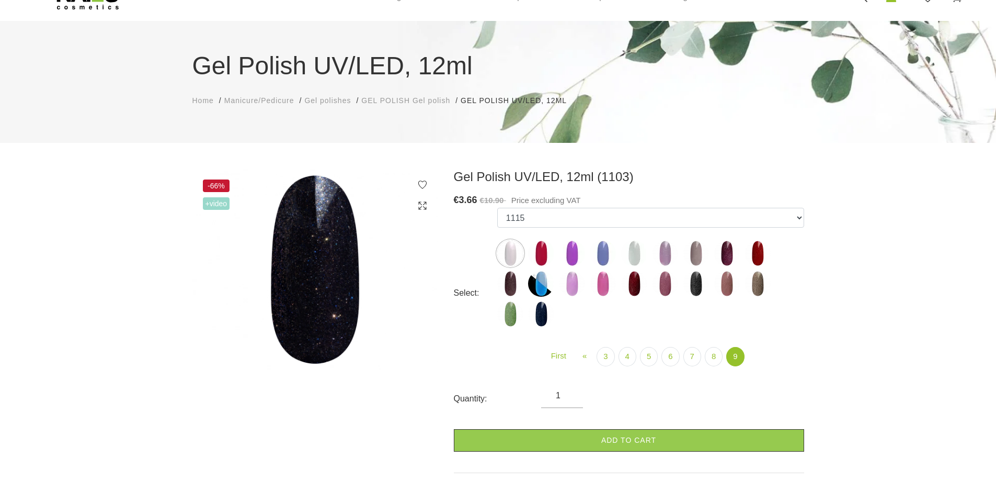
click at [692, 287] on img at bounding box center [696, 283] width 26 height 26
select select "6406"
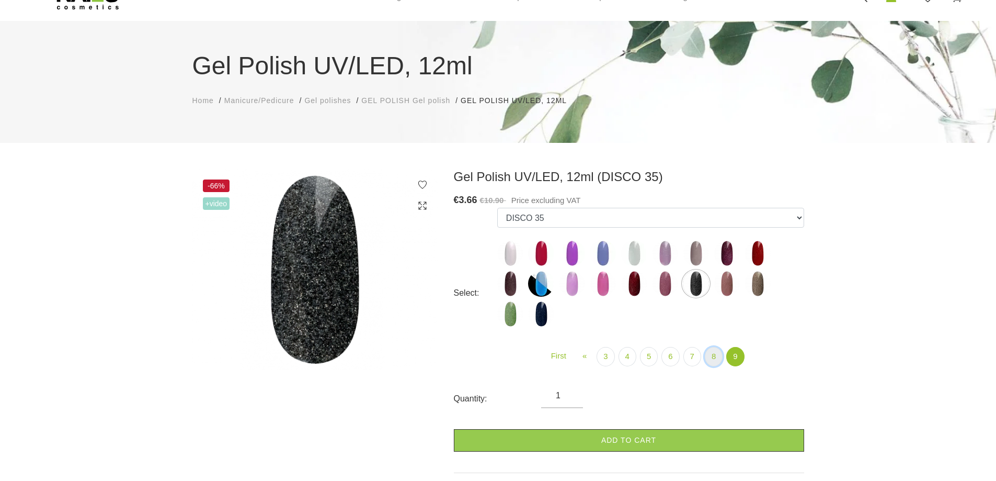
click at [714, 352] on link "8" at bounding box center [714, 356] width 18 height 19
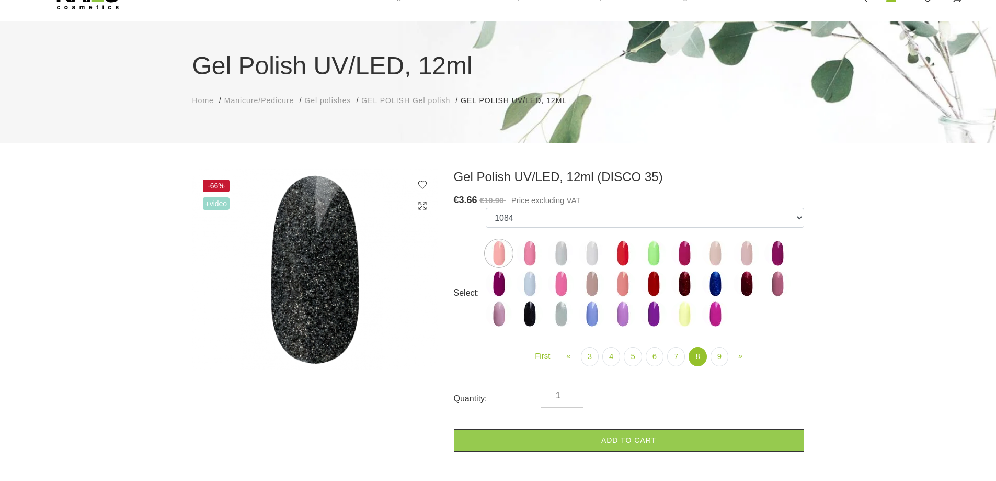
click at [693, 357] on link "8" at bounding box center [698, 356] width 18 height 19
click at [676, 358] on link "7" at bounding box center [676, 356] width 18 height 19
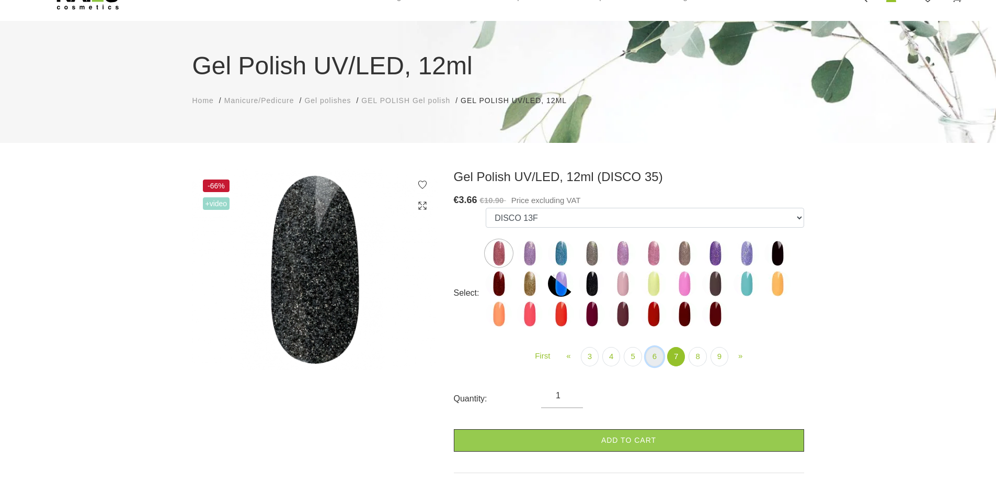
click at [655, 358] on link "6" at bounding box center [655, 356] width 18 height 19
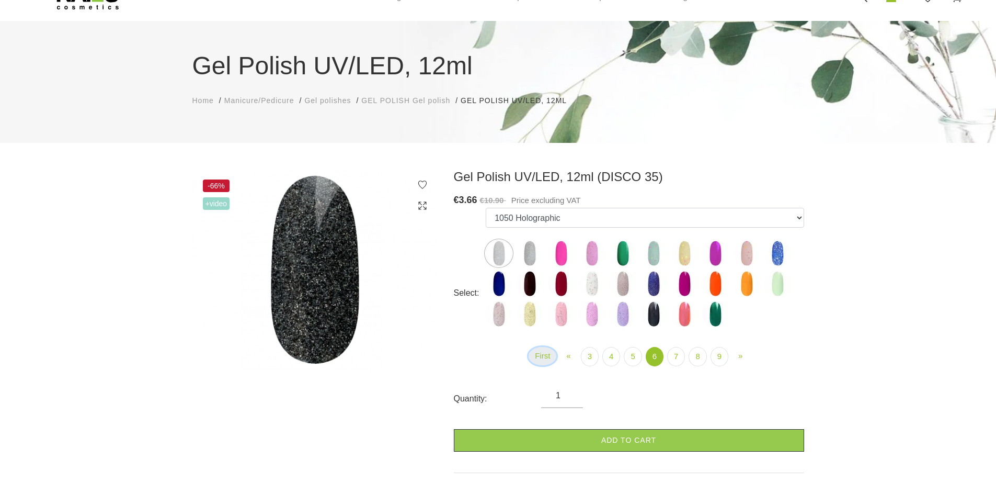
click at [541, 357] on link "First" at bounding box center [543, 356] width 28 height 18
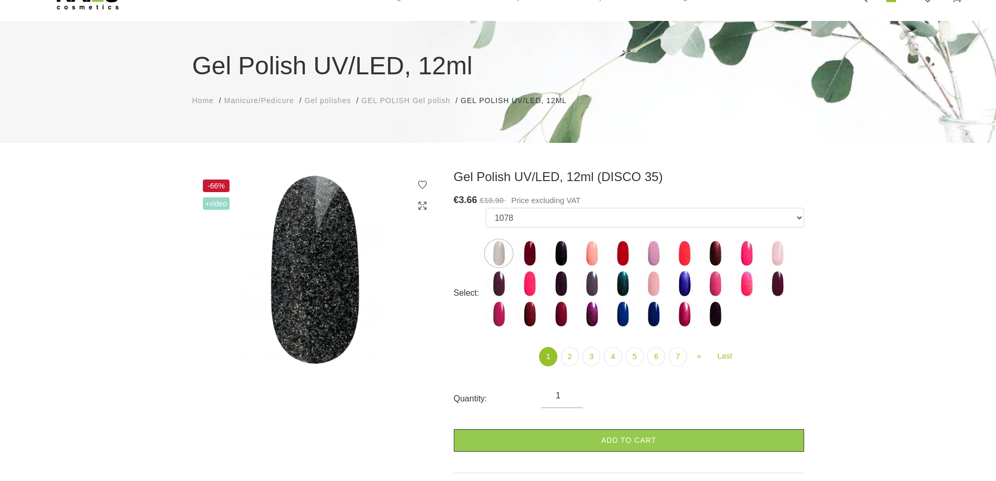
click at [630, 290] on img at bounding box center [623, 283] width 26 height 26
select select "4002"
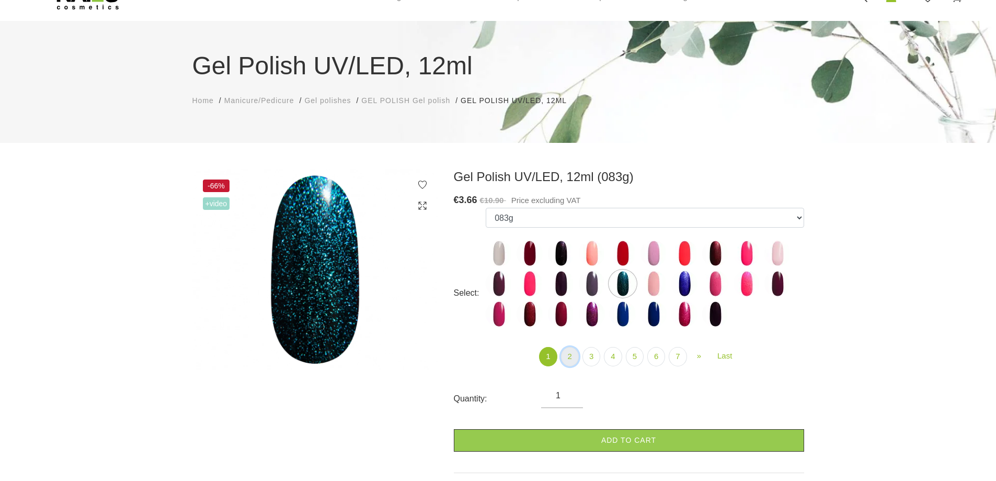
click at [568, 359] on link "2" at bounding box center [570, 356] width 18 height 19
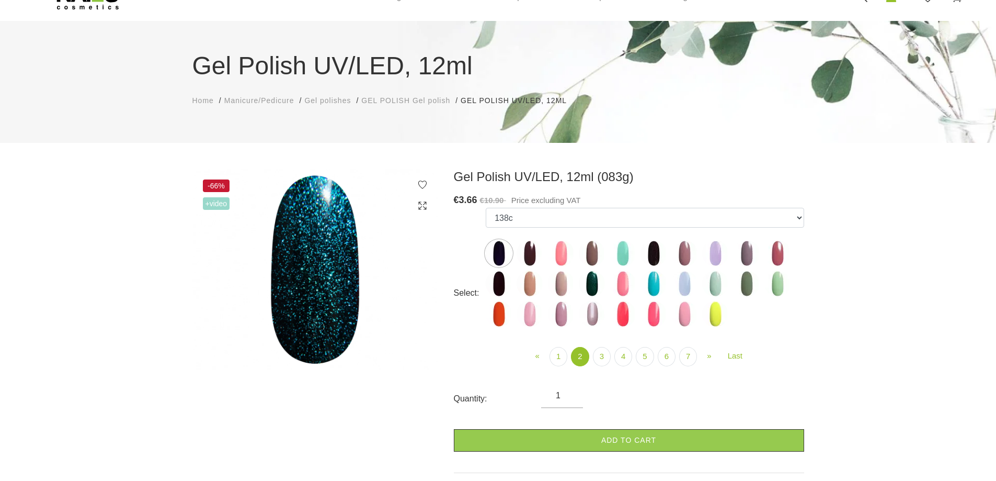
click at [587, 294] on img at bounding box center [592, 283] width 26 height 26
select select "4074"
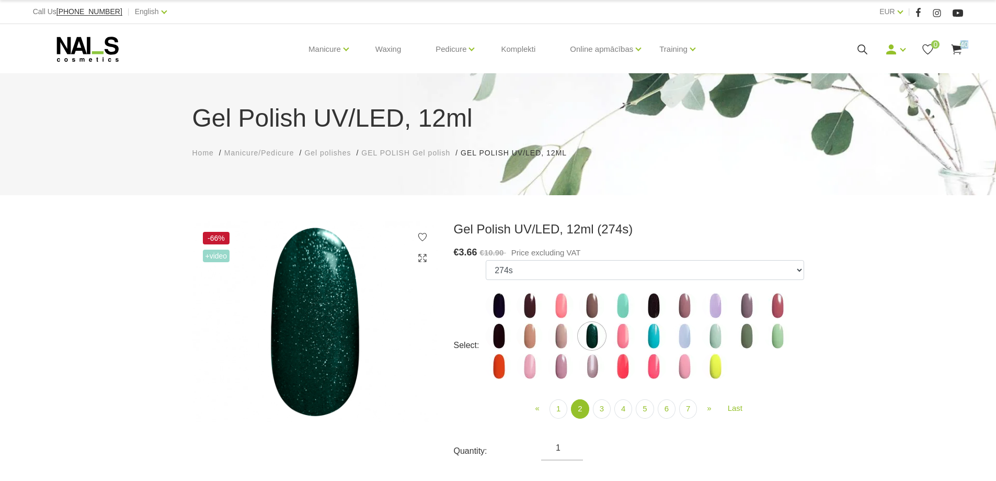
click at [956, 55] on div "Manicure Gel polishes Bases, tops and primers Gel systems UV/LED Design systems…" at bounding box center [498, 49] width 931 height 50
click at [955, 43] on icon at bounding box center [956, 49] width 13 height 13
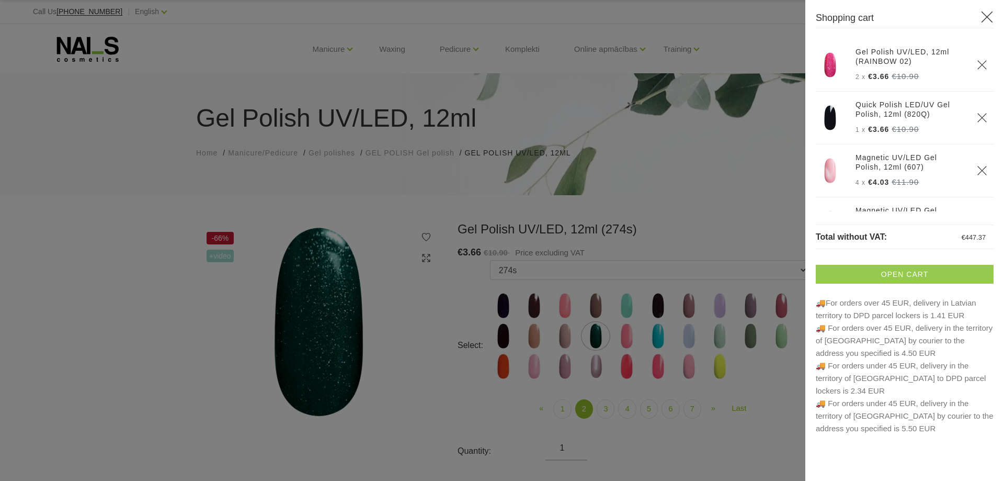
click at [946, 279] on link "Open cart" at bounding box center [905, 274] width 178 height 19
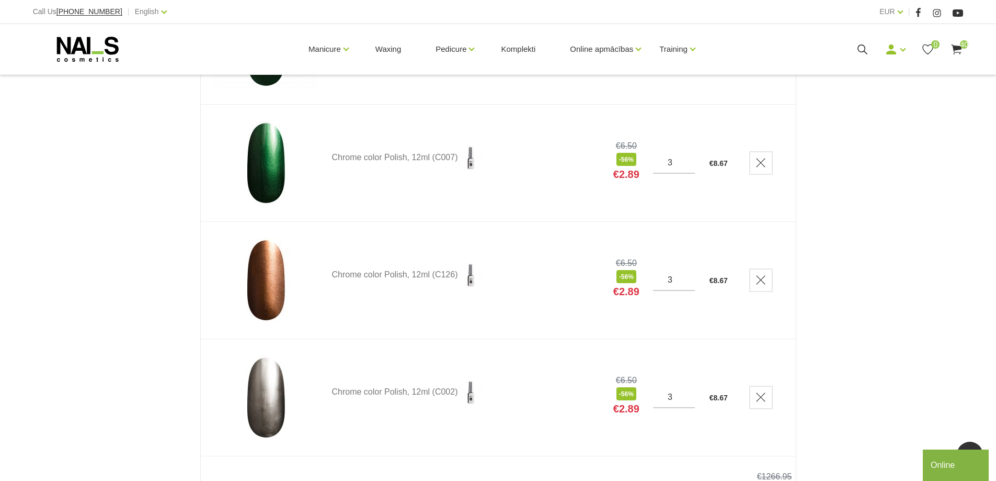
scroll to position [4549, 0]
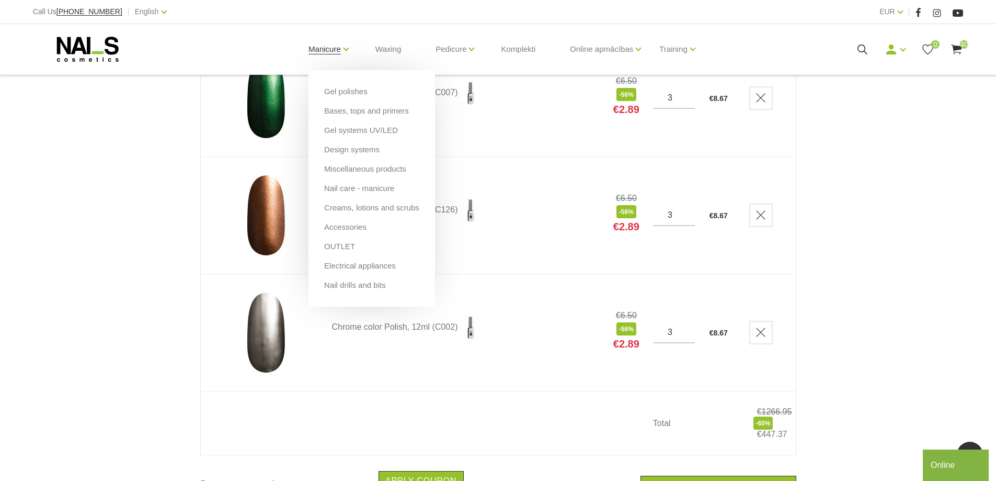
click at [318, 51] on link "Manicure" at bounding box center [324, 49] width 32 height 42
click at [347, 168] on link "Miscellaneous products" at bounding box center [365, 169] width 82 height 12
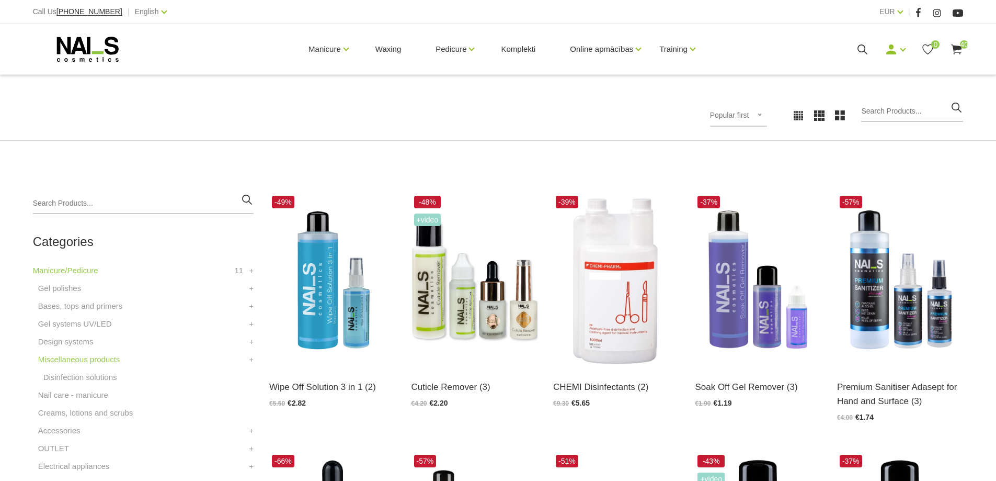
scroll to position [157, 0]
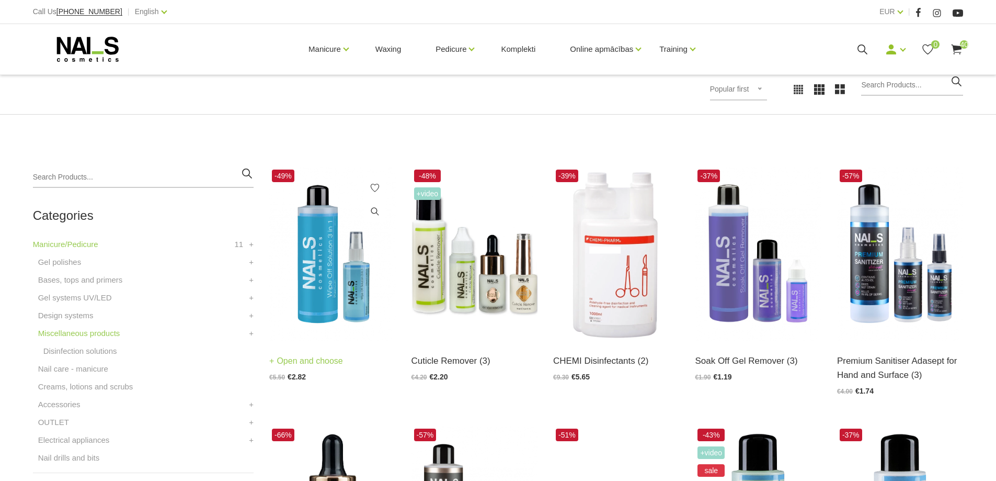
click at [349, 276] on img at bounding box center [332, 254] width 126 height 174
click at [69, 408] on link "Accessories" at bounding box center [59, 404] width 42 height 13
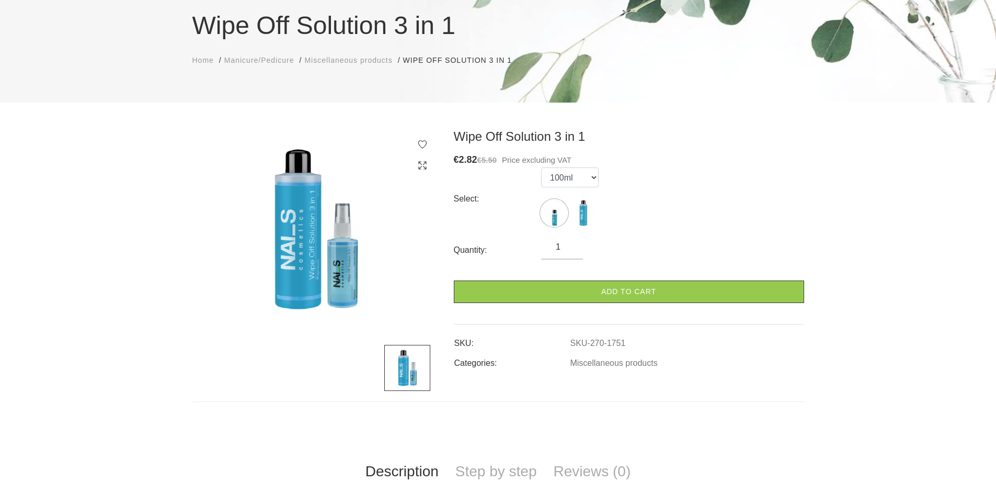
scroll to position [105, 0]
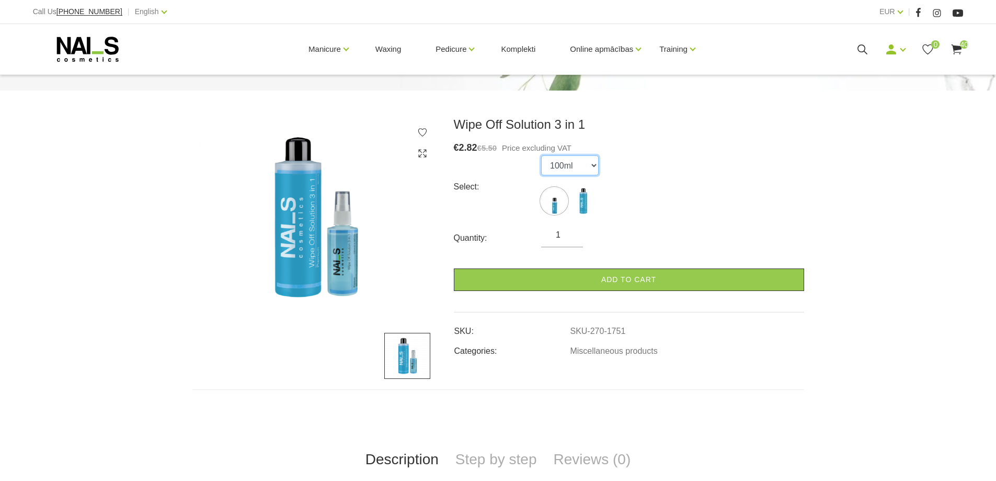
click at [595, 167] on select "100ml 500ml" at bounding box center [570, 165] width 58 height 20
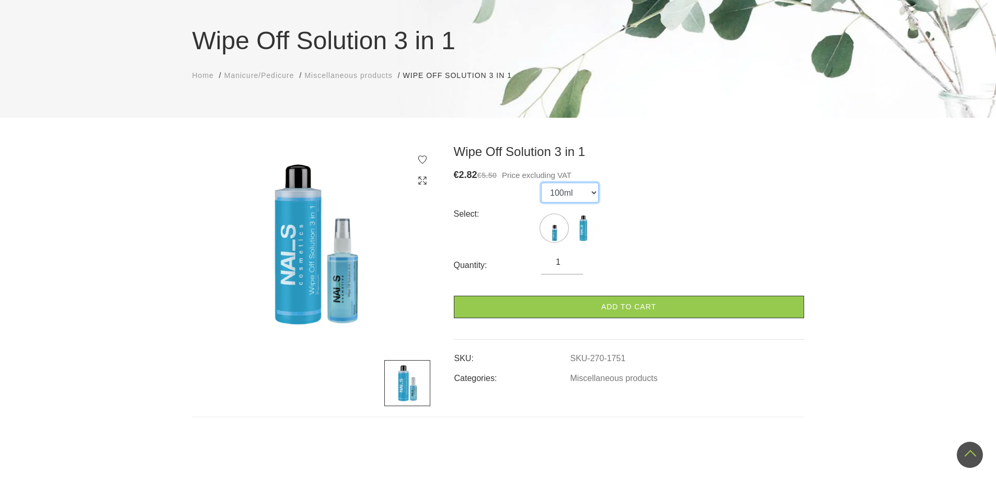
scroll to position [0, 0]
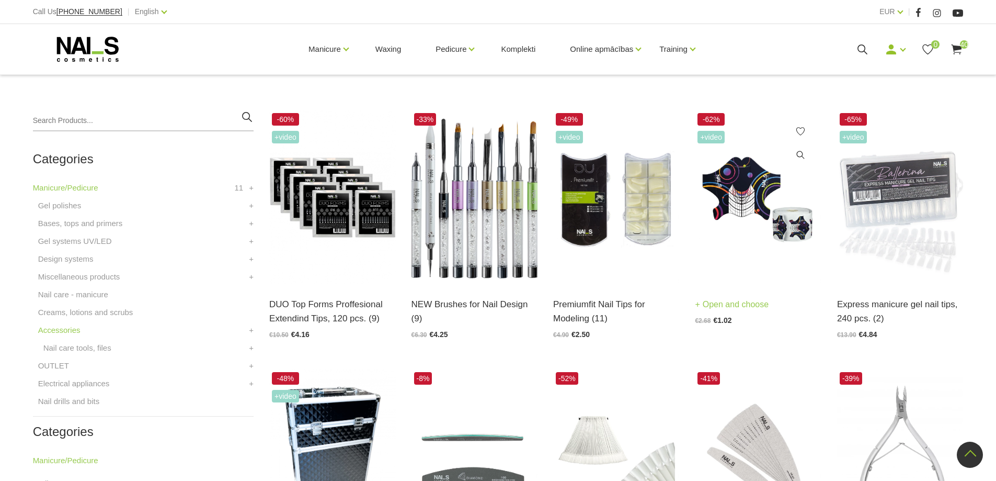
scroll to position [209, 0]
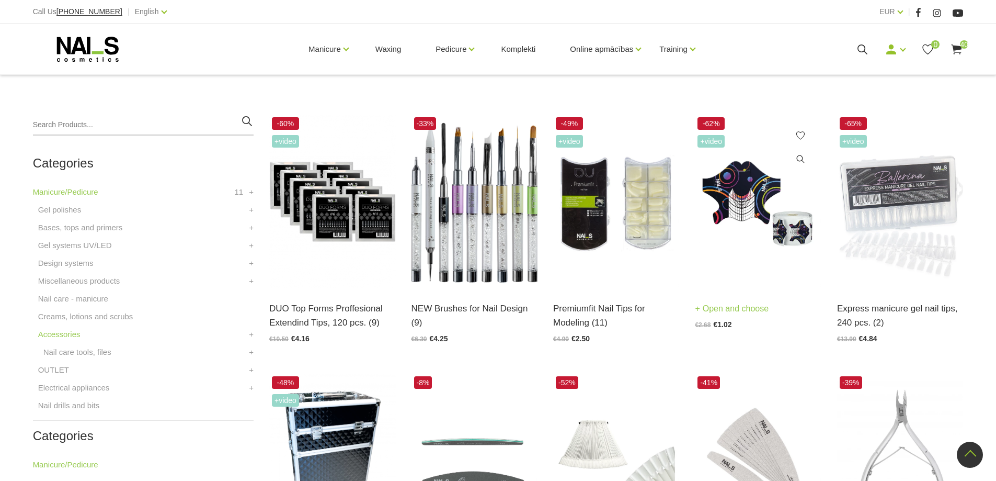
click at [743, 200] on img at bounding box center [758, 202] width 126 height 174
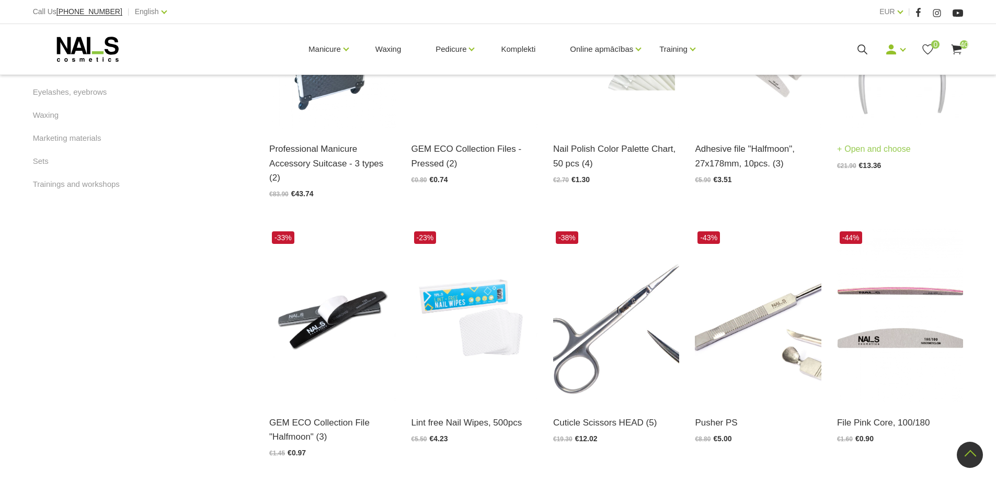
scroll to position [680, 0]
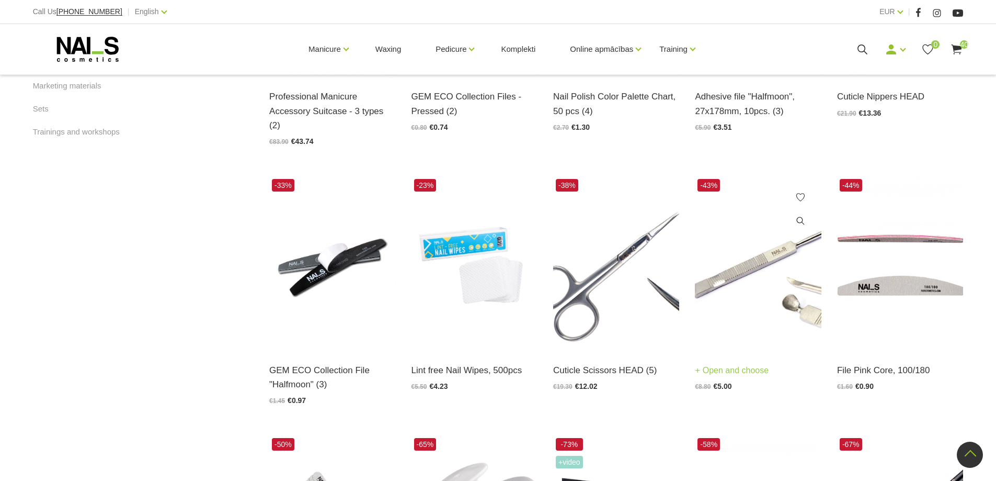
click at [779, 246] on img at bounding box center [758, 263] width 126 height 174
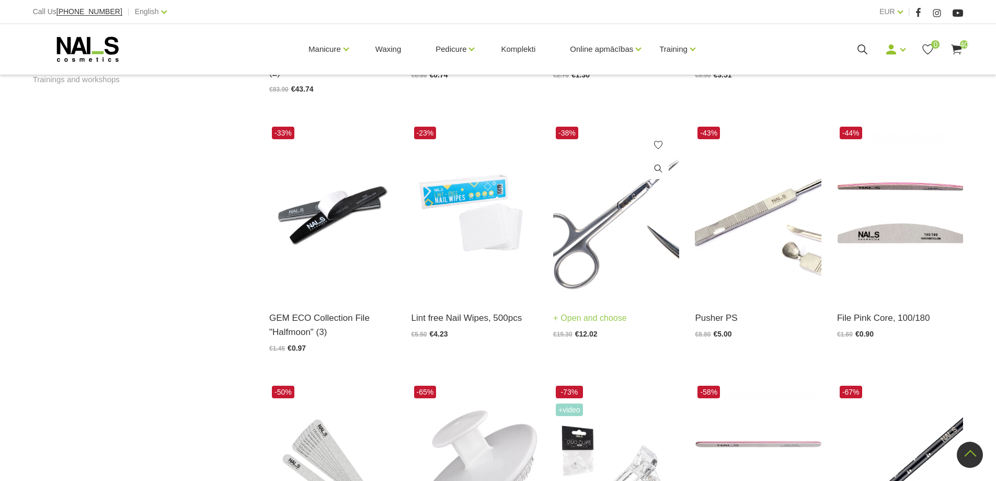
scroll to position [784, 0]
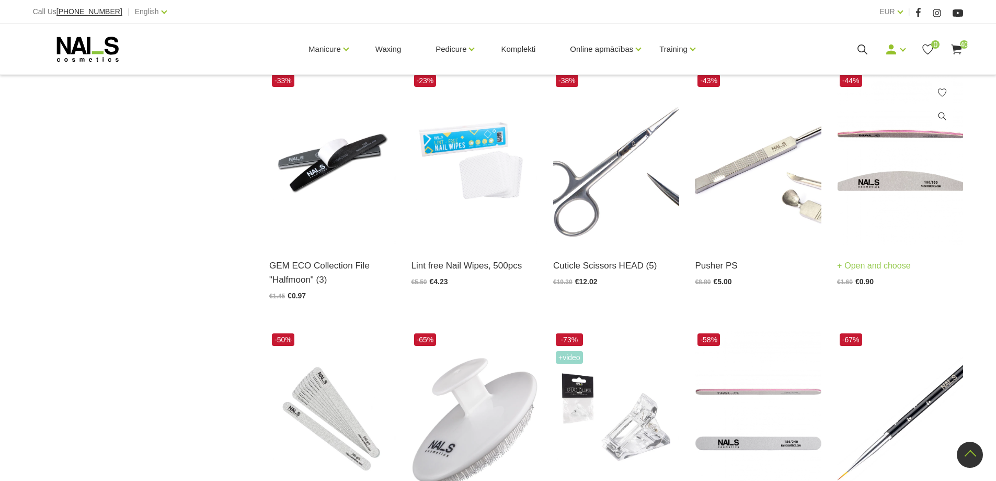
click at [897, 177] on img at bounding box center [900, 159] width 126 height 174
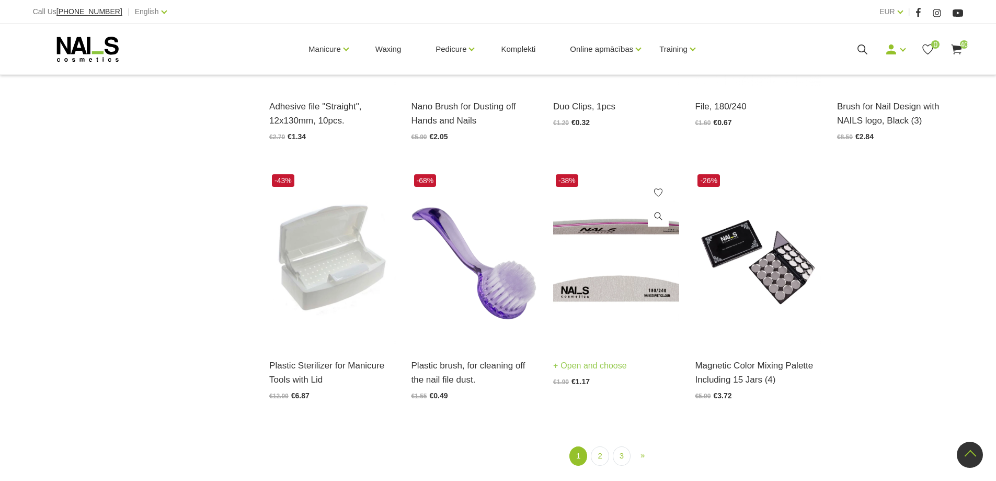
scroll to position [1255, 0]
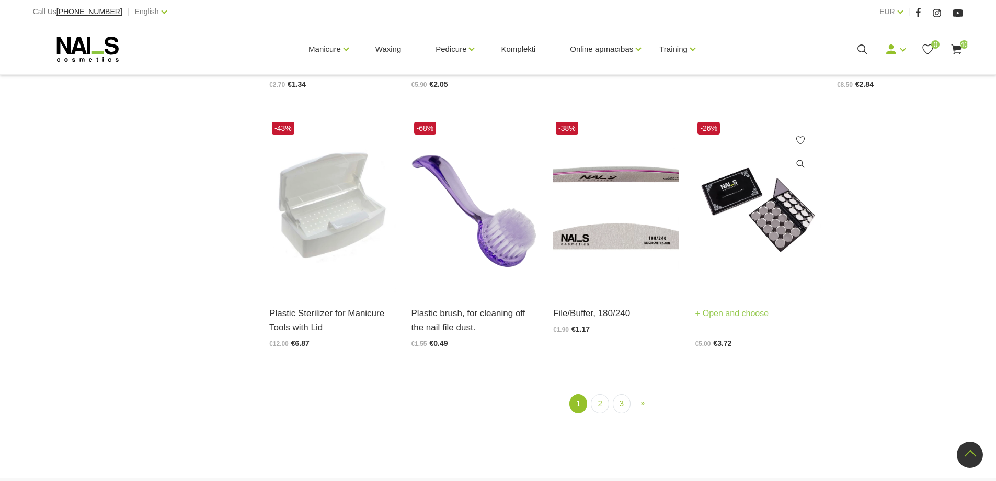
click at [763, 199] on img at bounding box center [758, 206] width 126 height 174
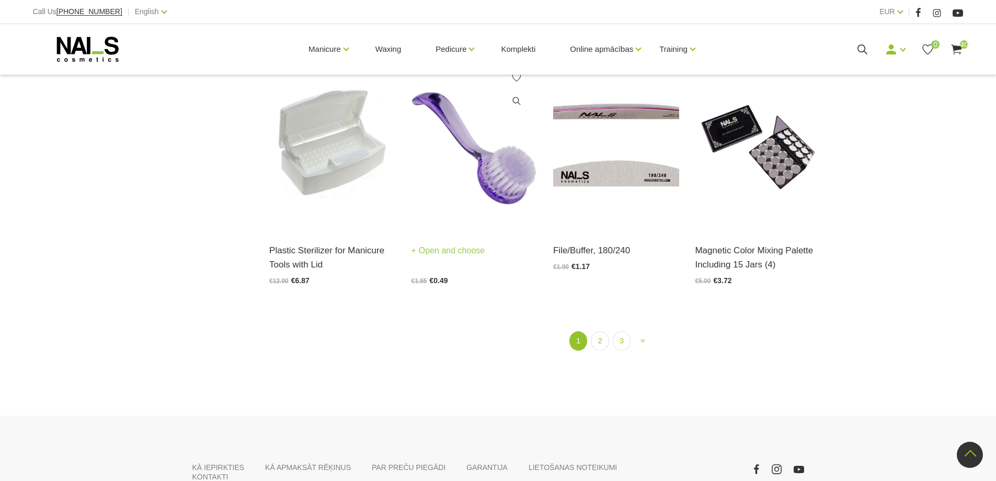
scroll to position [1394, 0]
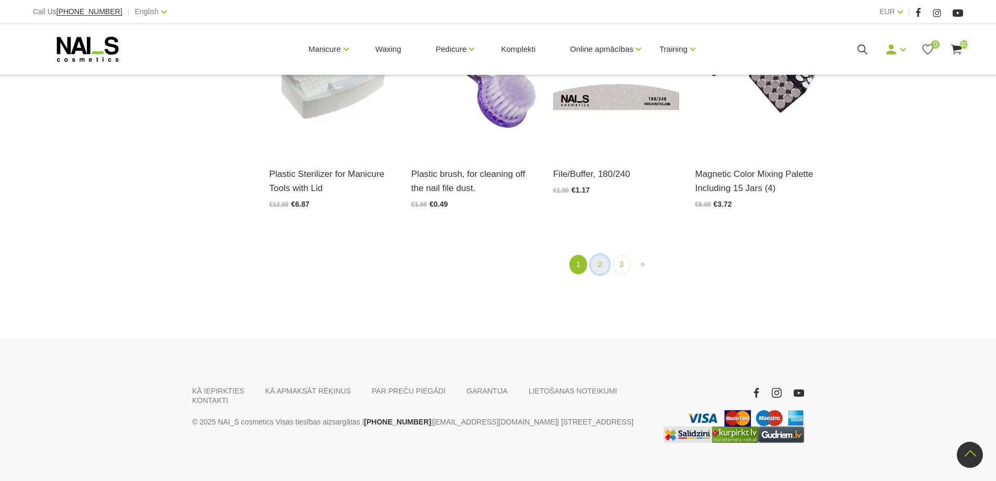
click at [595, 255] on link "2" at bounding box center [600, 264] width 18 height 19
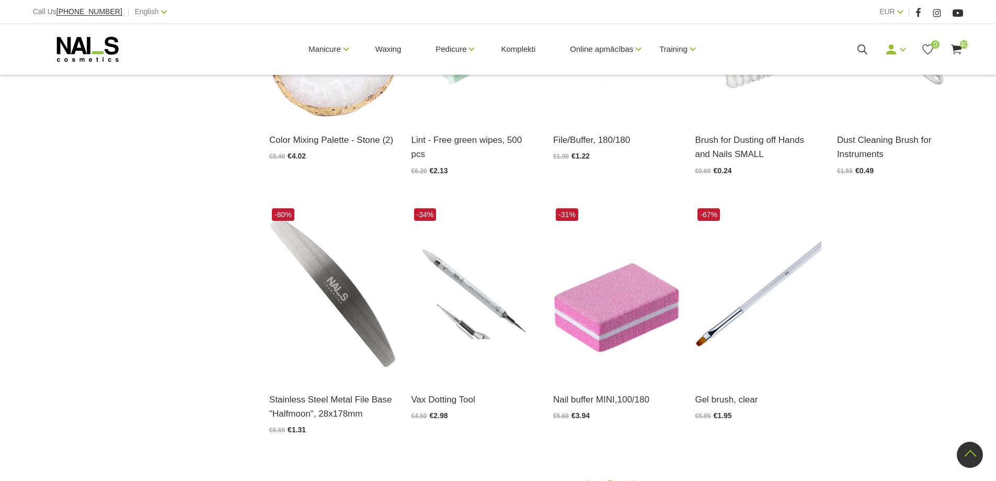
scroll to position [789, 0]
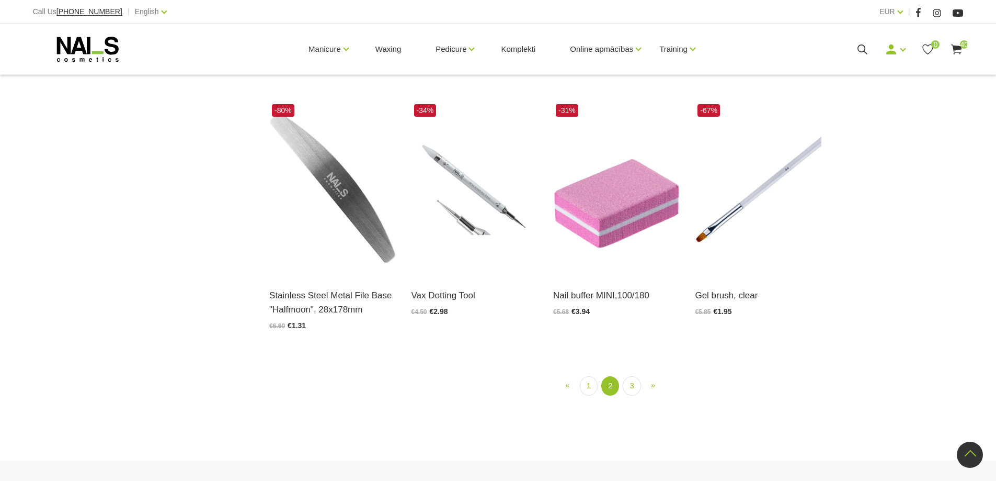
scroll to position [946, 0]
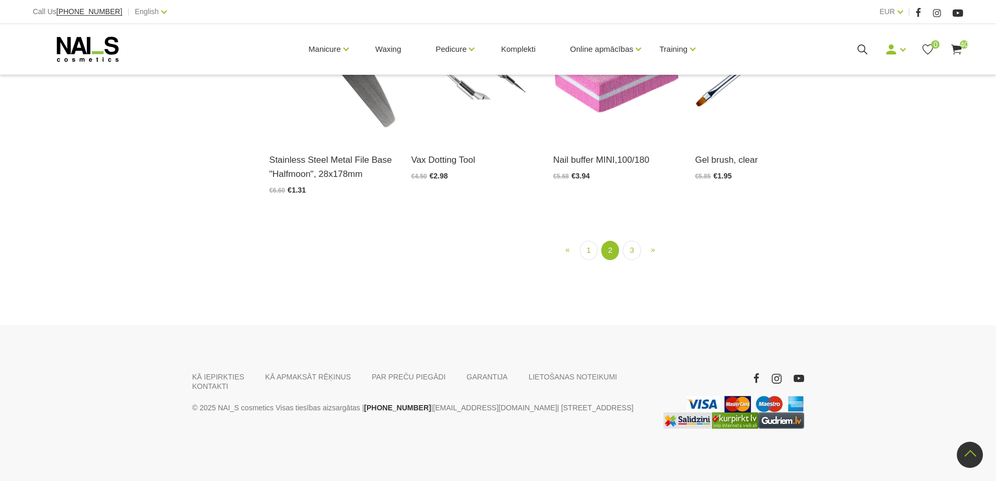
scroll to position [1312, 0]
click at [481, 140] on img at bounding box center [475, 53] width 126 height 174
click at [631, 260] on link "3" at bounding box center [632, 250] width 18 height 19
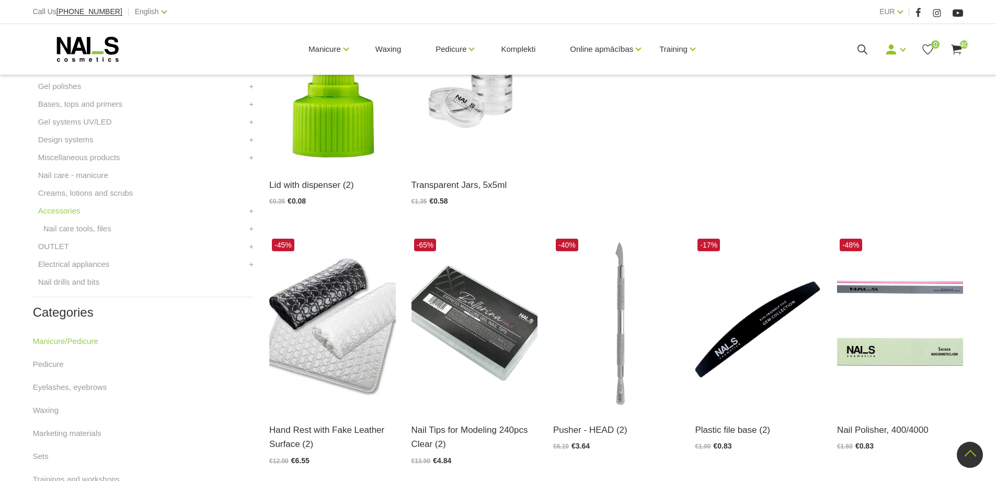
scroll to position [318, 0]
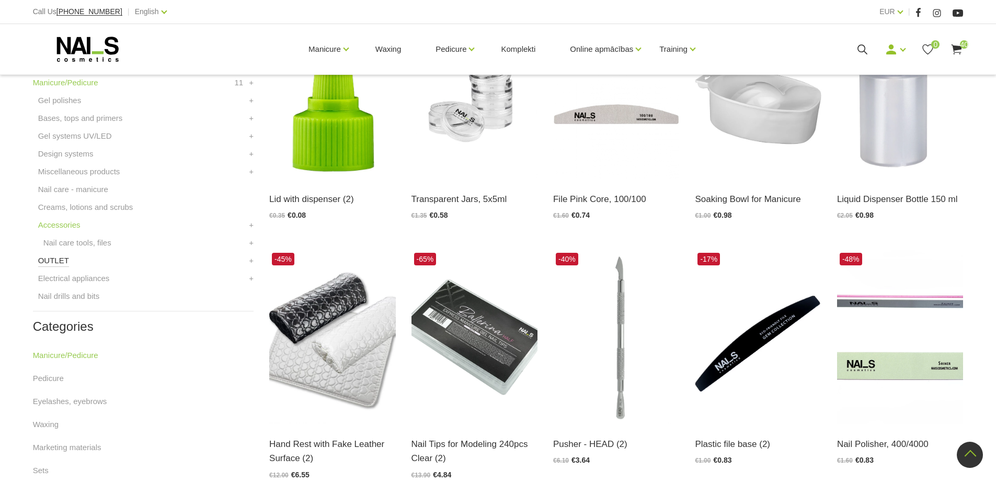
click at [61, 256] on link "OUTLET" at bounding box center [53, 260] width 31 height 13
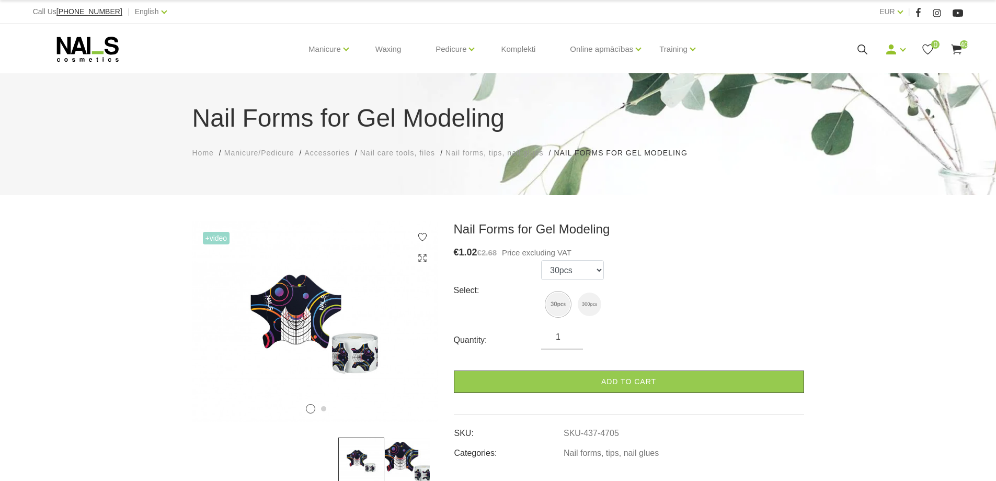
scroll to position [52, 0]
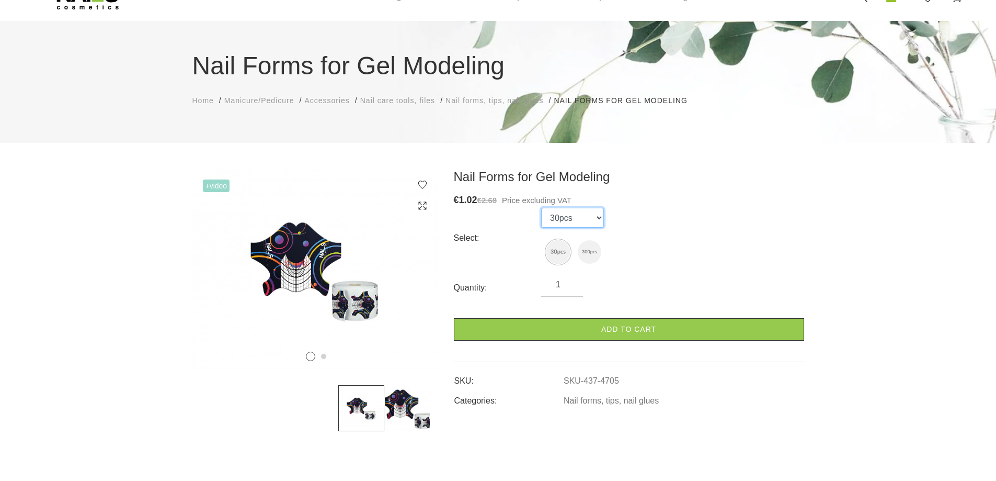
click at [581, 212] on select "30pcs 300pcs" at bounding box center [572, 218] width 63 height 20
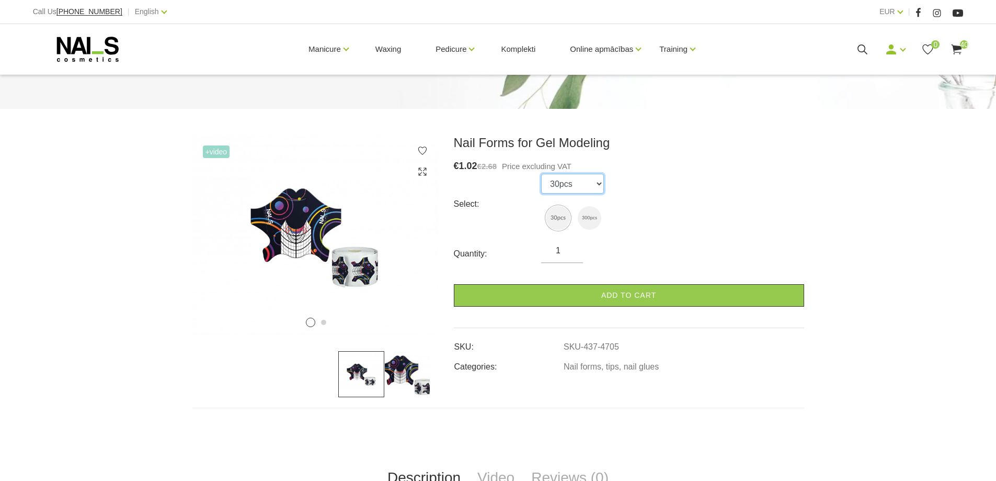
scroll to position [105, 0]
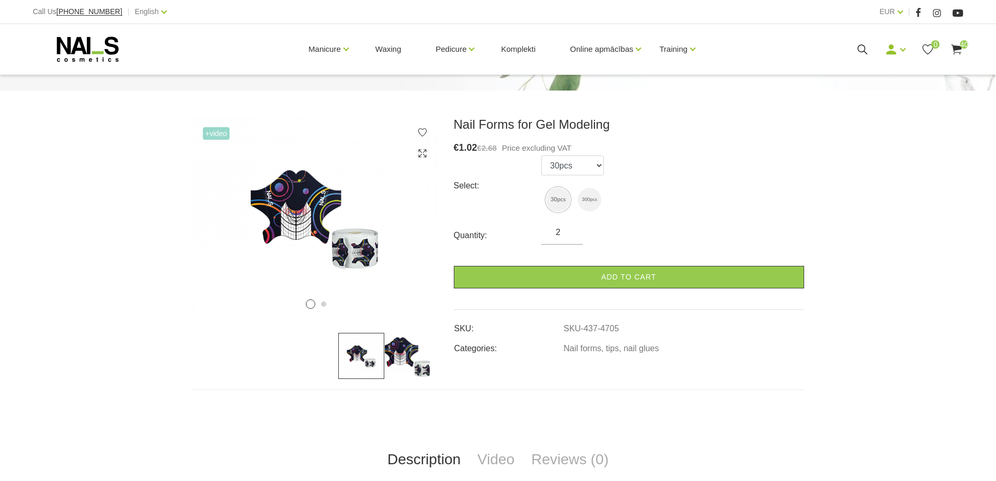
click at [570, 230] on input "2" at bounding box center [562, 232] width 42 height 13
click at [570, 230] on input "3" at bounding box center [562, 232] width 42 height 13
click at [570, 230] on input "4" at bounding box center [562, 232] width 42 height 13
type input "5"
click at [570, 230] on input "5" at bounding box center [562, 232] width 42 height 13
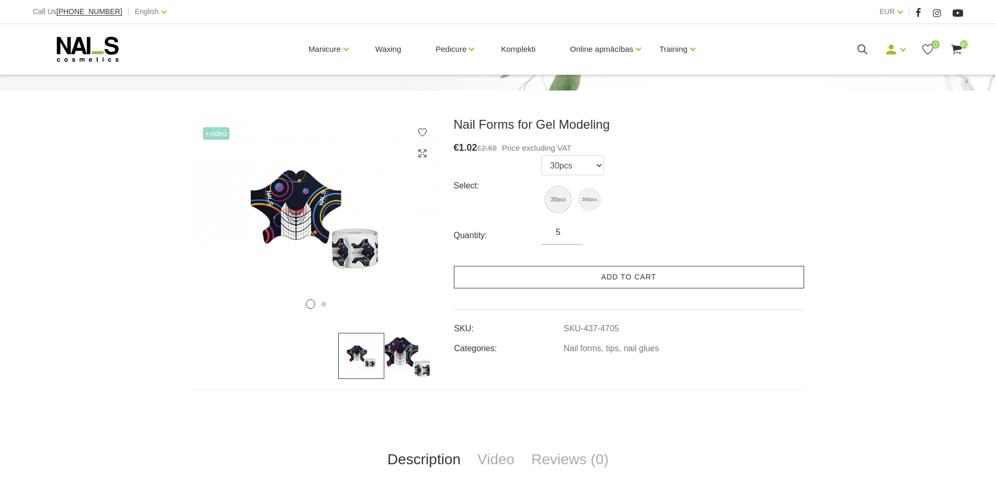
click at [653, 279] on link "Add to cart" at bounding box center [629, 277] width 350 height 22
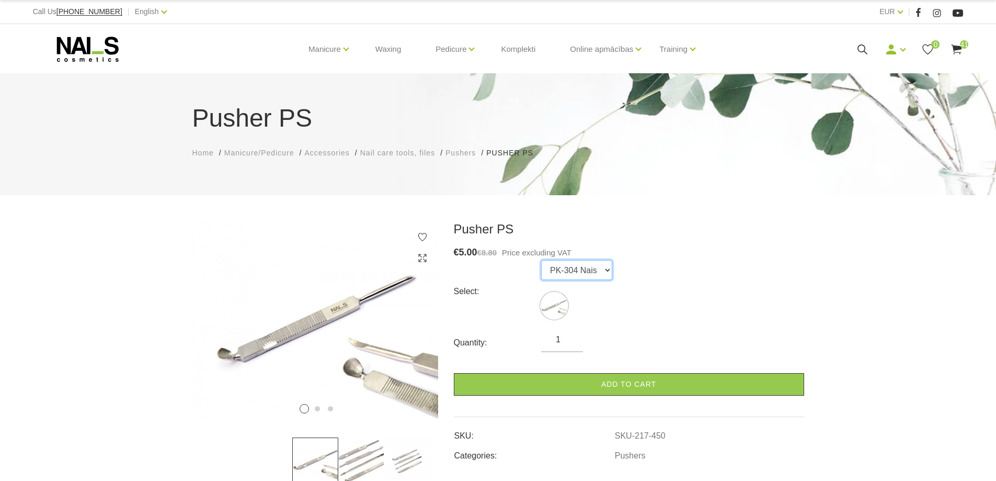
click at [584, 262] on select "PK-304 Nais" at bounding box center [576, 270] width 71 height 20
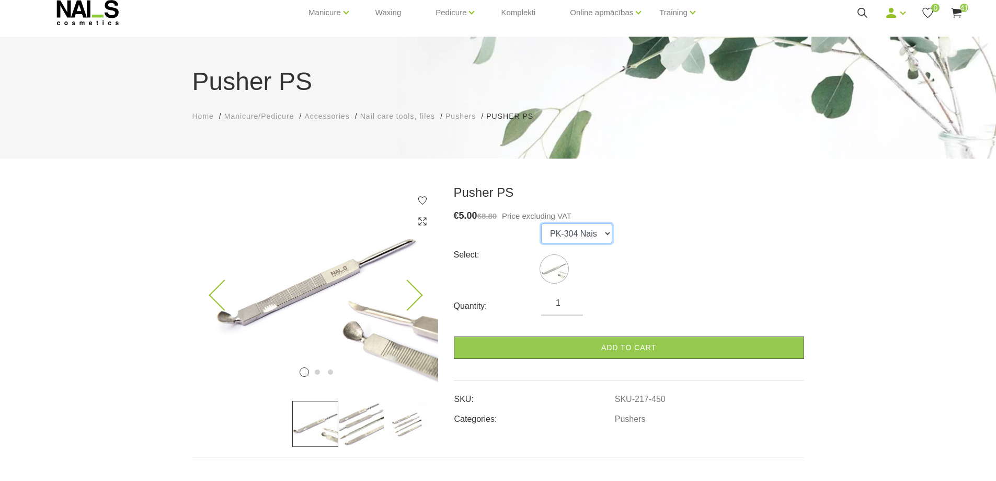
scroll to position [52, 0]
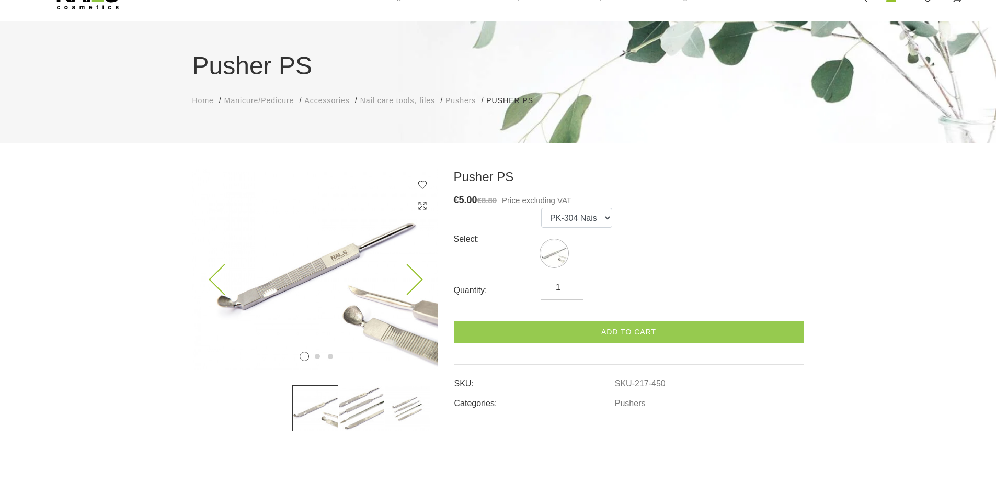
click at [345, 266] on img at bounding box center [315, 269] width 246 height 200
click at [372, 419] on img at bounding box center [361, 408] width 46 height 46
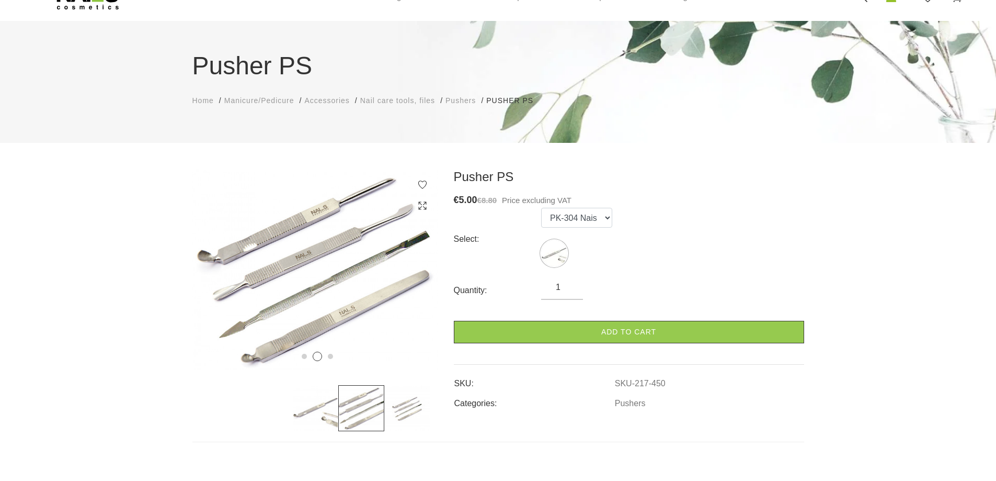
click at [310, 406] on img at bounding box center [315, 408] width 46 height 46
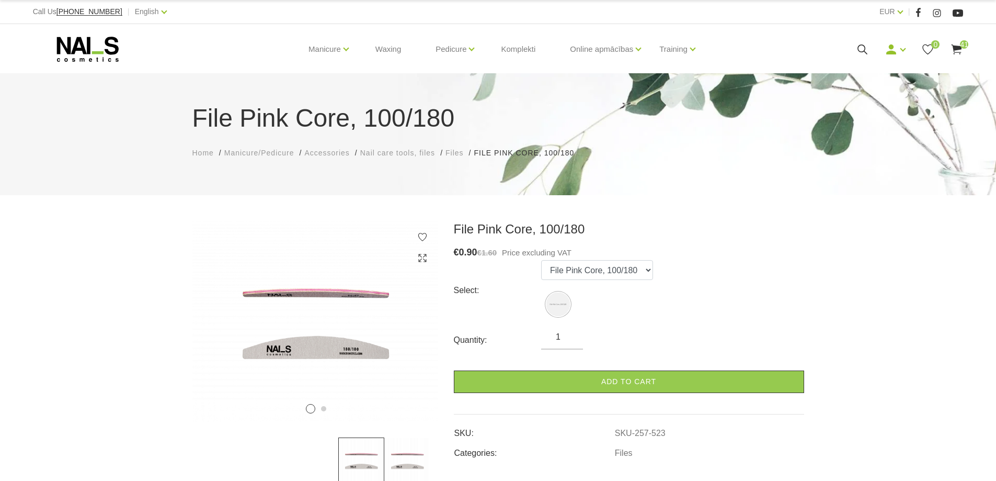
click at [571, 333] on input "1" at bounding box center [562, 336] width 42 height 13
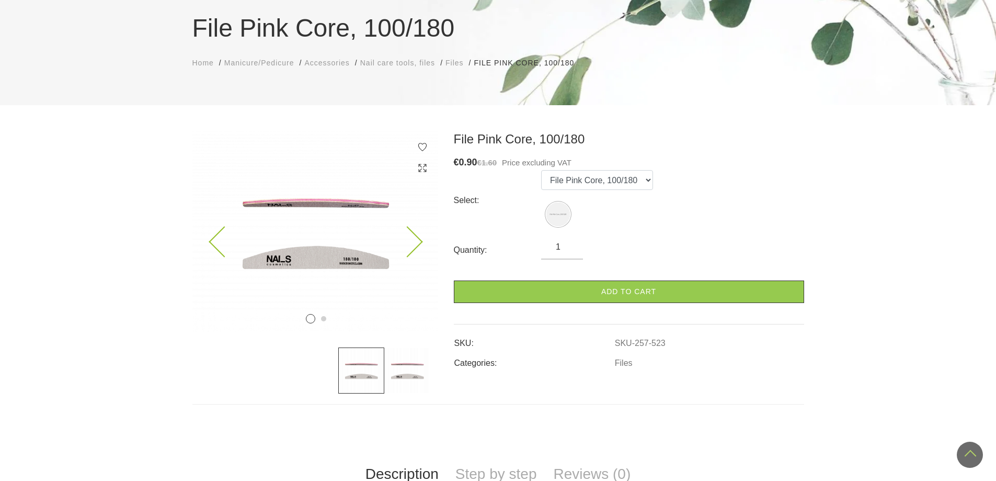
scroll to position [52, 0]
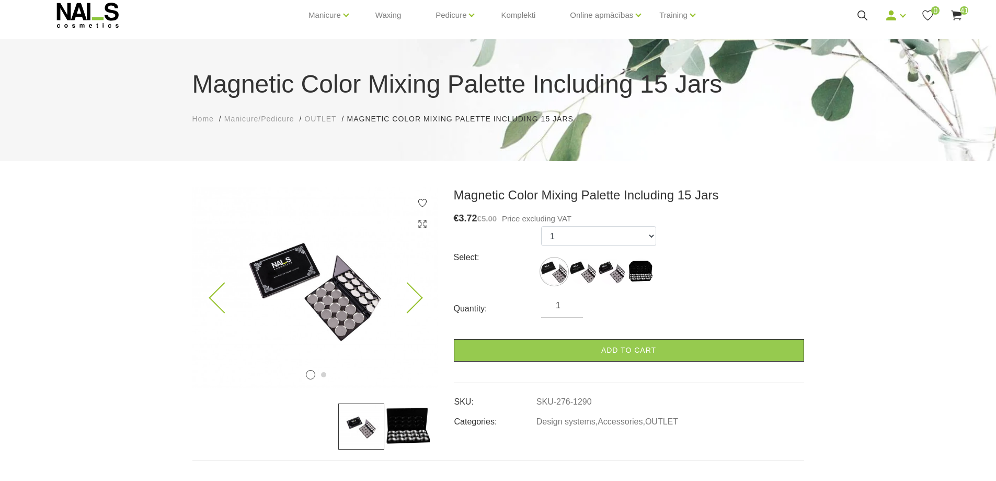
scroll to position [52, 0]
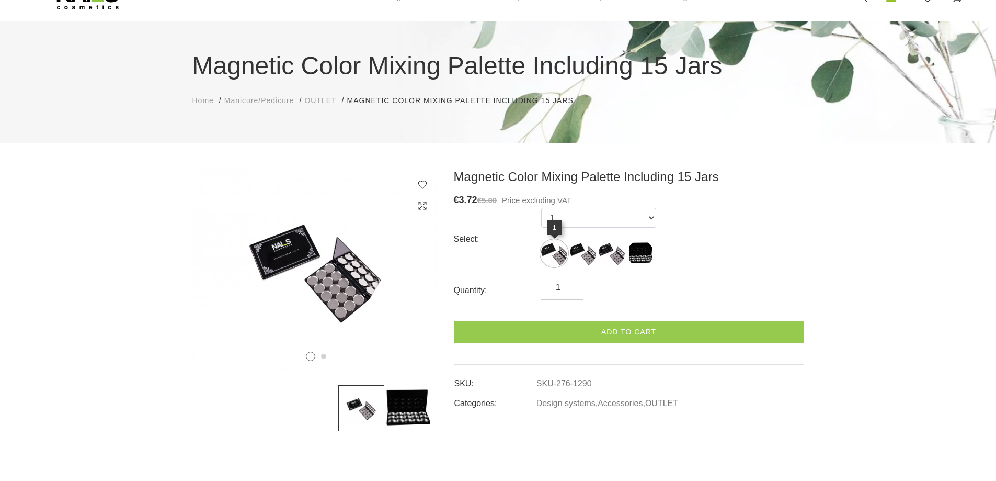
click at [557, 253] on img at bounding box center [554, 253] width 26 height 26
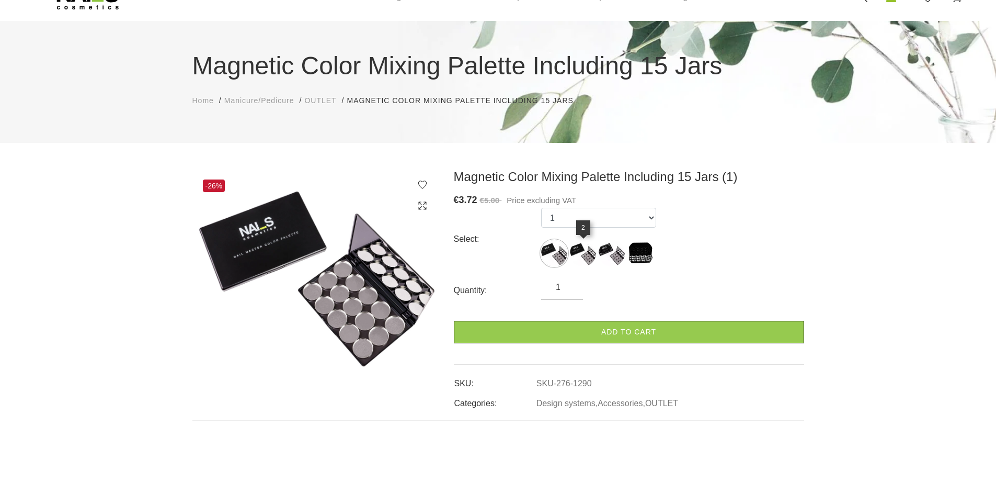
click at [581, 251] on img at bounding box center [583, 253] width 26 height 26
click at [608, 250] on img at bounding box center [612, 253] width 26 height 26
click at [634, 252] on img at bounding box center [640, 253] width 26 height 26
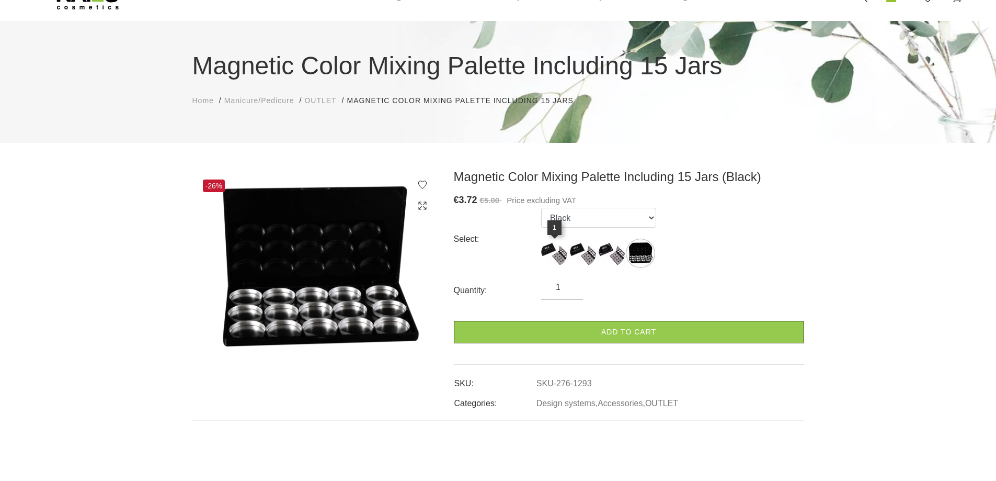
click at [549, 255] on img at bounding box center [554, 253] width 26 height 26
select select "1290"
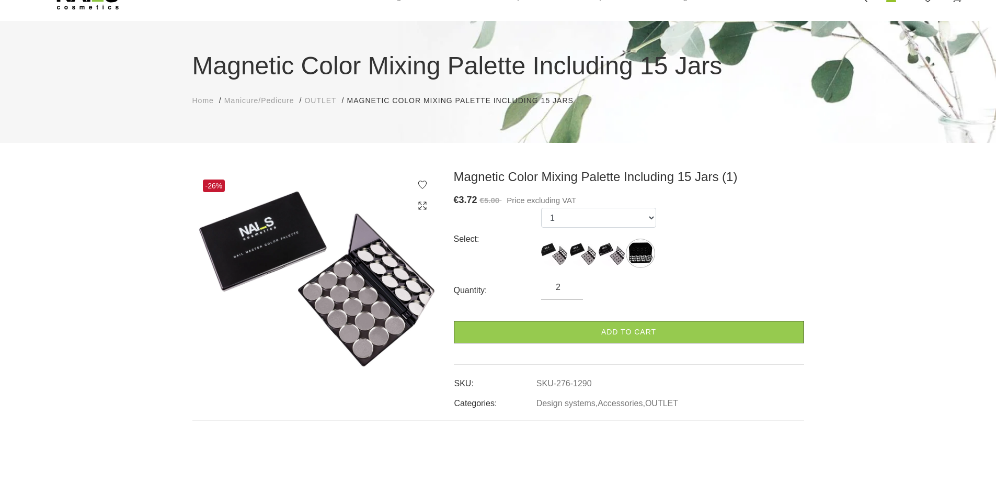
click at [573, 284] on input "2" at bounding box center [562, 287] width 42 height 13
click at [573, 284] on input "3" at bounding box center [562, 287] width 42 height 13
click at [573, 284] on input "4" at bounding box center [562, 287] width 42 height 13
type input "5"
click at [573, 284] on input "5" at bounding box center [562, 287] width 42 height 13
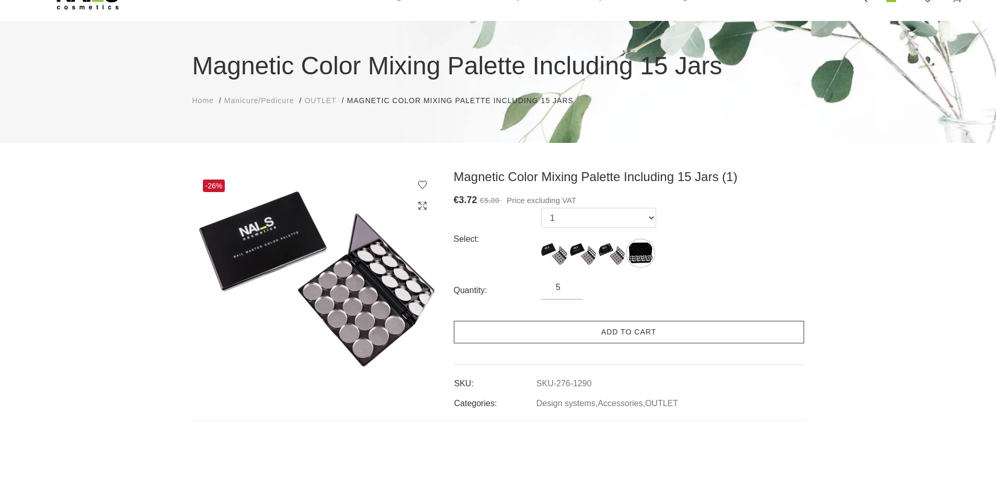
click at [634, 337] on link "Add to cart" at bounding box center [629, 332] width 350 height 22
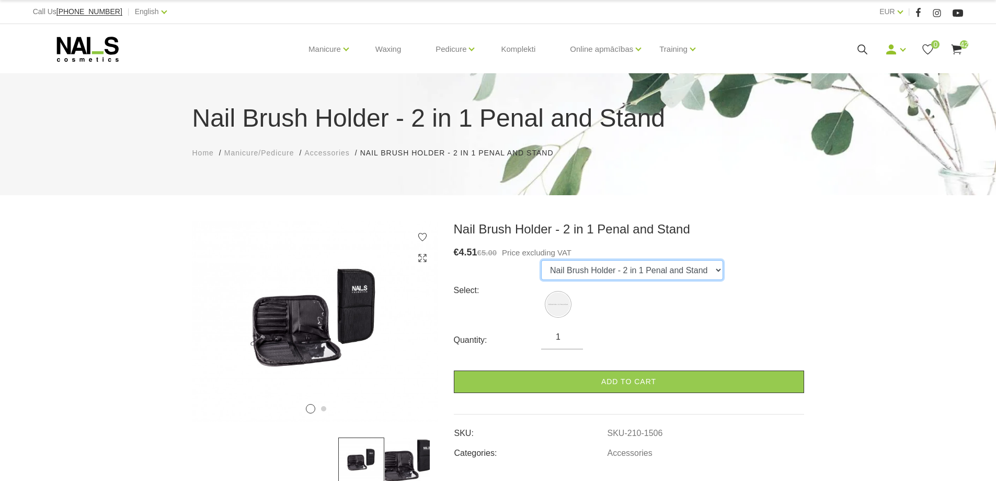
click at [636, 269] on select "Nail Brush Holder - 2 in 1 Penal and Stand" at bounding box center [632, 270] width 182 height 20
click at [358, 310] on img at bounding box center [315, 321] width 246 height 200
click at [420, 252] on div at bounding box center [422, 247] width 10 height 31
click at [422, 259] on icon at bounding box center [422, 258] width 10 height 10
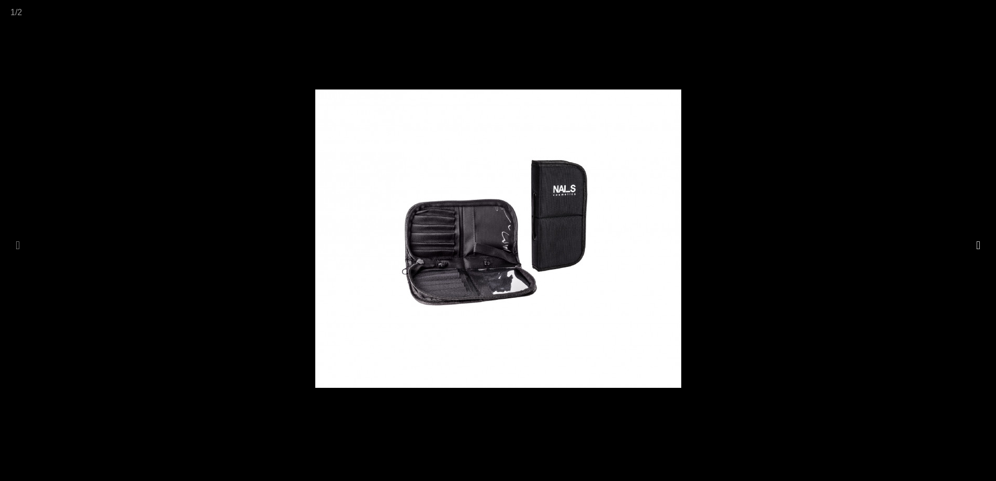
click at [977, 247] on button at bounding box center [978, 245] width 15 height 20
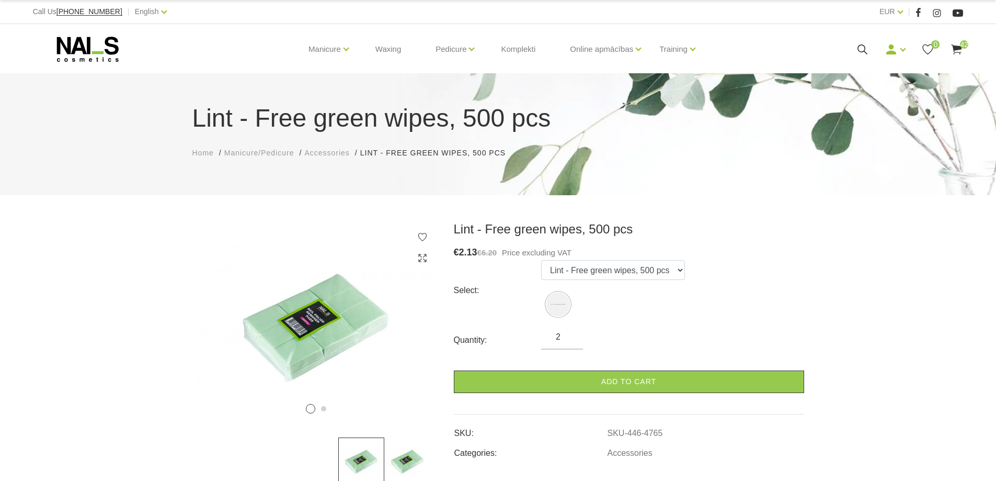
click at [570, 334] on input "2" at bounding box center [562, 336] width 42 height 13
click at [570, 334] on input "3" at bounding box center [562, 336] width 42 height 13
click at [570, 334] on input "4" at bounding box center [562, 336] width 42 height 13
type input "5"
click at [570, 334] on input "5" at bounding box center [562, 336] width 42 height 13
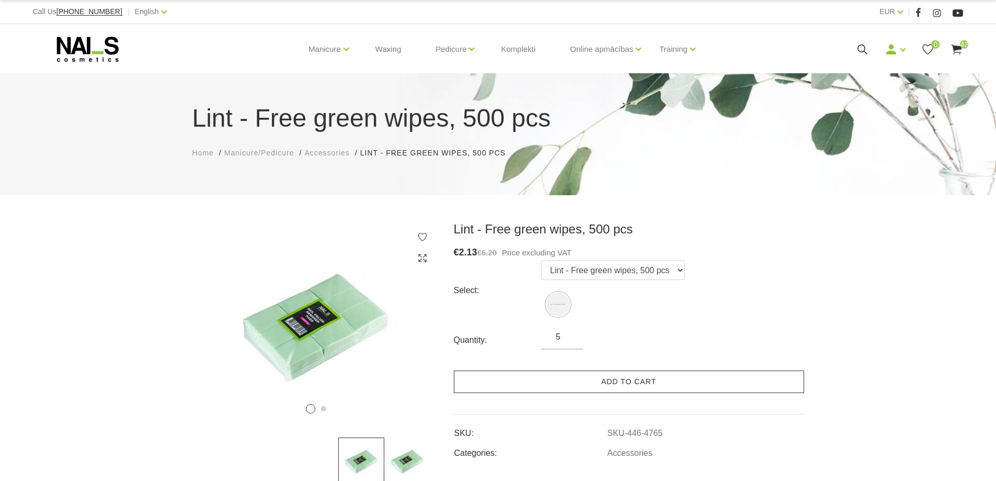
click at [634, 380] on link "Add to cart" at bounding box center [629, 381] width 350 height 22
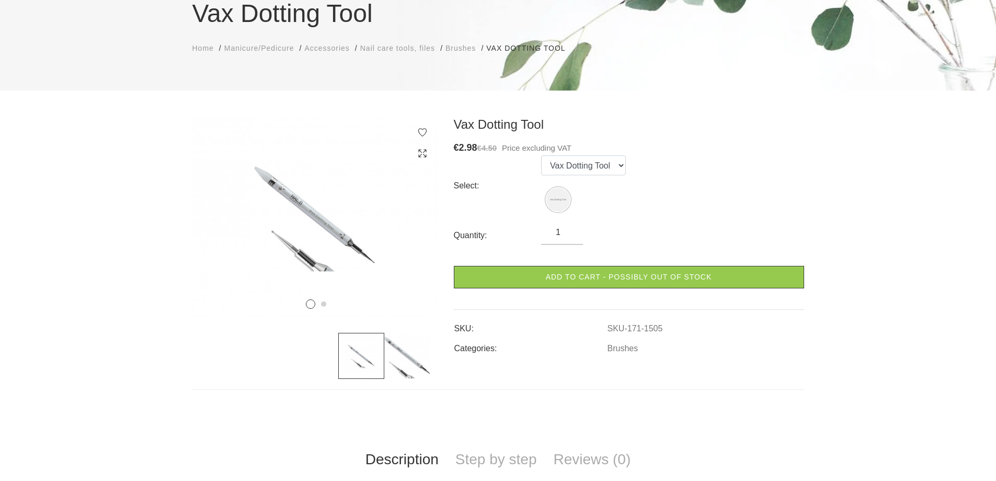
scroll to position [157, 0]
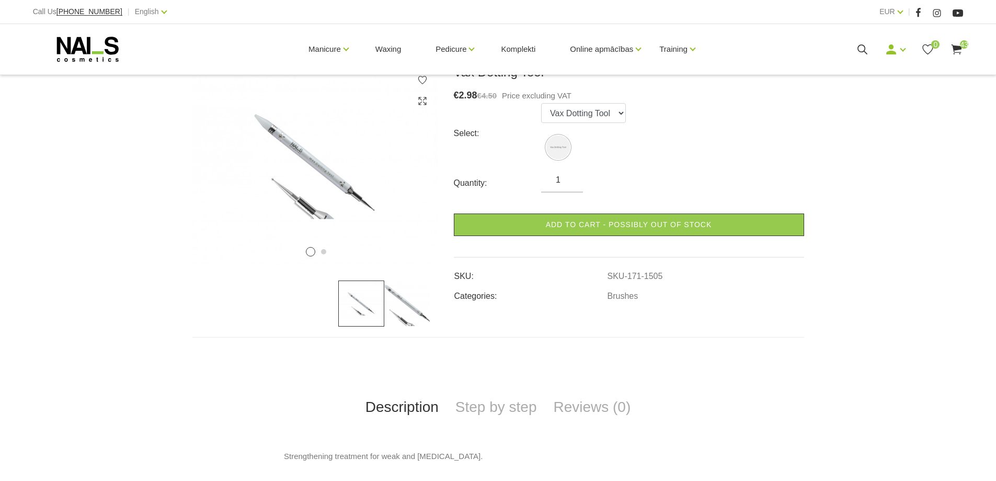
drag, startPoint x: 562, startPoint y: 178, endPoint x: 550, endPoint y: 178, distance: 11.5
click at [550, 178] on input "1" at bounding box center [562, 180] width 42 height 13
type input "3"
click at [715, 153] on div "Select: Vax Dotting Tool" at bounding box center [629, 133] width 350 height 60
click at [635, 236] on div "Vax Dotting Tool € 2.98 €4.50 Price excluding VAT Select: Vax Dotting Tool Quan…" at bounding box center [629, 183] width 350 height 238
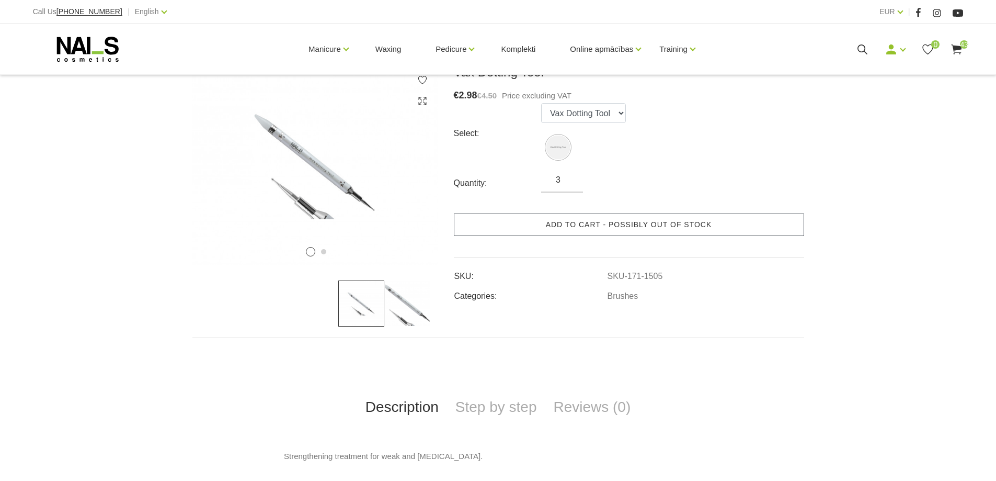
click at [637, 231] on link "Add to cart - possibly out of stock" at bounding box center [629, 224] width 350 height 22
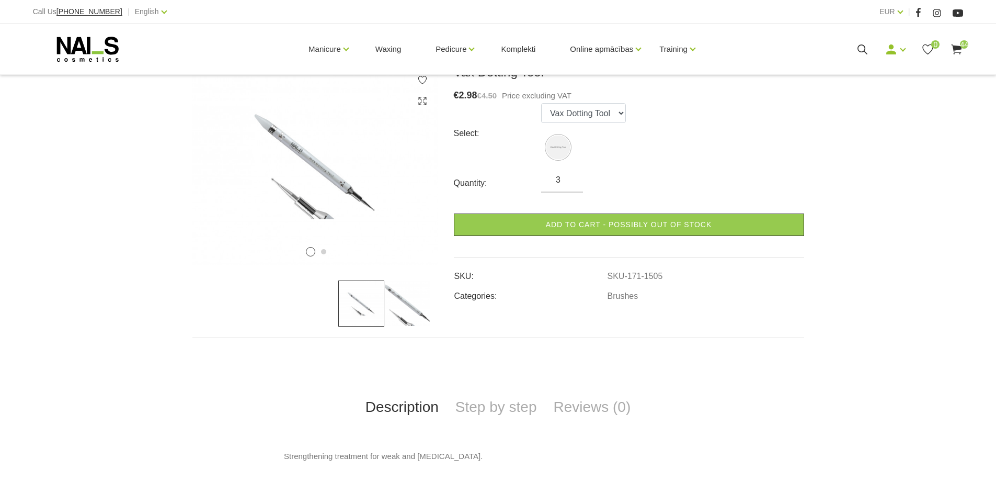
scroll to position [0, 0]
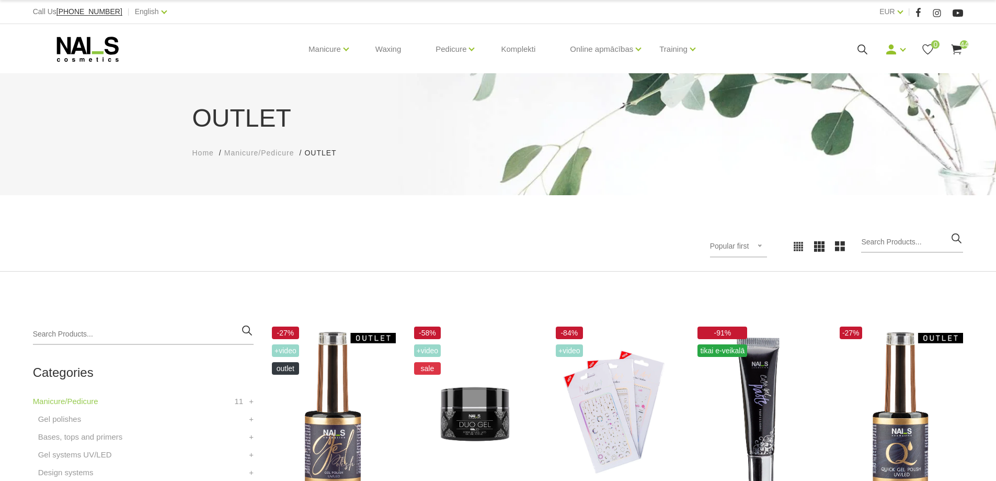
click at [962, 44] on span "44" at bounding box center [964, 44] width 8 height 8
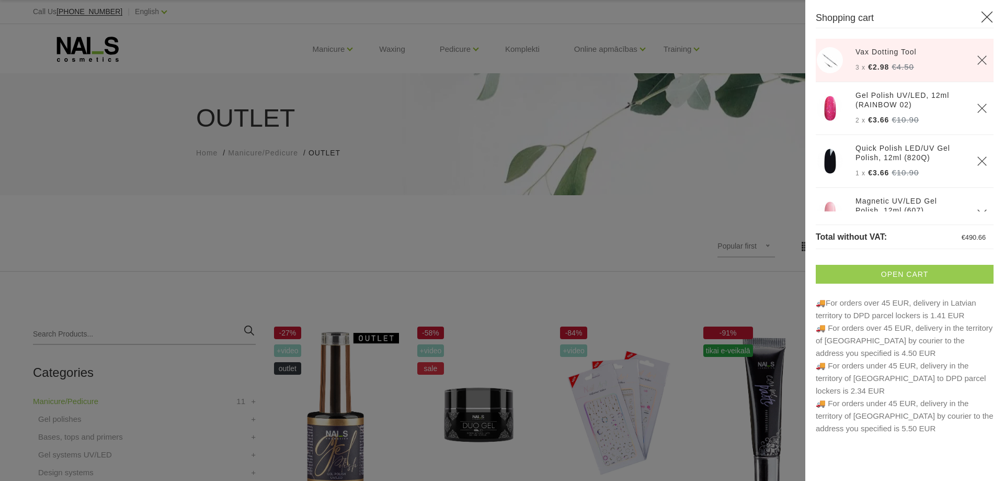
click at [913, 275] on link "Open cart" at bounding box center [905, 274] width 178 height 19
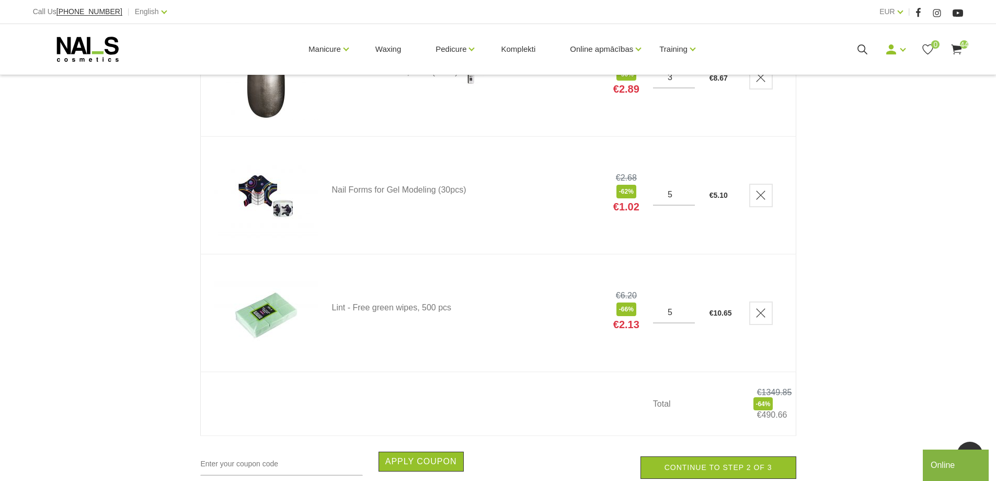
scroll to position [5014, 0]
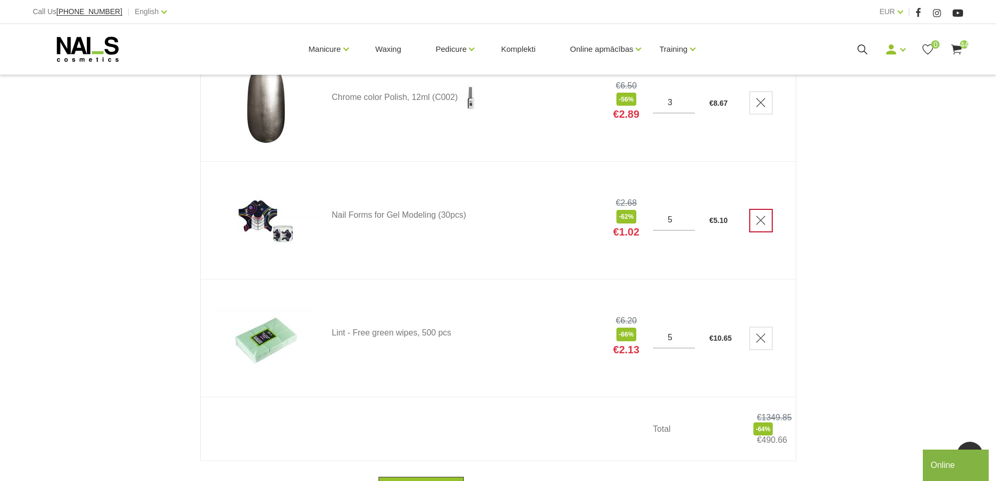
click at [758, 223] on icon "Delete" at bounding box center [761, 220] width 10 height 10
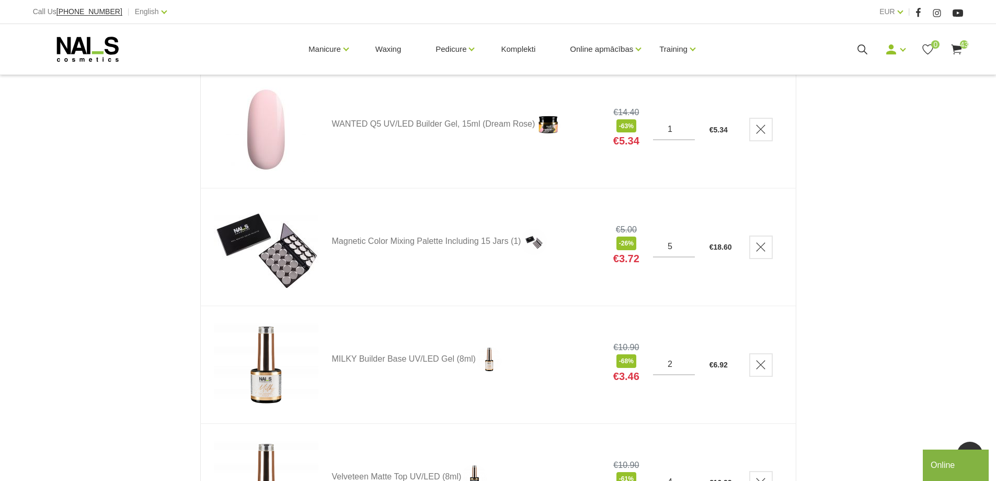
scroll to position [1412, 0]
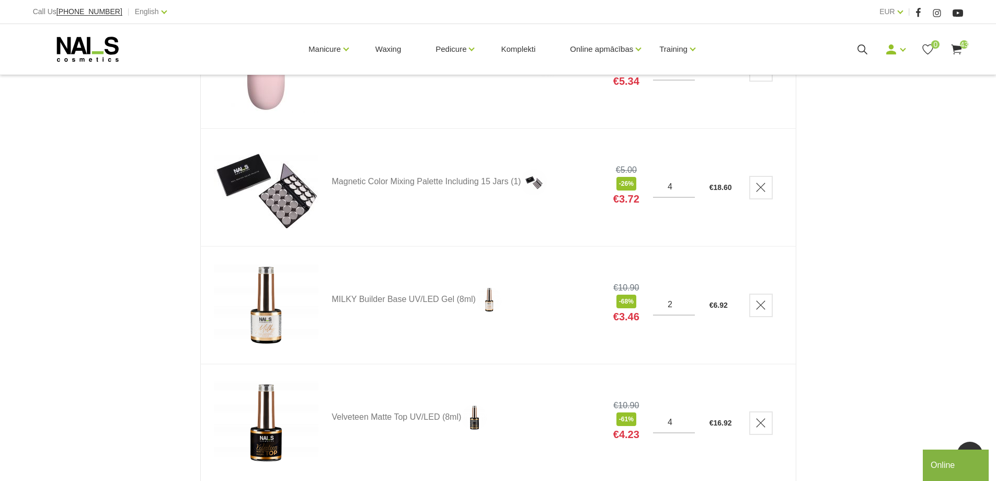
type input "4"
click at [687, 190] on input "4" at bounding box center [674, 186] width 42 height 9
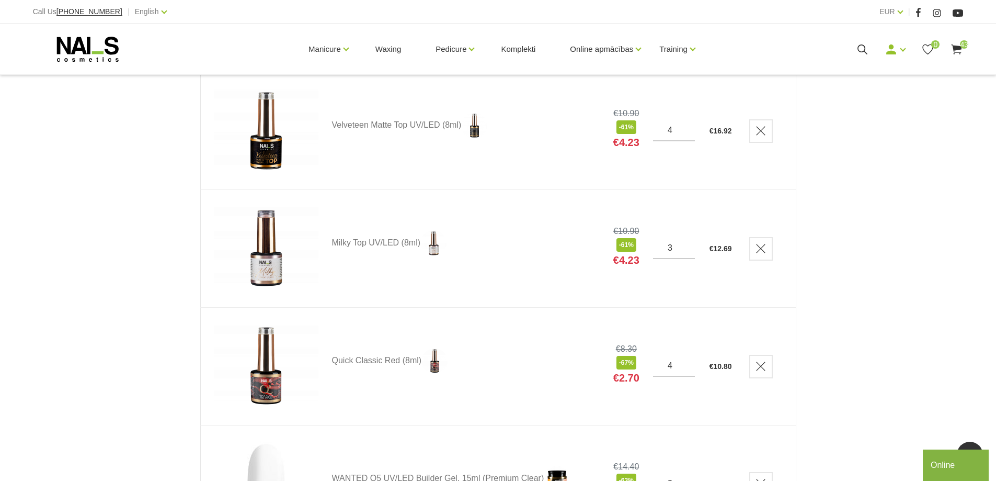
scroll to position [1726, 0]
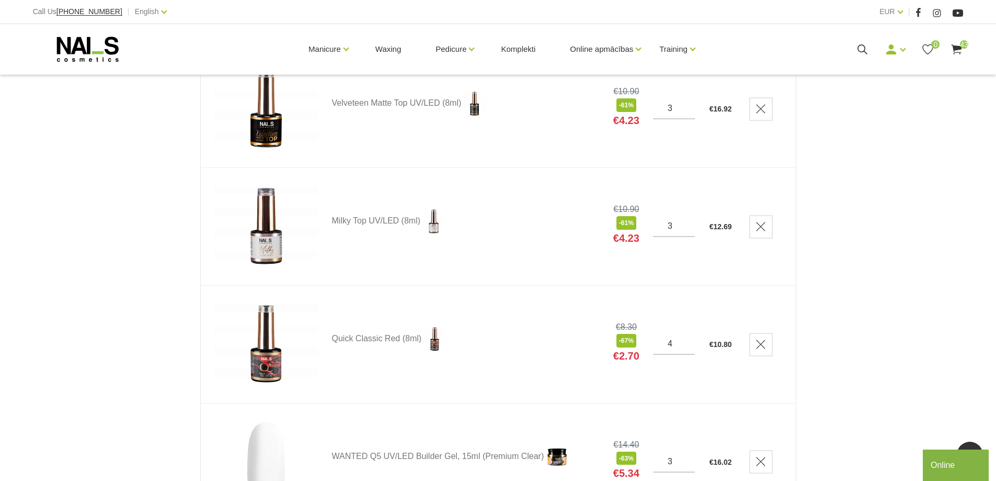
type input "3"
click at [686, 113] on input "3" at bounding box center [674, 108] width 42 height 9
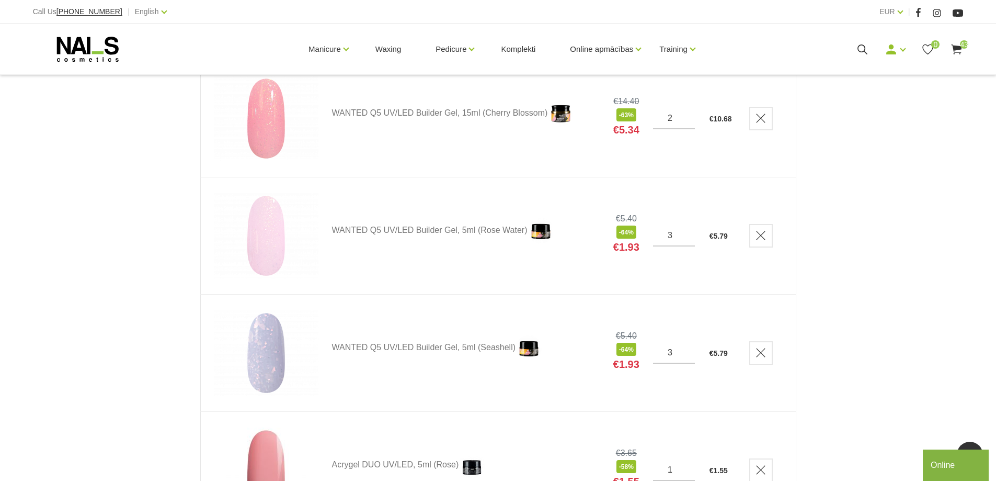
scroll to position [2719, 0]
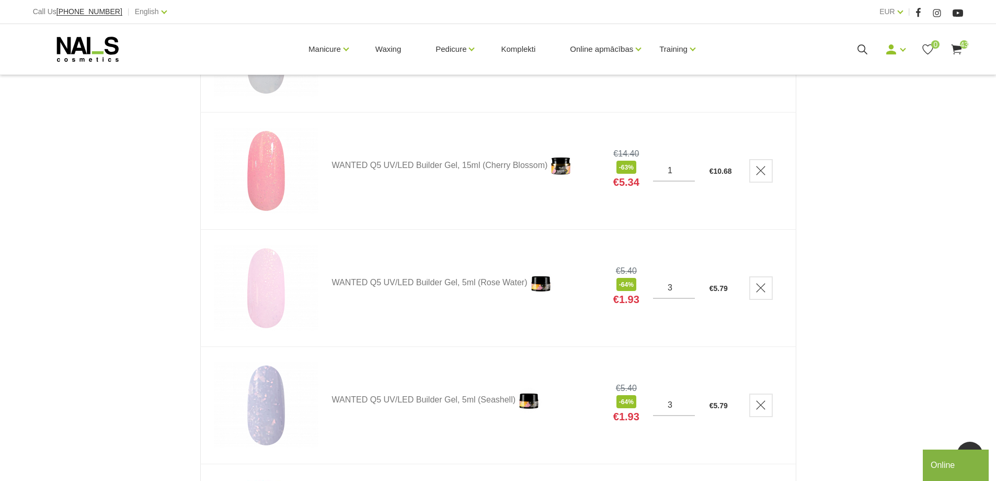
click at [687, 175] on input "1" at bounding box center [674, 170] width 42 height 9
click at [842, 201] on div "Shopping cart Home Shopping cart Shopping cart Product Price Quantity Total Vax…" at bounding box center [498, 12] width 996 height 5463
type input "2"
click at [689, 168] on input "2" at bounding box center [674, 170] width 42 height 9
click at [957, 212] on div "Shopping cart Home Shopping cart Shopping cart Product Price Quantity Total Vax…" at bounding box center [498, 12] width 996 height 5463
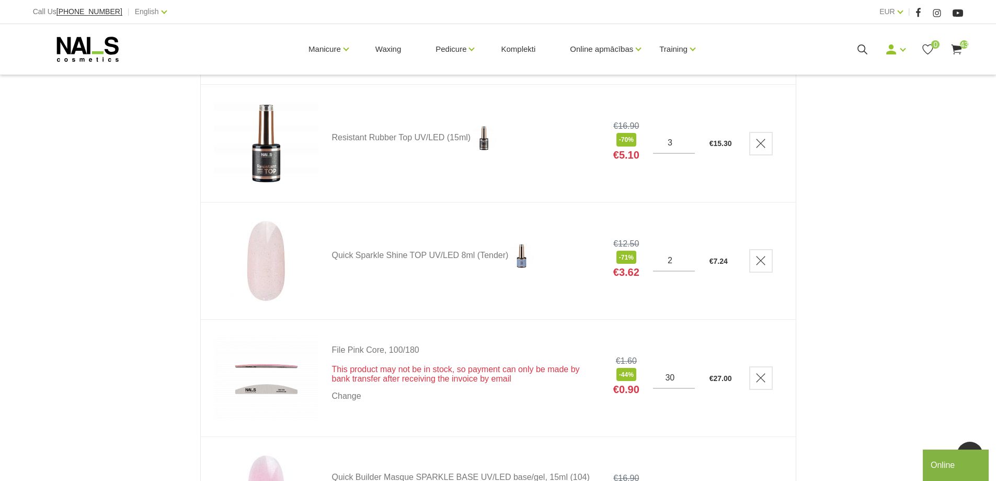
scroll to position [3451, 0]
click at [758, 260] on icon "Delete" at bounding box center [761, 260] width 10 height 10
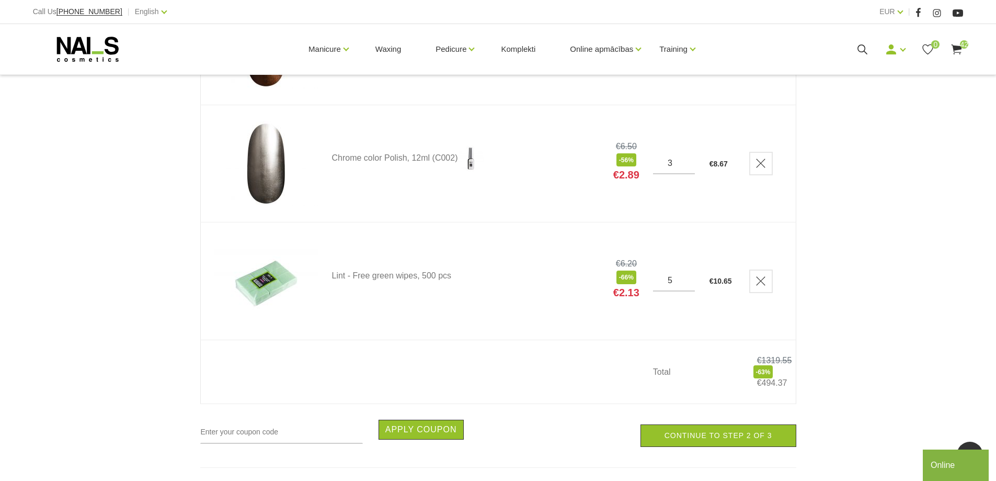
scroll to position [4863, 0]
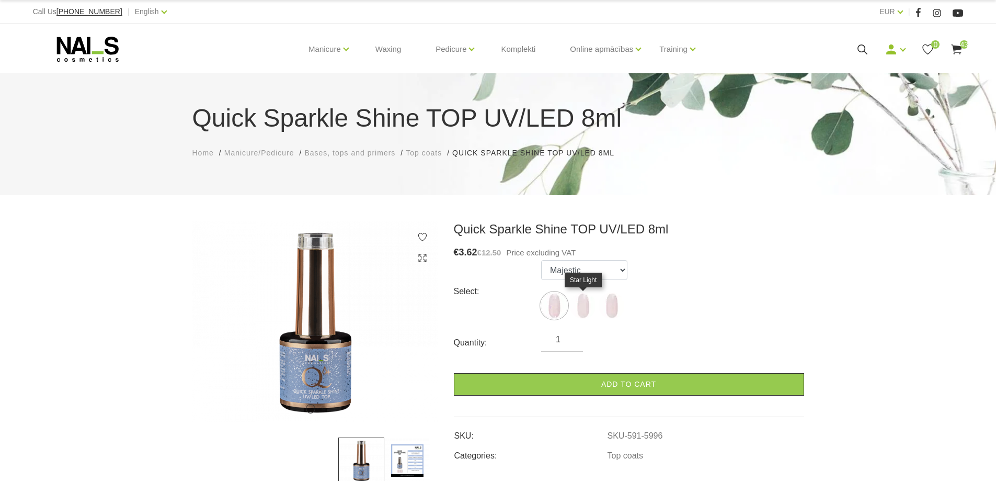
click at [588, 305] on img at bounding box center [583, 305] width 26 height 26
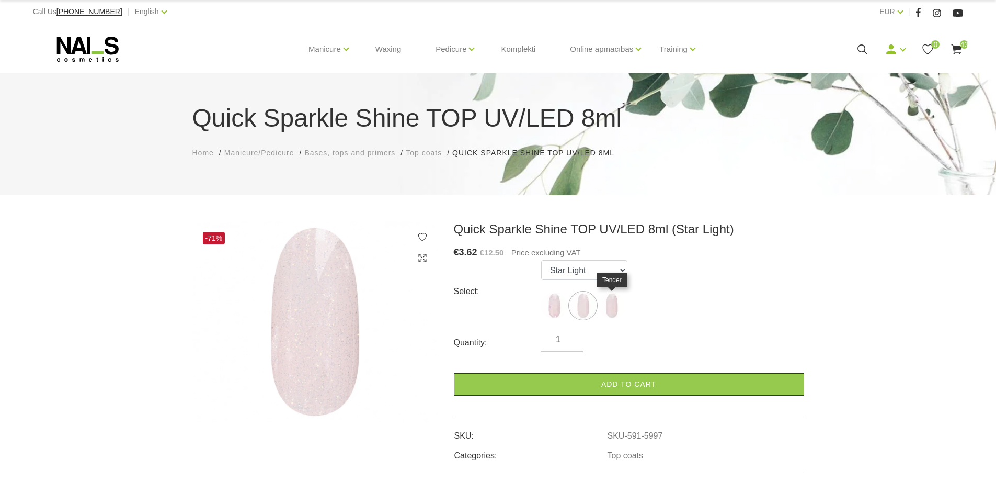
click at [610, 303] on img at bounding box center [612, 305] width 26 height 26
select select "5998"
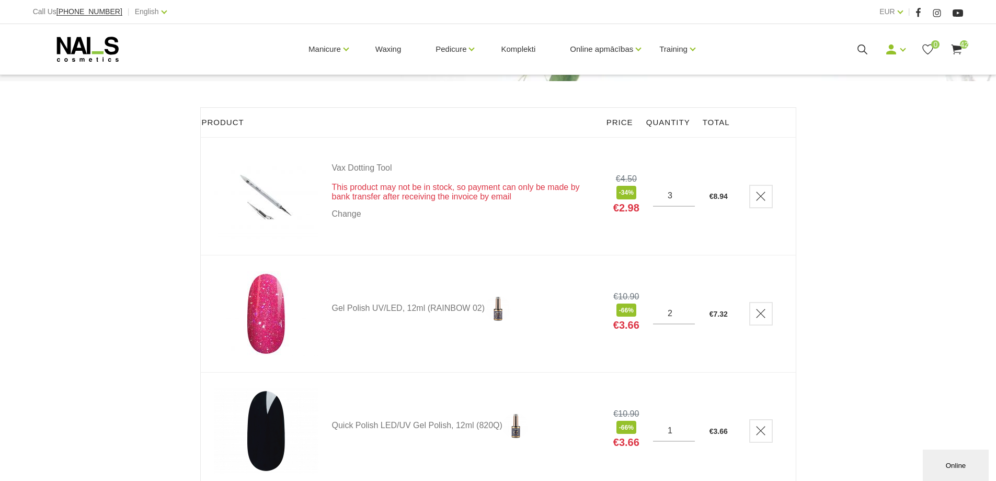
scroll to position [157, 0]
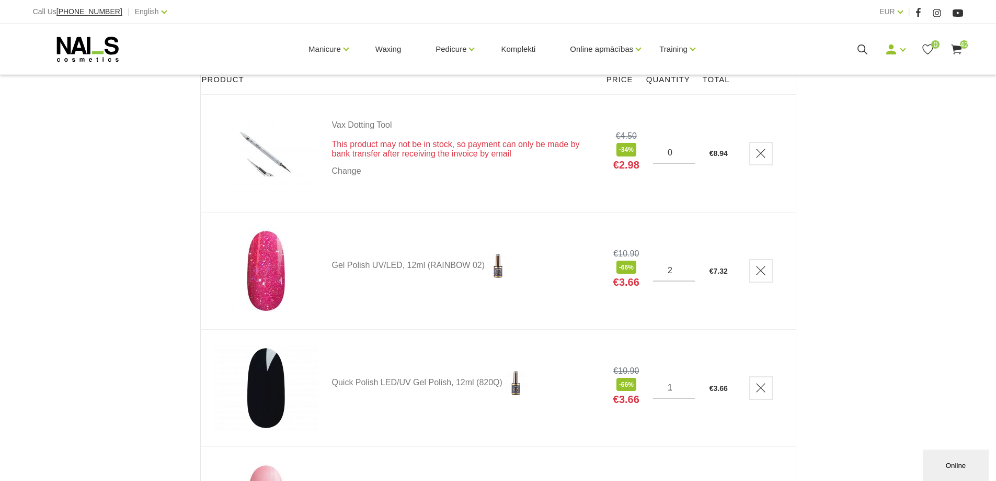
click at [687, 155] on input "0" at bounding box center [674, 152] width 42 height 9
click at [685, 149] on input "1" at bounding box center [674, 152] width 42 height 9
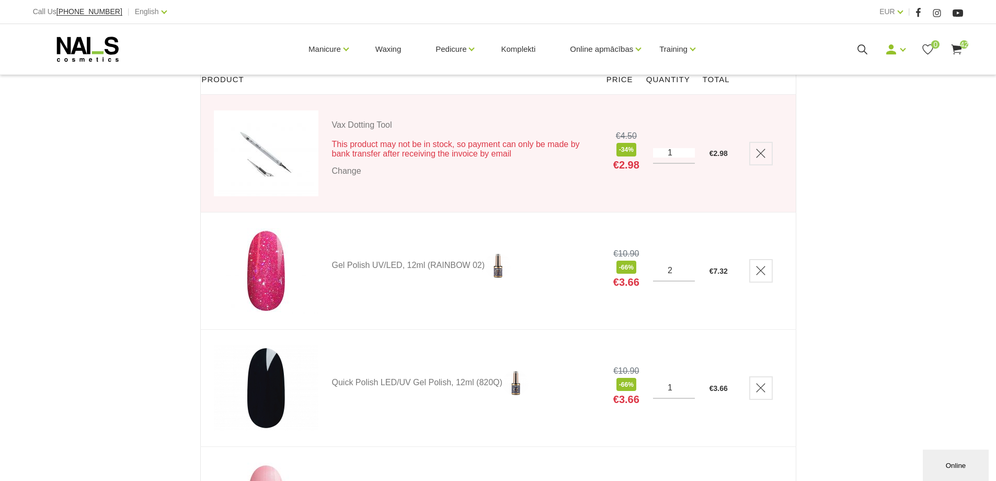
click at [687, 148] on input "1" at bounding box center [674, 152] width 42 height 9
type input "2"
click at [678, 151] on input "2" at bounding box center [674, 152] width 42 height 9
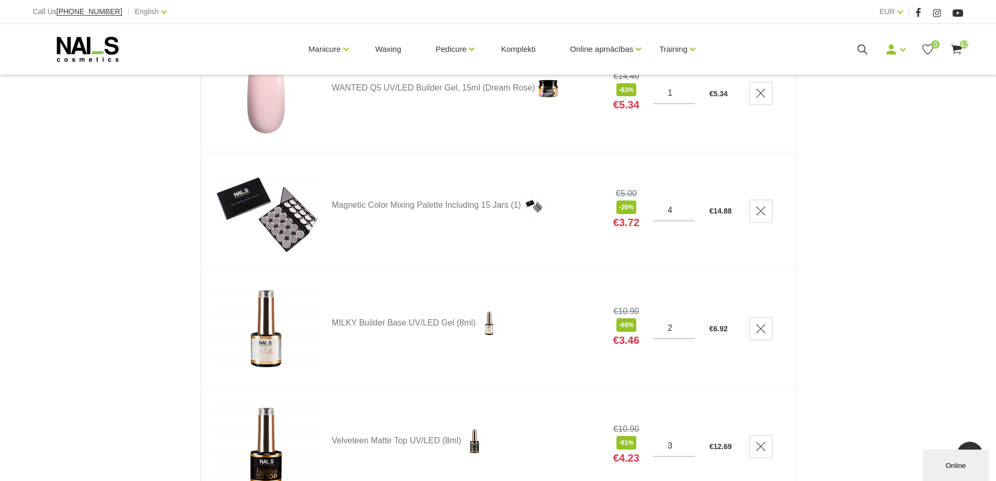
scroll to position [1412, 0]
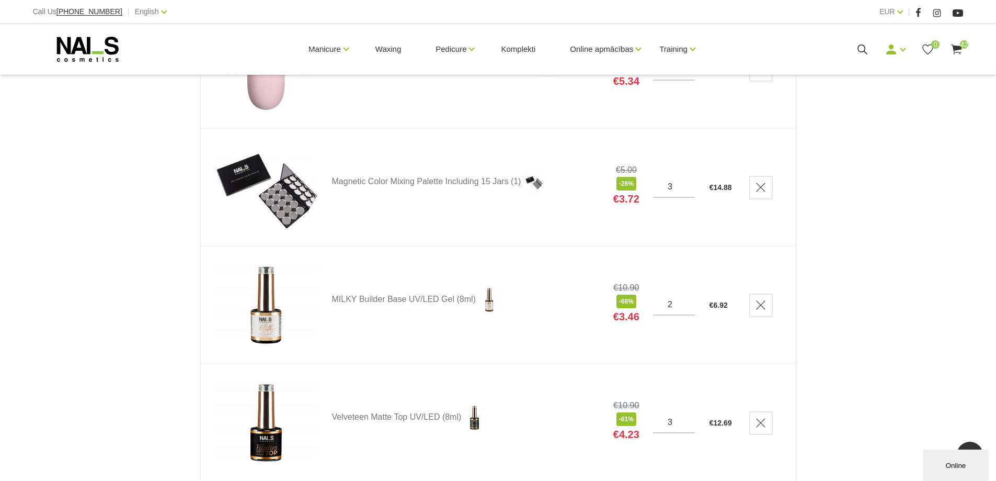
type input "3"
click at [689, 189] on input "3" at bounding box center [674, 186] width 42 height 9
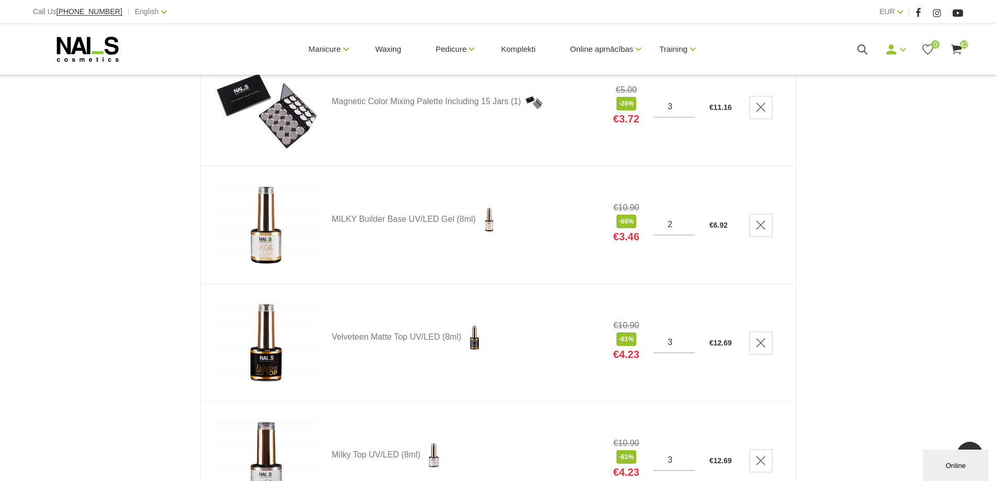
scroll to position [1516, 0]
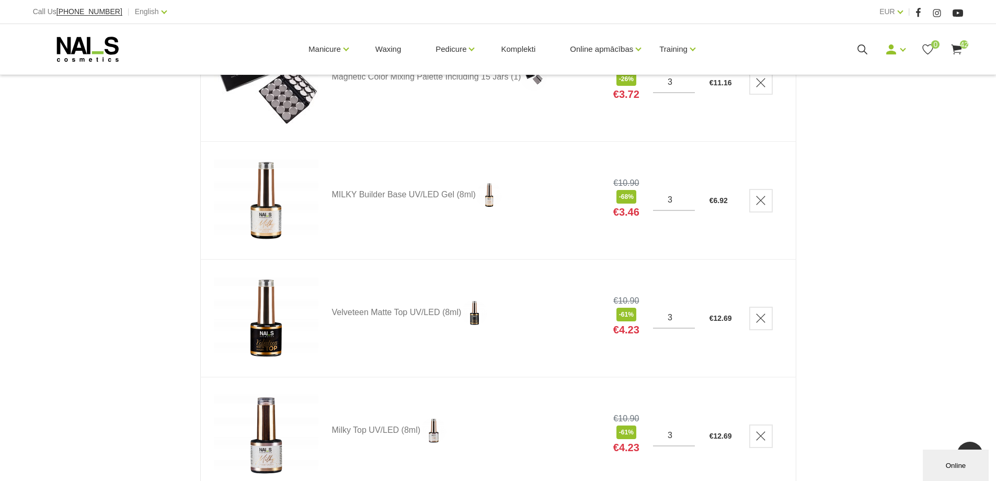
type input "3"
click at [687, 199] on input "3" at bounding box center [674, 199] width 42 height 9
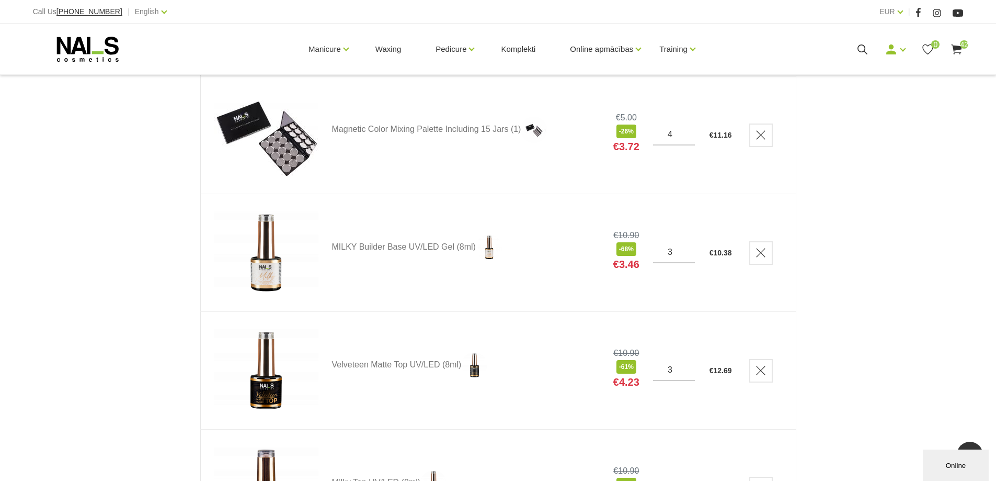
type input "4"
click at [688, 132] on input "4" at bounding box center [674, 134] width 42 height 9
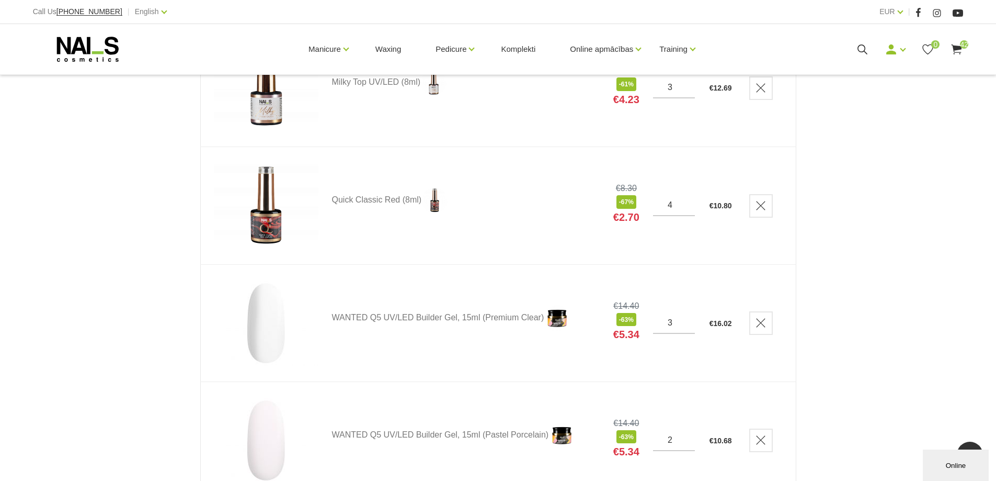
scroll to position [1882, 0]
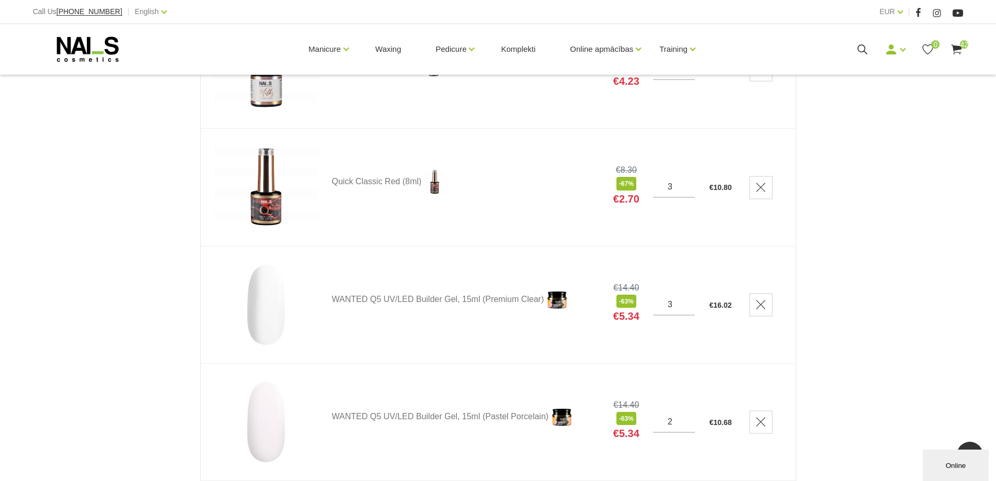
click at [688, 189] on input "3" at bounding box center [674, 186] width 42 height 9
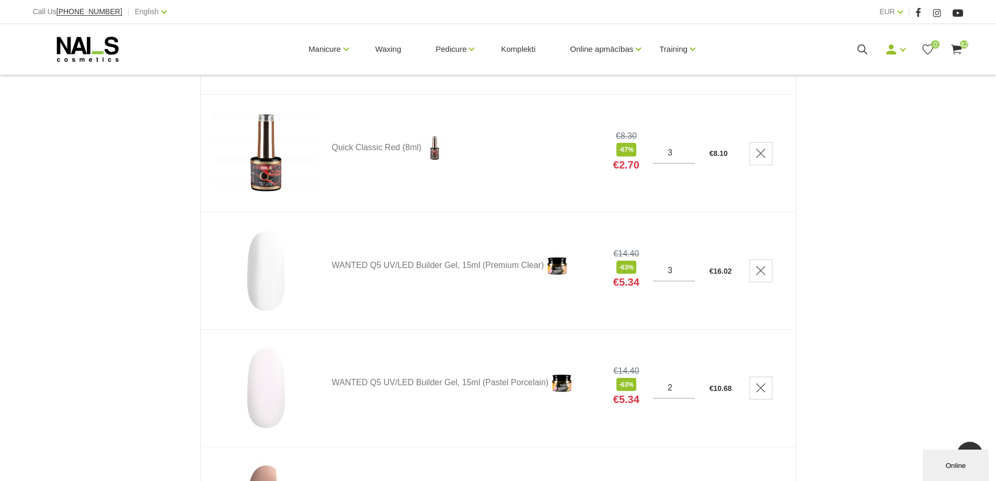
scroll to position [1935, 0]
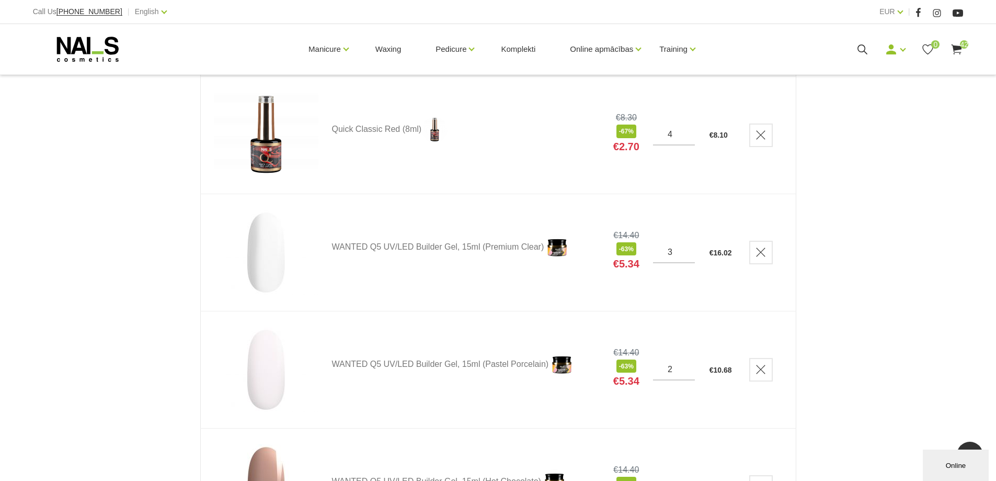
type input "4"
click at [688, 131] on input "4" at bounding box center [674, 134] width 42 height 9
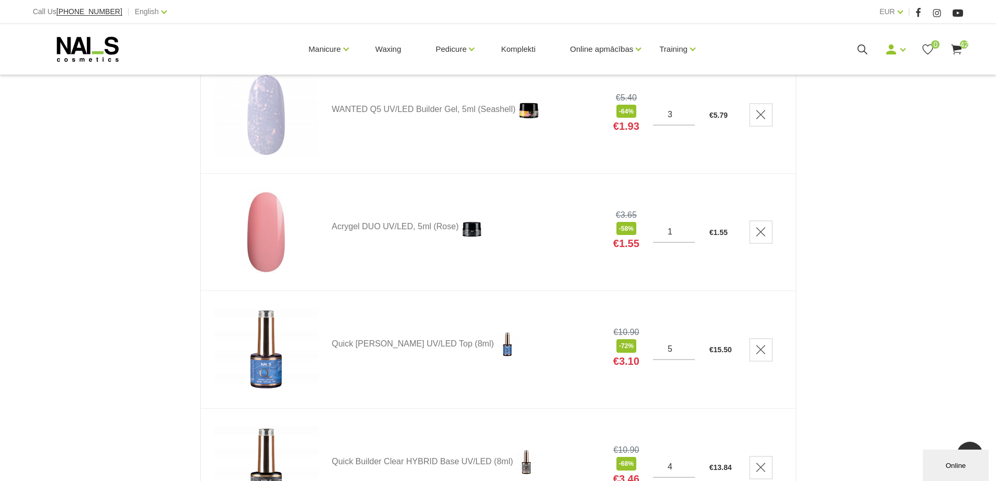
scroll to position [3033, 0]
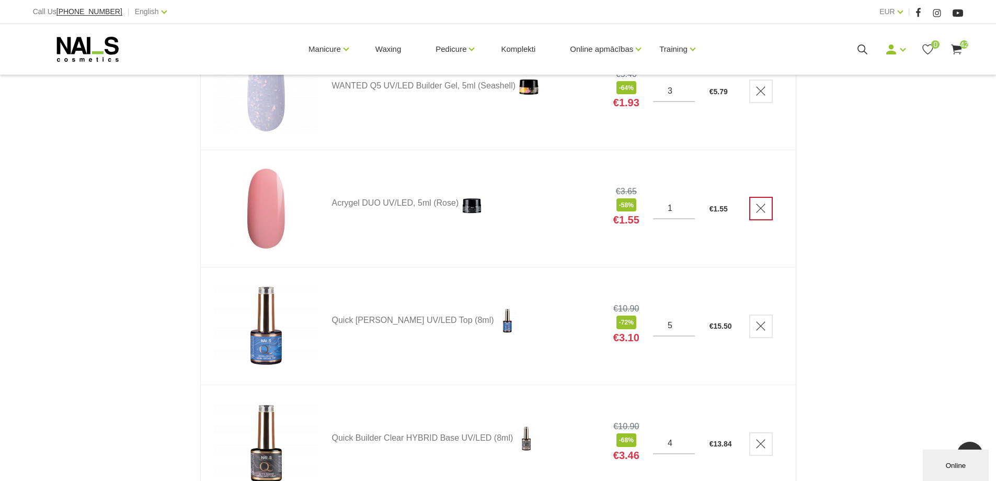
click at [763, 209] on use "Delete" at bounding box center [761, 207] width 9 height 9
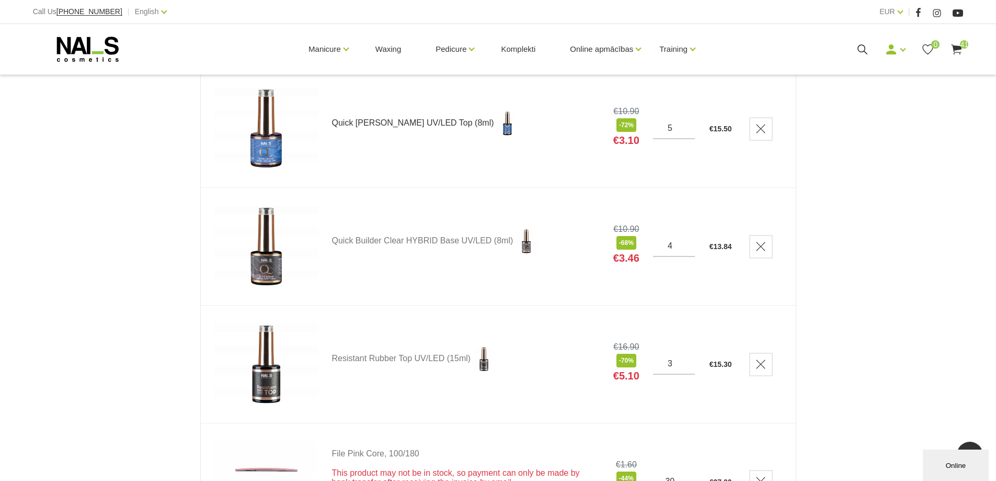
scroll to position [3137, 0]
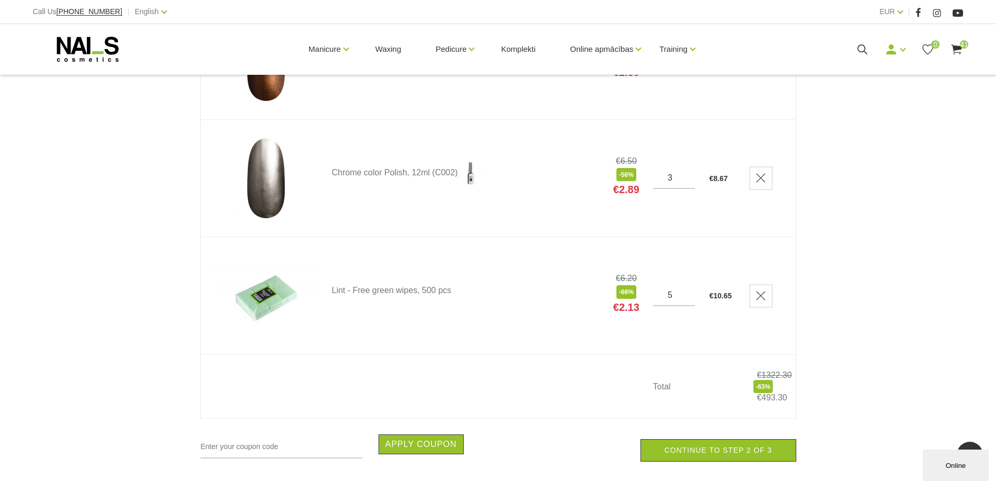
scroll to position [4706, 0]
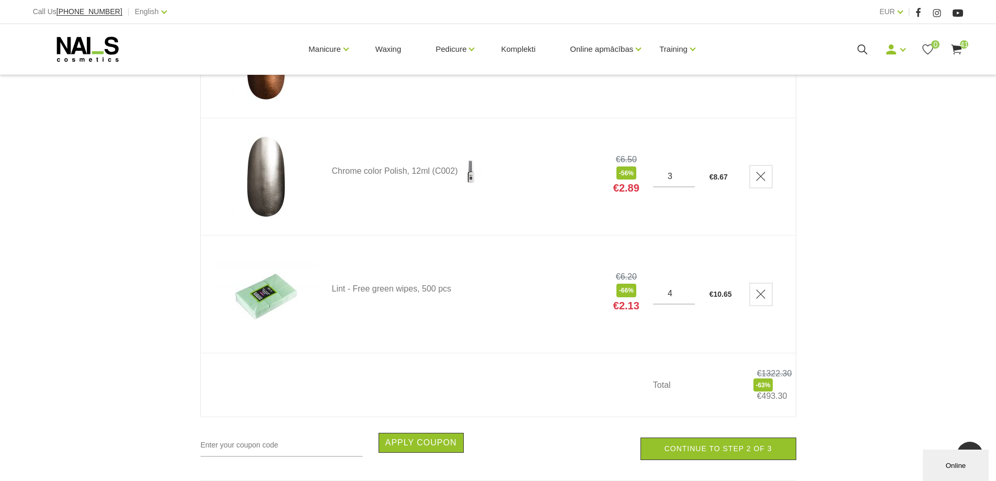
type input "4"
click at [686, 296] on input "4" at bounding box center [674, 293] width 42 height 9
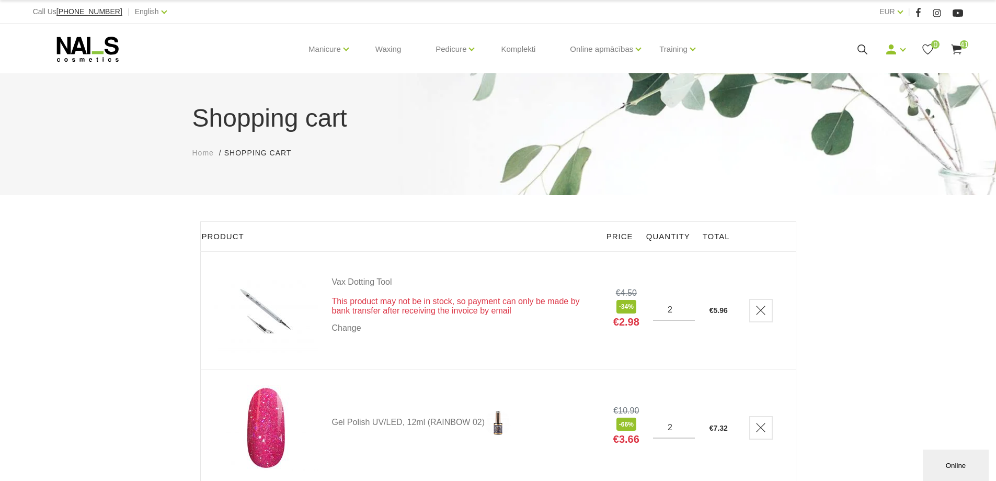
scroll to position [181, 0]
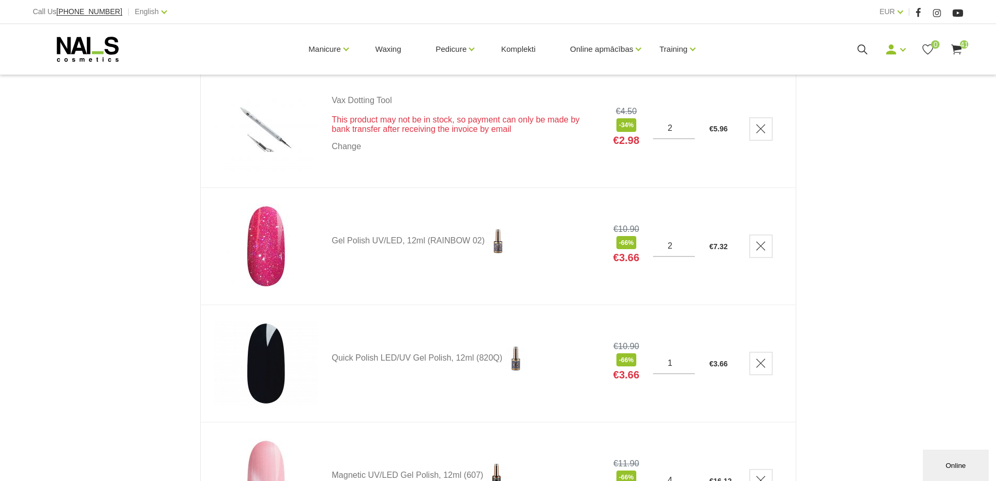
click at [688, 125] on input "2" at bounding box center [674, 127] width 42 height 9
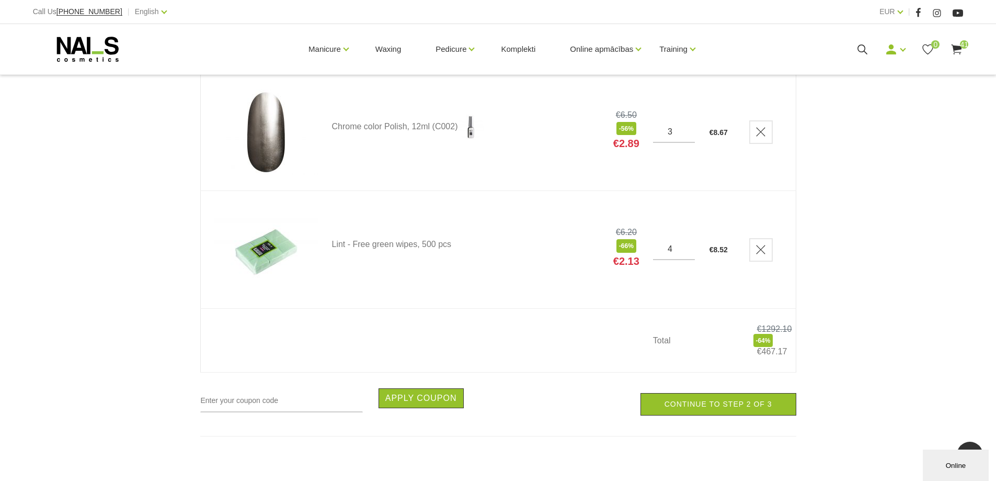
scroll to position [4767, 0]
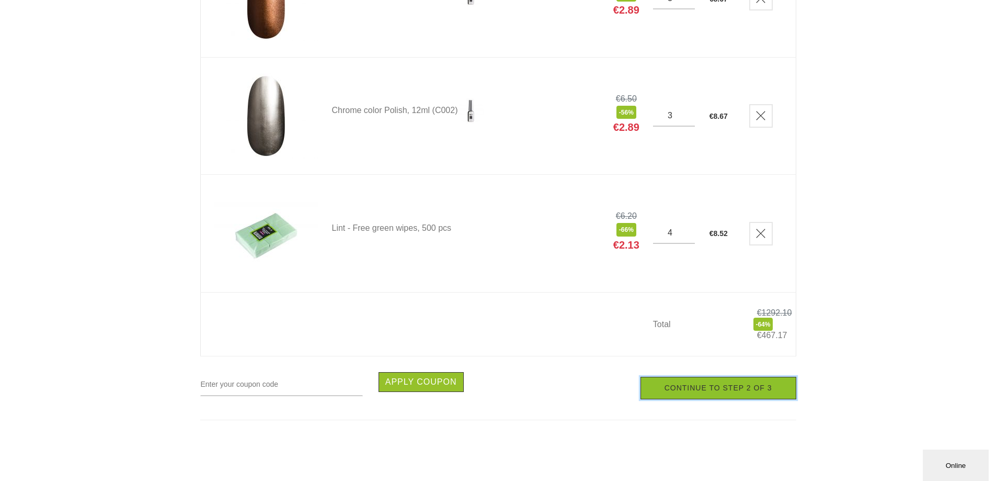
click at [724, 391] on link "Continue to step 2 of 3" at bounding box center [719, 387] width 156 height 22
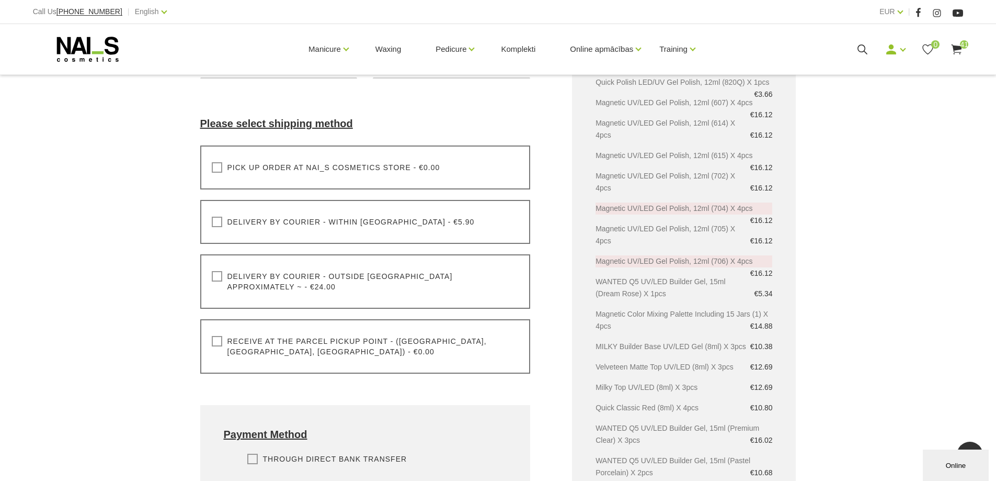
scroll to position [261, 0]
click at [218, 276] on label "Delivery by courier - outside [GEOGRAPHIC_DATA] approximately ~ - €24.00" at bounding box center [365, 281] width 307 height 21
click at [0, 0] on input "Delivery by courier - outside [GEOGRAPHIC_DATA] approximately ~ - €24.00" at bounding box center [0, 0] width 0 height 0
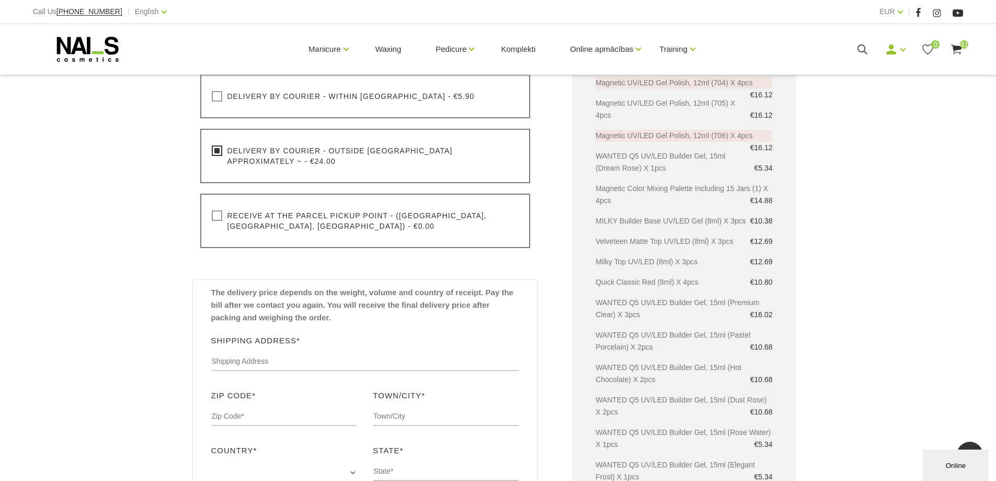
scroll to position [418, 0]
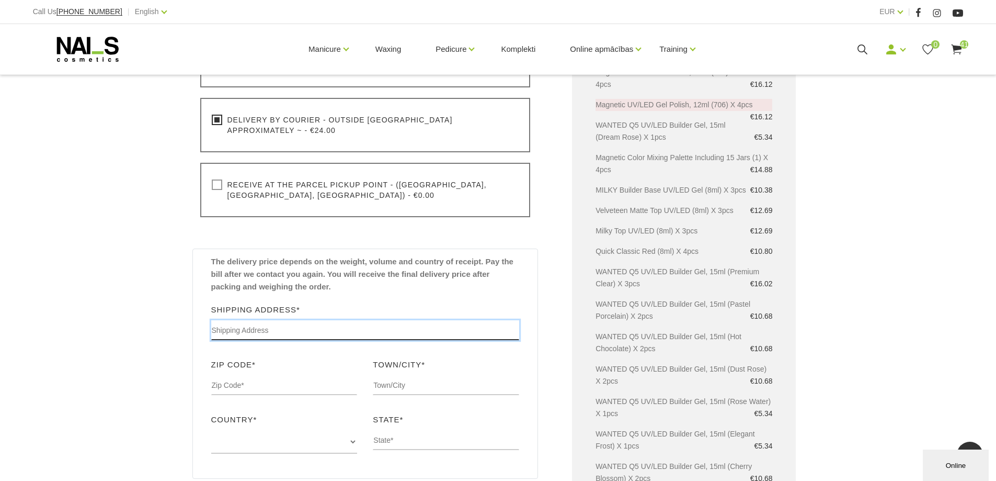
click at [263, 321] on input "text" at bounding box center [365, 330] width 308 height 20
type input "[STREET_ADDRESS]"
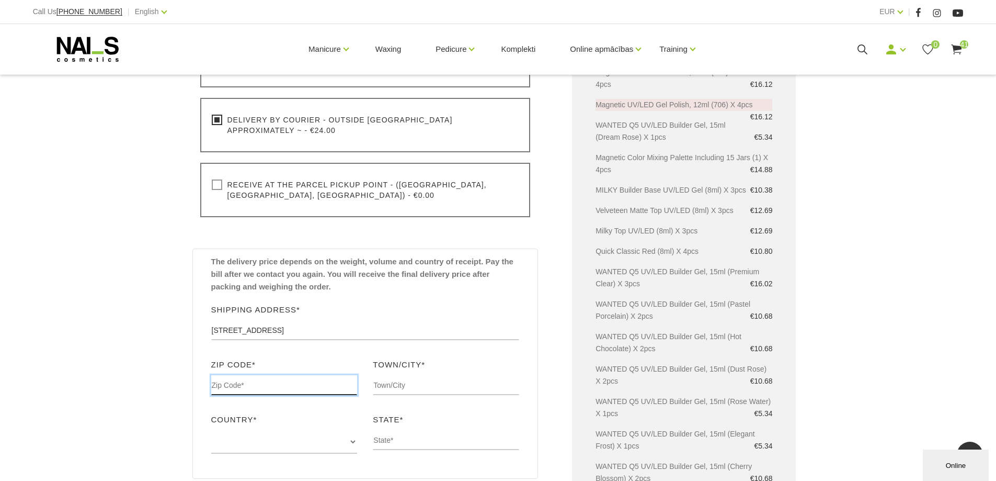
type input "2400"
type input "Mol"
click at [275, 430] on select "Denmark Sweden Poland Finland Germany Select this if your country is not listed…" at bounding box center [284, 442] width 146 height 24
select select "Select this if your country is not listed"
click at [211, 430] on select "Denmark Sweden Poland Finland Germany Select this if your country is not listed…" at bounding box center [284, 442] width 146 height 24
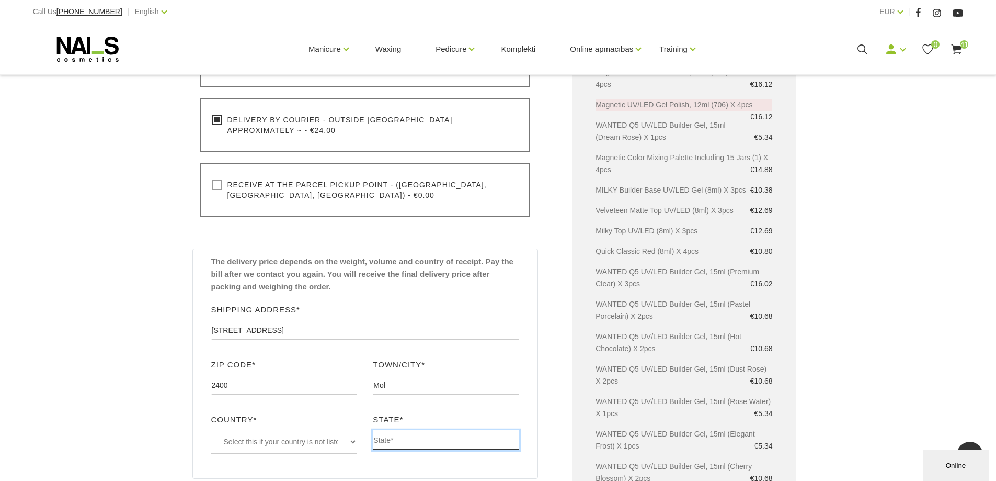
click at [390, 430] on input "text" at bounding box center [446, 440] width 146 height 20
type input "[GEOGRAPHIC_DATA]"
click at [865, 325] on div "Checkout Home Shopping cart Checkout Checkout Please wait while your order is b…" at bounding box center [498, 325] width 996 height 1487
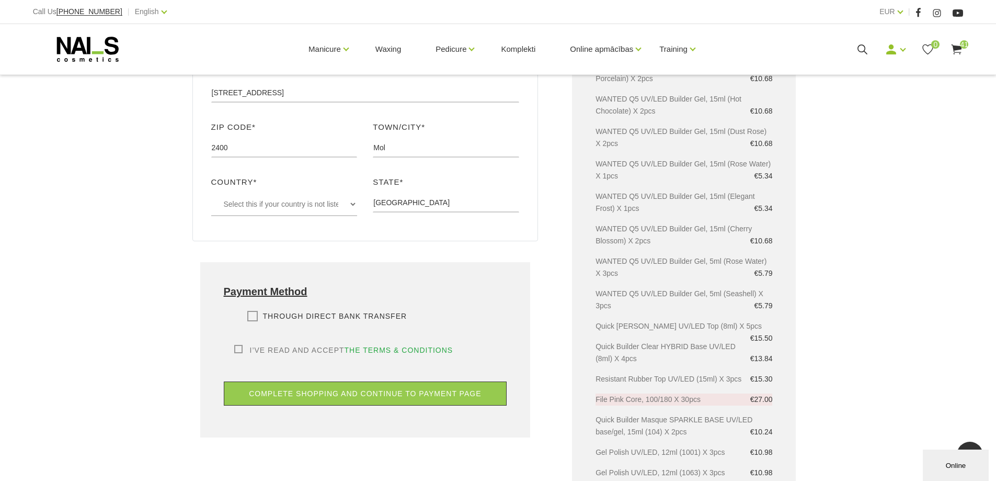
scroll to position [627, 0]
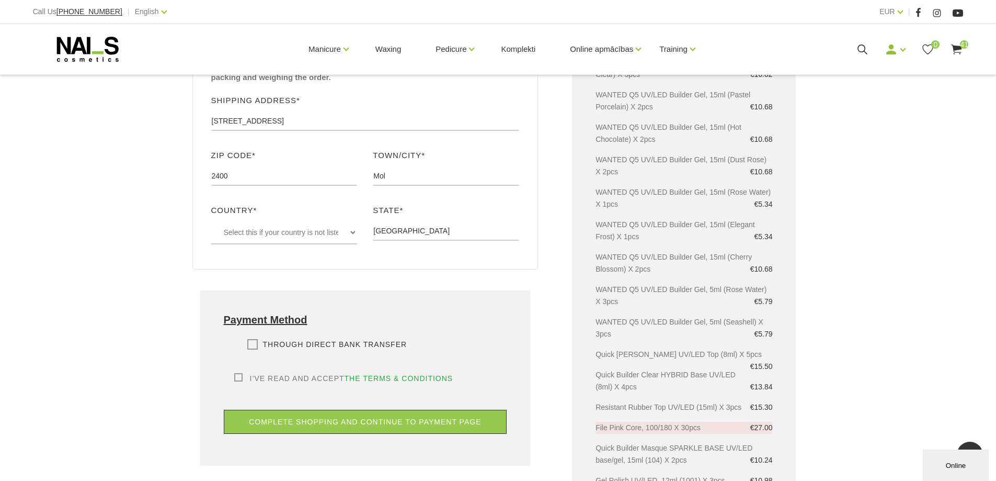
click at [252, 339] on label "Through direct Bank transfer" at bounding box center [327, 344] width 160 height 10
click at [0, 0] on input "Through direct Bank transfer" at bounding box center [0, 0] width 0 height 0
click at [237, 373] on label "I’ve read and accept the terms & conditions" at bounding box center [343, 378] width 219 height 10
click at [0, 0] on input "I’ve read and accept the terms & conditions" at bounding box center [0, 0] width 0 height 0
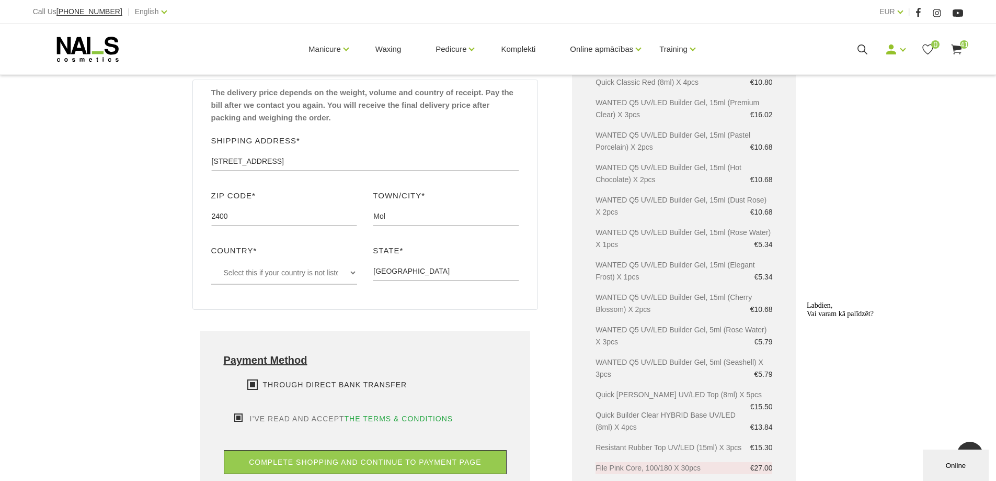
scroll to position [599, 0]
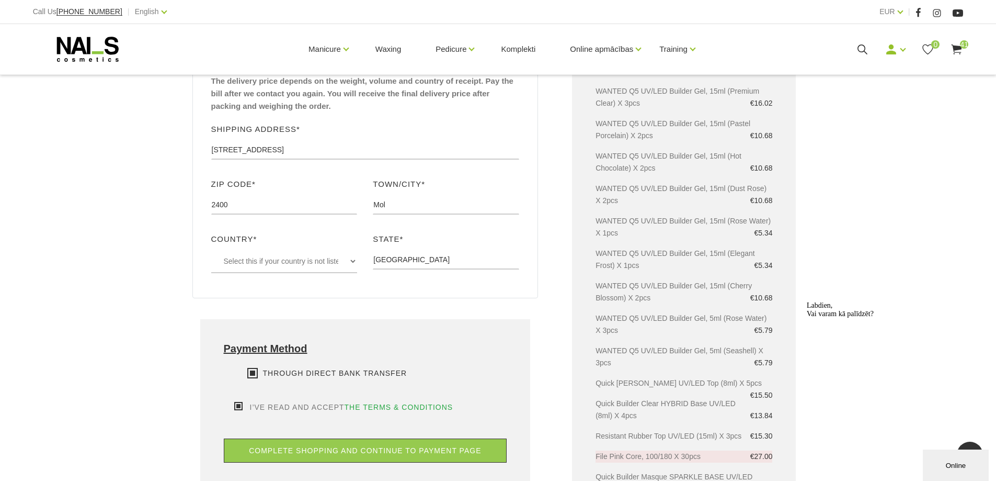
click at [807, 301] on icon "Logrīka uzmanības tvērējs" at bounding box center [807, 301] width 0 height 0
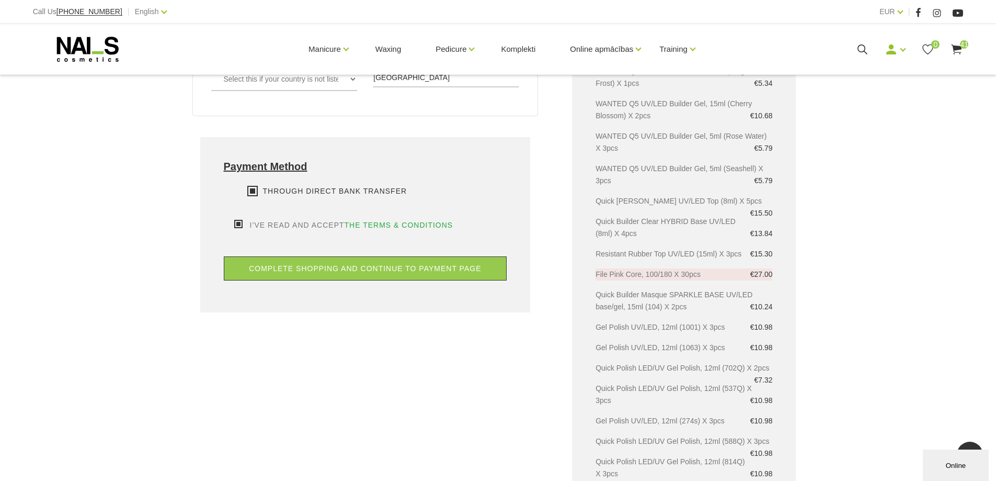
scroll to position [665, 0]
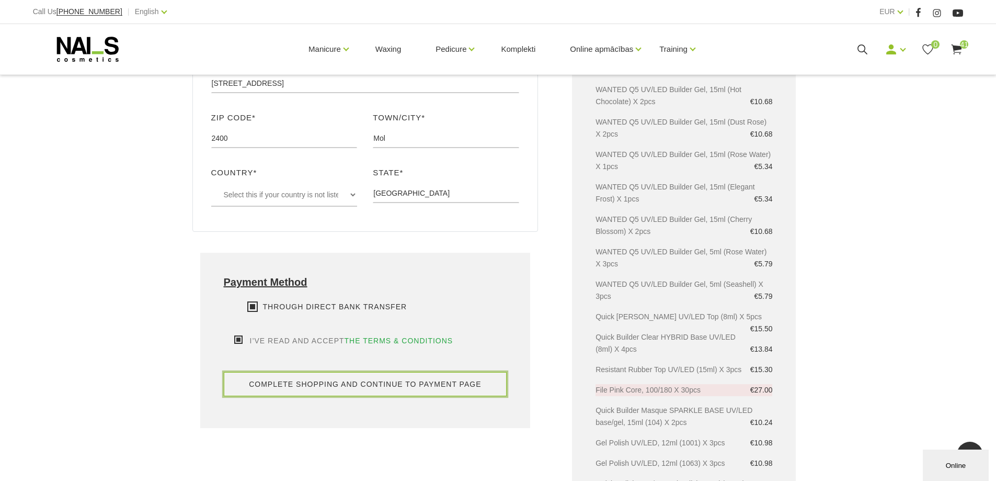
click at [385, 374] on button "complete shopping and continue to payment page" at bounding box center [365, 384] width 283 height 24
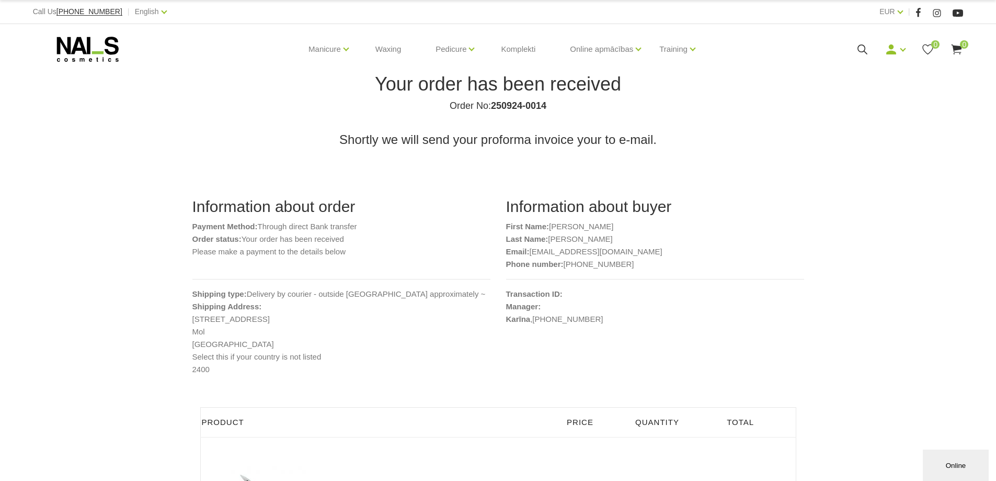
click at [529, 230] on b "First Name:" at bounding box center [527, 226] width 43 height 9
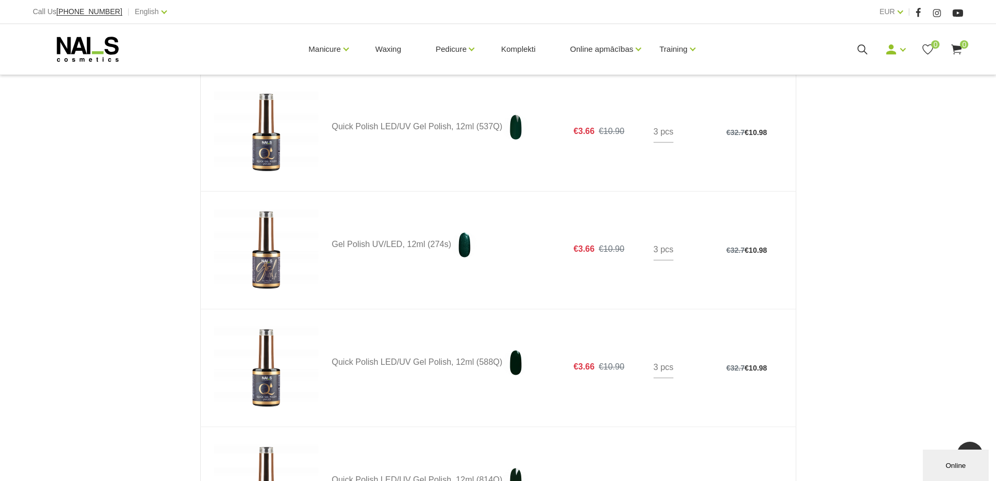
scroll to position [4244, 0]
